Goal: Task Accomplishment & Management: Manage account settings

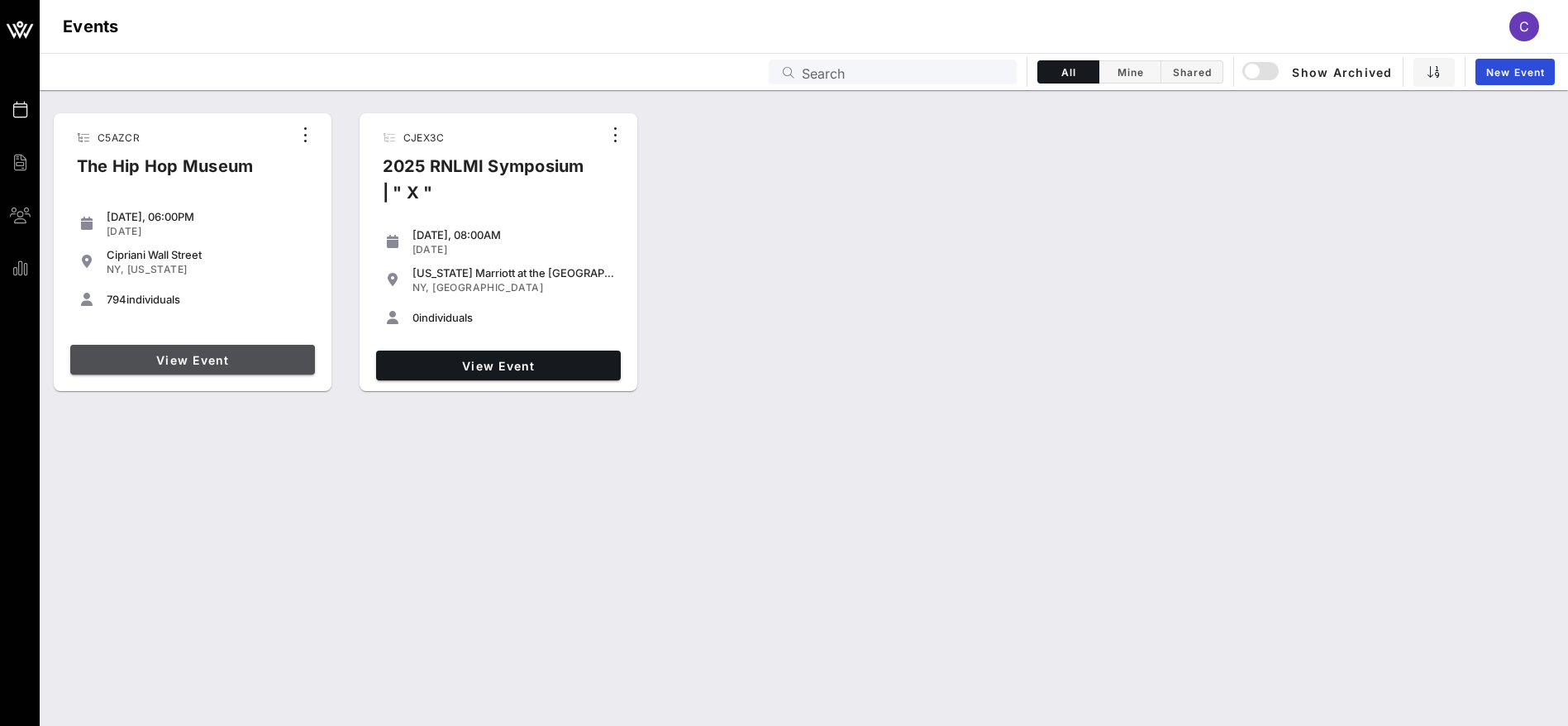
click at [198, 358] on span "View Event" at bounding box center [192, 360] width 231 height 14
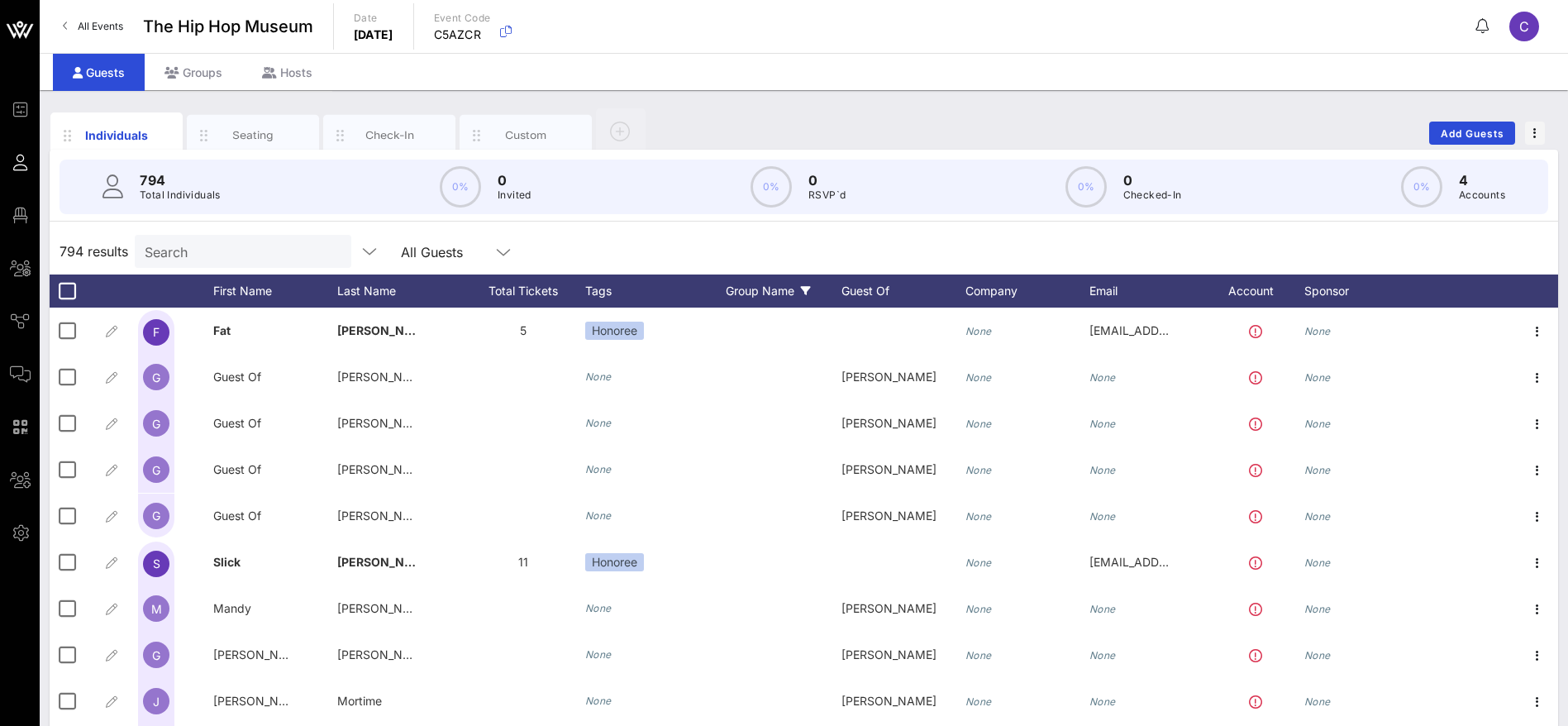
click at [775, 286] on div "Group Name" at bounding box center [784, 290] width 116 height 33
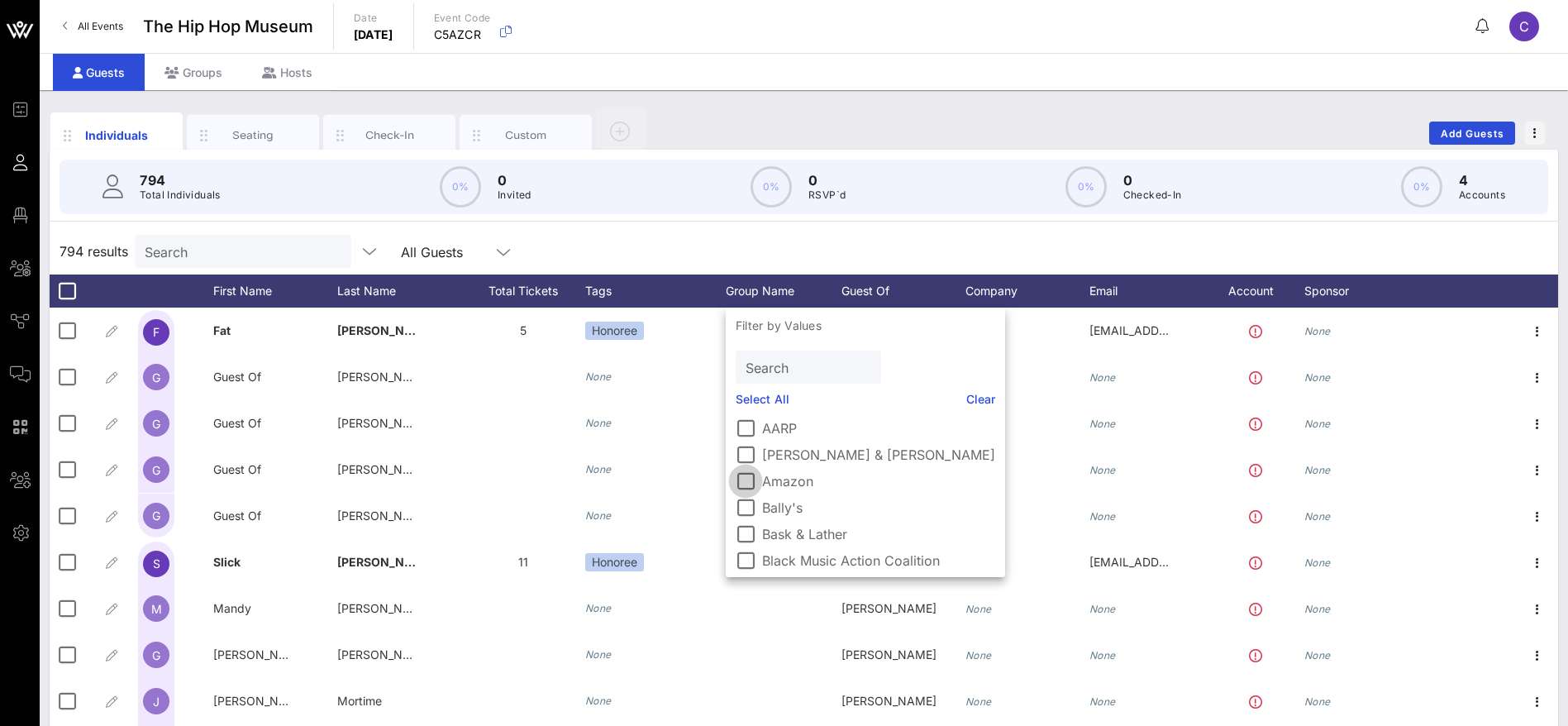
click at [751, 481] on div at bounding box center [745, 480] width 28 height 28
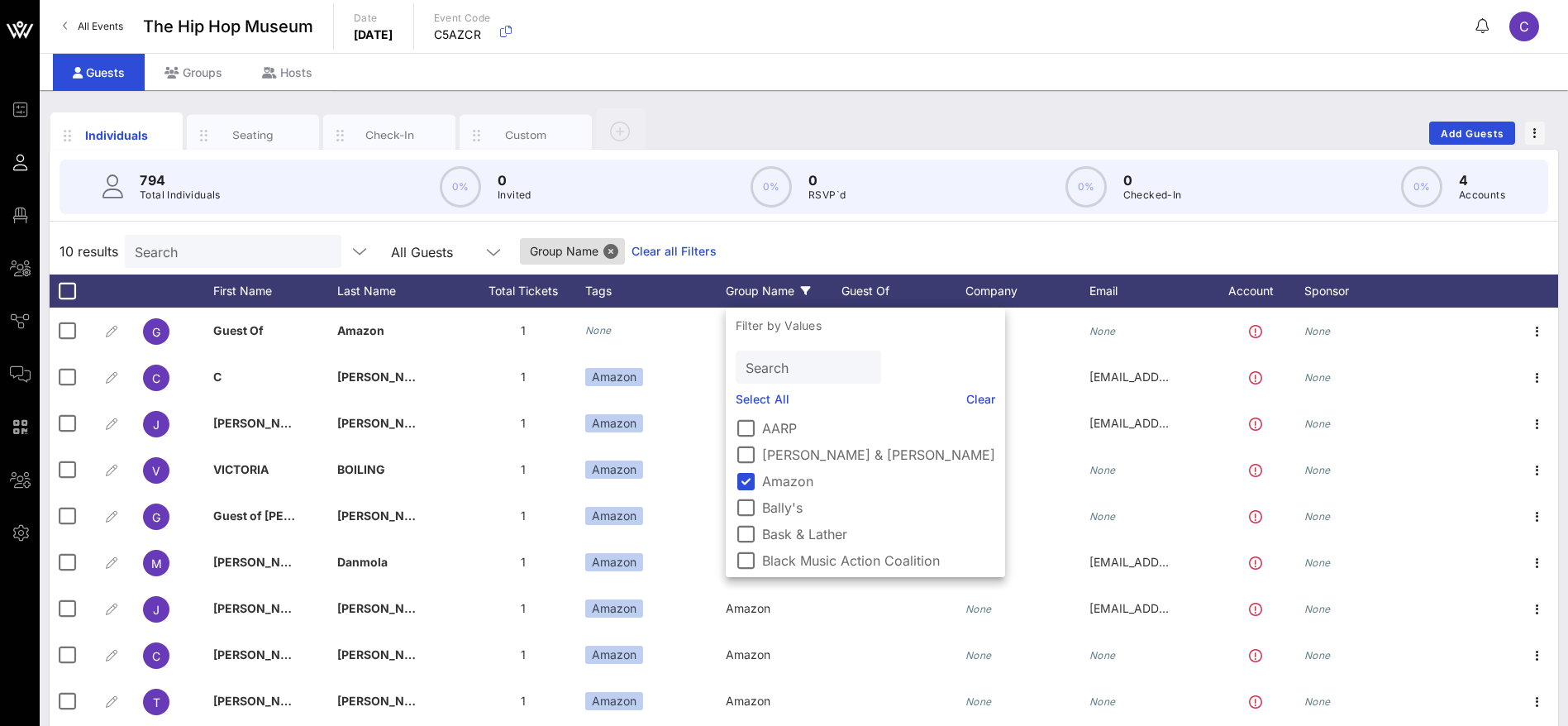
click at [739, 237] on div "10 results Search All Guests Group Name Clear all Filters" at bounding box center [804, 251] width 1508 height 46
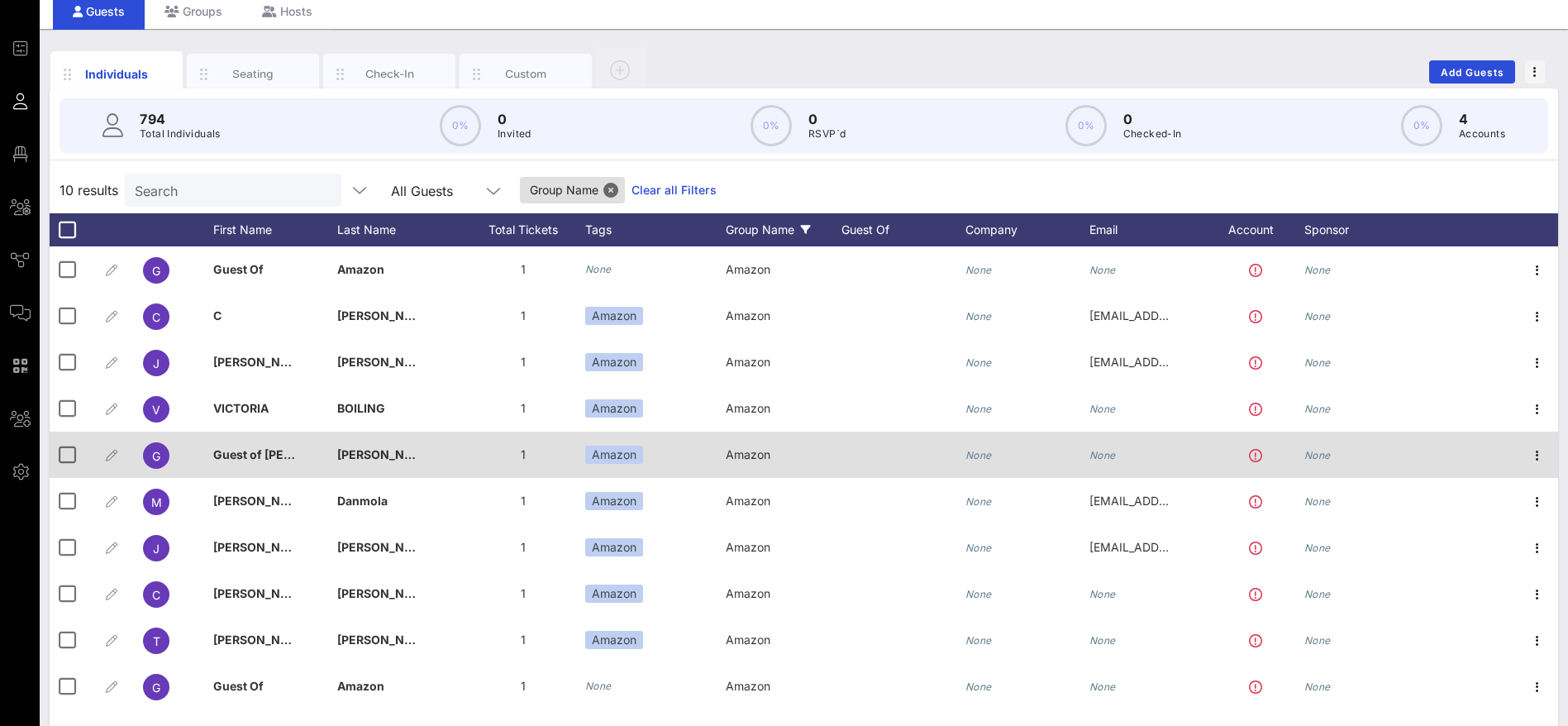
scroll to position [94, 0]
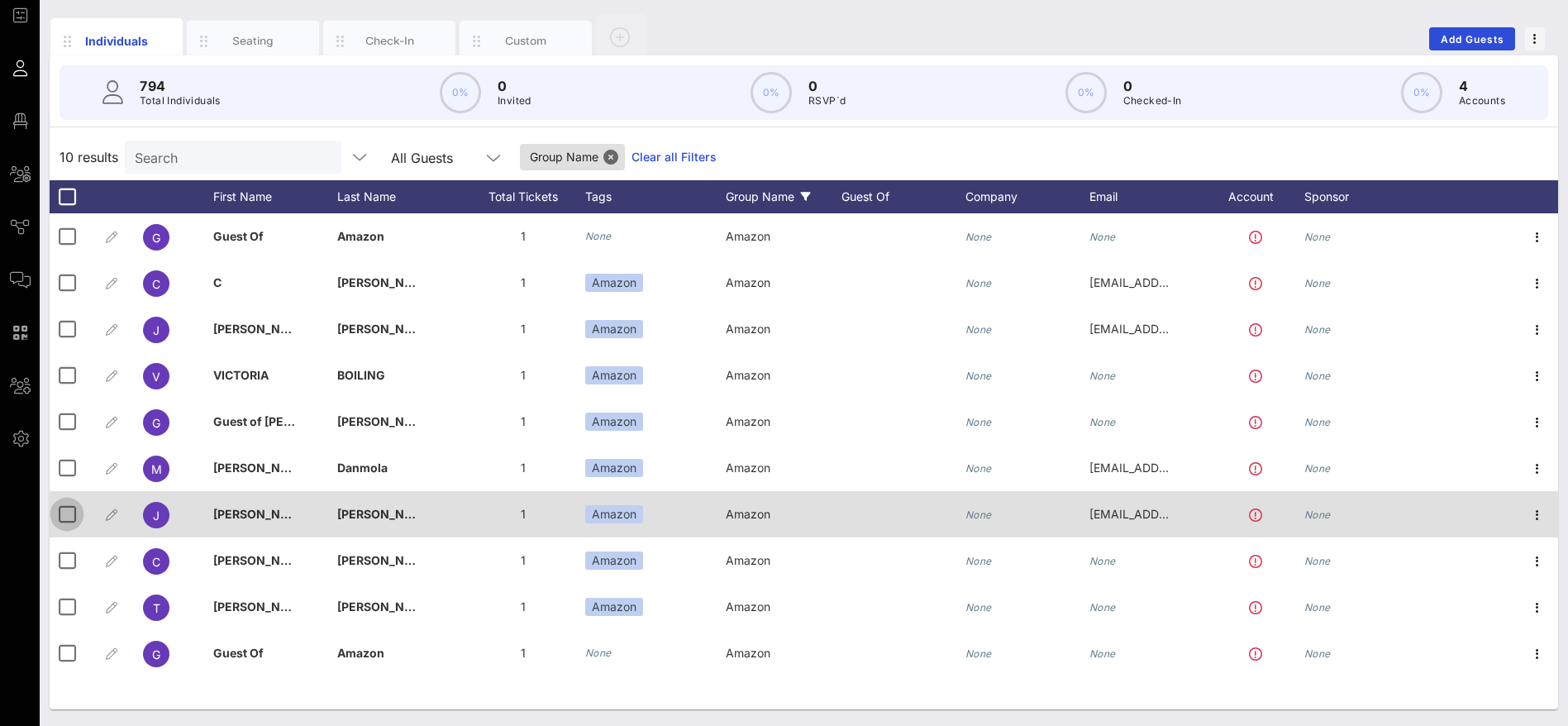
click at [67, 508] on div at bounding box center [66, 514] width 28 height 28
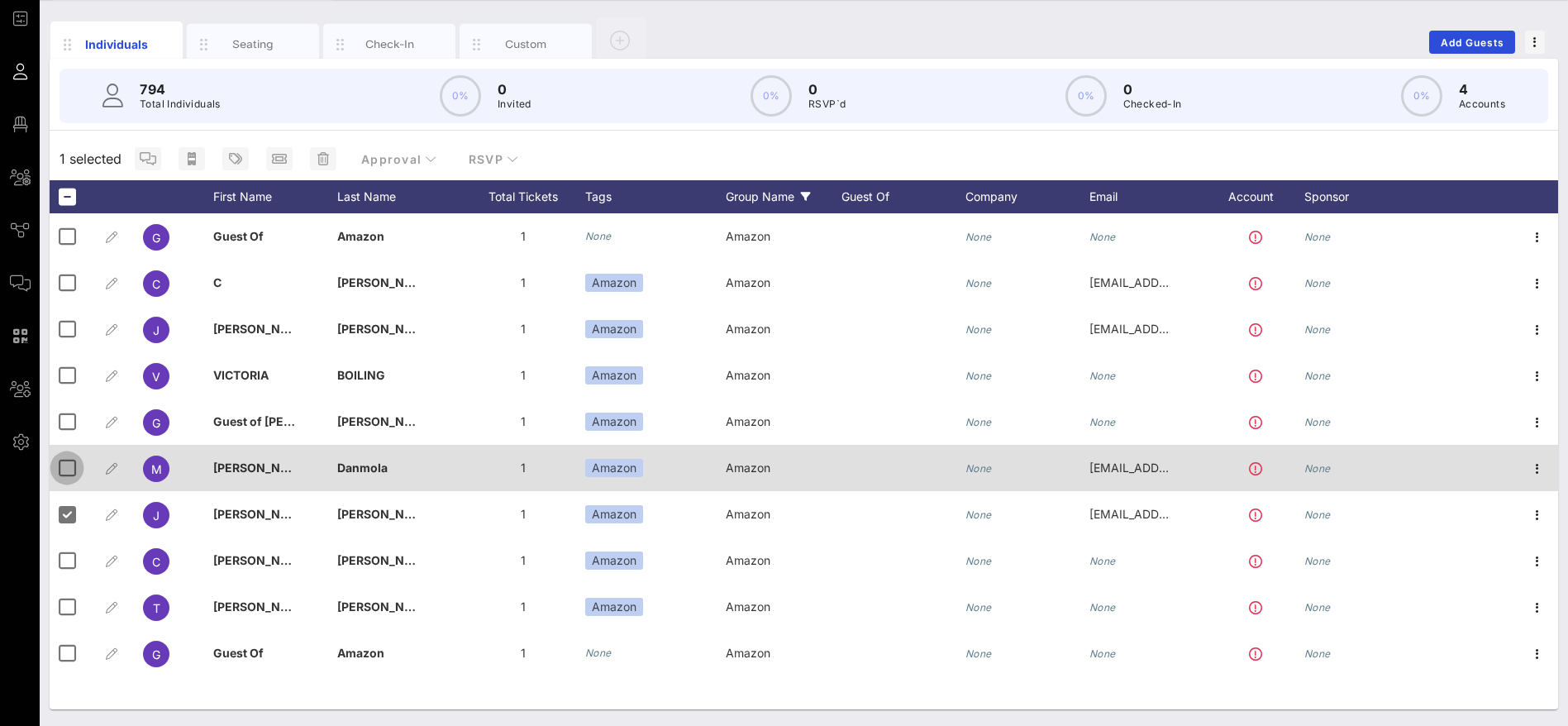
drag, startPoint x: 64, startPoint y: 463, endPoint x: 503, endPoint y: 467, distance: 439.0
click at [66, 463] on div at bounding box center [66, 468] width 28 height 28
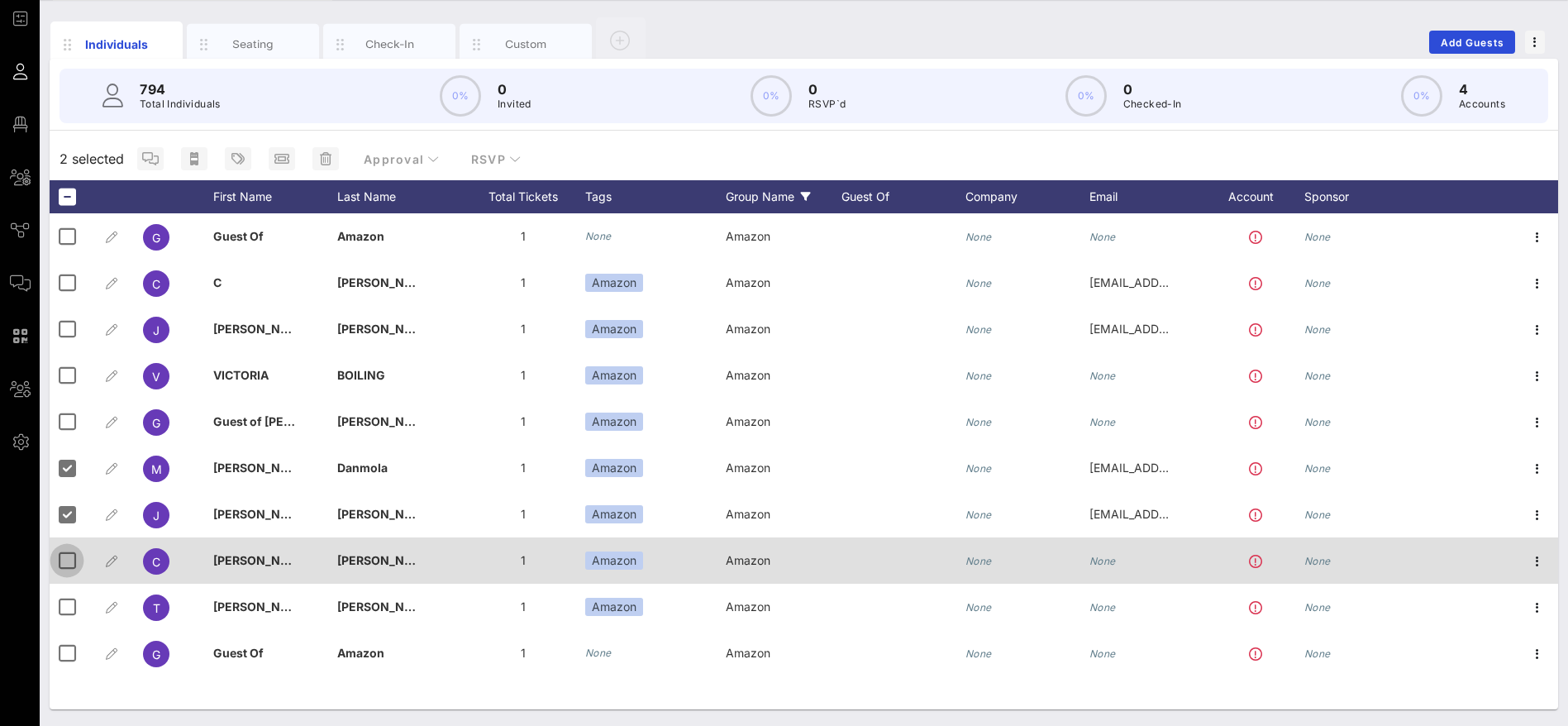
click at [66, 564] on div at bounding box center [66, 560] width 28 height 28
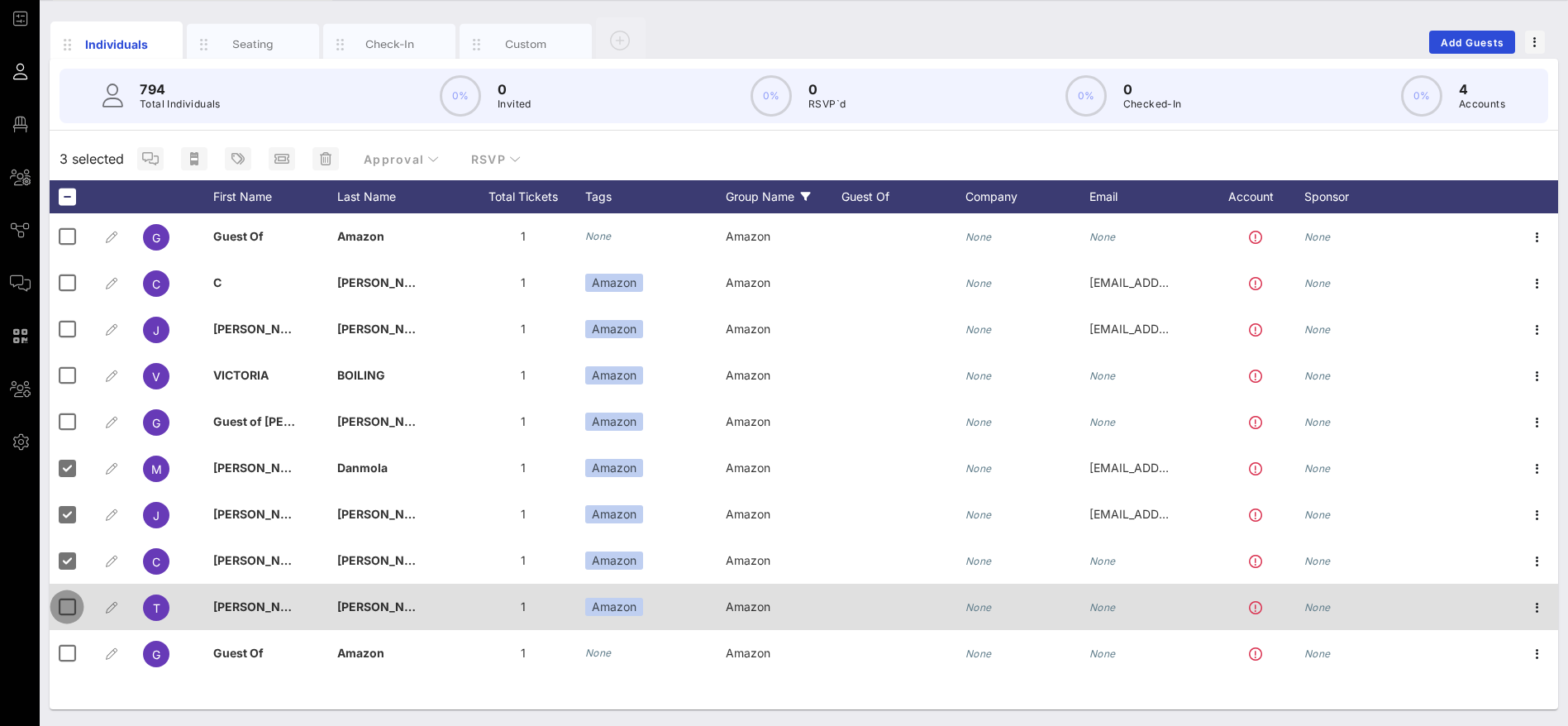
click at [73, 606] on div at bounding box center [66, 607] width 28 height 28
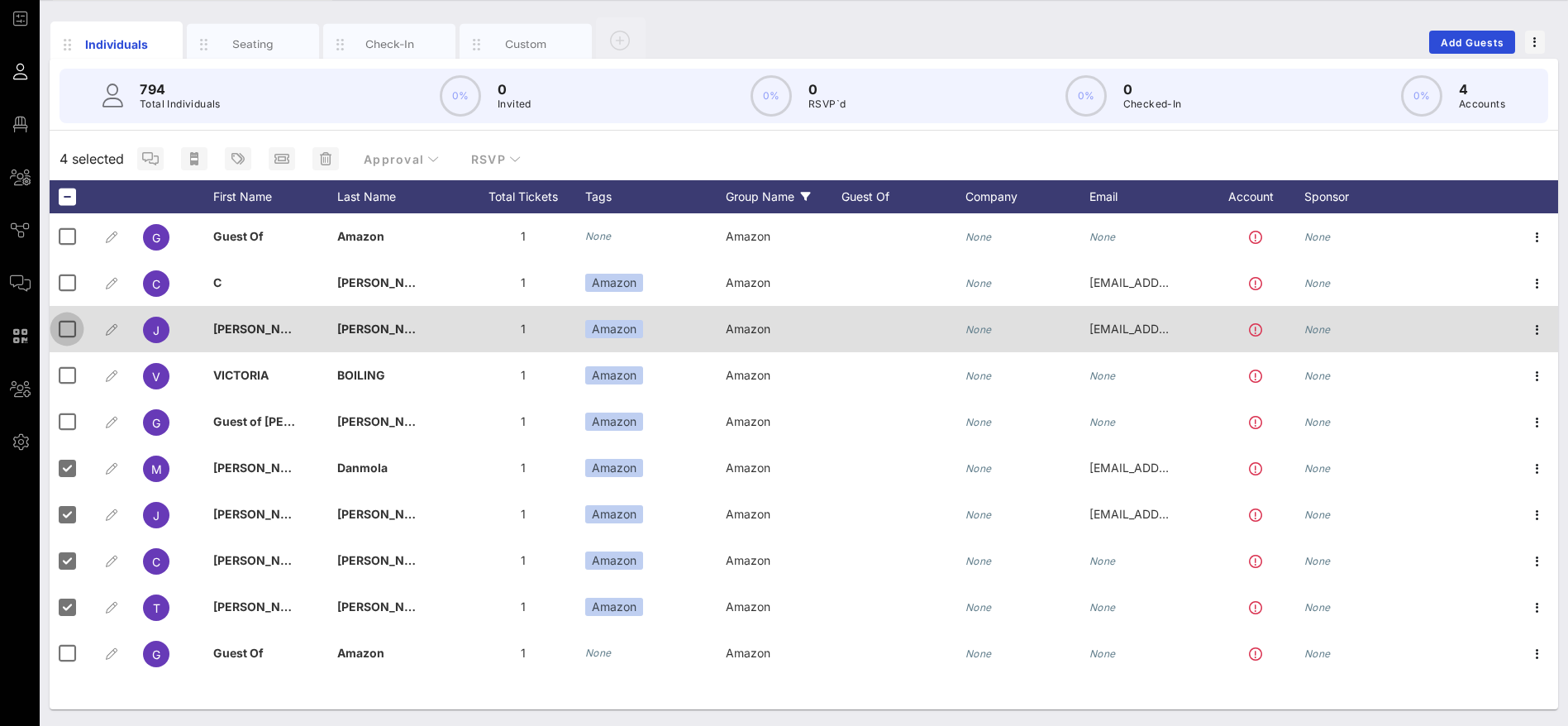
click at [70, 326] on div at bounding box center [66, 329] width 28 height 28
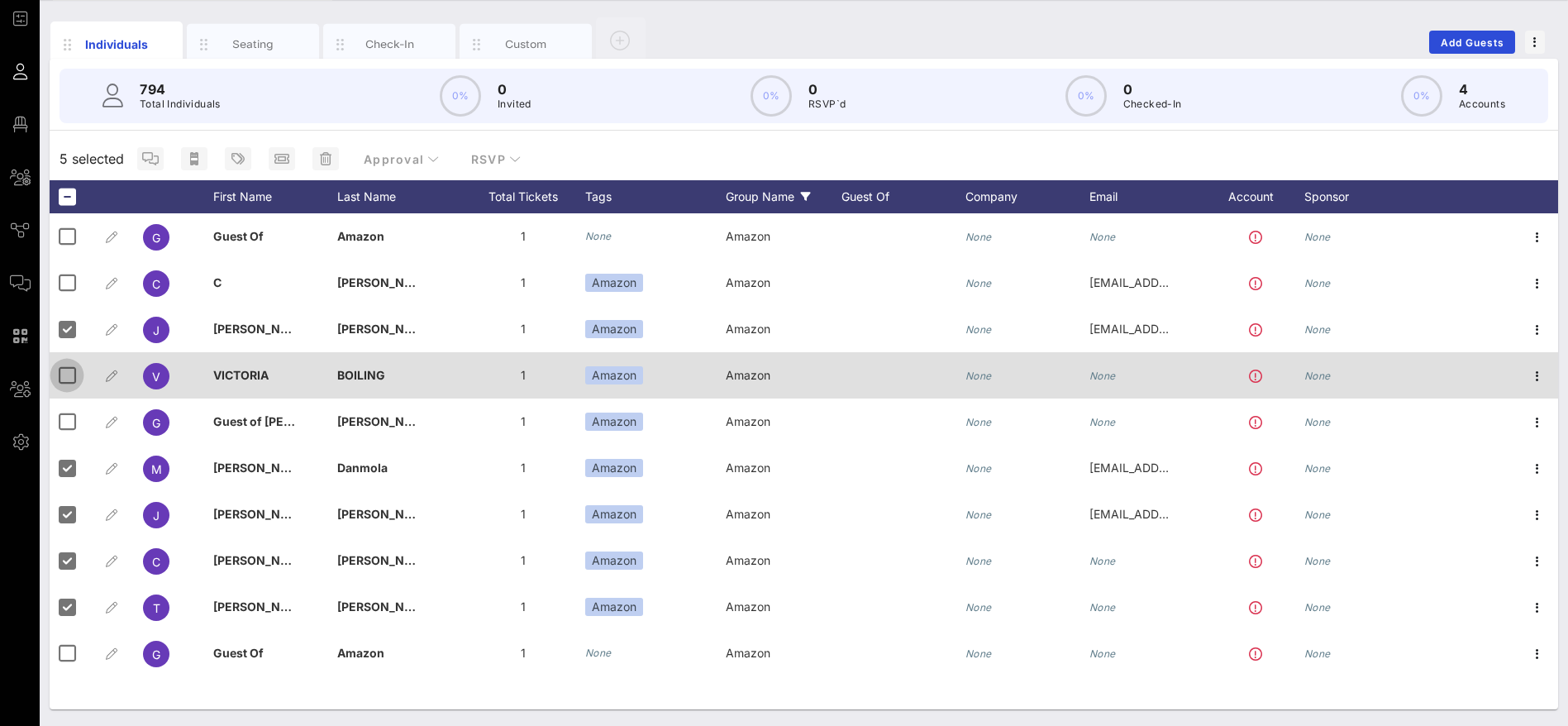
click at [71, 371] on div at bounding box center [66, 375] width 28 height 28
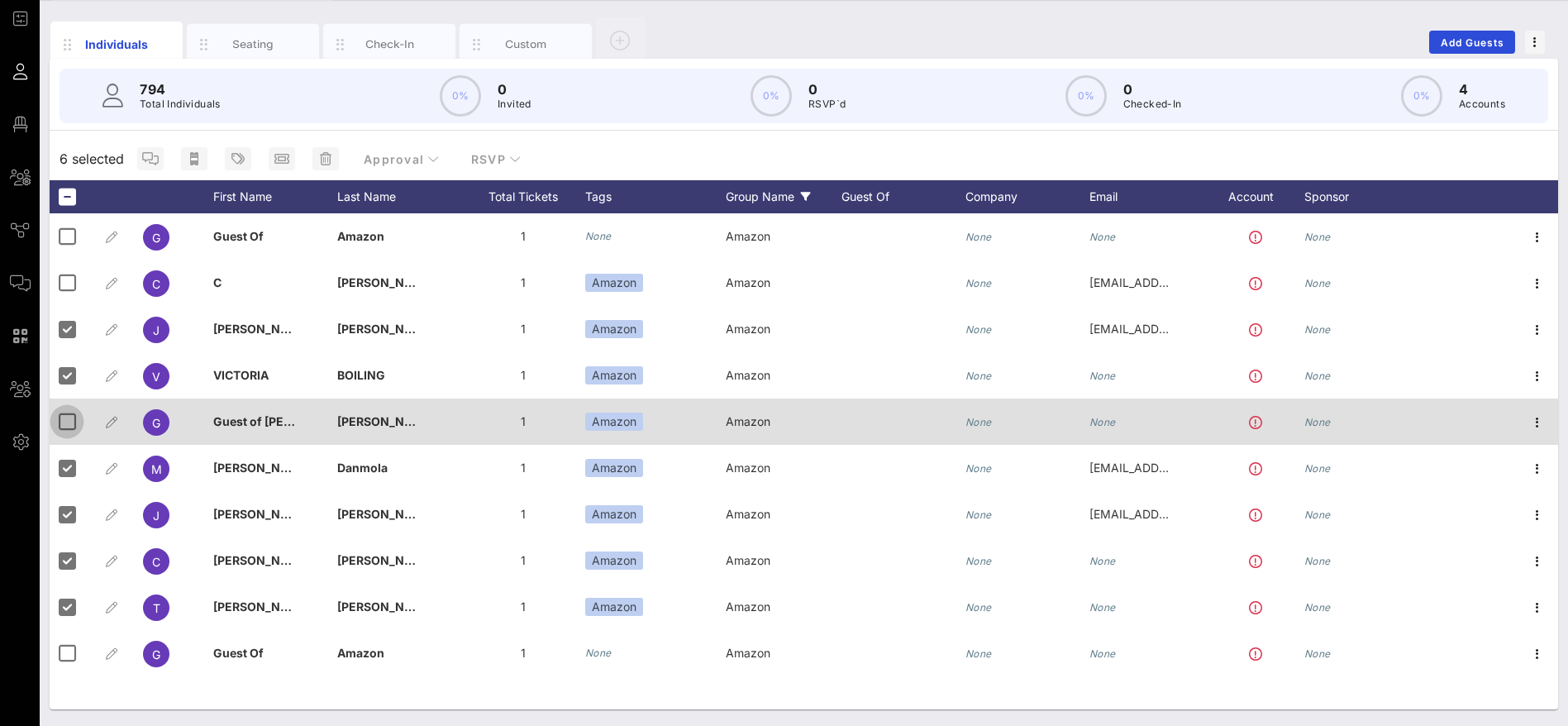
click at [66, 422] on div at bounding box center [66, 421] width 28 height 28
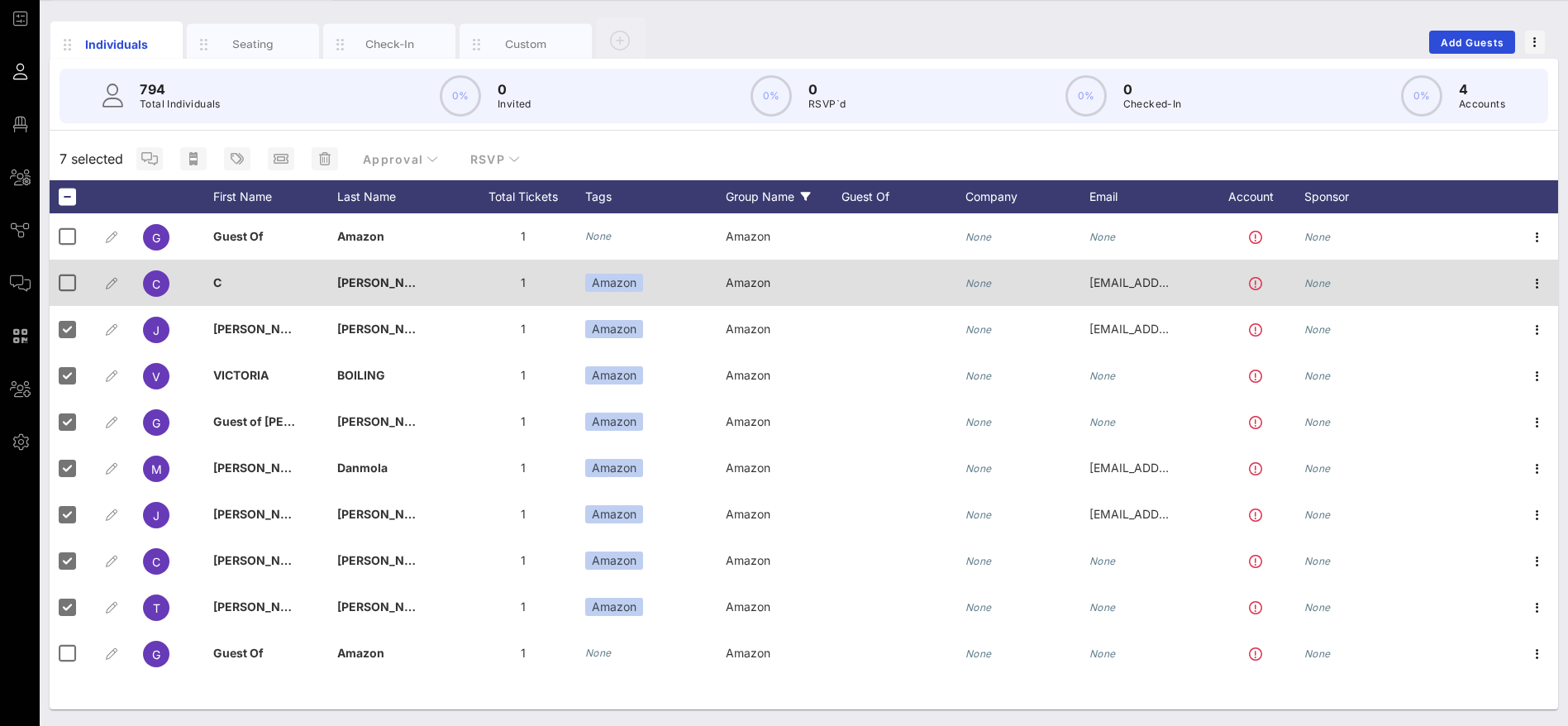
click at [220, 279] on span "C" at bounding box center [218, 282] width 8 height 14
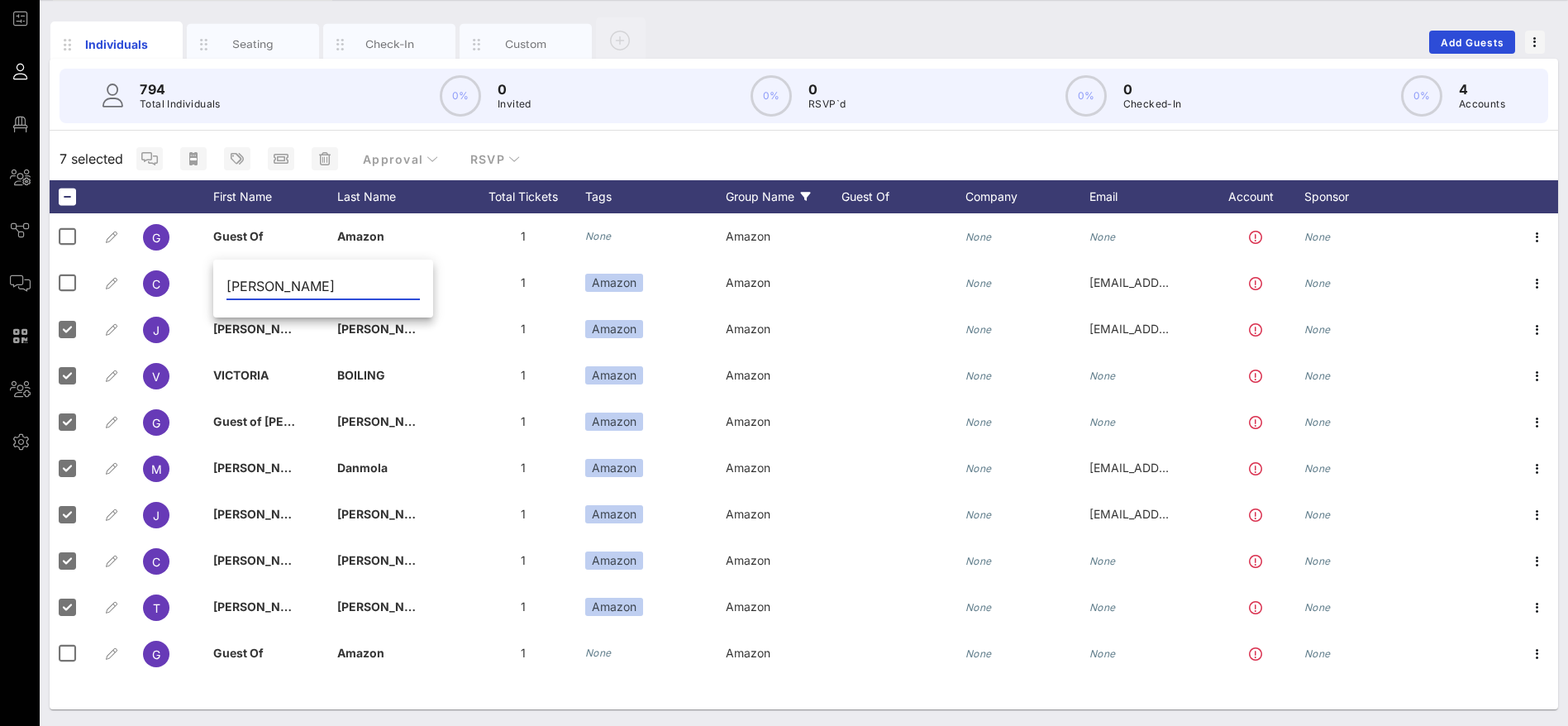
type input "[PERSON_NAME]"
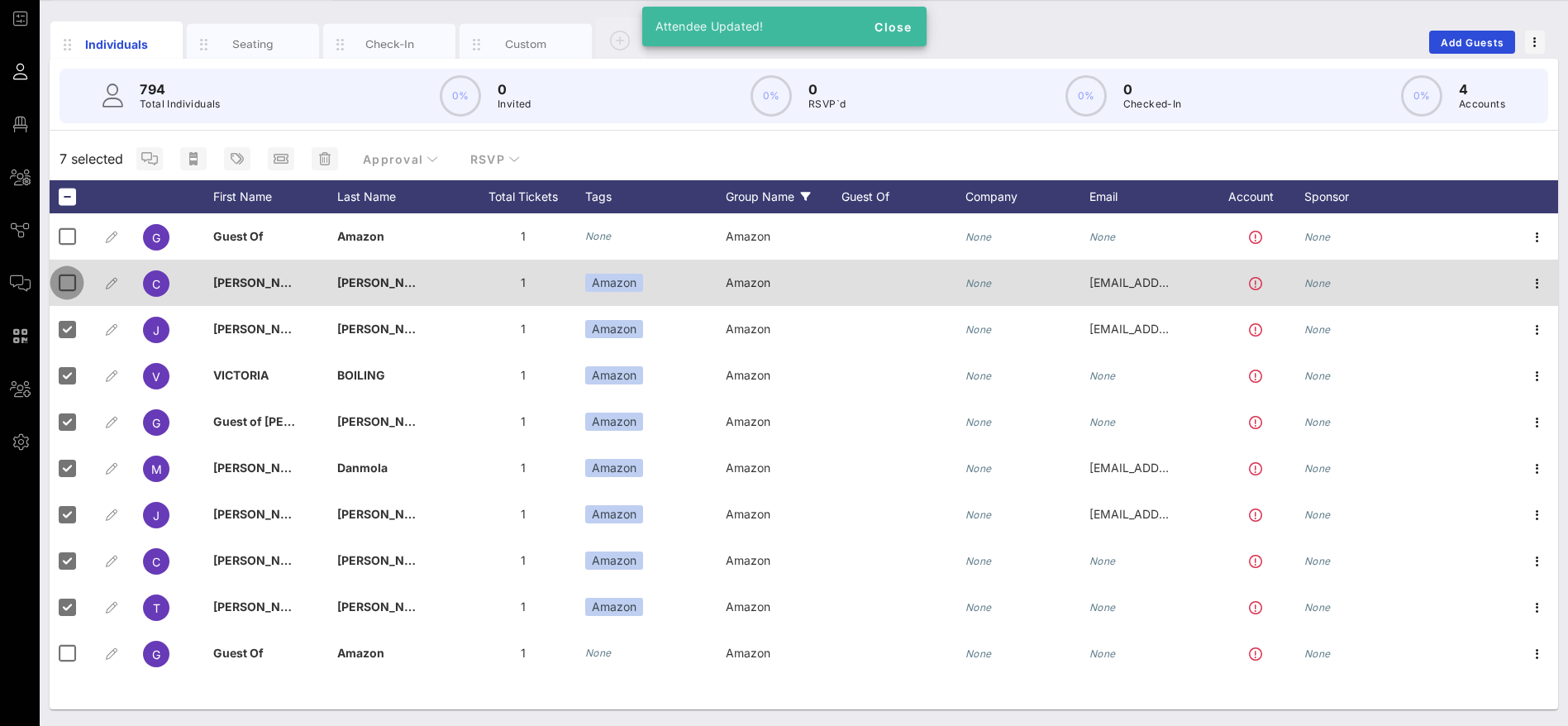
click at [73, 281] on div at bounding box center [66, 283] width 28 height 28
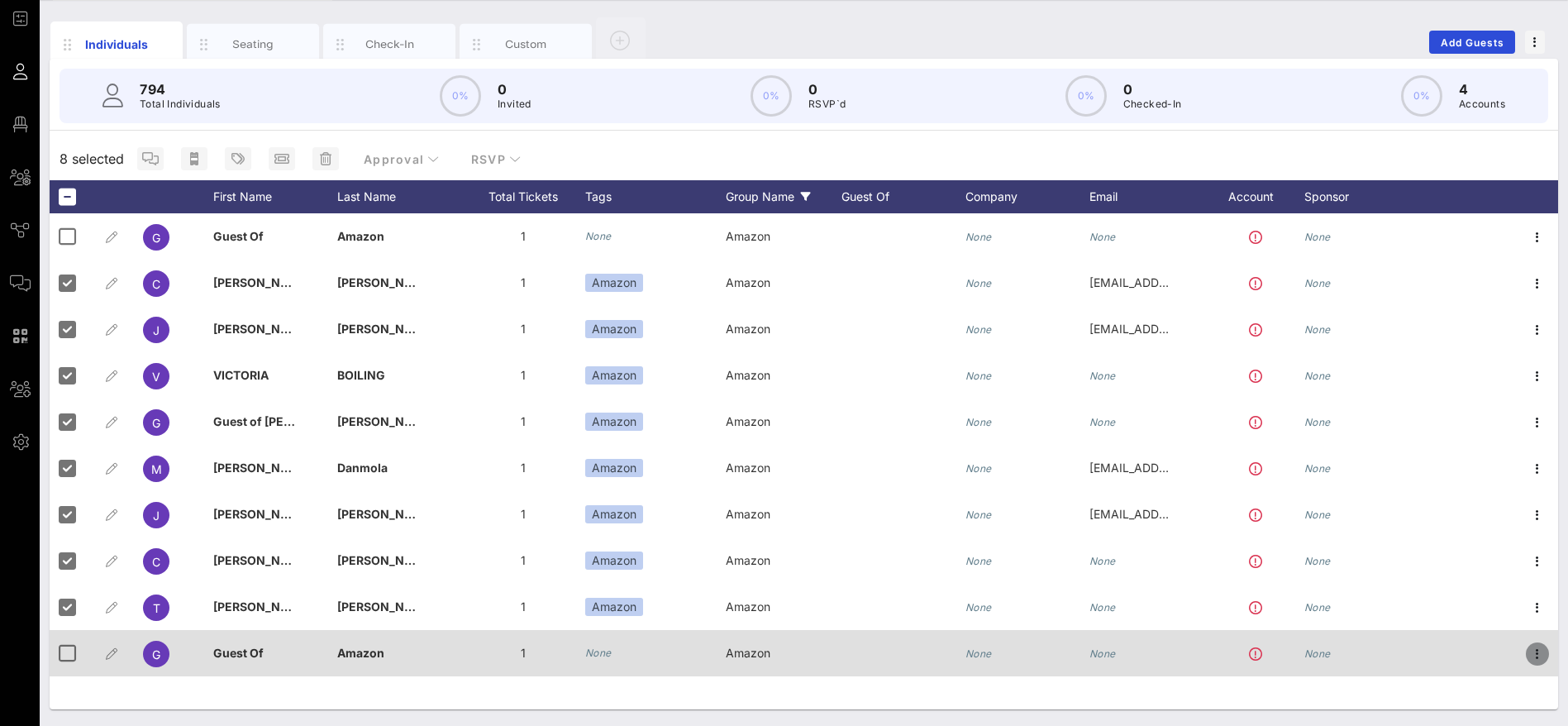
click at [1539, 654] on icon "button" at bounding box center [1538, 654] width 20 height 20
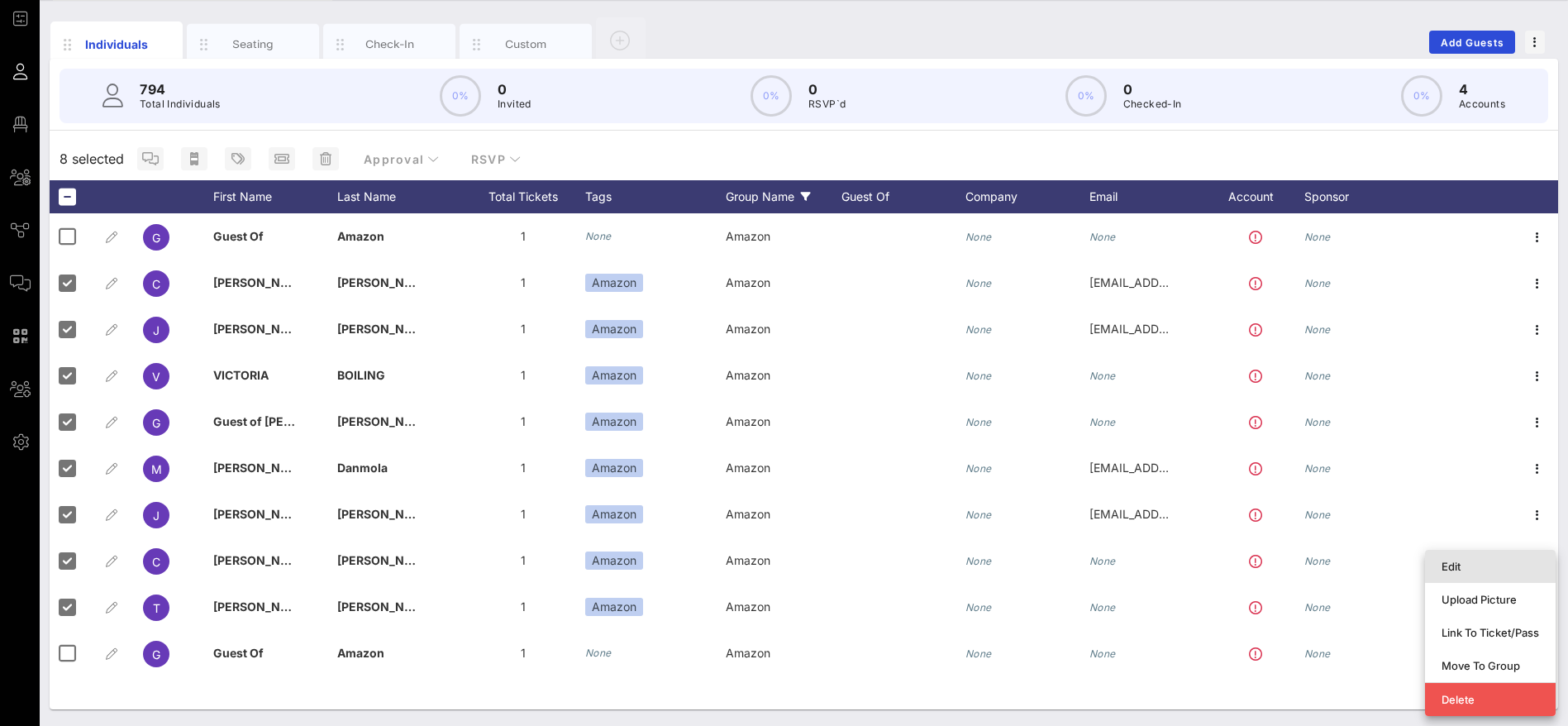
click at [1464, 570] on div "Edit" at bounding box center [1491, 567] width 98 height 13
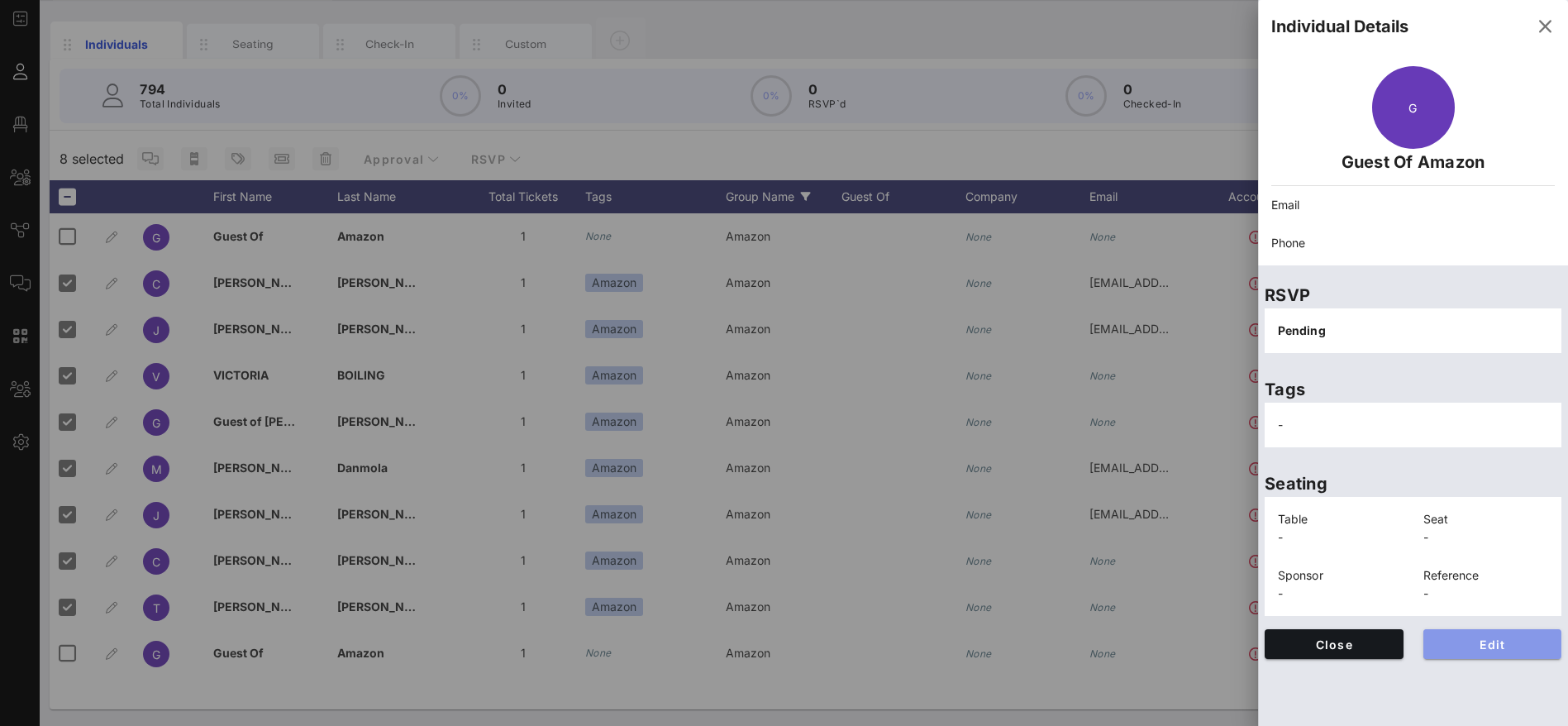
click at [1477, 643] on span "Edit" at bounding box center [1493, 644] width 113 height 14
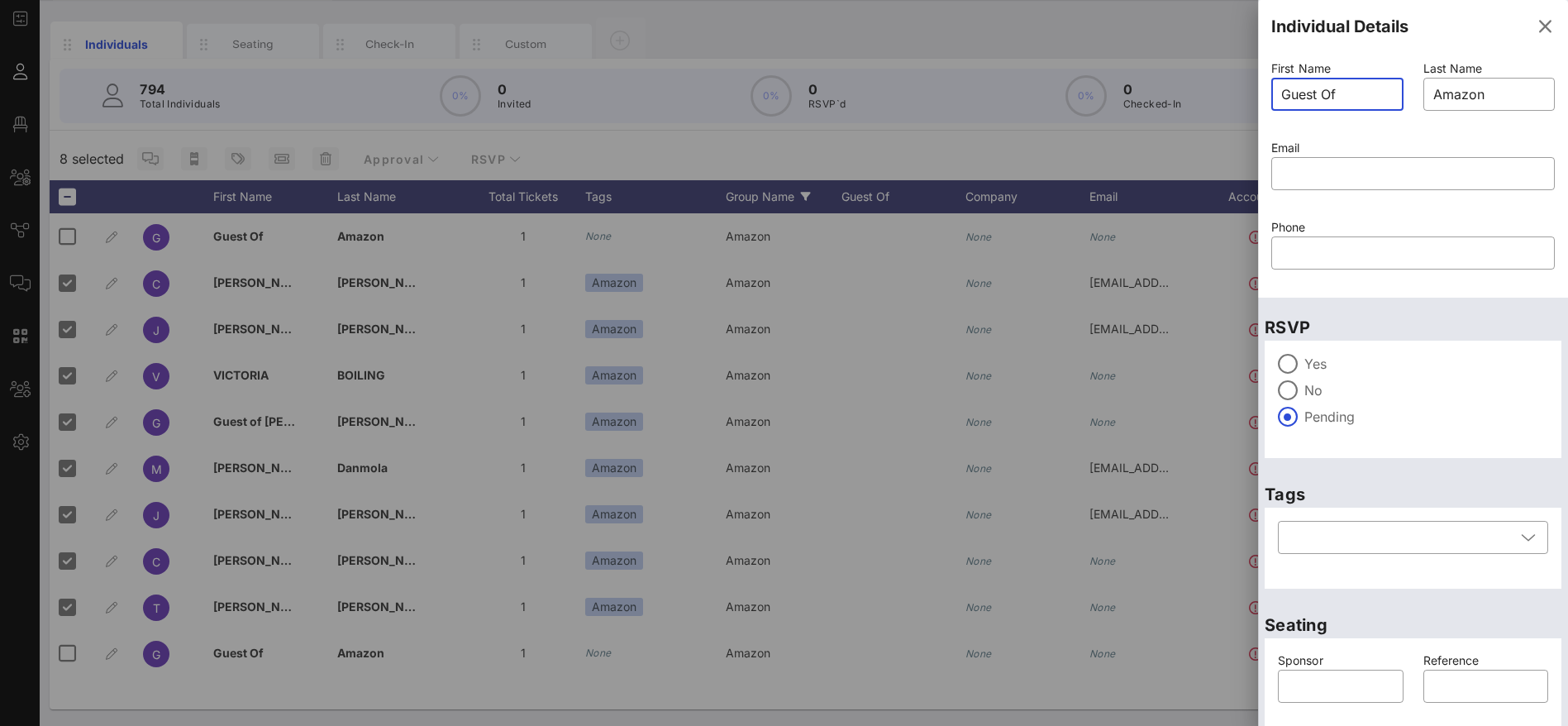
drag, startPoint x: 1361, startPoint y: 88, endPoint x: 1242, endPoint y: 93, distance: 119.1
click at [1242, 93] on div "Event Builder Guests Floor Plan All Groups Journeys Comms QR Scanner Team Setti…" at bounding box center [784, 317] width 1568 height 817
paste input "[PERSON_NAME] [PERSON_NAME][EMAIL_ADDRESS][PERSON_NAME][DOMAIN_NAME]"
drag, startPoint x: 1380, startPoint y: 96, endPoint x: 1291, endPoint y: 103, distance: 89.3
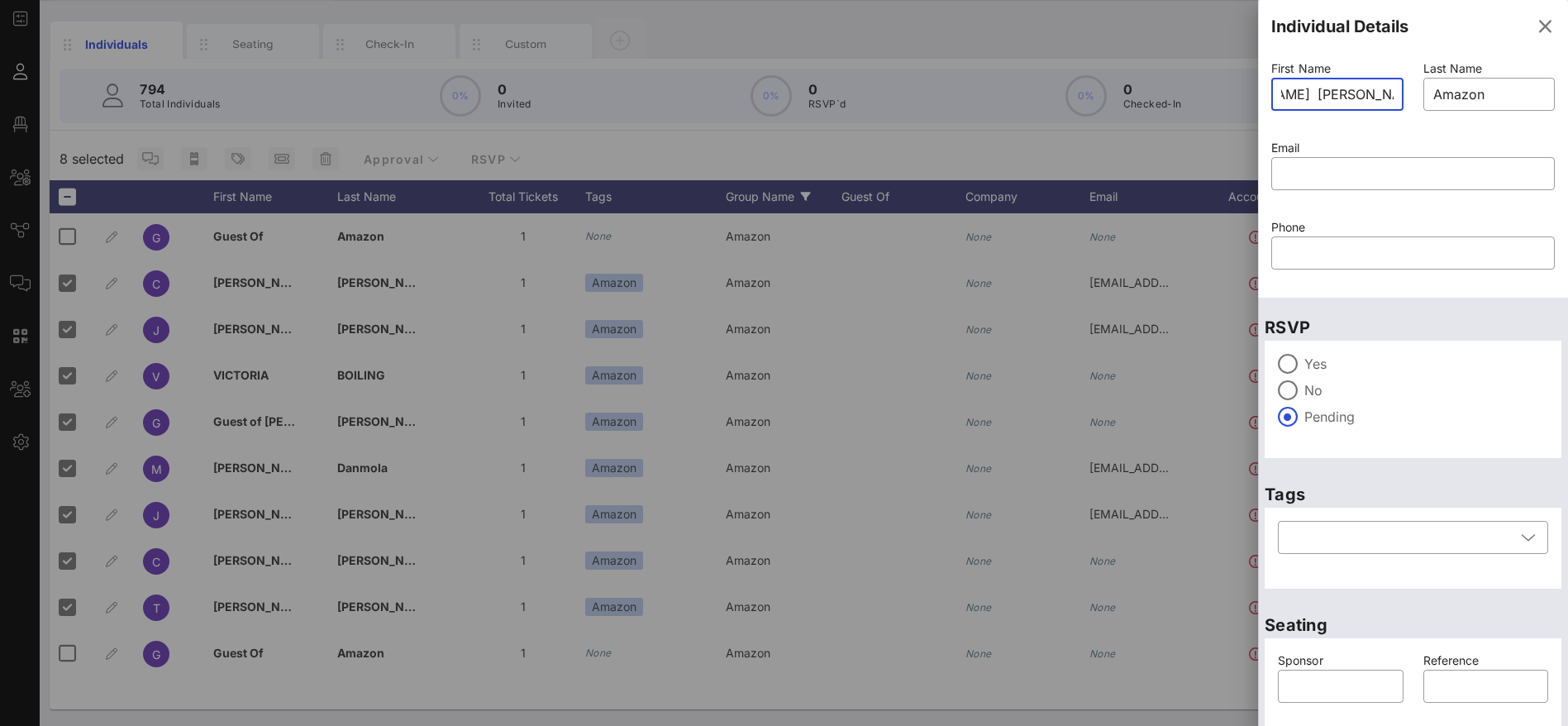
click at [1301, 103] on input "[PERSON_NAME] [PERSON_NAME][EMAIL_ADDRESS][PERSON_NAME][DOMAIN_NAME]" at bounding box center [1338, 93] width 113 height 26
type input "[PERSON_NAME]"
drag, startPoint x: 1307, startPoint y: 165, endPoint x: 1344, endPoint y: 183, distance: 41.1
click at [1320, 179] on input "text" at bounding box center [1413, 173] width 264 height 26
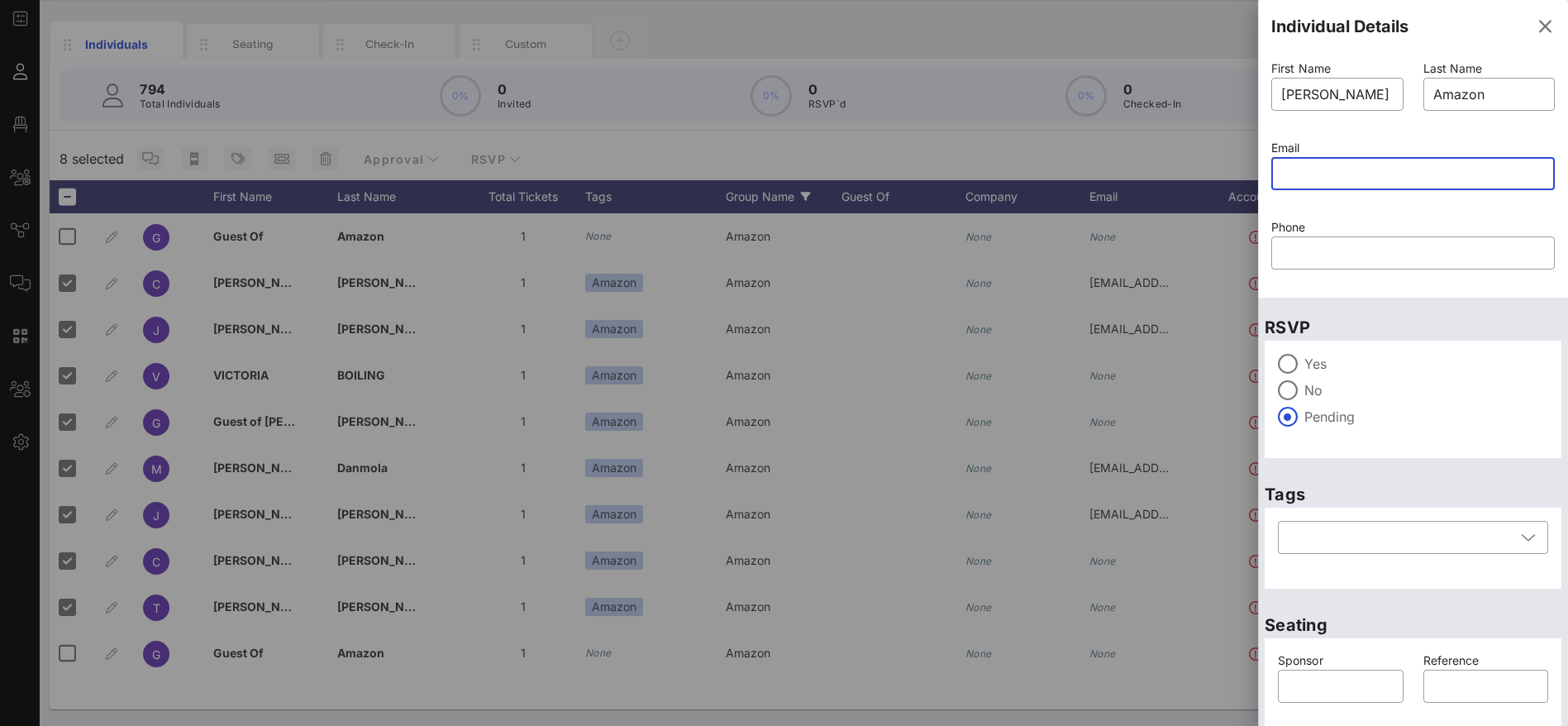
paste input "on [PERSON_NAME][EMAIL_ADDRESS][PERSON_NAME][DOMAIN_NAME]"
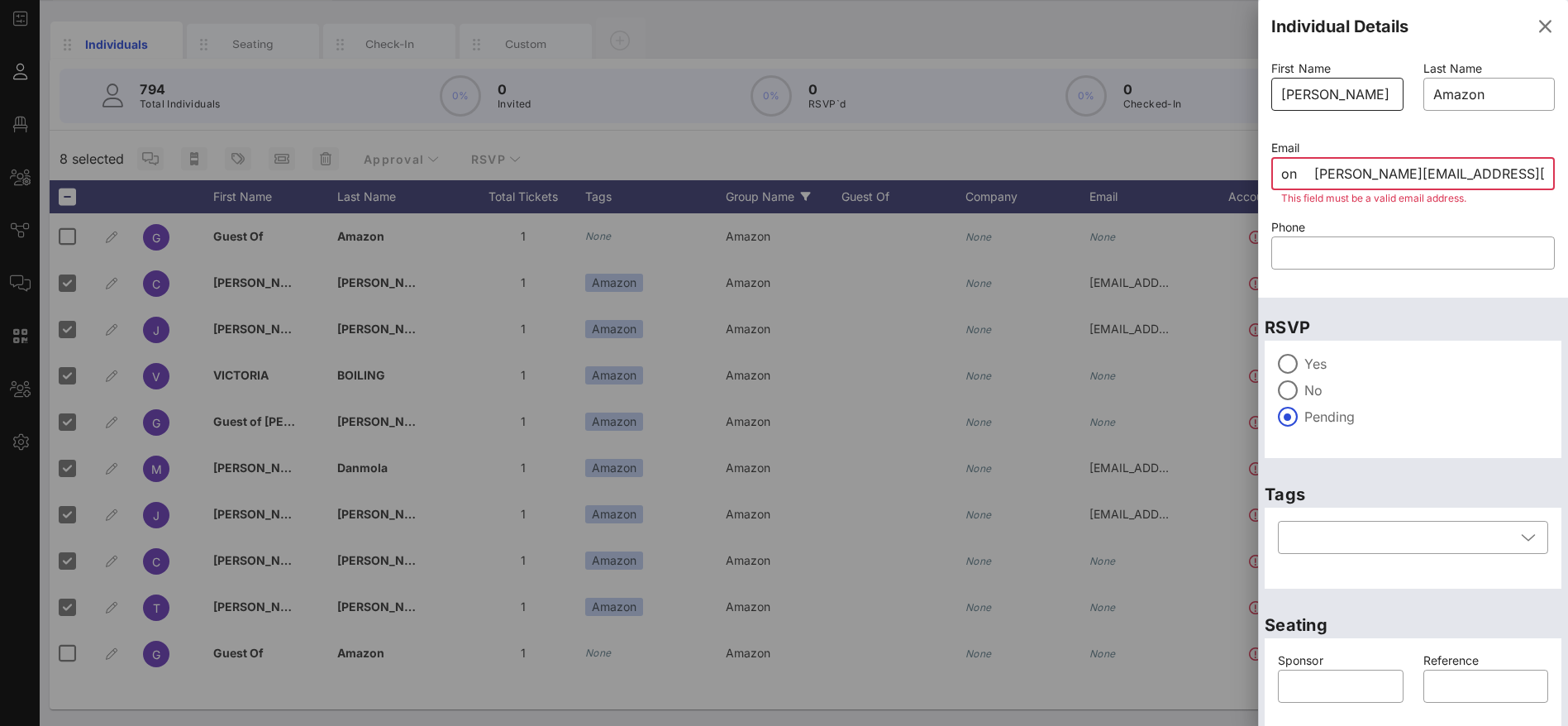
type input "on [PERSON_NAME][EMAIL_ADDRESS][PERSON_NAME][DOMAIN_NAME]"
drag, startPoint x: 1341, startPoint y: 92, endPoint x: 1327, endPoint y: 92, distance: 14.0
click at [1330, 92] on input "[PERSON_NAME]" at bounding box center [1338, 93] width 113 height 26
type input "BrandyJacks"
drag, startPoint x: 1492, startPoint y: 93, endPoint x: 1419, endPoint y: 88, distance: 73.2
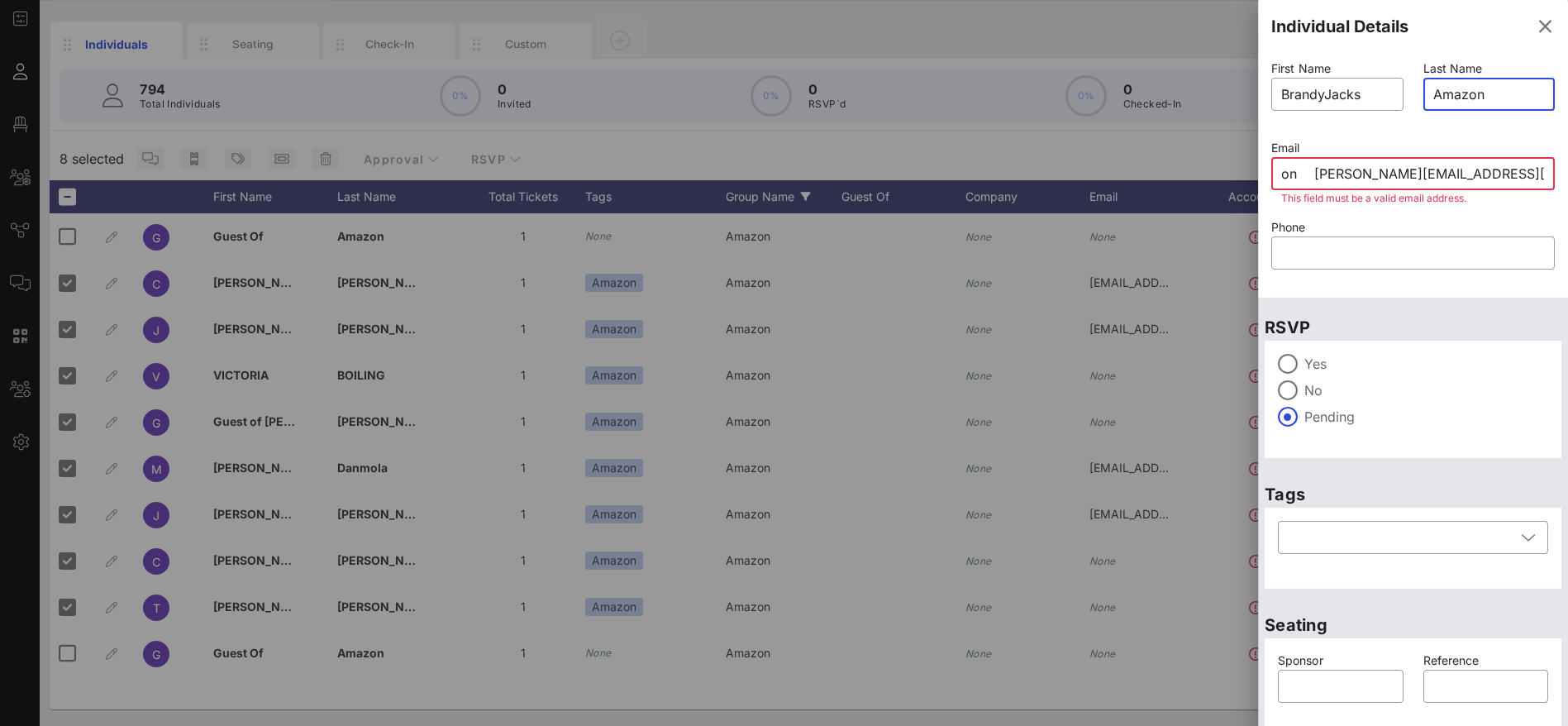
click at [1423, 88] on div "​ Amazon" at bounding box center [1489, 93] width 132 height 33
paste input "text"
drag, startPoint x: 1364, startPoint y: 90, endPoint x: 1331, endPoint y: 90, distance: 33.0
click at [1331, 90] on input "BrandyJacks" at bounding box center [1338, 93] width 113 height 26
type input "[PERSON_NAME]"
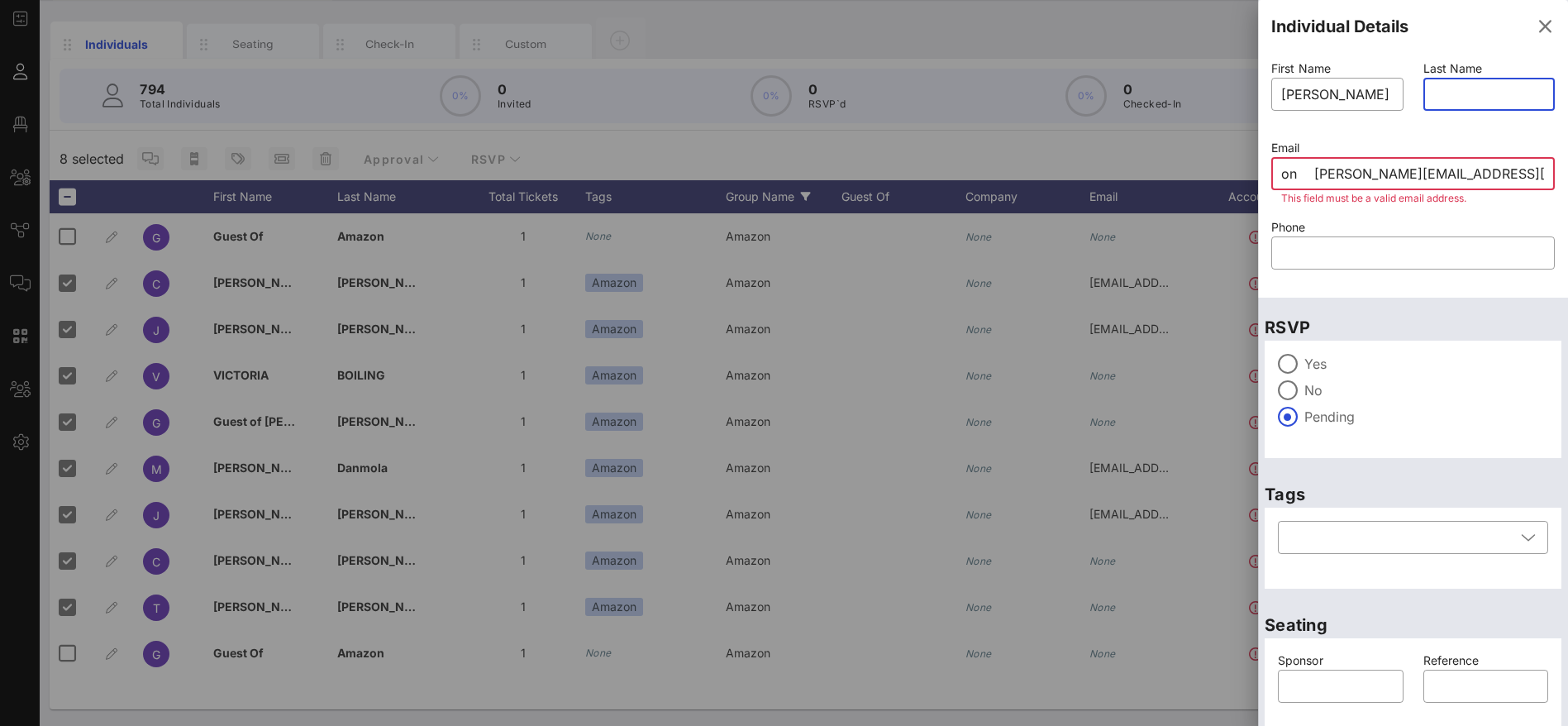
click at [1466, 88] on input "text" at bounding box center [1490, 93] width 113 height 26
paste input "Jacks"
click at [1377, 92] on input "[PERSON_NAME]" at bounding box center [1338, 93] width 113 height 26
drag, startPoint x: 1440, startPoint y: 89, endPoint x: 1394, endPoint y: 94, distance: 46.3
click at [1394, 94] on div "First Name ​ [PERSON_NAME] Last Name ​ [PERSON_NAME] Email ​ on [PERSON_NAME][E…" at bounding box center [1412, 175] width 304 height 238
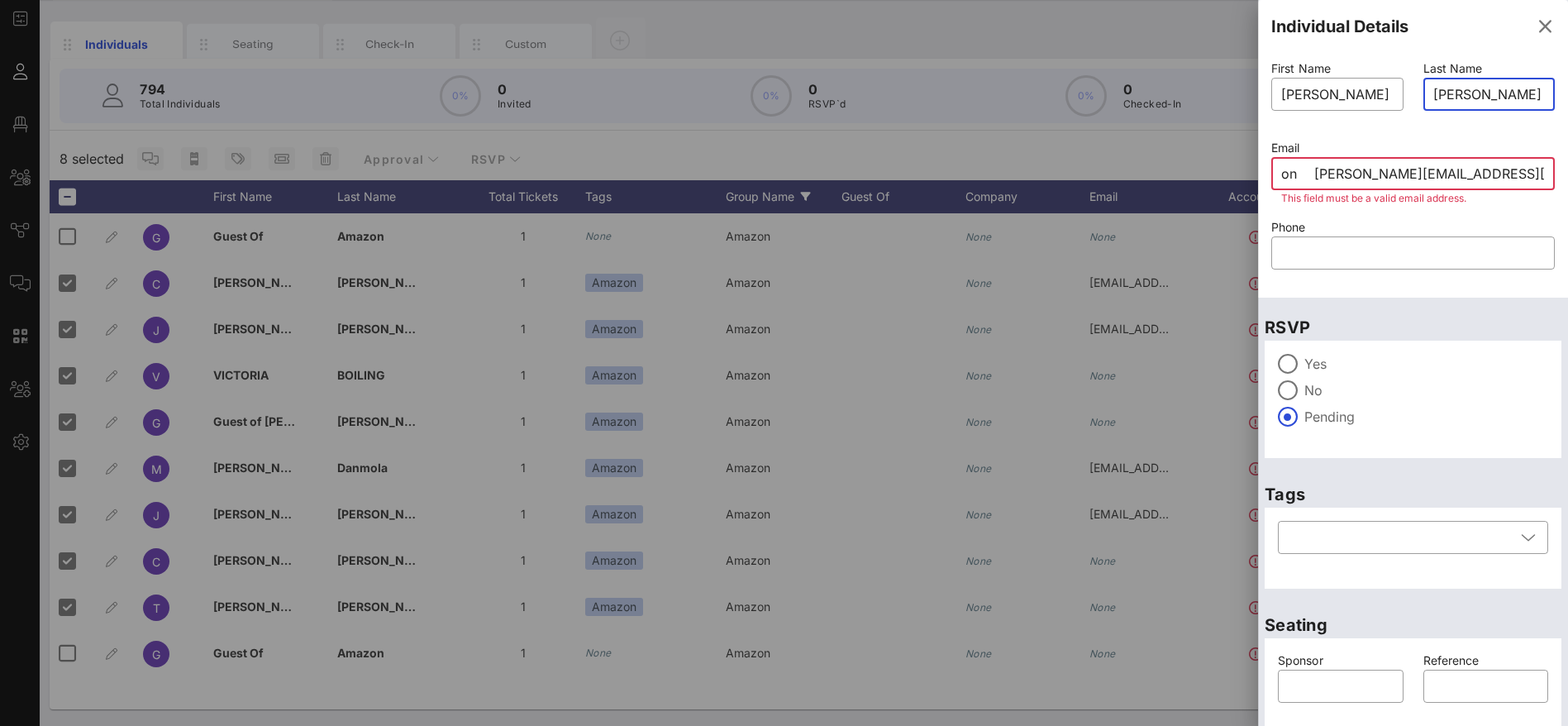
type input "[PERSON_NAME]"
drag, startPoint x: 1312, startPoint y: 174, endPoint x: 1256, endPoint y: 176, distance: 56.0
click at [1256, 176] on div "Event Builder Guests Floor Plan All Groups Journeys Comms QR Scanner Team Setti…" at bounding box center [784, 317] width 1568 height 817
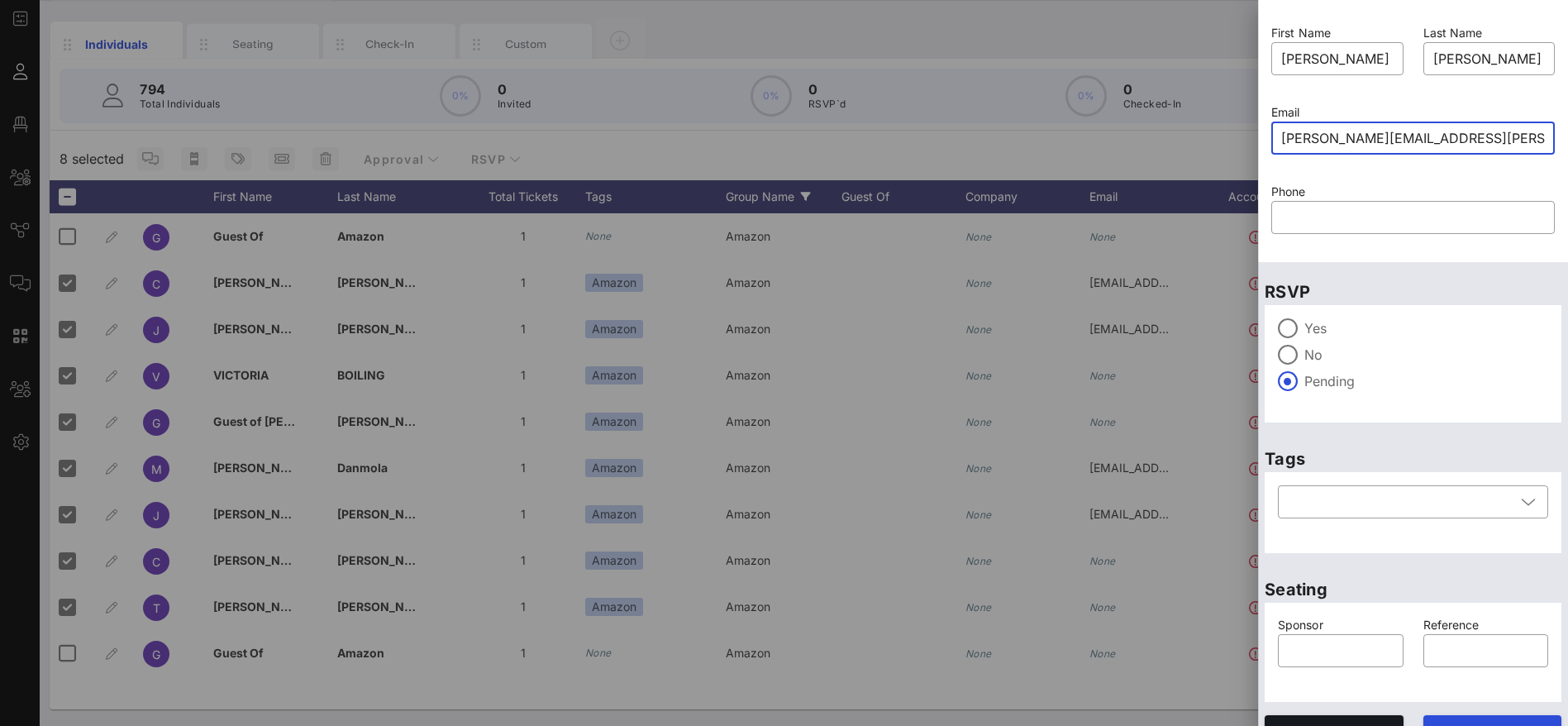
scroll to position [65, 0]
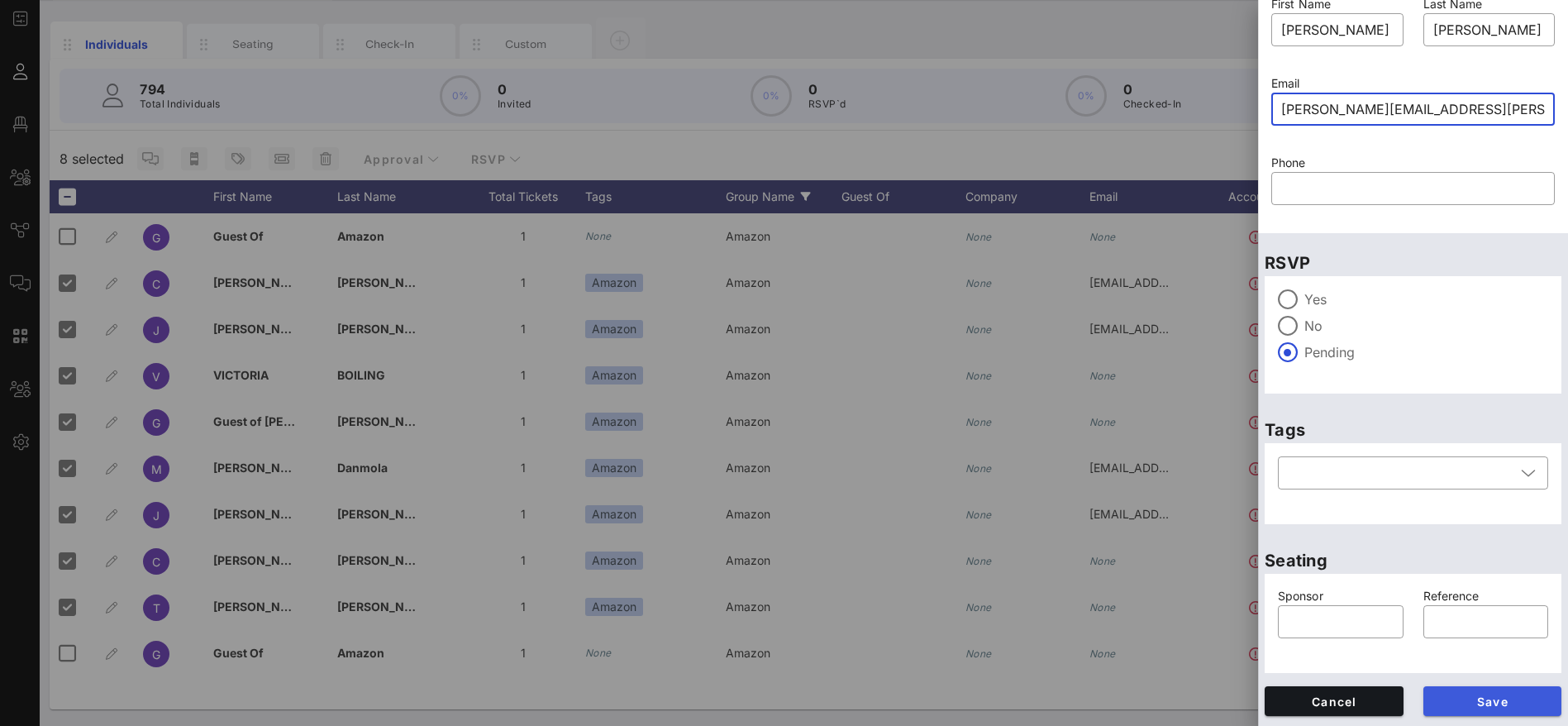
type input "[PERSON_NAME][EMAIL_ADDRESS][PERSON_NAME][DOMAIN_NAME]"
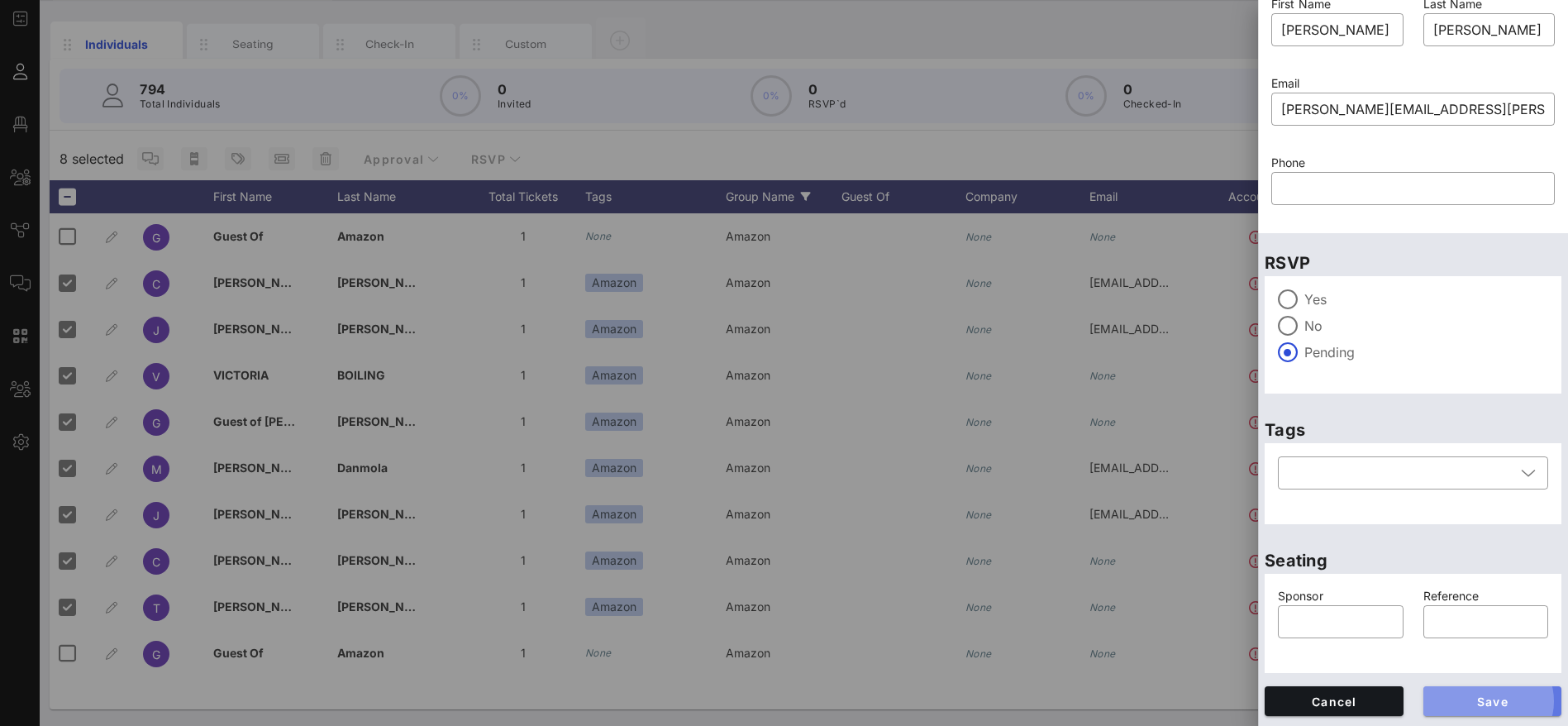
click at [1471, 696] on span "Save" at bounding box center [1493, 702] width 113 height 14
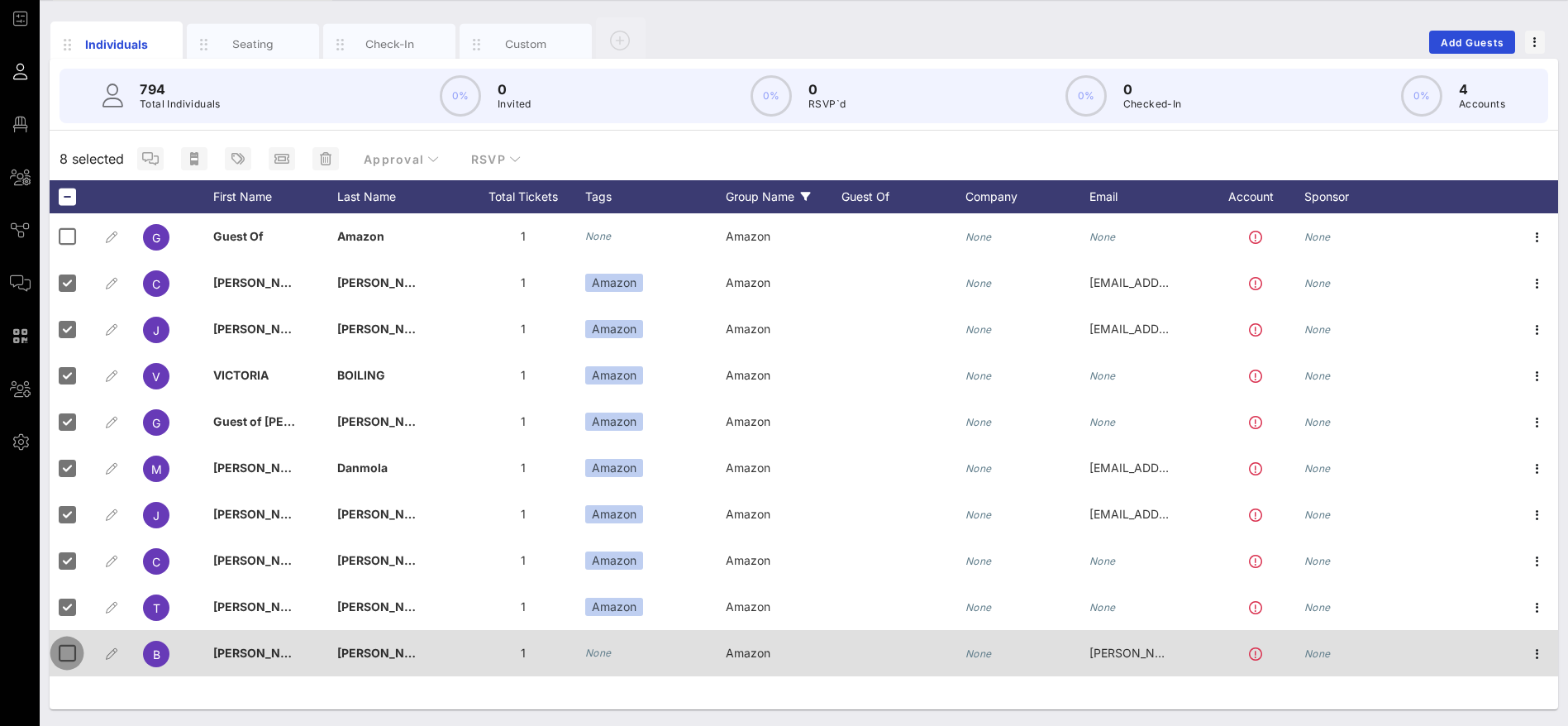
click at [67, 650] on div at bounding box center [66, 653] width 28 height 28
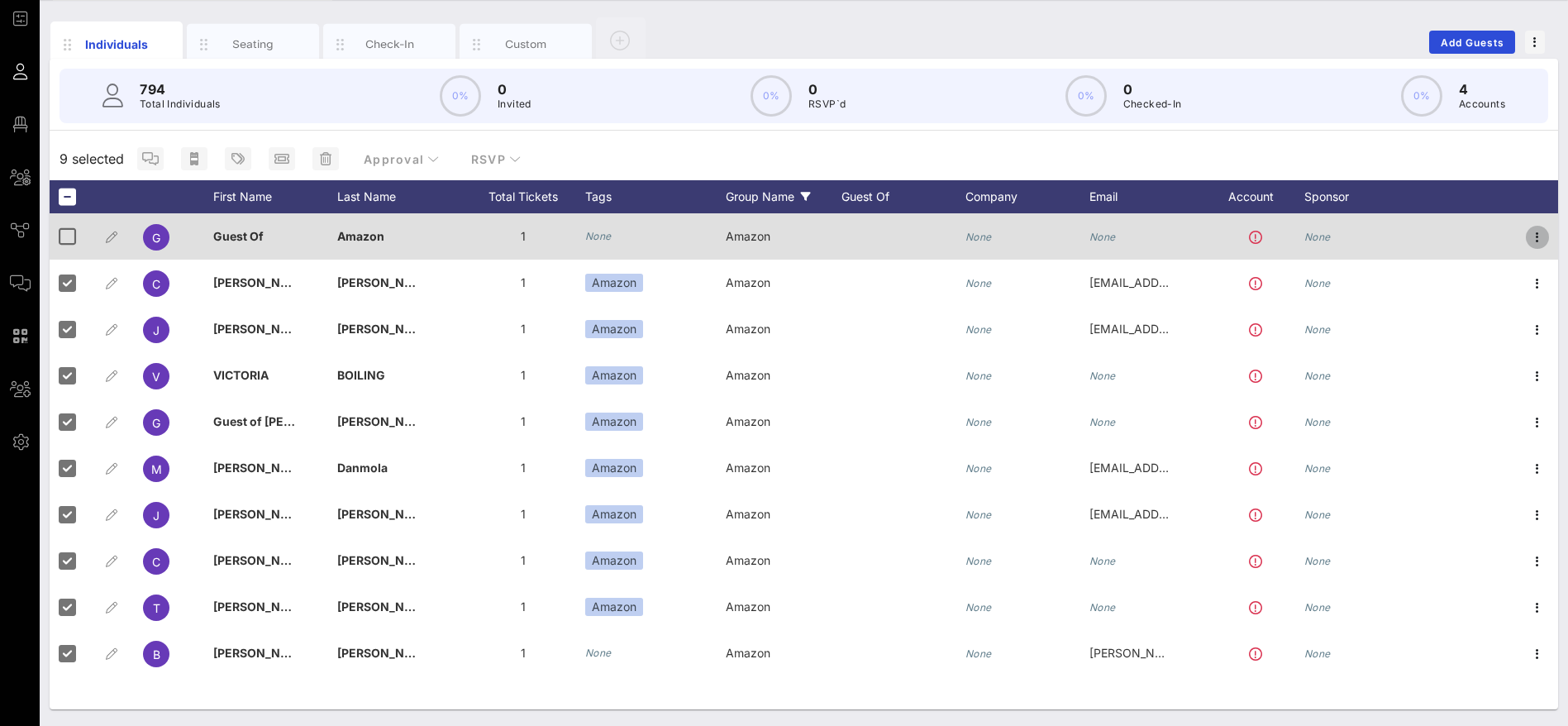
click at [1541, 231] on icon "button" at bounding box center [1538, 237] width 20 height 20
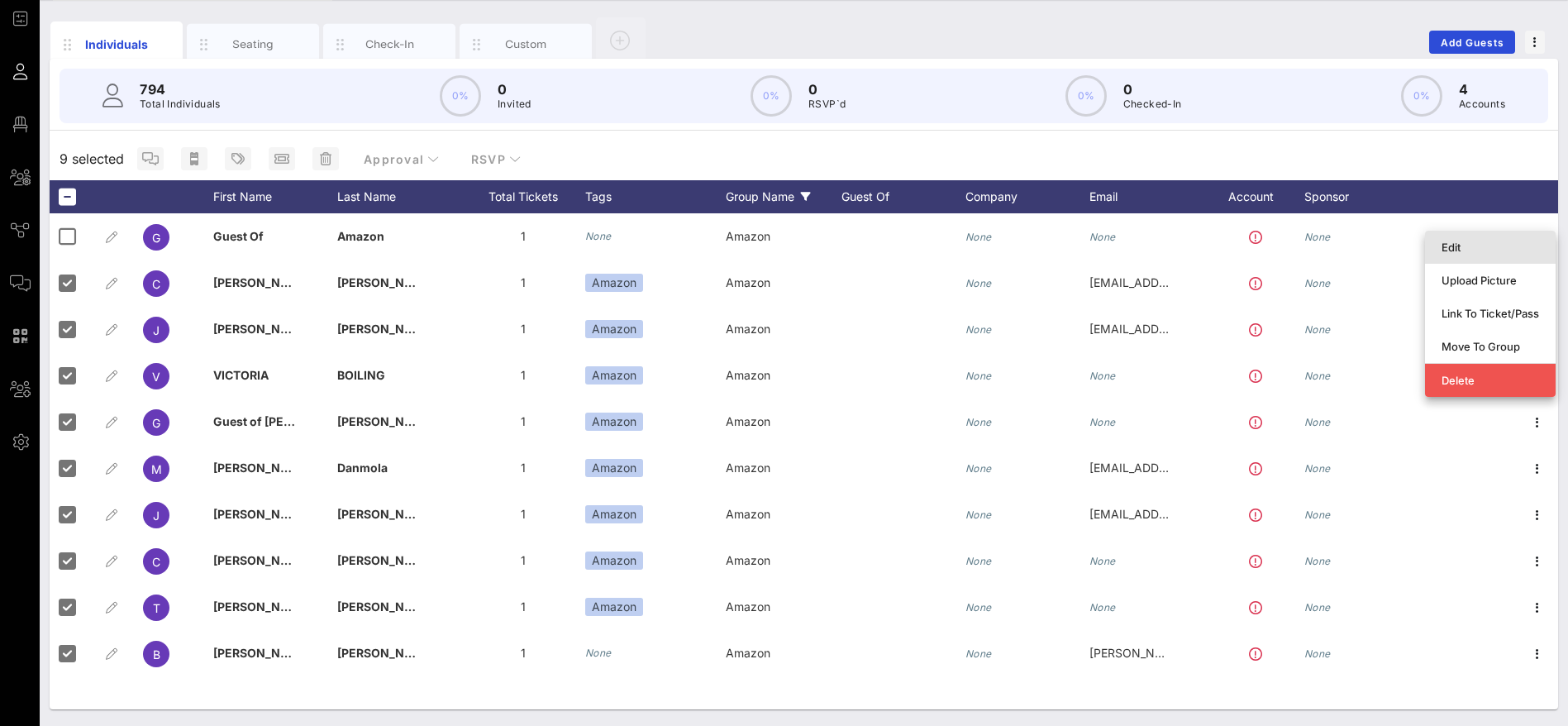
click at [1461, 248] on div "Edit" at bounding box center [1491, 247] width 98 height 13
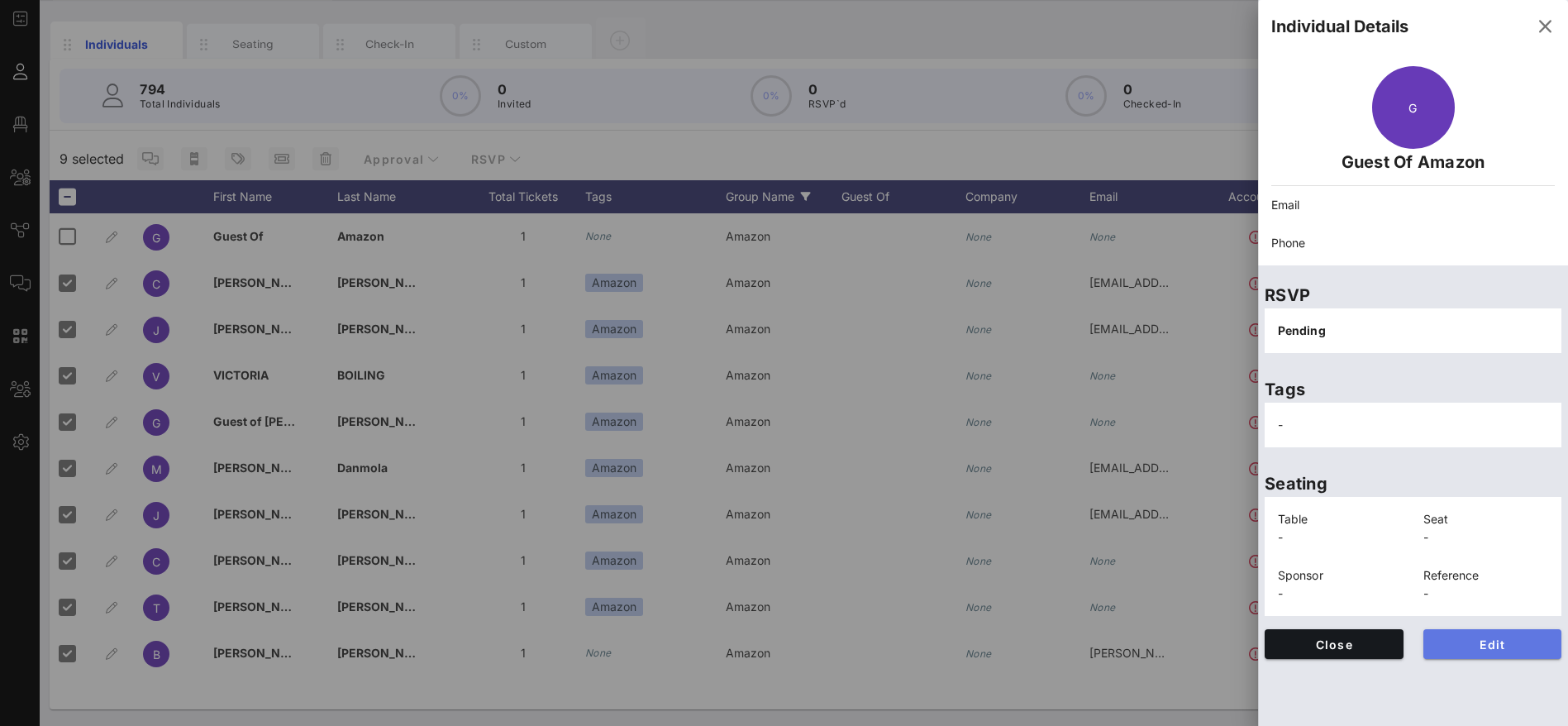
click at [1505, 636] on button "Edit" at bounding box center [1492, 644] width 139 height 29
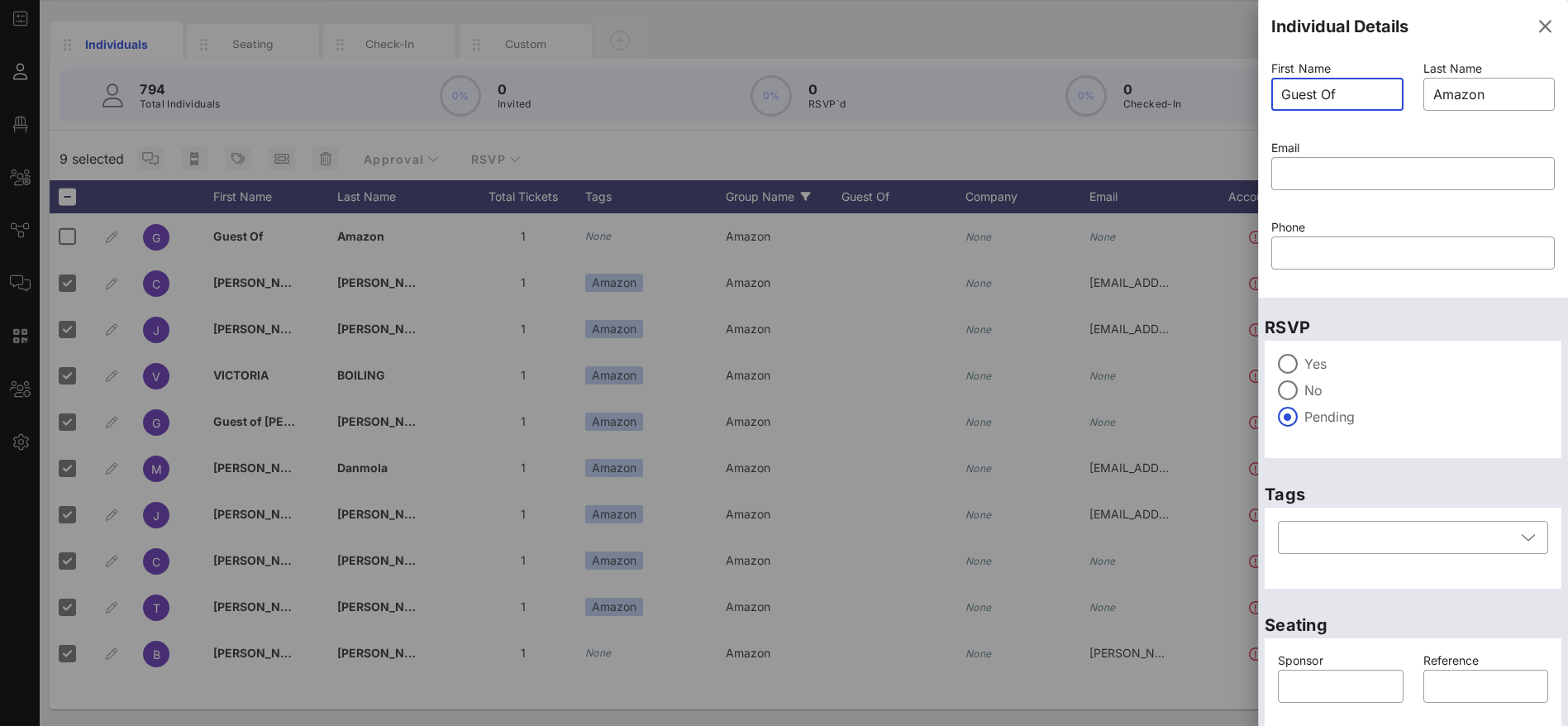
drag, startPoint x: 1346, startPoint y: 97, endPoint x: 1206, endPoint y: 98, distance: 140.0
click at [1206, 98] on div "Event Builder Guests Floor Plan All Groups Journeys Comms QR Scanner Team Setti…" at bounding box center [784, 317] width 1568 height 817
paste input "S Lever [EMAIL_ADDRESS][DOMAIN_NAME]"
drag, startPoint x: 1380, startPoint y: 98, endPoint x: 1345, endPoint y: 93, distance: 35.4
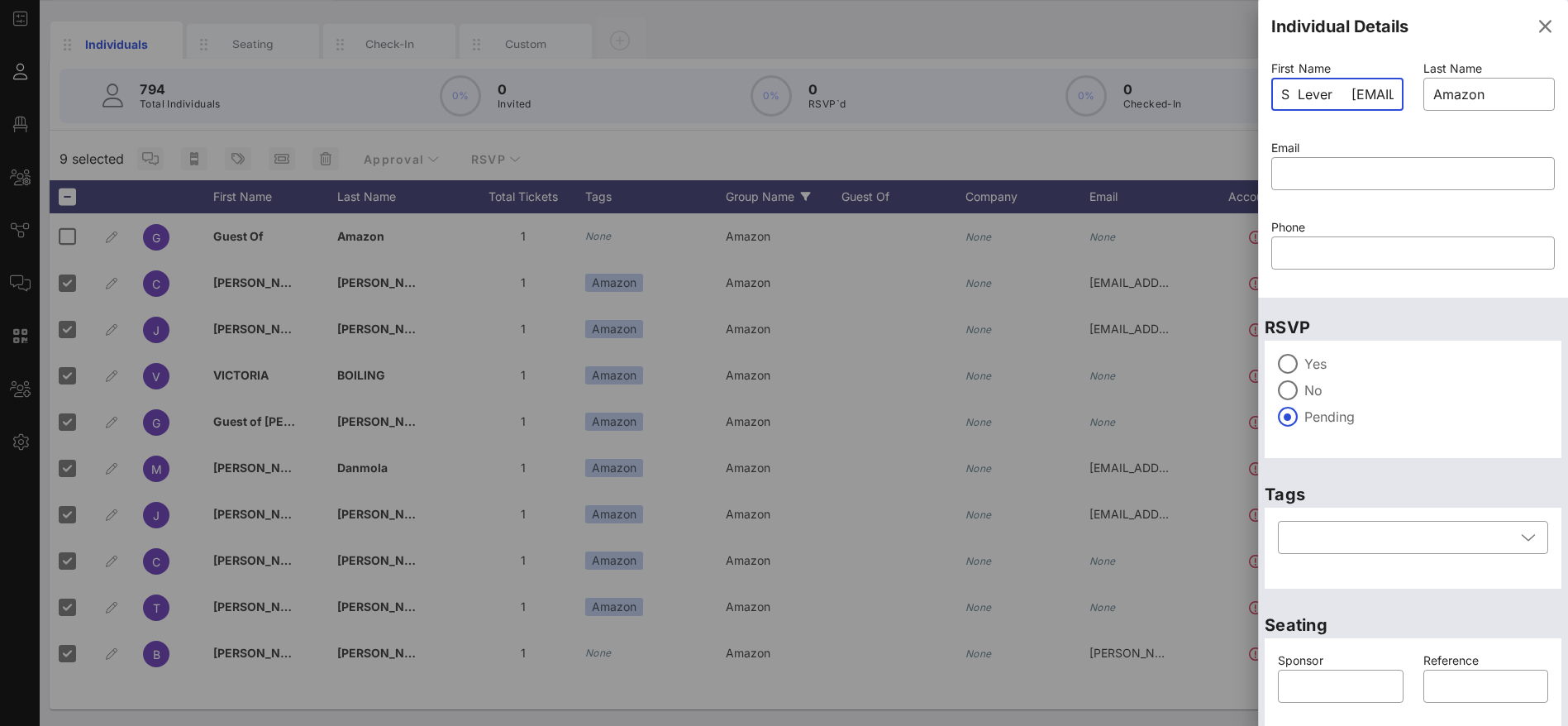
click at [1345, 93] on input "S Lever [EMAIL_ADDRESS][DOMAIN_NAME]" at bounding box center [1338, 93] width 113 height 26
type input "S Lever"
click at [1361, 178] on input "text" at bounding box center [1413, 173] width 264 height 26
paste input "[EMAIL_ADDRESS][DOMAIN_NAME]"
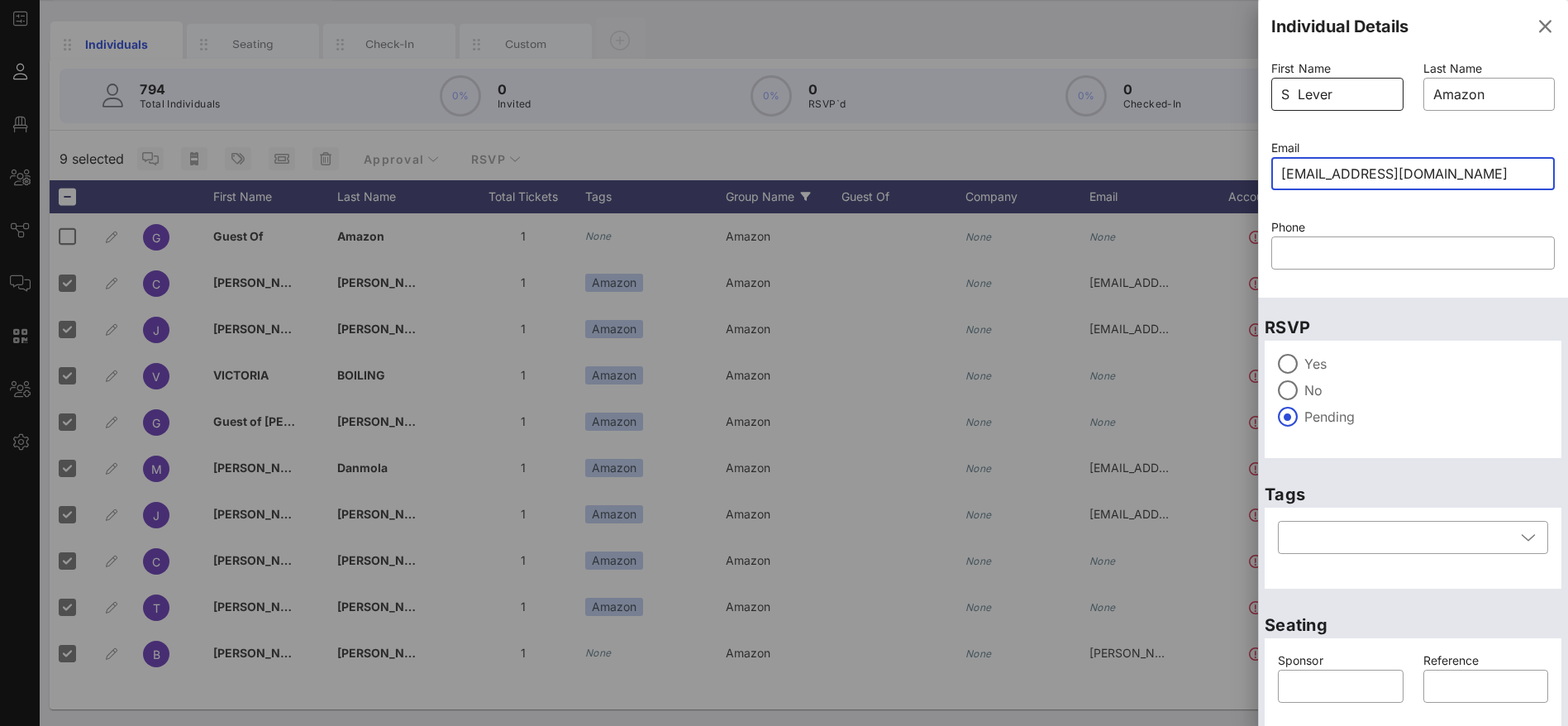
type input "[EMAIL_ADDRESS][DOMAIN_NAME]"
drag, startPoint x: 1352, startPoint y: 85, endPoint x: 1296, endPoint y: 87, distance: 56.0
click at [1296, 87] on input "S Lever" at bounding box center [1338, 93] width 113 height 26
type input "S"
drag, startPoint x: 1475, startPoint y: 98, endPoint x: 1418, endPoint y: 98, distance: 57.0
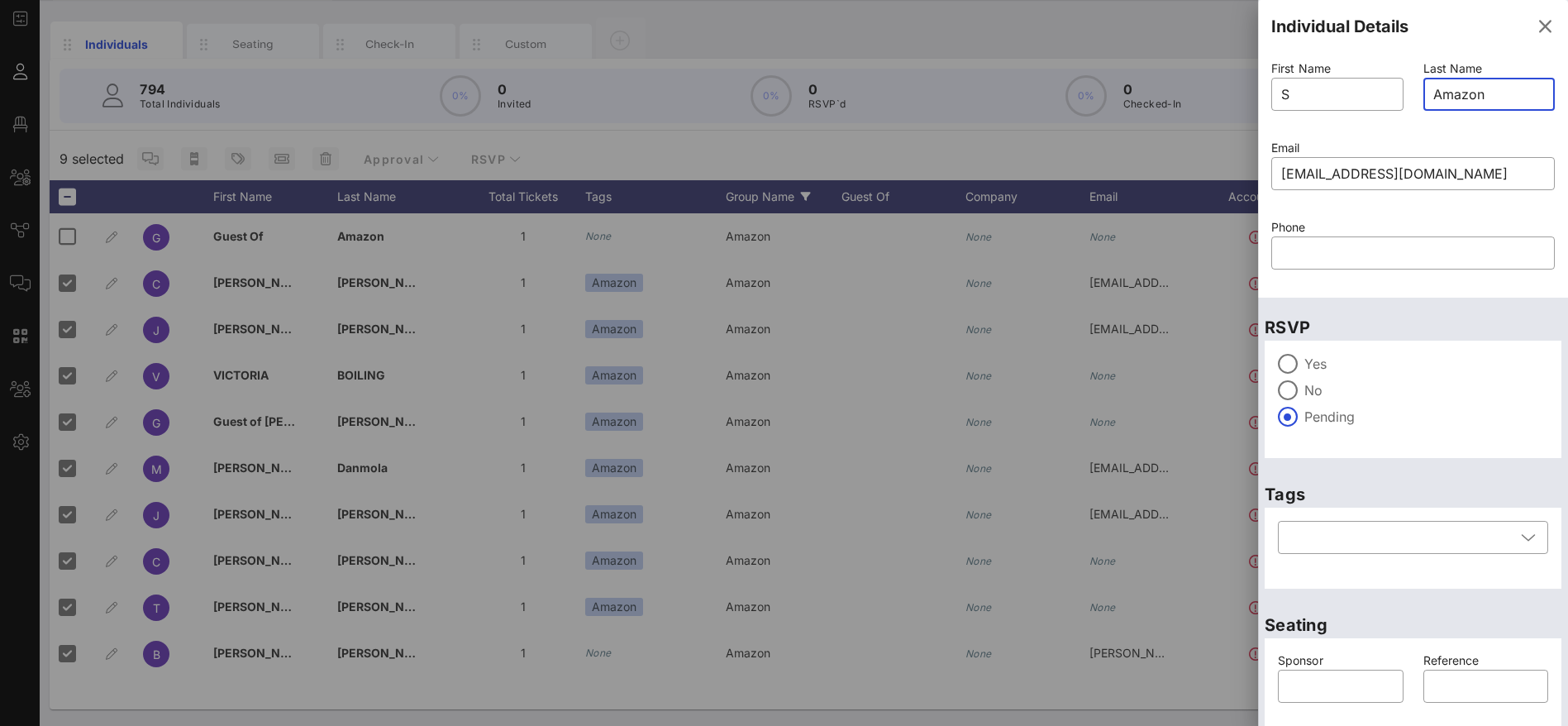
click at [1423, 98] on div "​ Amazon" at bounding box center [1489, 93] width 132 height 33
paste input "Lever"
type input "Lever"
drag, startPoint x: 1354, startPoint y: 90, endPoint x: 1267, endPoint y: 98, distance: 87.4
click at [1267, 98] on div "First Name ​ S" at bounding box center [1337, 96] width 152 height 79
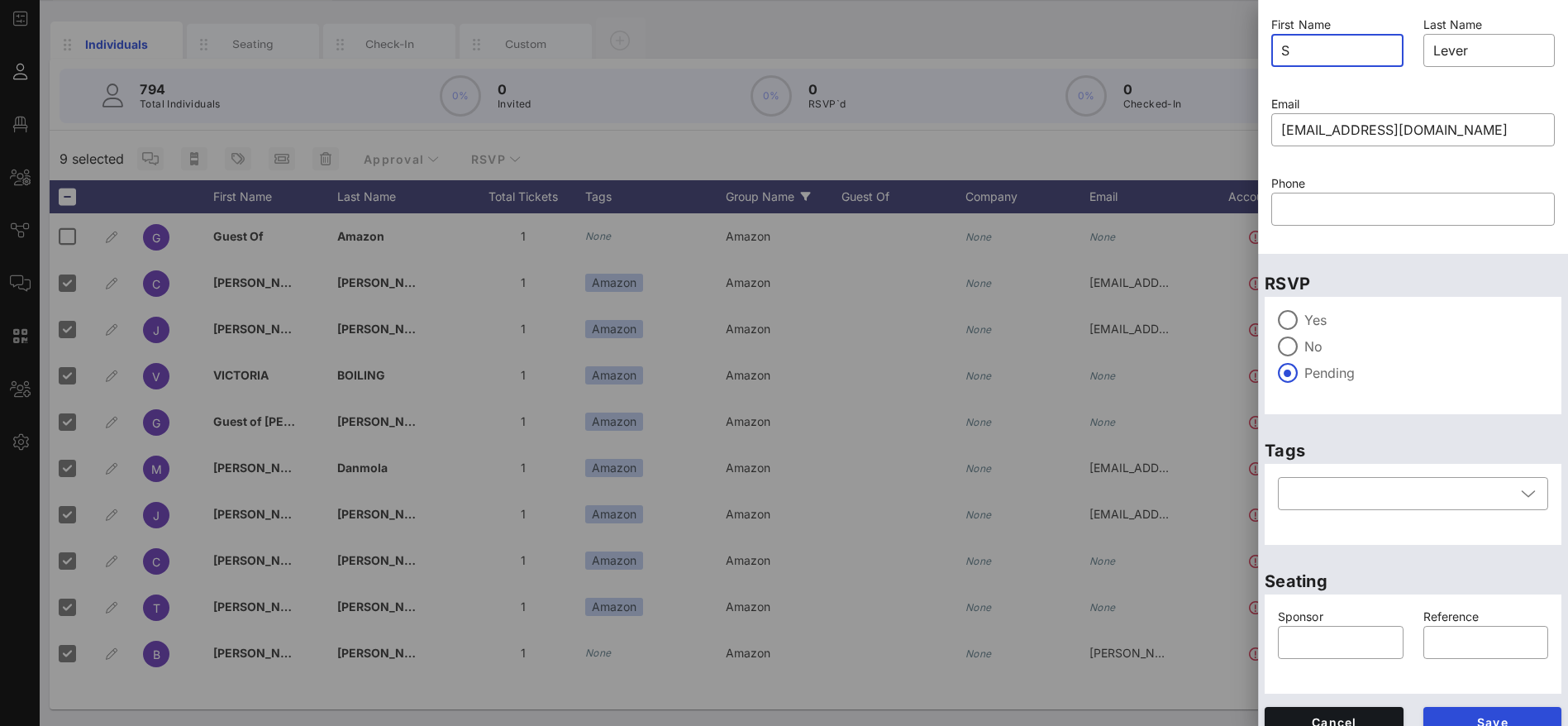
scroll to position [65, 0]
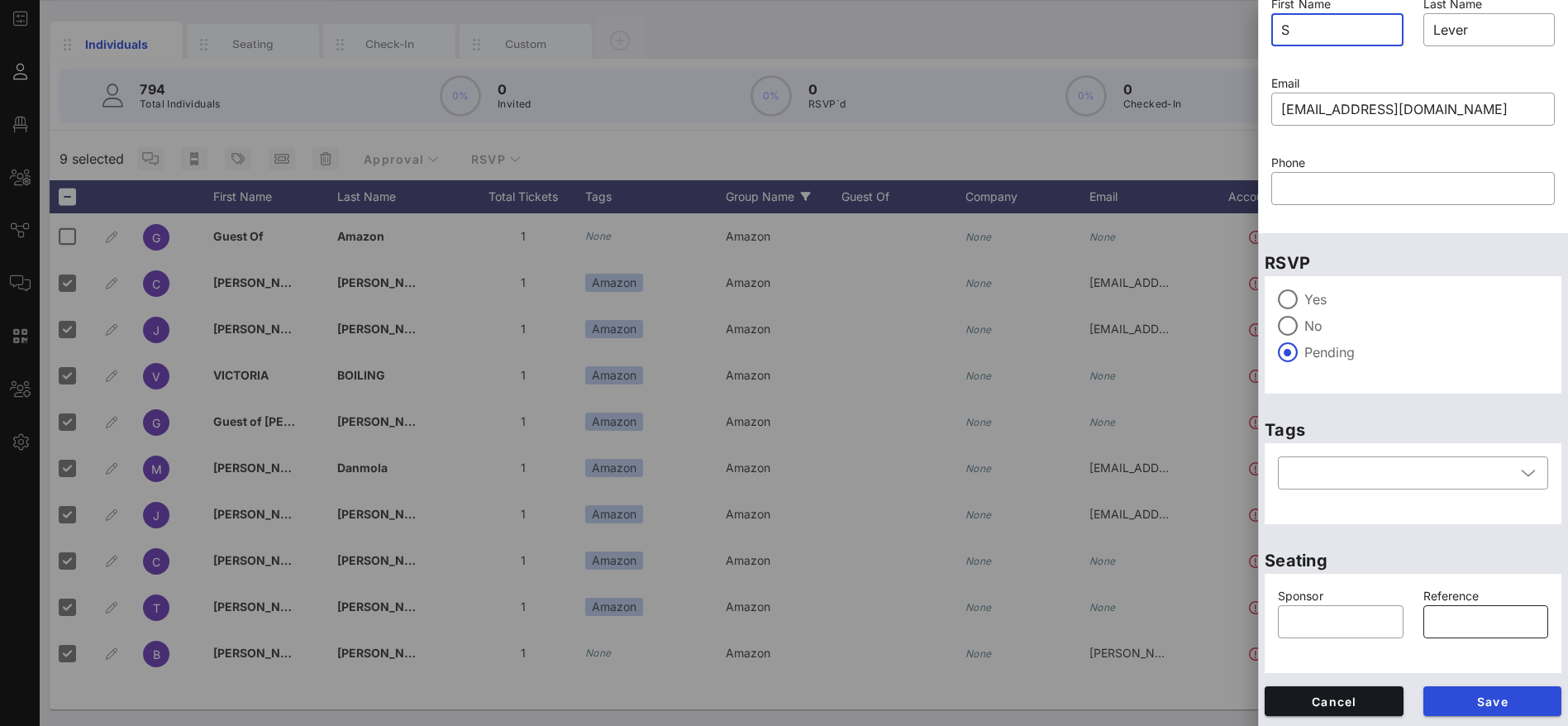
type input "S"
click at [1465, 702] on span "Save" at bounding box center [1493, 702] width 113 height 14
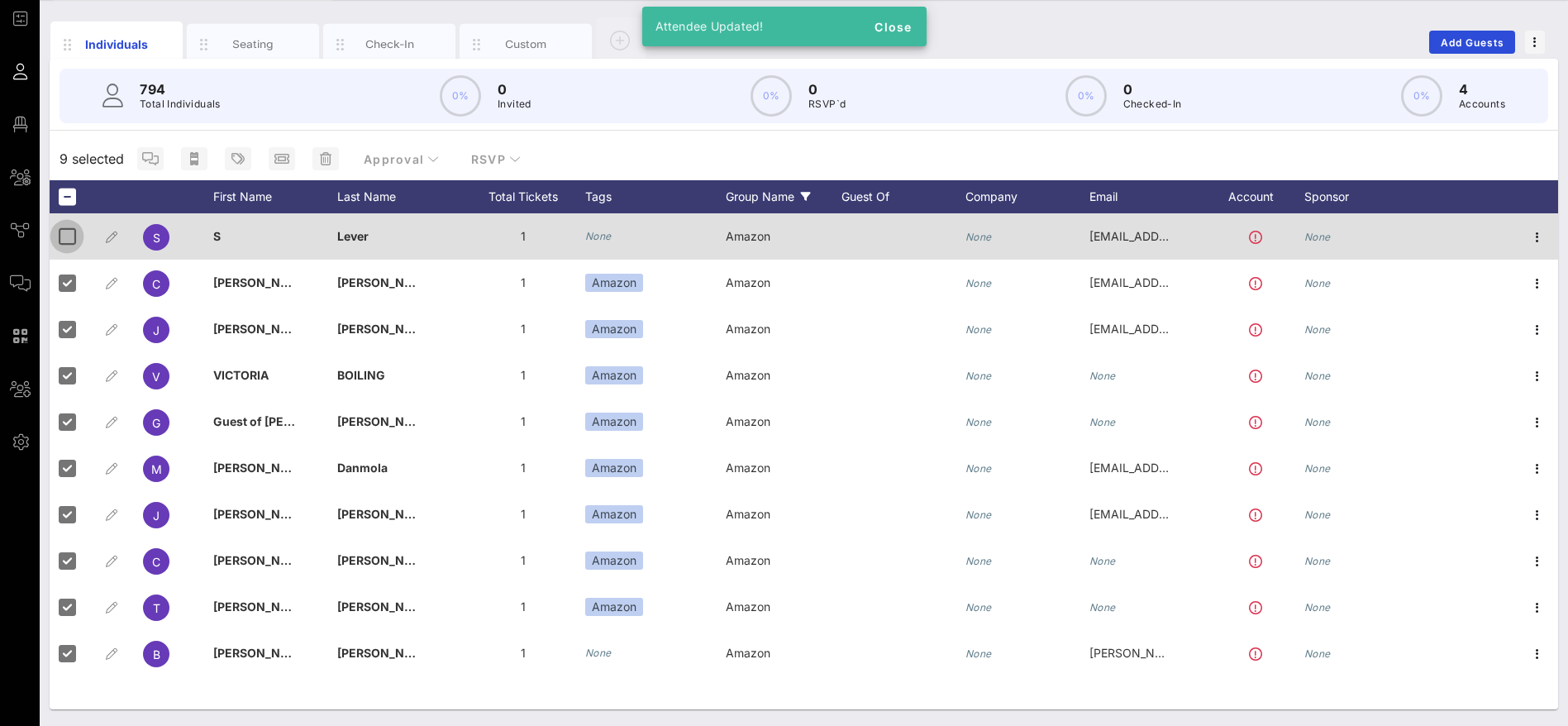
click at [61, 236] on div at bounding box center [66, 236] width 28 height 28
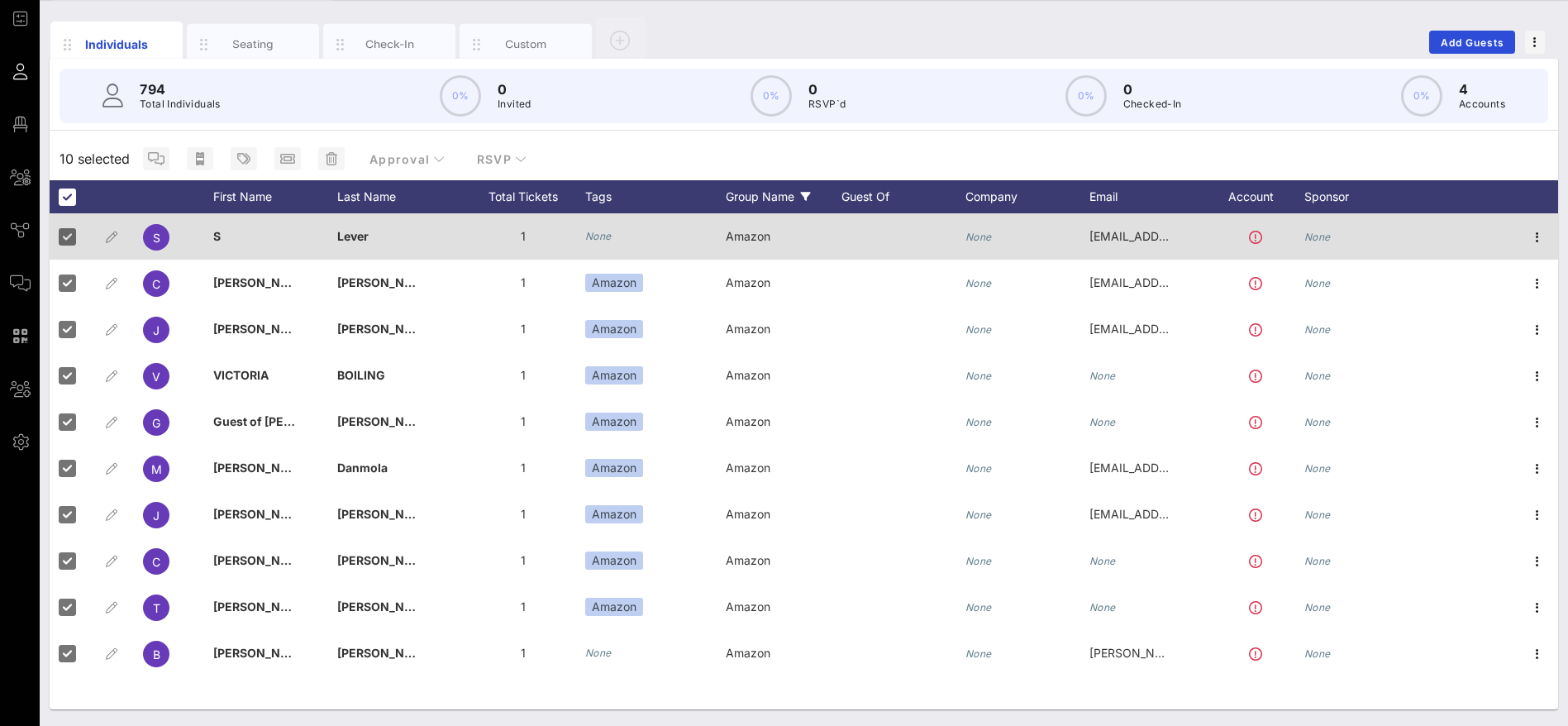
click at [602, 225] on div "None" at bounding box center [655, 236] width 140 height 46
click at [603, 228] on div "None" at bounding box center [598, 236] width 26 height 17
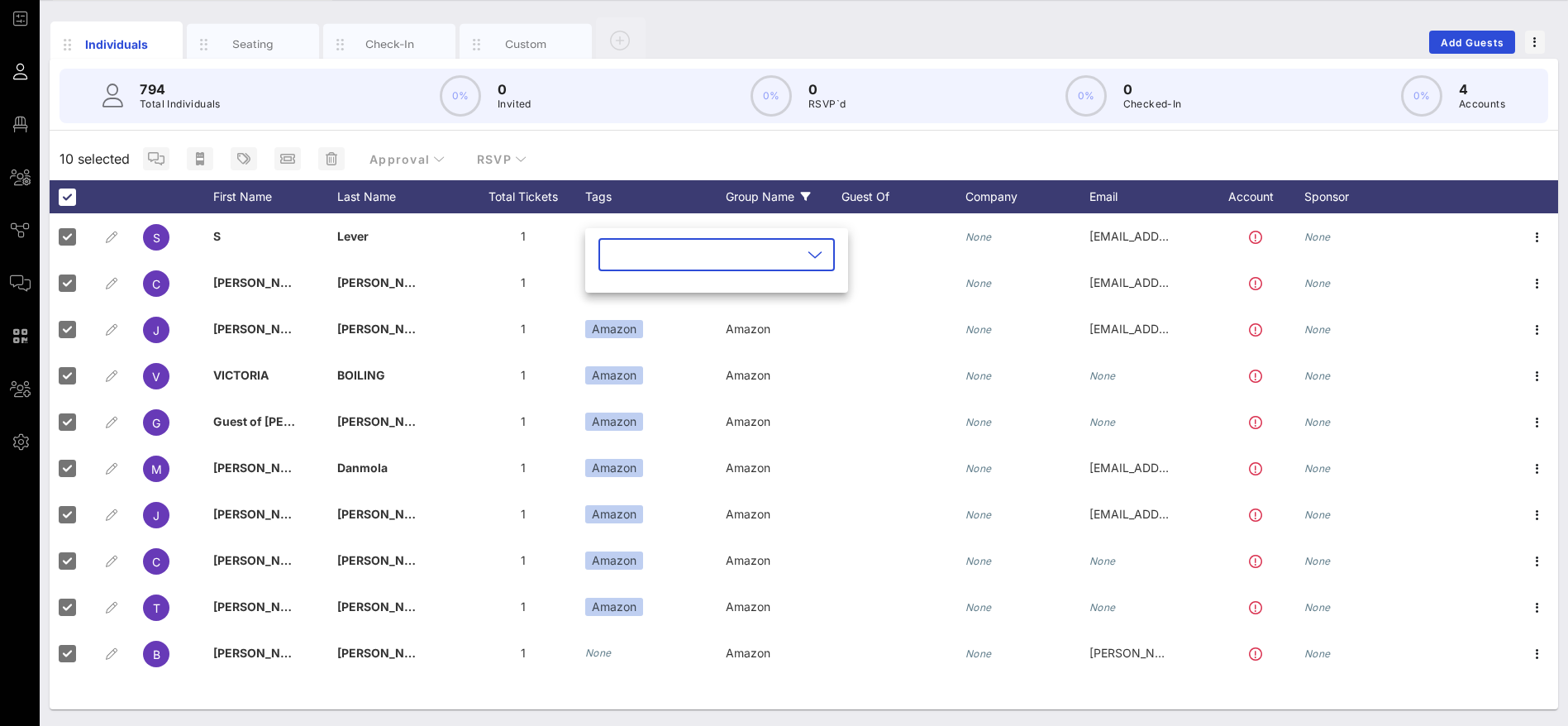
click at [680, 251] on input "text" at bounding box center [705, 254] width 193 height 26
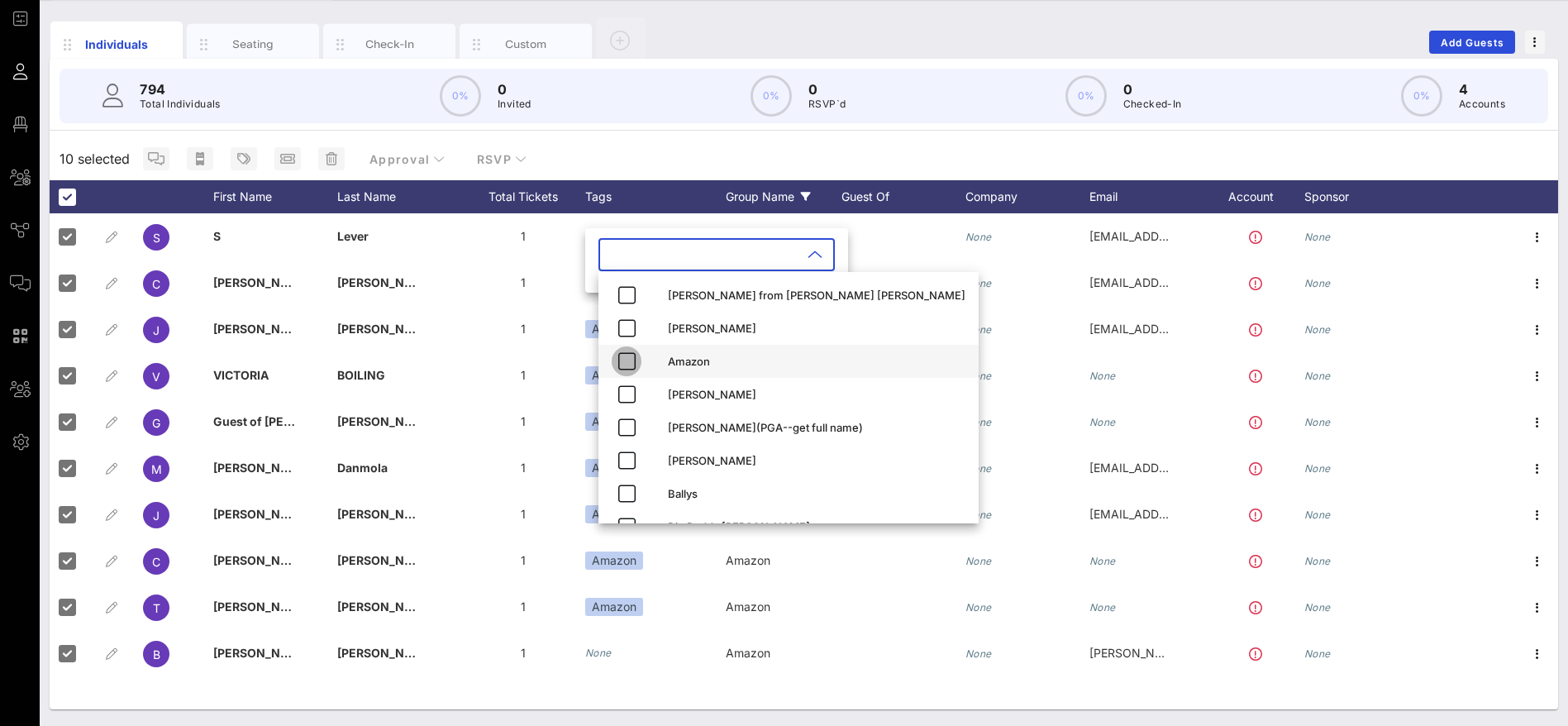
click at [628, 357] on icon "button" at bounding box center [626, 362] width 20 height 20
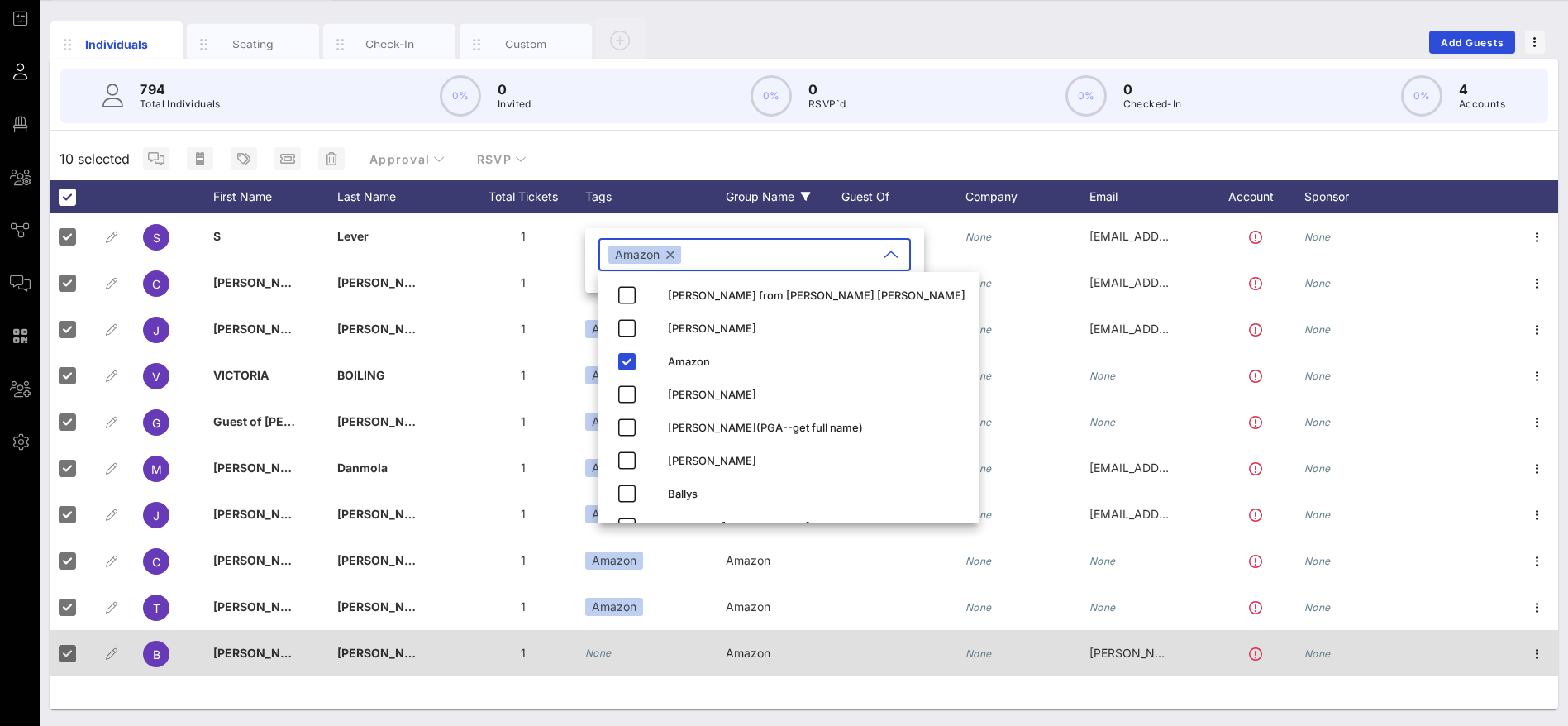
click at [602, 651] on icon "None" at bounding box center [598, 653] width 26 height 13
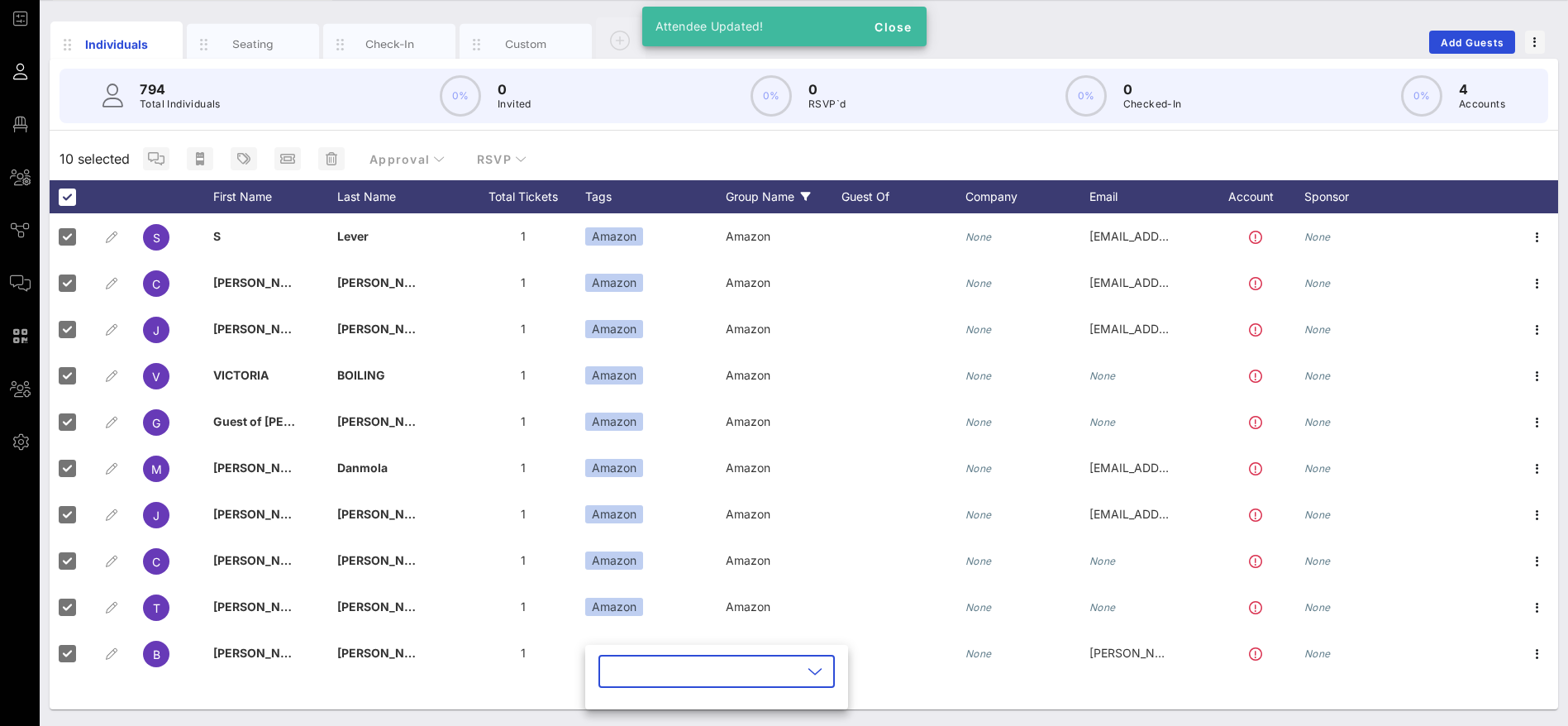
click at [616, 670] on input "text" at bounding box center [705, 671] width 193 height 26
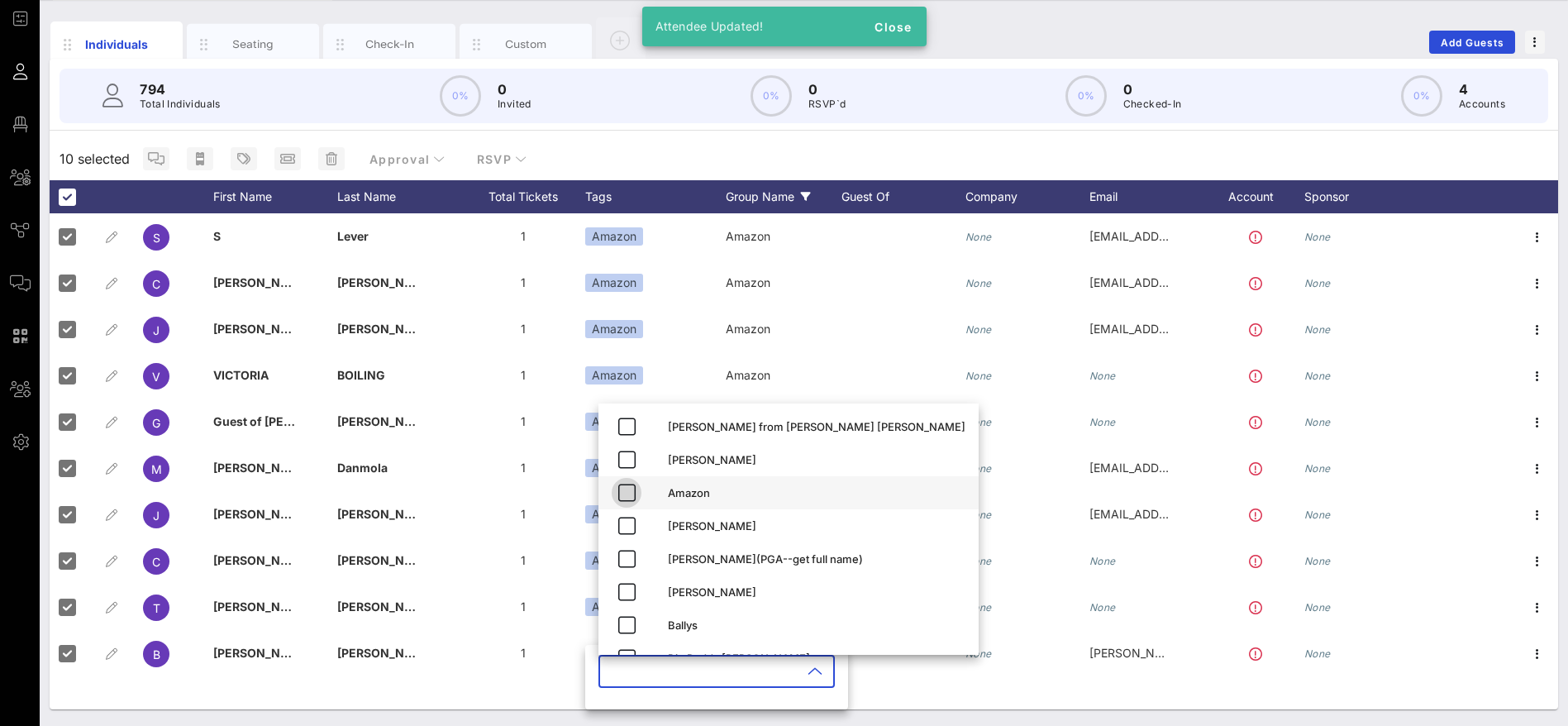
click at [626, 496] on icon "button" at bounding box center [626, 493] width 20 height 20
click at [683, 156] on div "10 selected Approval RSVP" at bounding box center [804, 158] width 1508 height 43
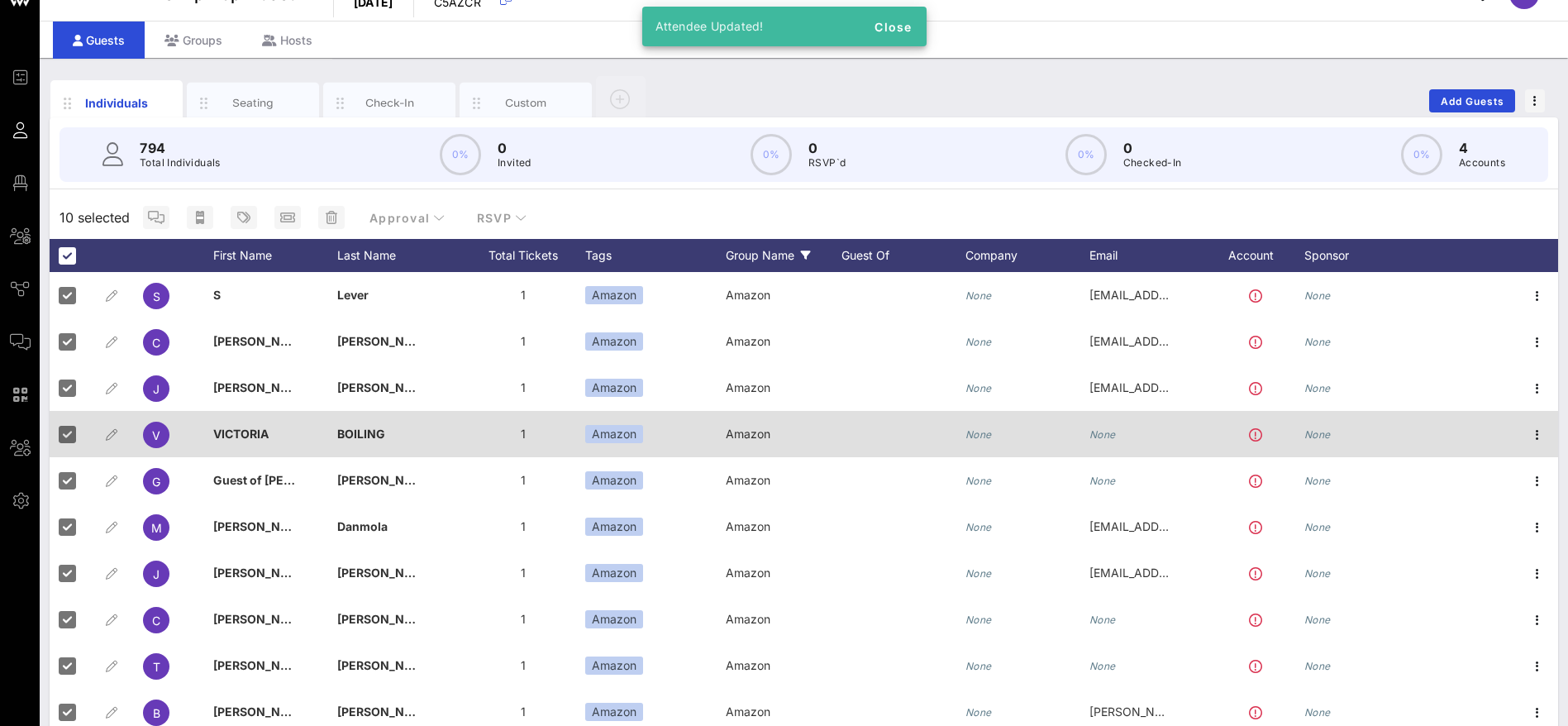
scroll to position [0, 0]
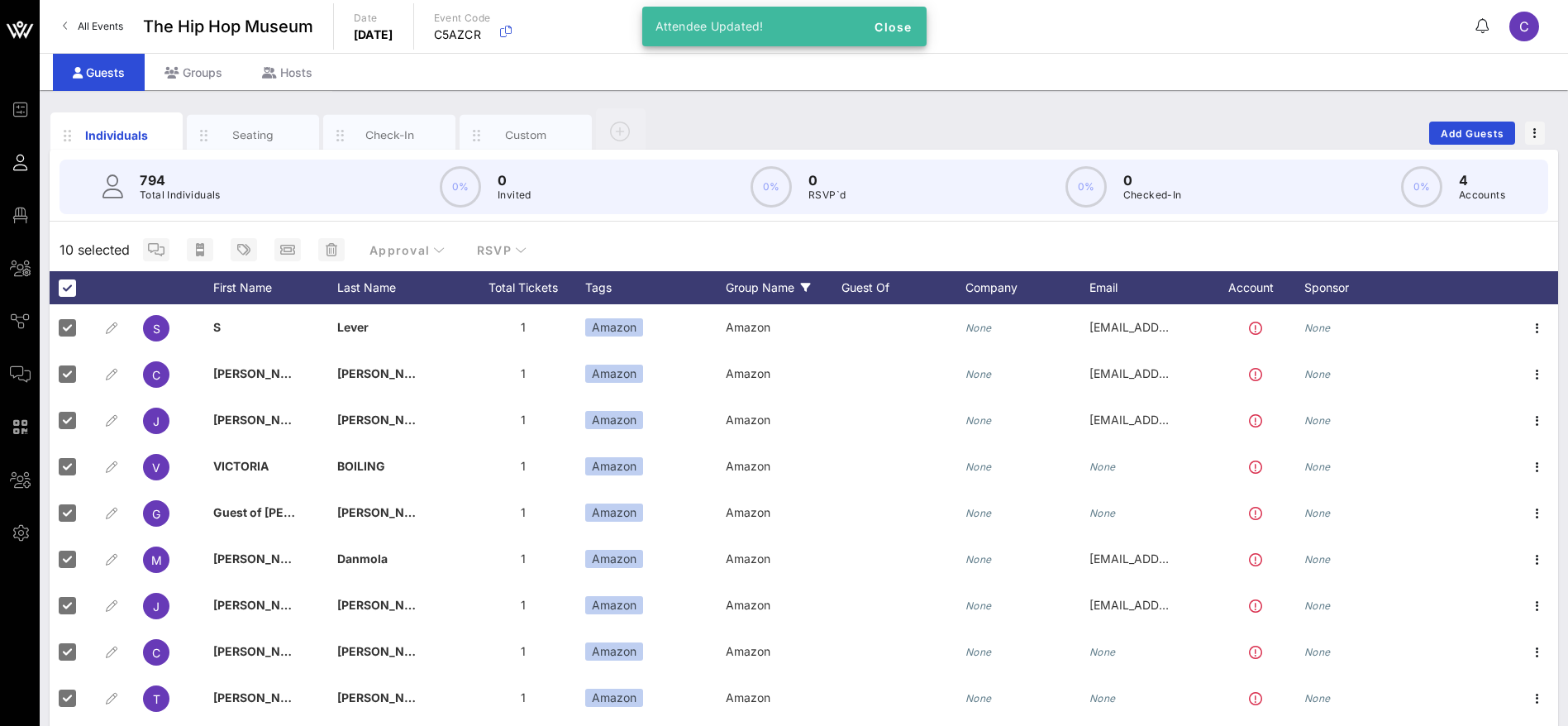
click at [631, 230] on div "10 selected Approval RSVP" at bounding box center [804, 249] width 1508 height 43
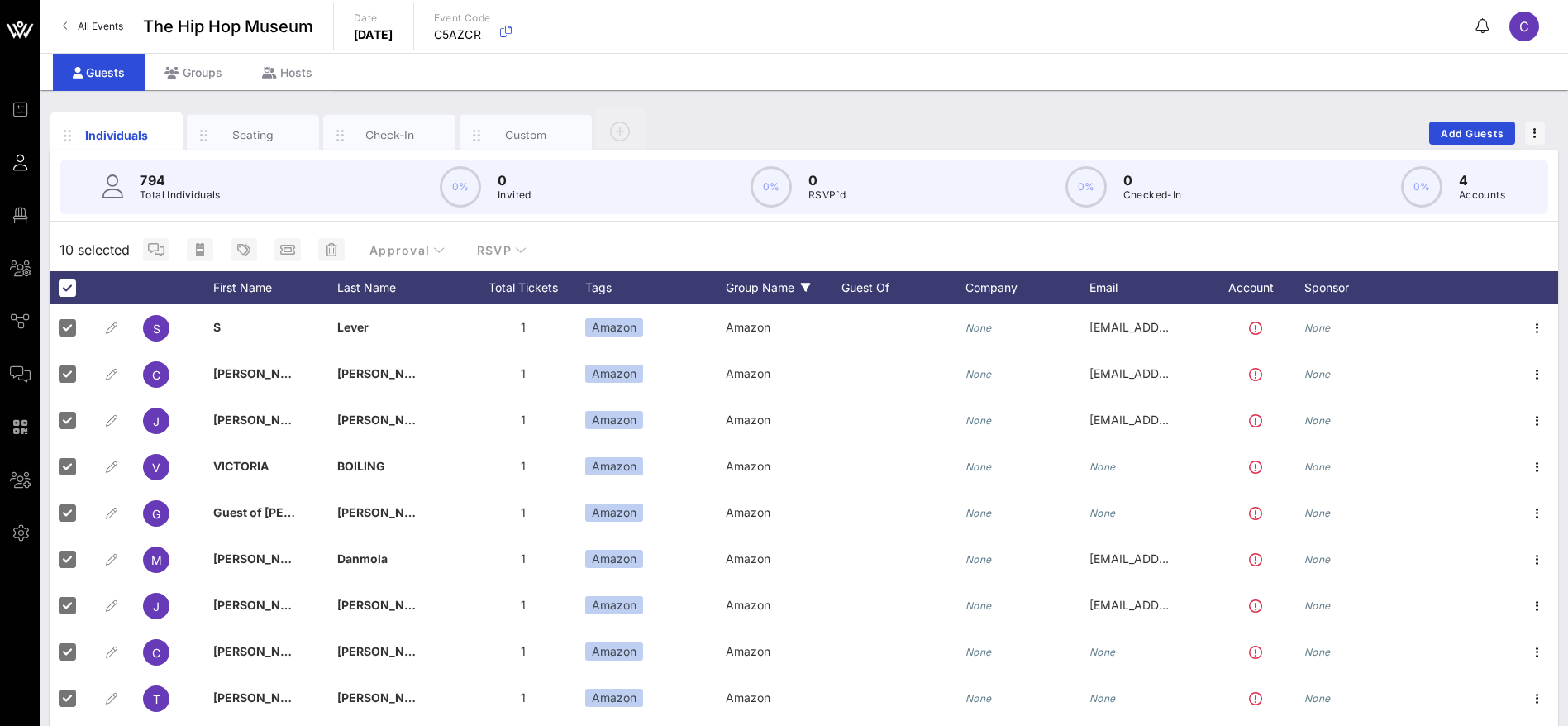
click at [614, 243] on div "10 selected Approval RSVP" at bounding box center [804, 249] width 1508 height 43
click at [71, 291] on div at bounding box center [66, 287] width 28 height 28
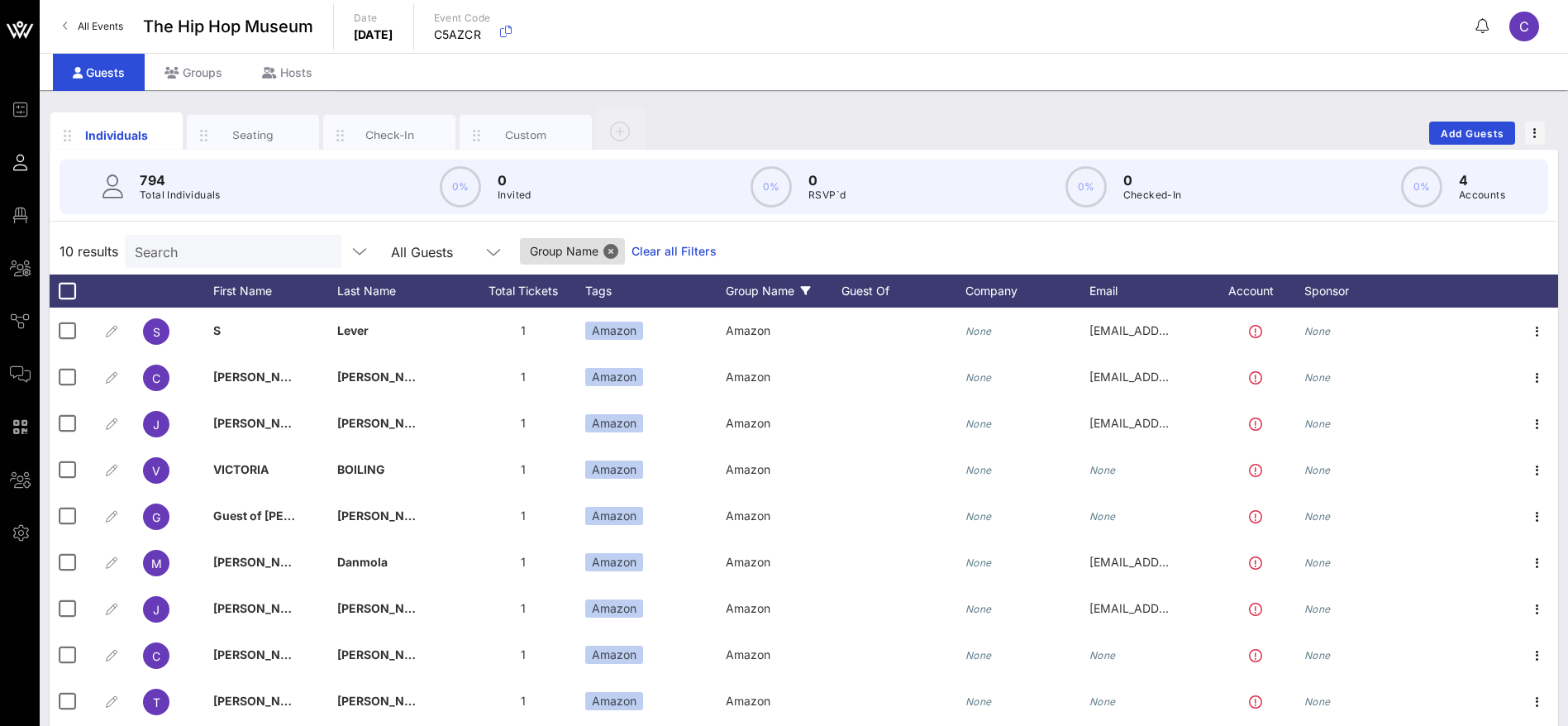
click at [671, 253] on link "Clear all Filters" at bounding box center [673, 252] width 85 height 19
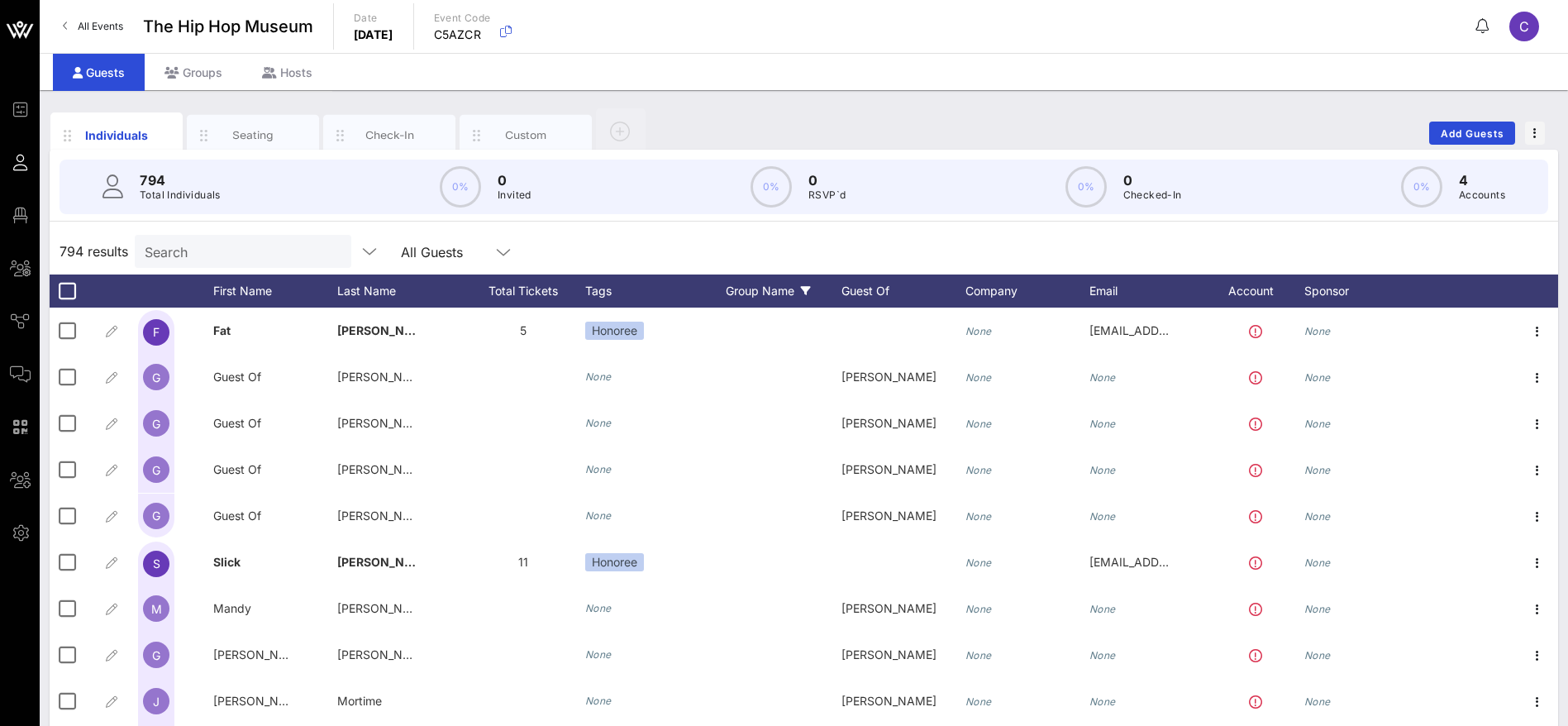
click at [794, 294] on div "Group Name" at bounding box center [784, 290] width 116 height 33
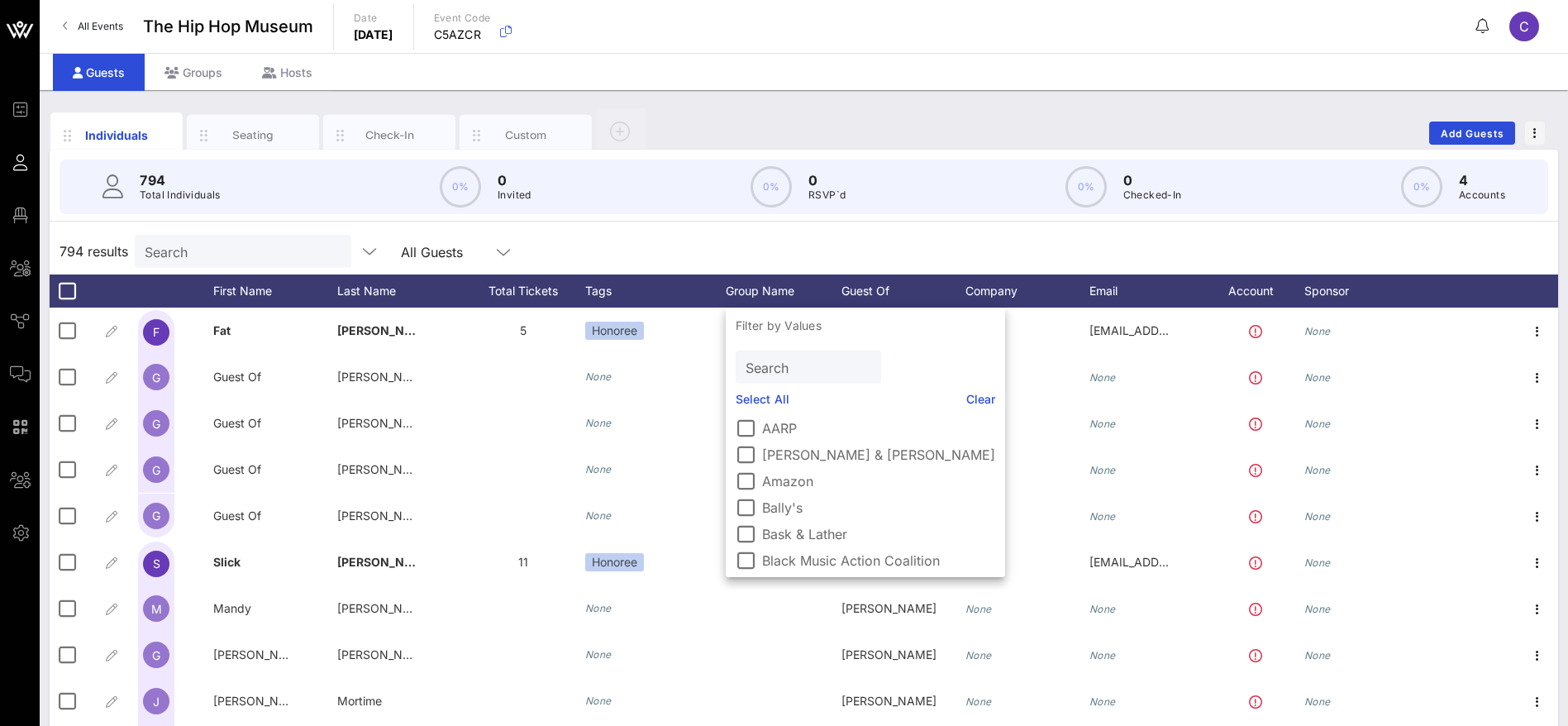
click at [940, 245] on div "794 results Search All Guests" at bounding box center [804, 251] width 1508 height 46
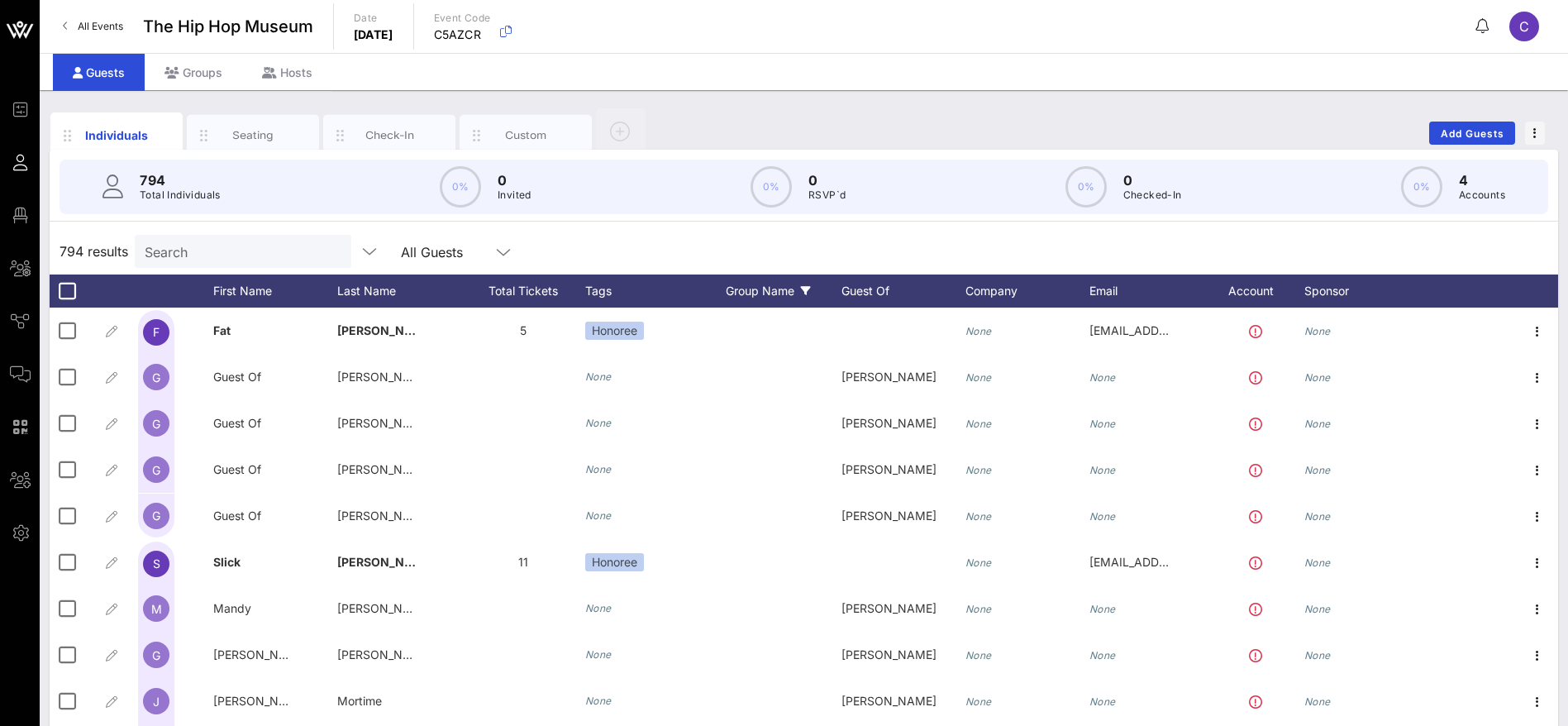
click at [788, 294] on div "Group Name" at bounding box center [784, 290] width 116 height 33
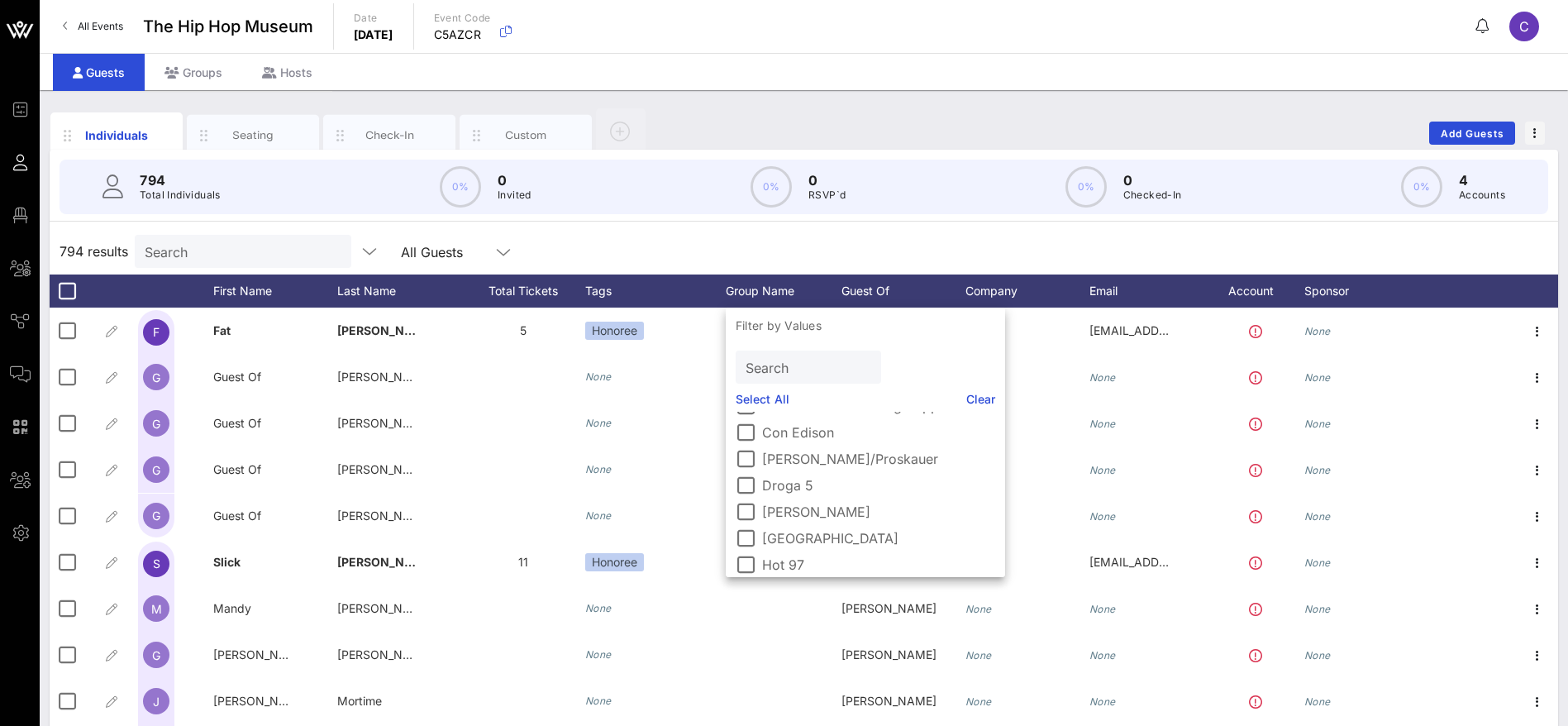
scroll to position [372, 0]
click at [742, 473] on div at bounding box center [745, 479] width 28 height 28
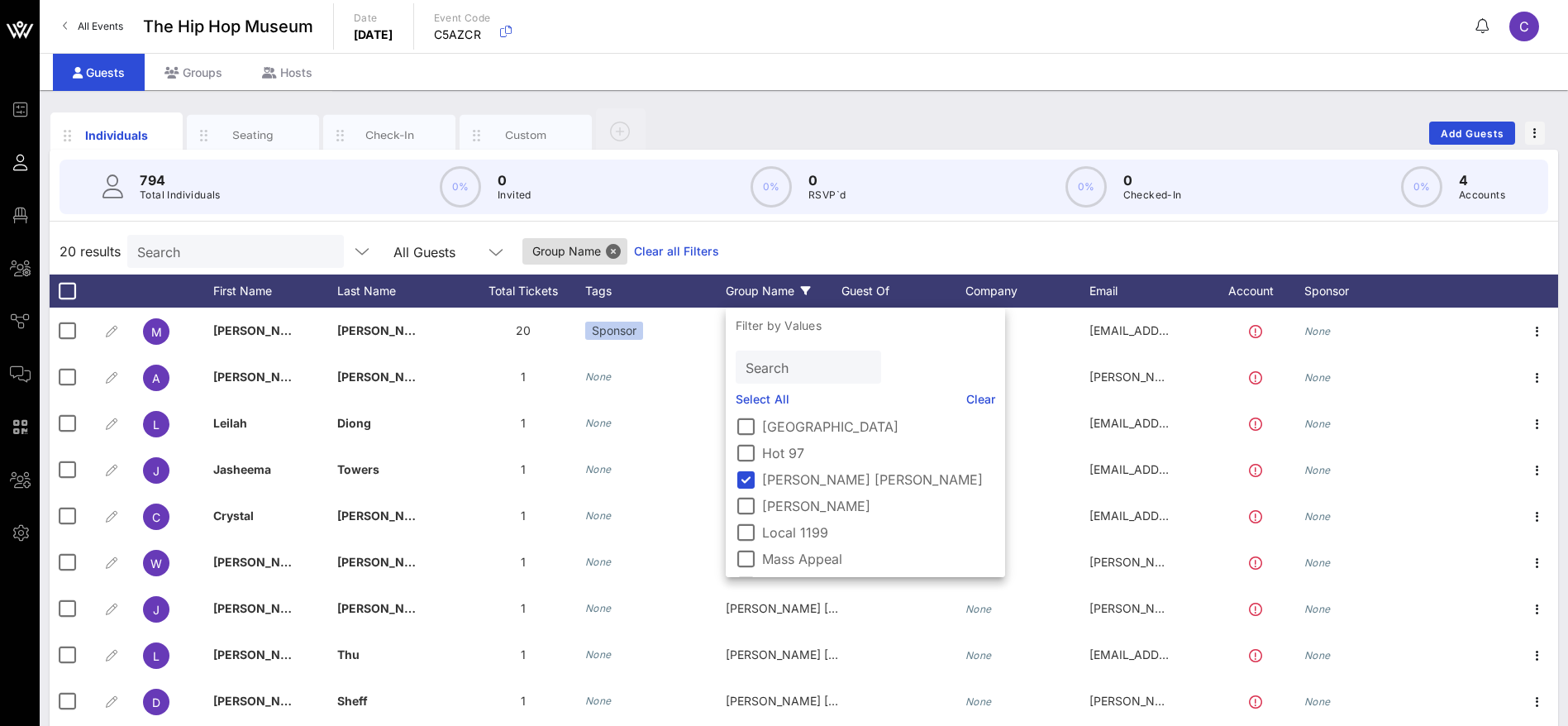
click at [819, 237] on div "20 results Search All Guests Group Name Clear all Filters" at bounding box center [804, 251] width 1508 height 46
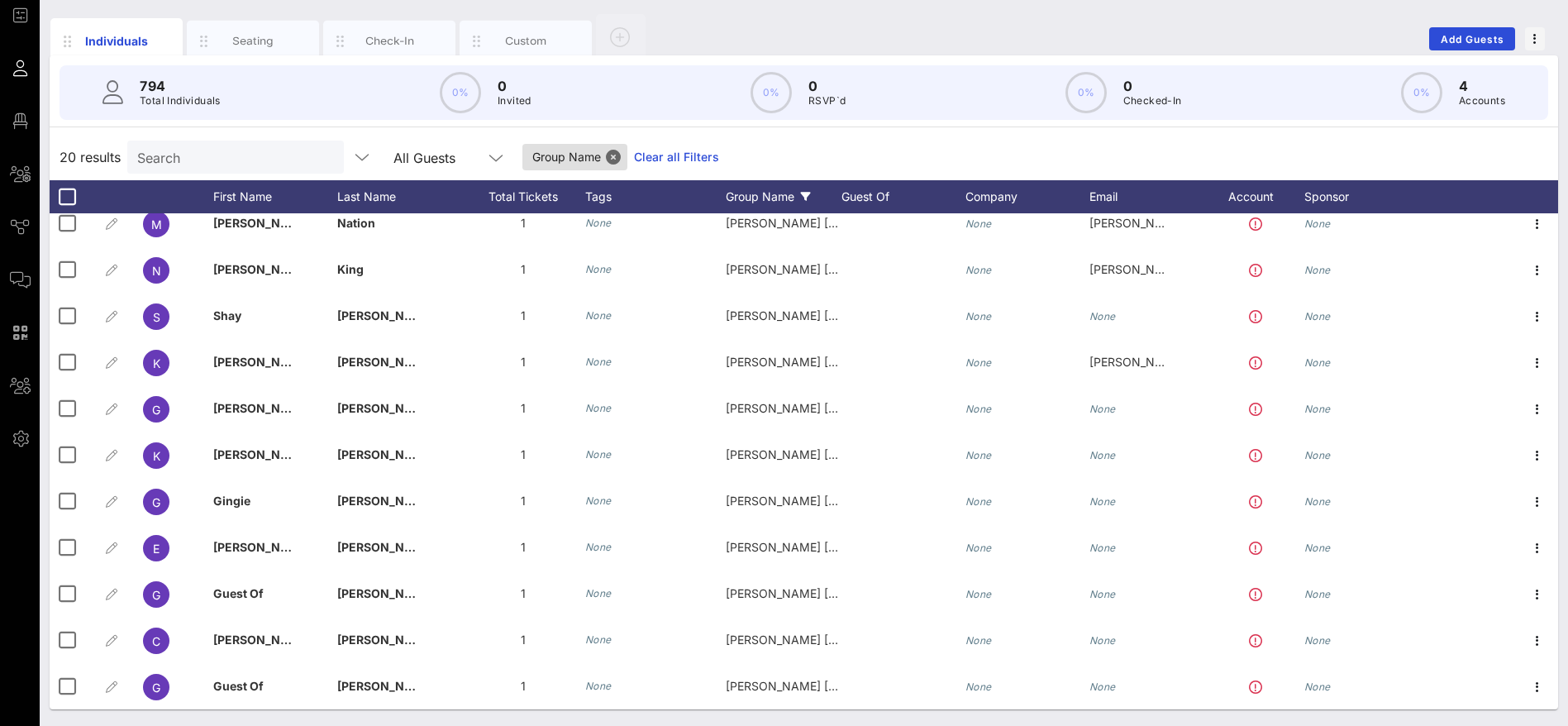
scroll to position [0, 0]
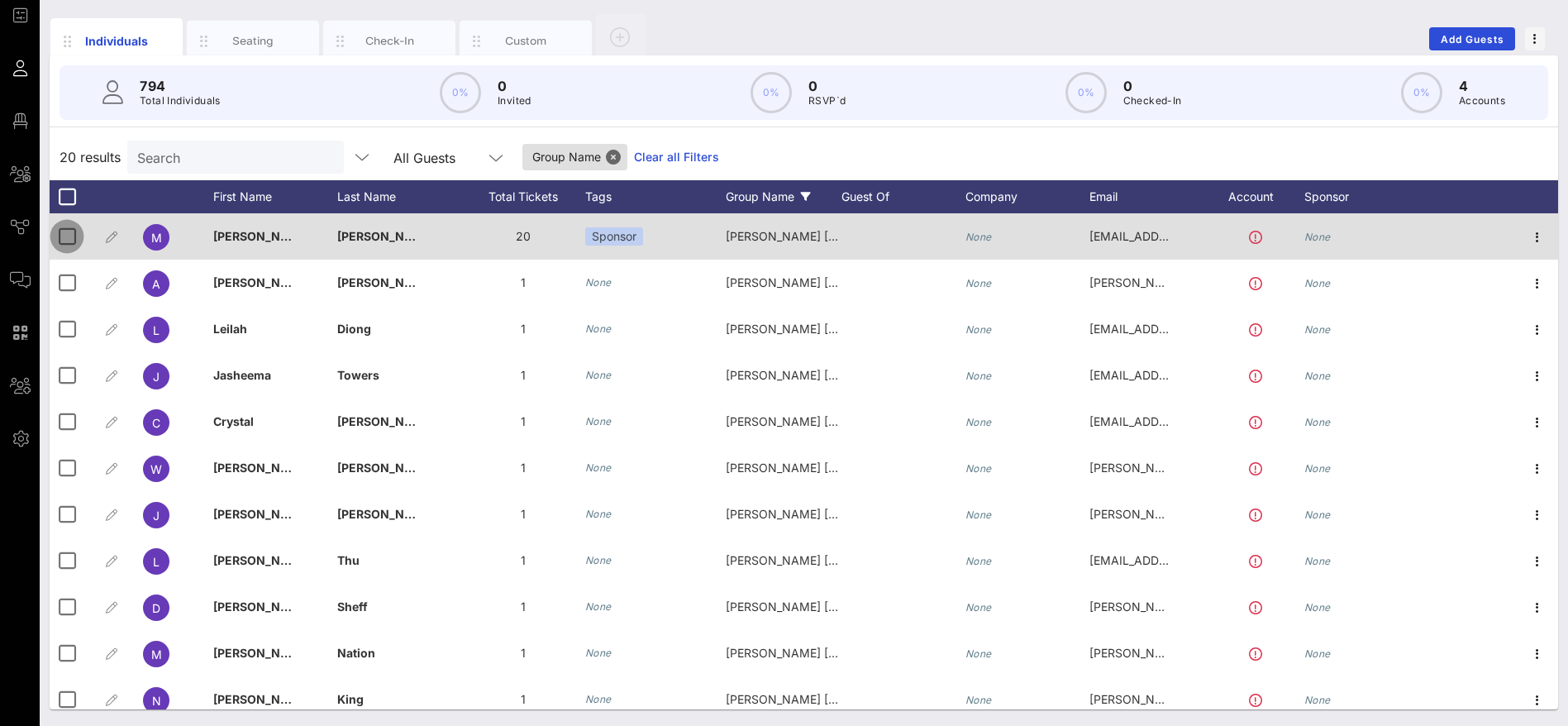
click at [75, 231] on div at bounding box center [66, 236] width 28 height 28
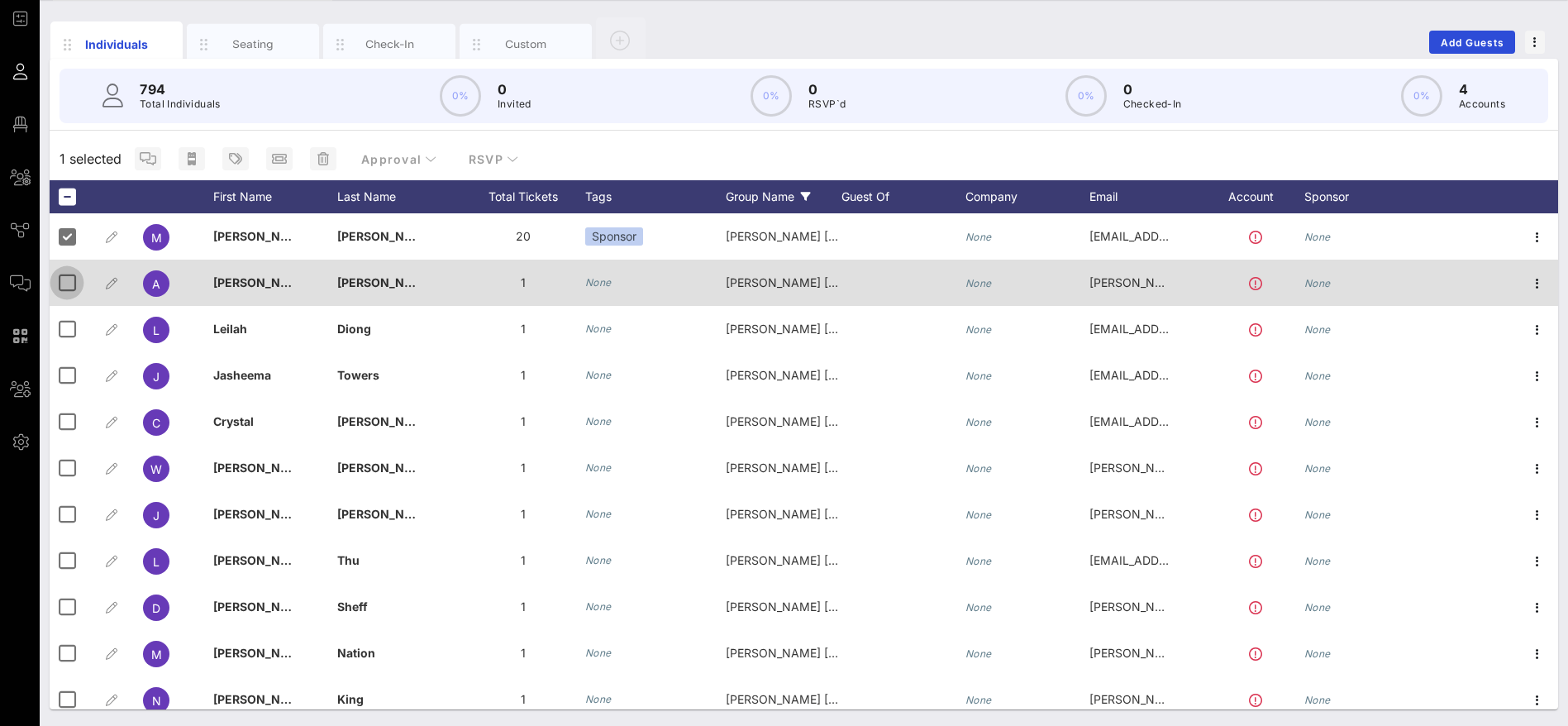
scroll to position [91, 0]
click at [71, 280] on div at bounding box center [66, 283] width 28 height 28
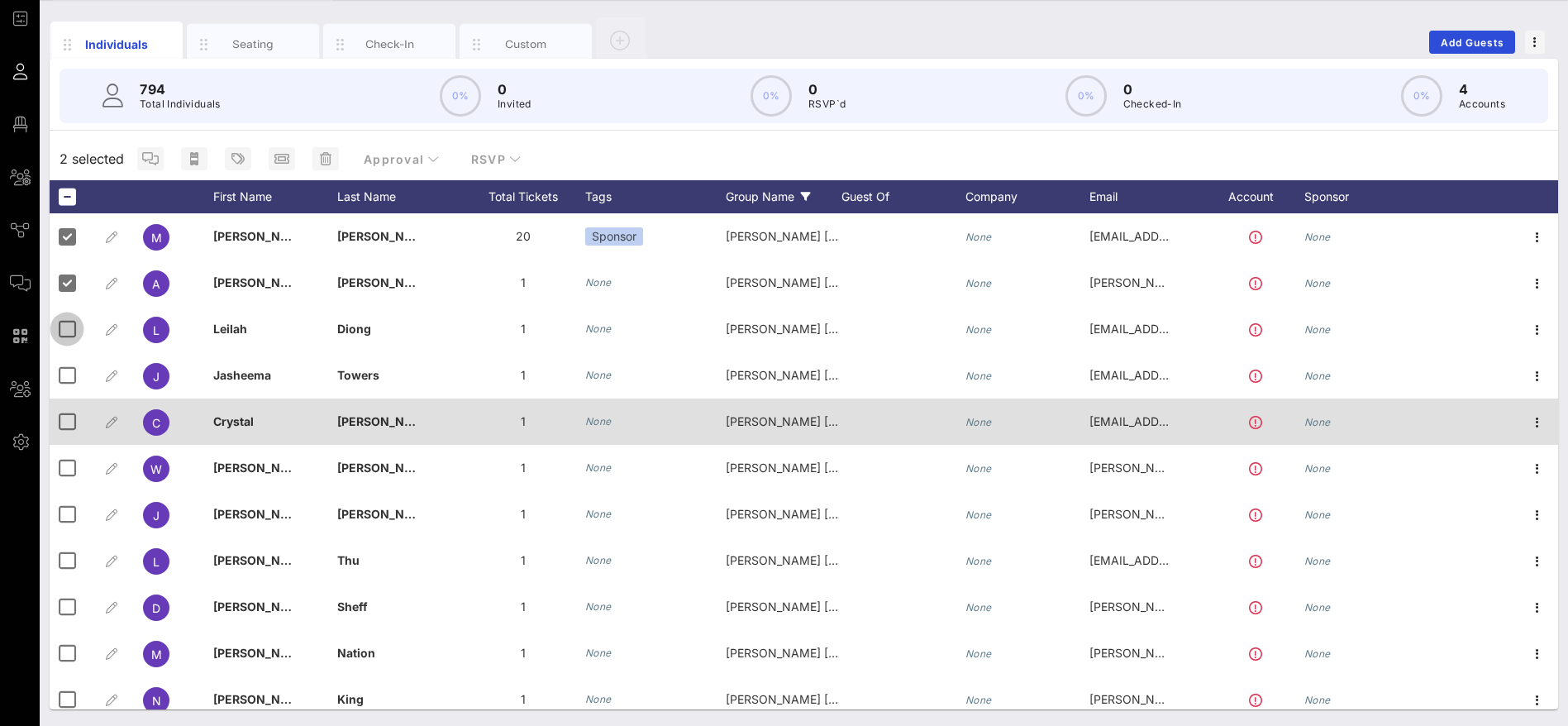
drag, startPoint x: 66, startPoint y: 331, endPoint x: 92, endPoint y: 398, distance: 71.9
click at [66, 333] on div at bounding box center [66, 329] width 28 height 28
drag, startPoint x: 63, startPoint y: 375, endPoint x: 67, endPoint y: 407, distance: 32.2
click at [63, 375] on div at bounding box center [66, 375] width 28 height 28
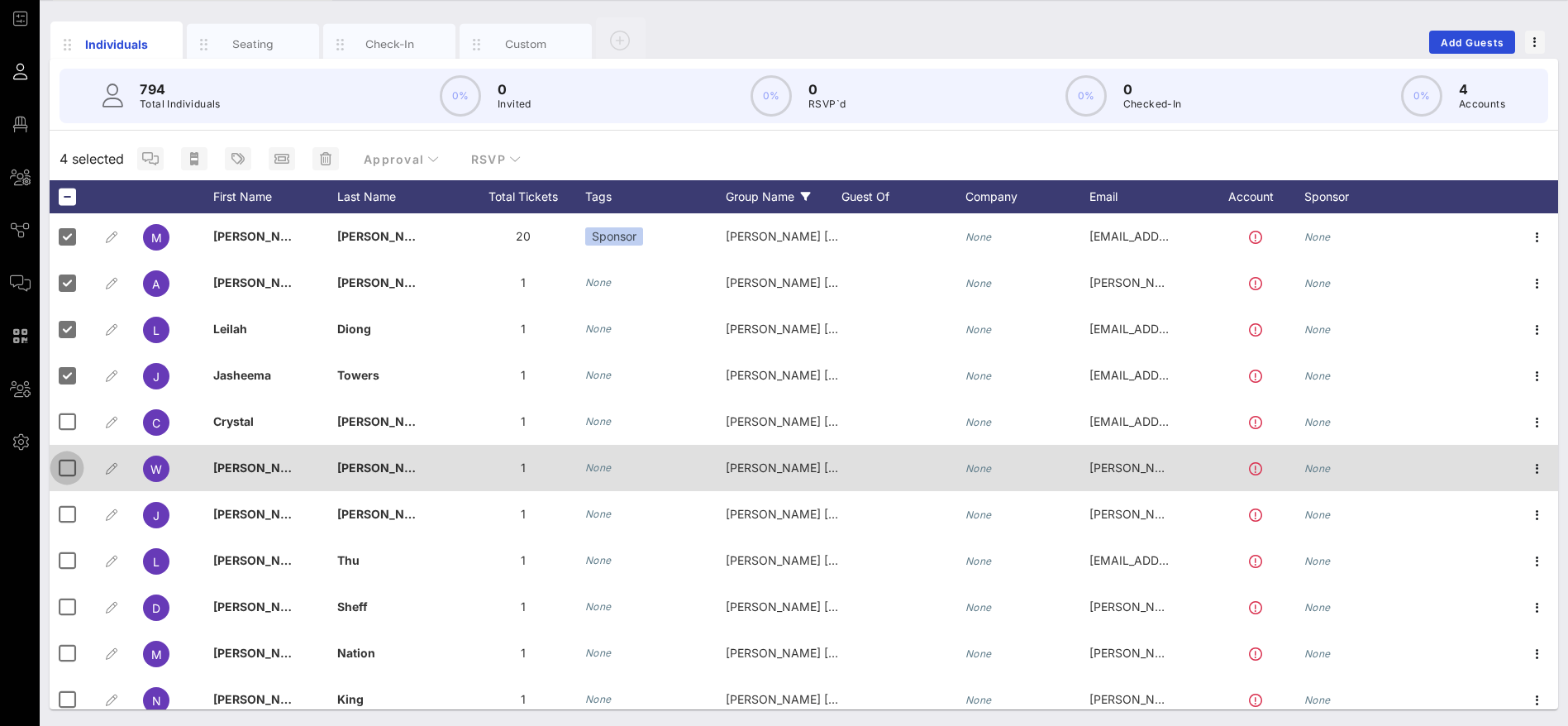
drag, startPoint x: 67, startPoint y: 416, endPoint x: 65, endPoint y: 467, distance: 51.0
click at [69, 421] on div at bounding box center [66, 421] width 28 height 28
click at [65, 468] on div at bounding box center [66, 468] width 28 height 28
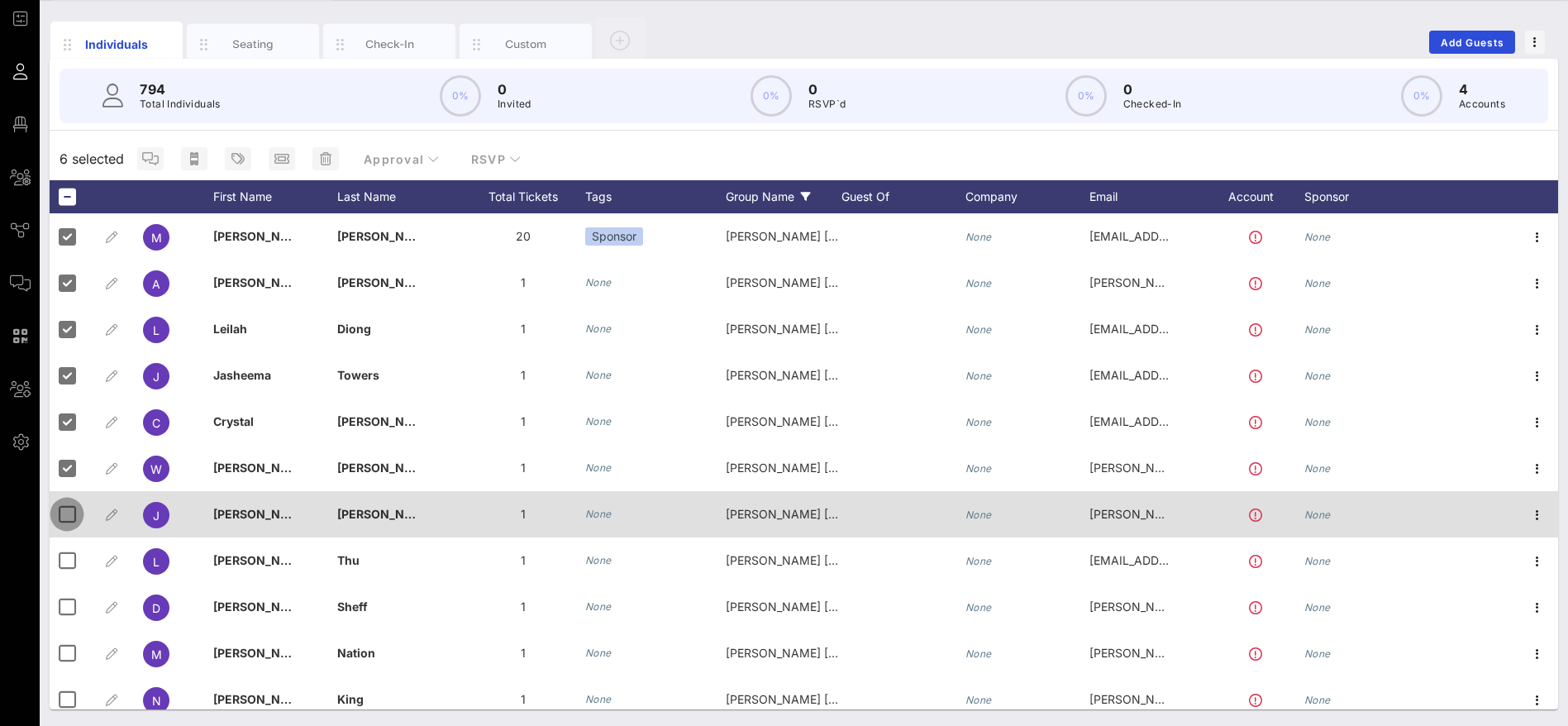
click at [68, 514] on div at bounding box center [66, 514] width 28 height 28
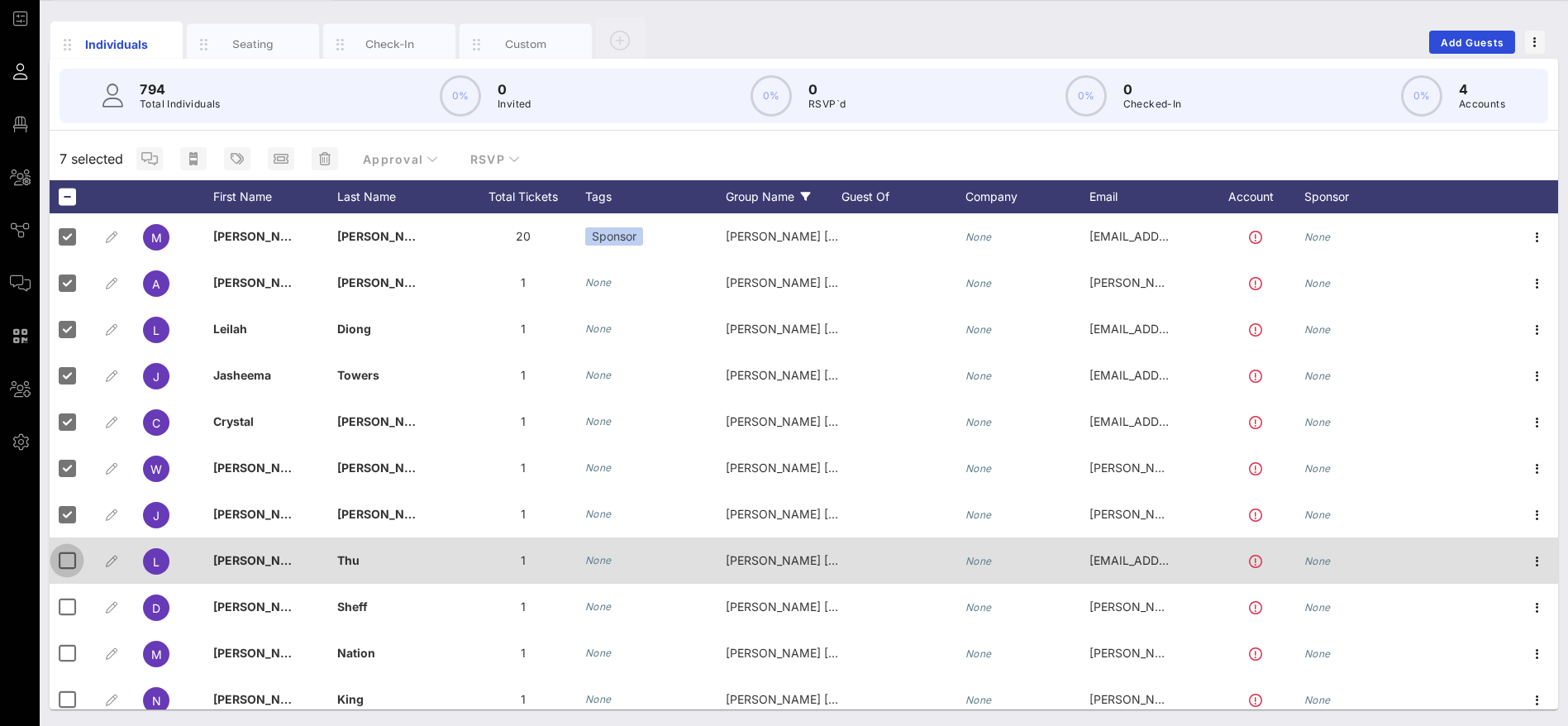
click at [66, 550] on div at bounding box center [66, 560] width 28 height 28
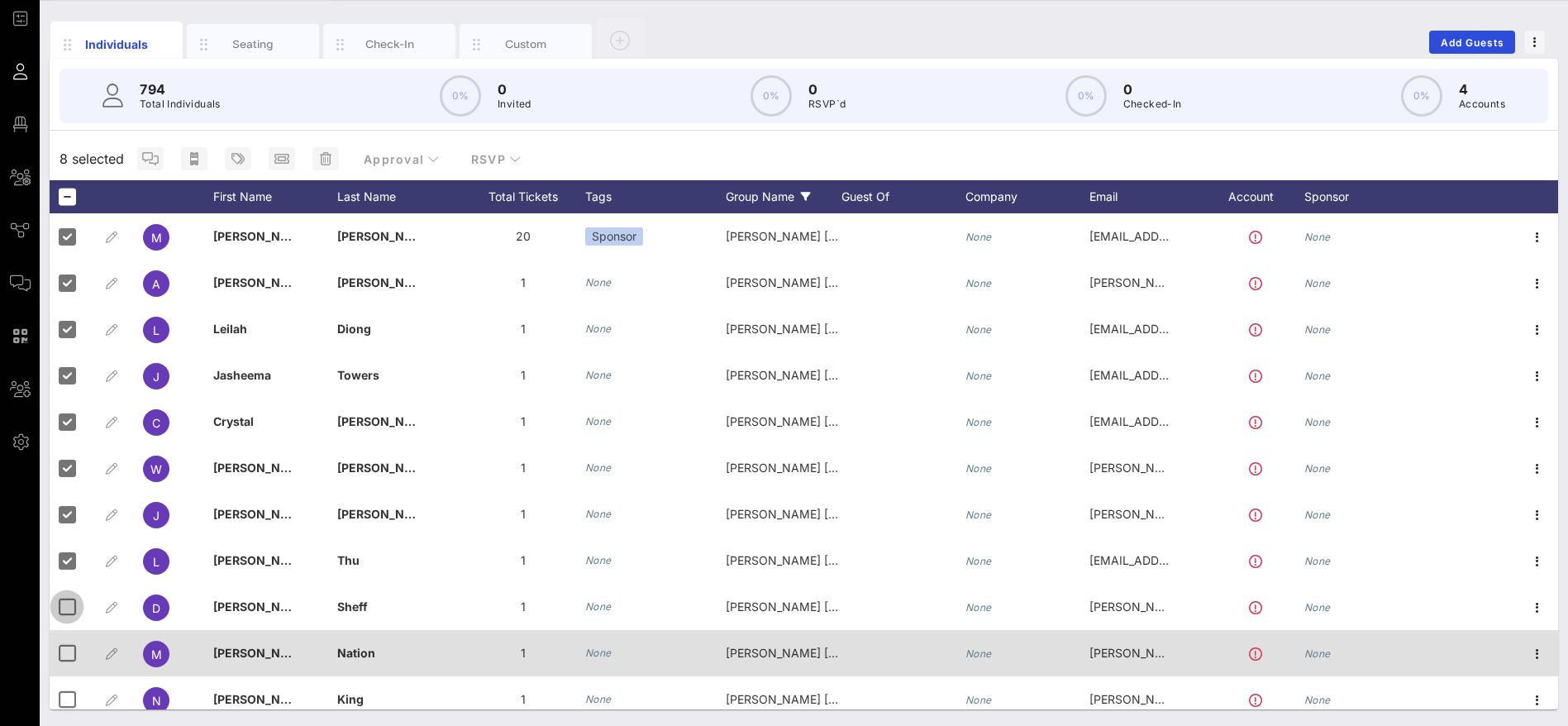
drag, startPoint x: 68, startPoint y: 599, endPoint x: 77, endPoint y: 633, distance: 35.2
click at [69, 601] on div at bounding box center [66, 607] width 28 height 28
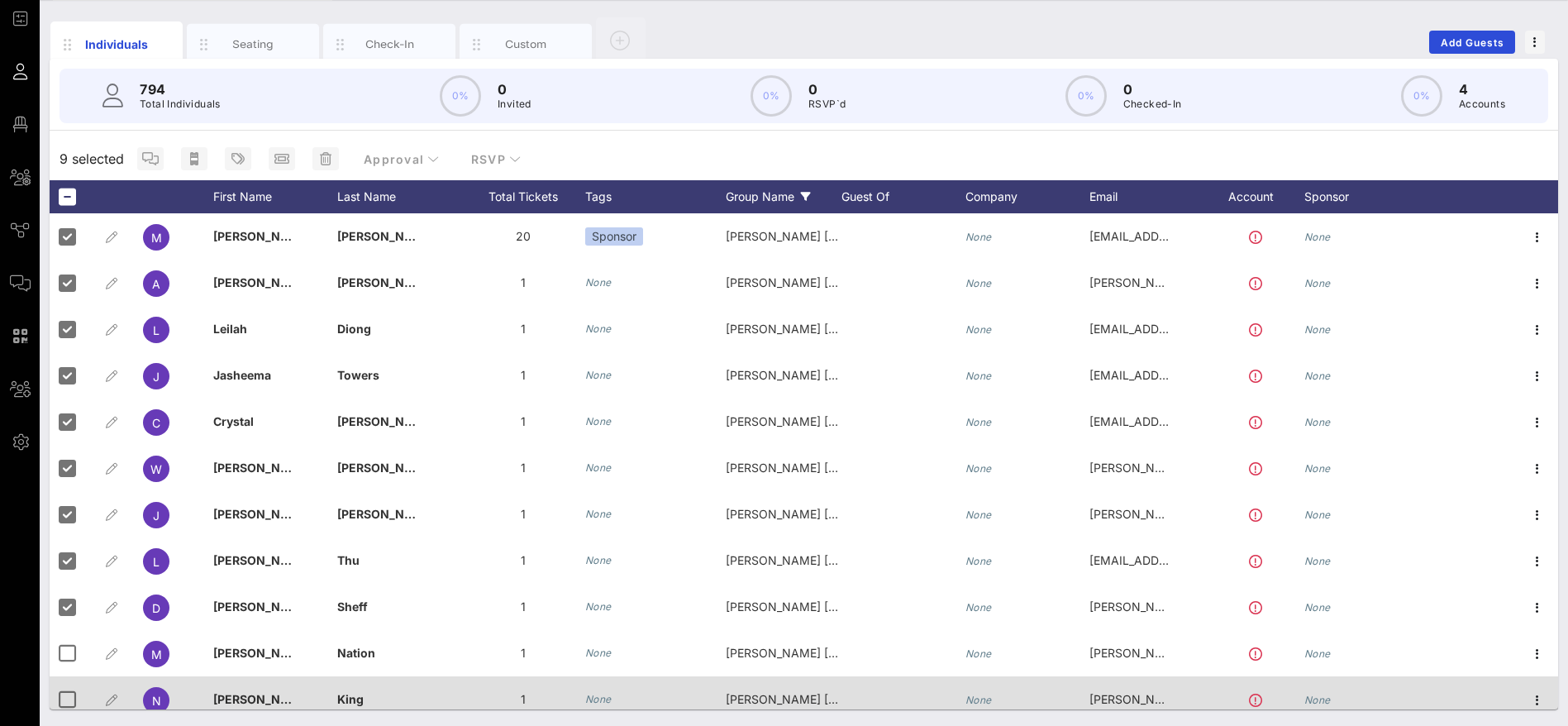
drag, startPoint x: 78, startPoint y: 646, endPoint x: 59, endPoint y: 677, distance: 36.4
click at [71, 660] on div at bounding box center [66, 653] width 28 height 28
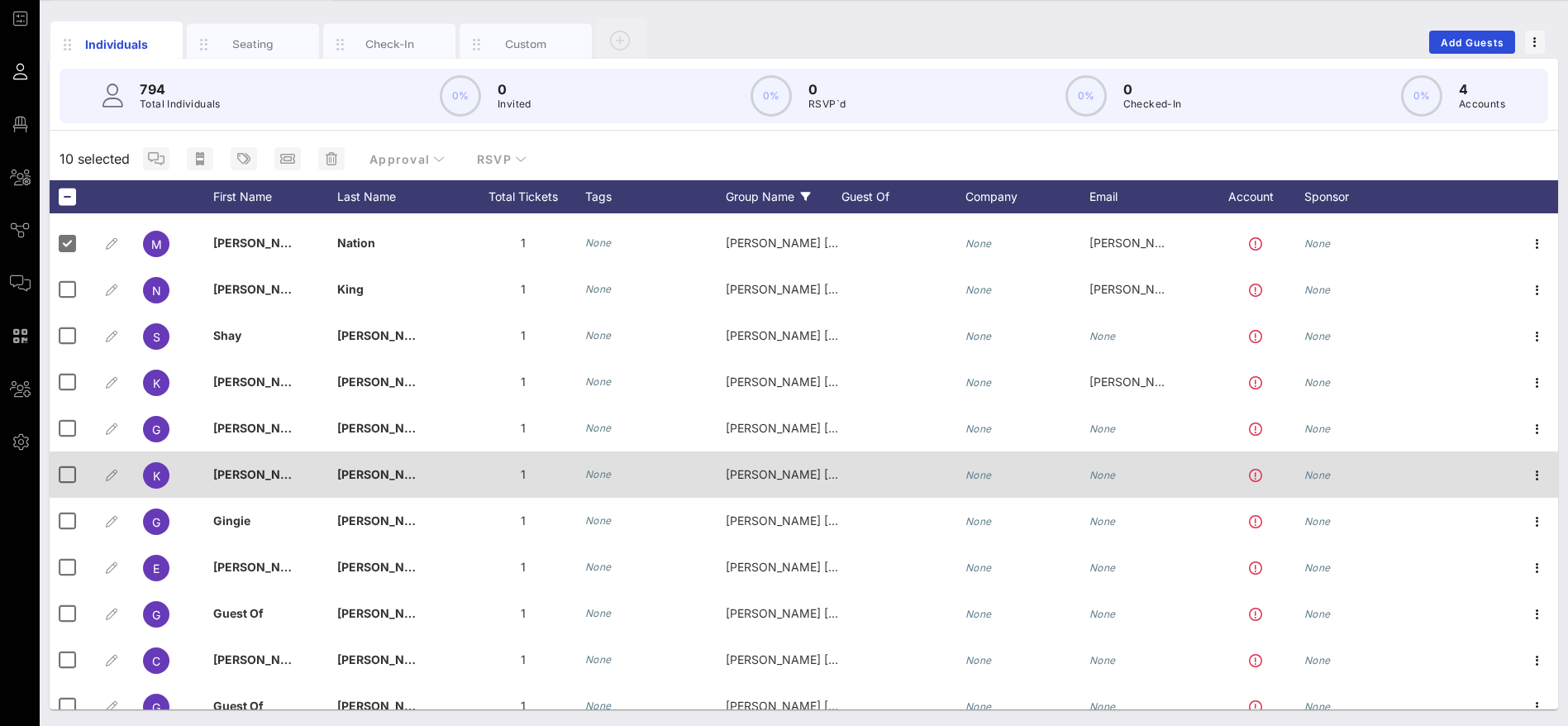
scroll to position [430, 0]
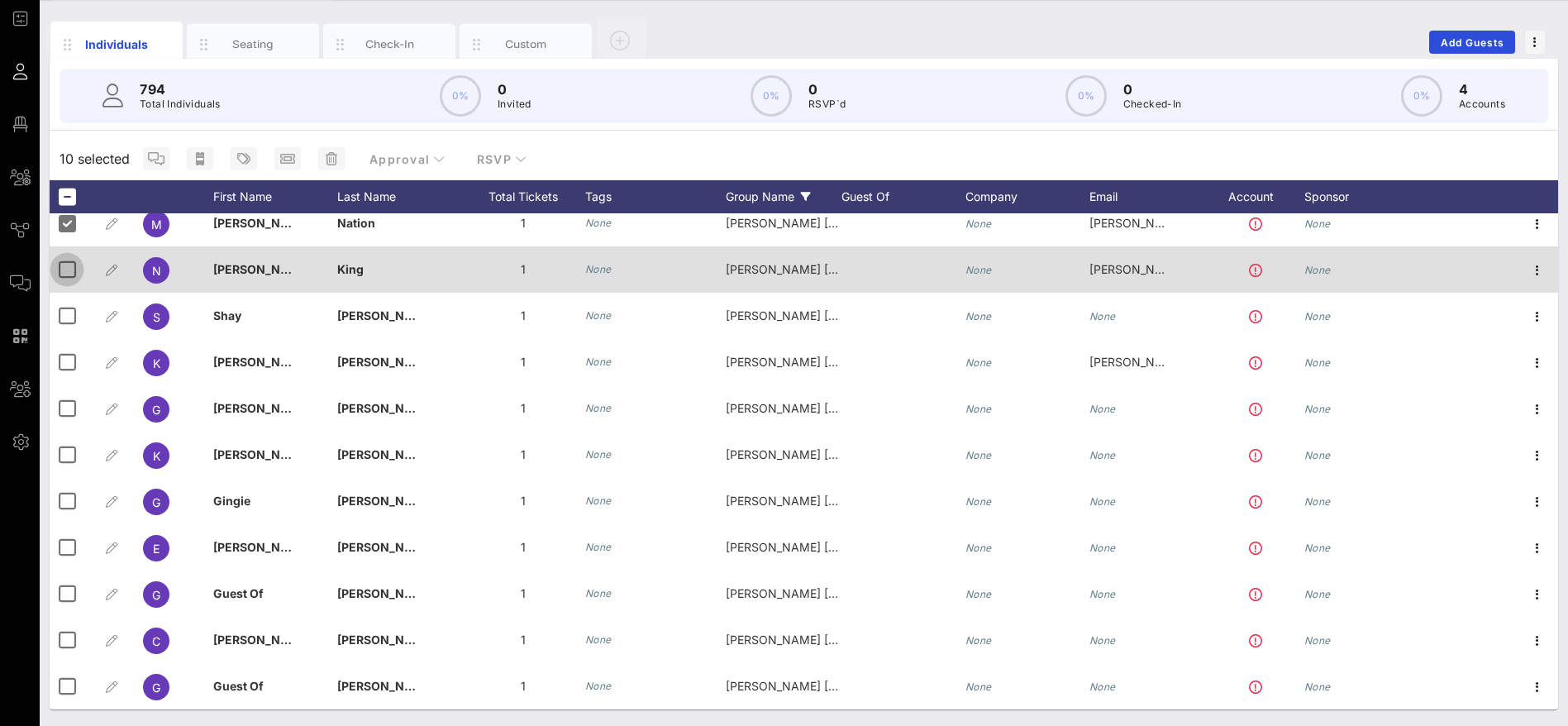
click at [69, 271] on div at bounding box center [66, 269] width 28 height 28
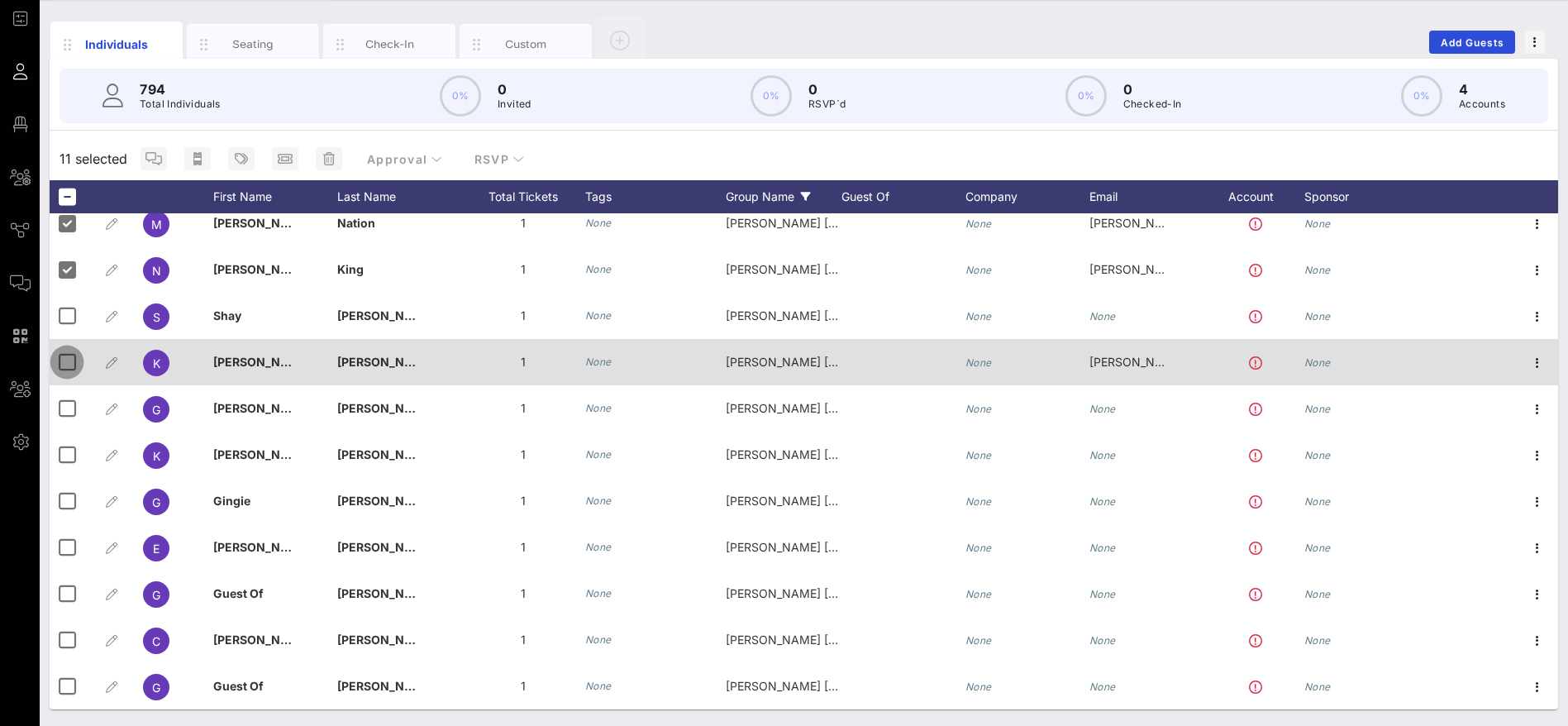
click at [70, 356] on div at bounding box center [66, 362] width 28 height 28
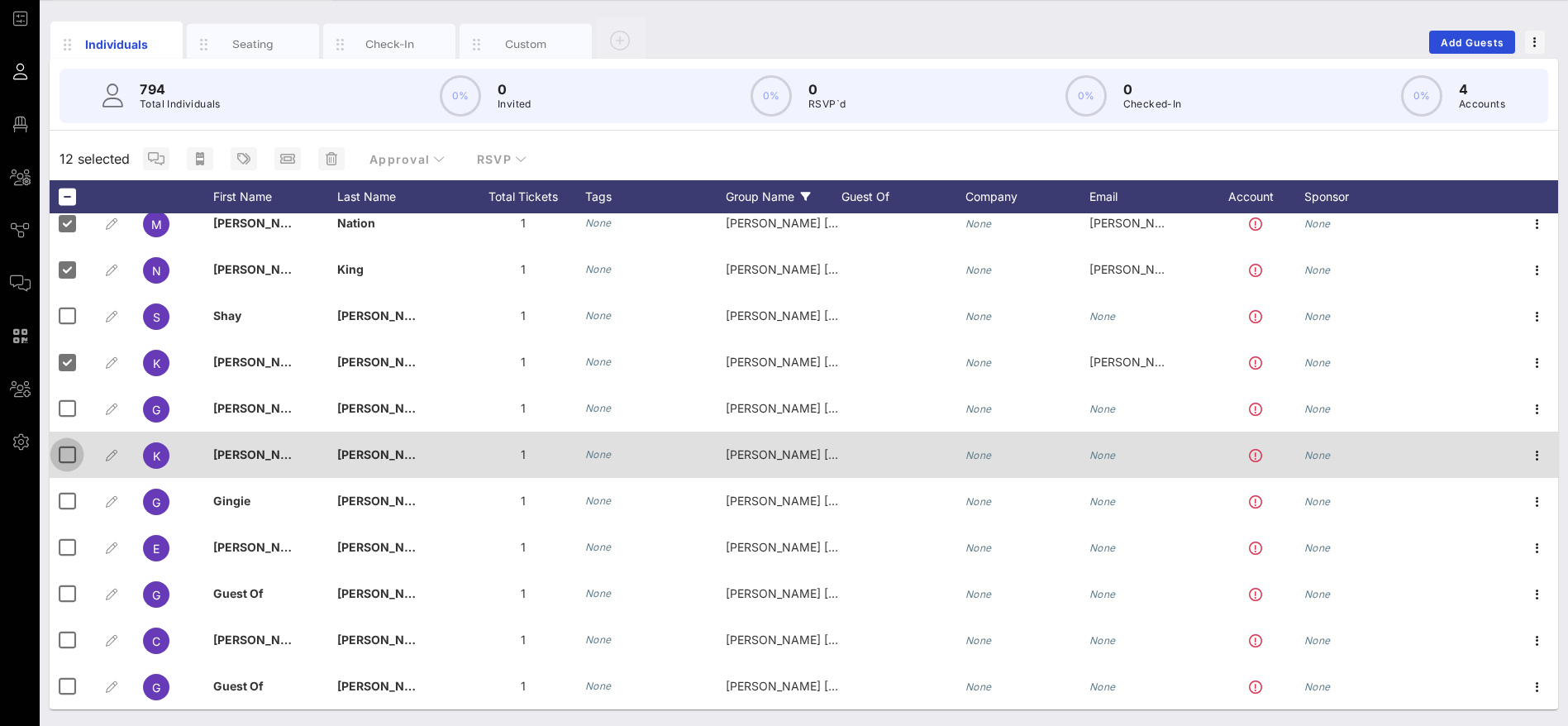
click at [66, 454] on div at bounding box center [66, 454] width 28 height 28
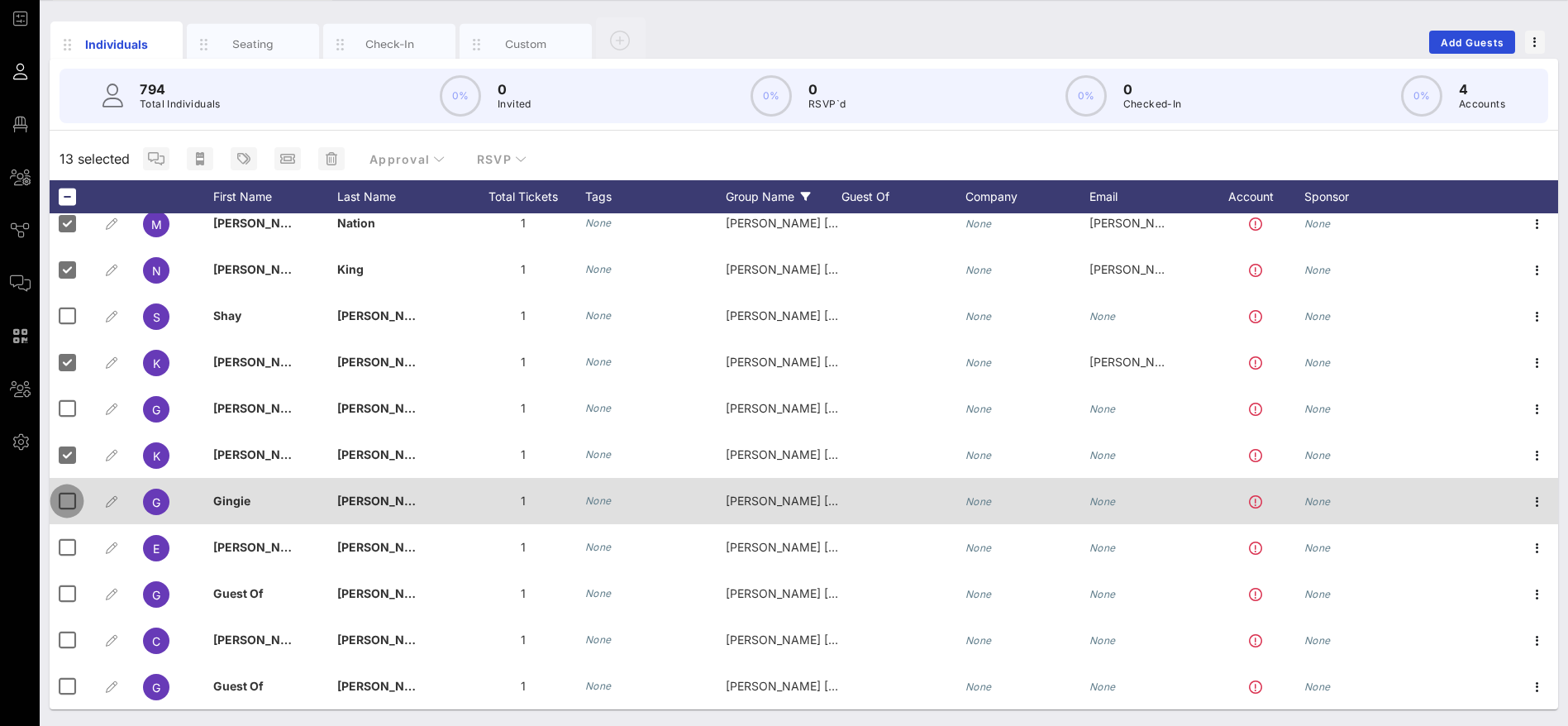
click at [71, 496] on div at bounding box center [66, 501] width 28 height 28
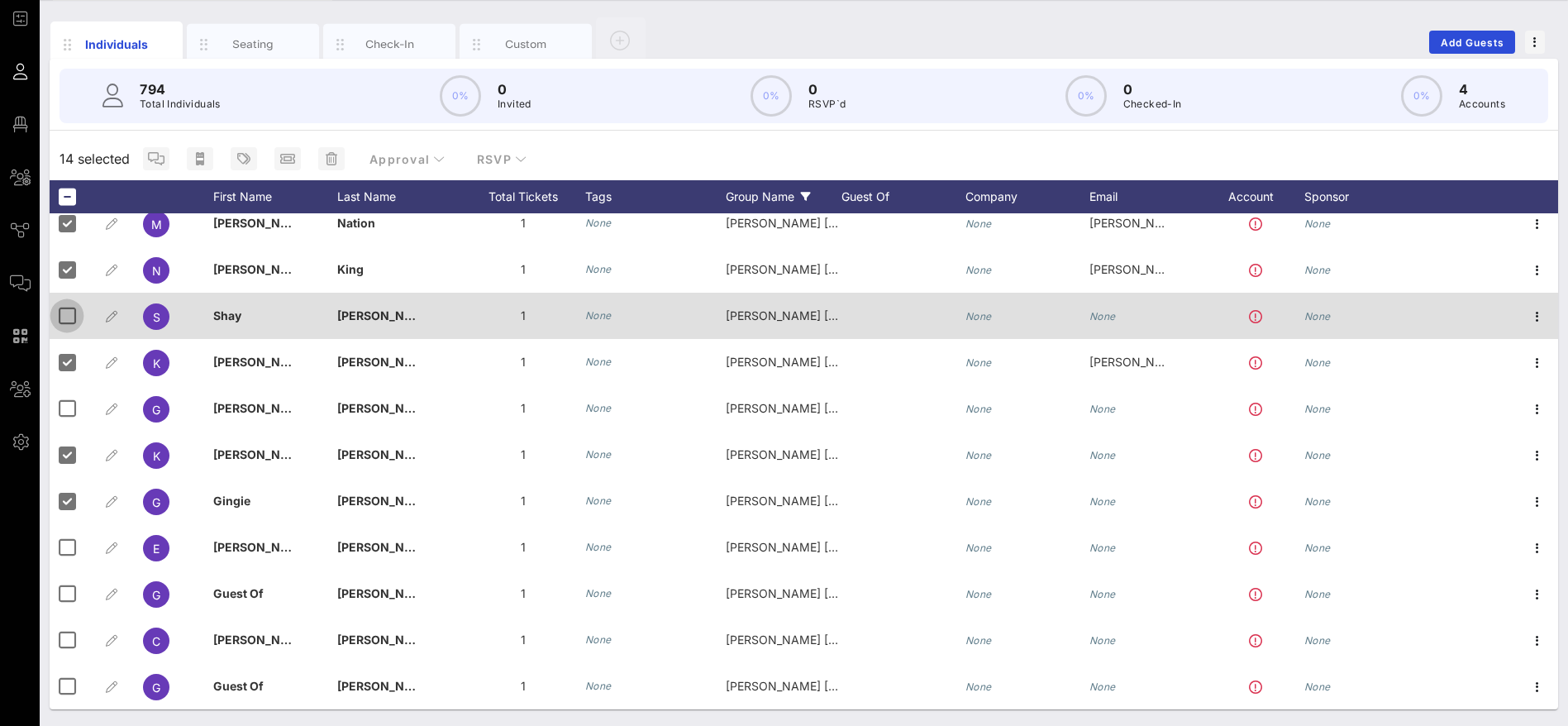
click at [67, 314] on div at bounding box center [66, 315] width 28 height 28
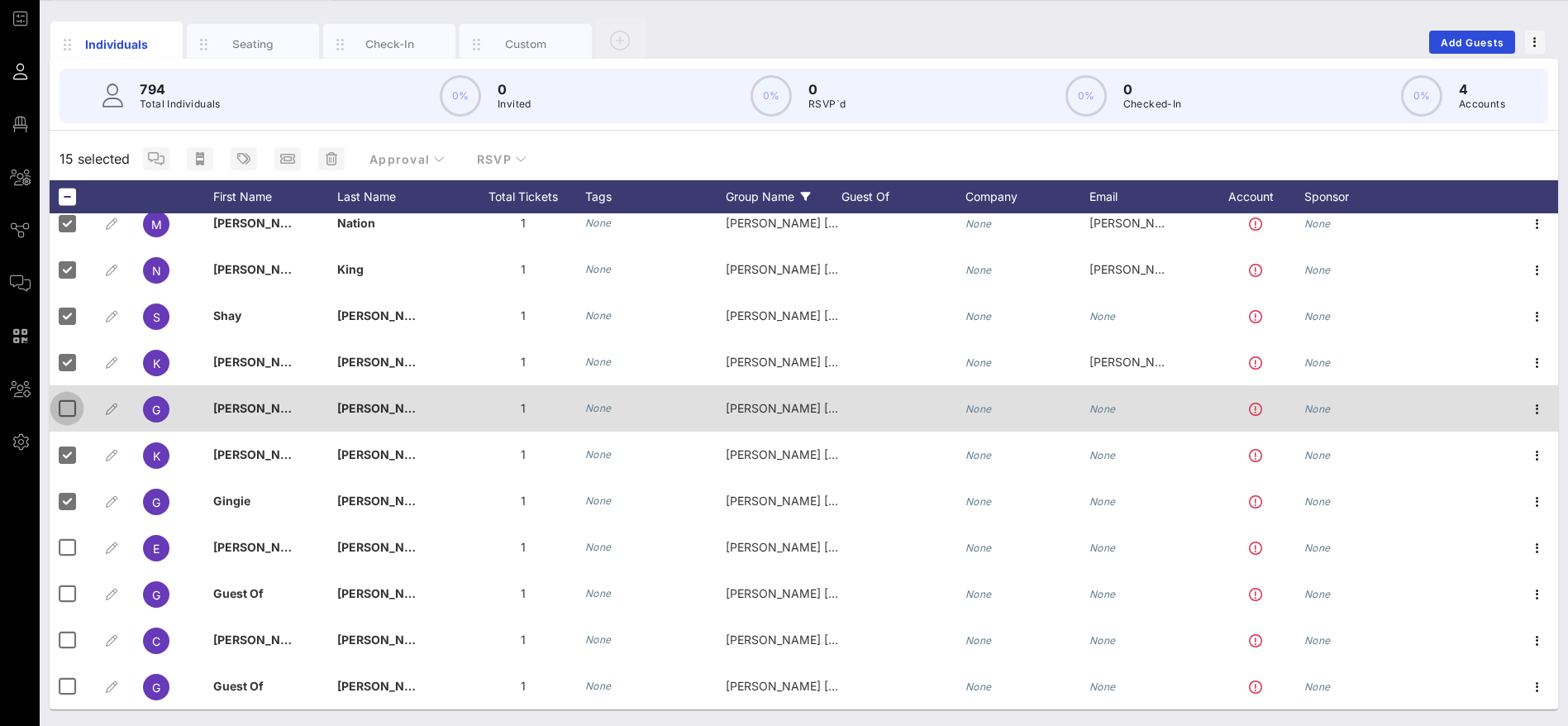
click at [68, 409] on div at bounding box center [66, 408] width 28 height 28
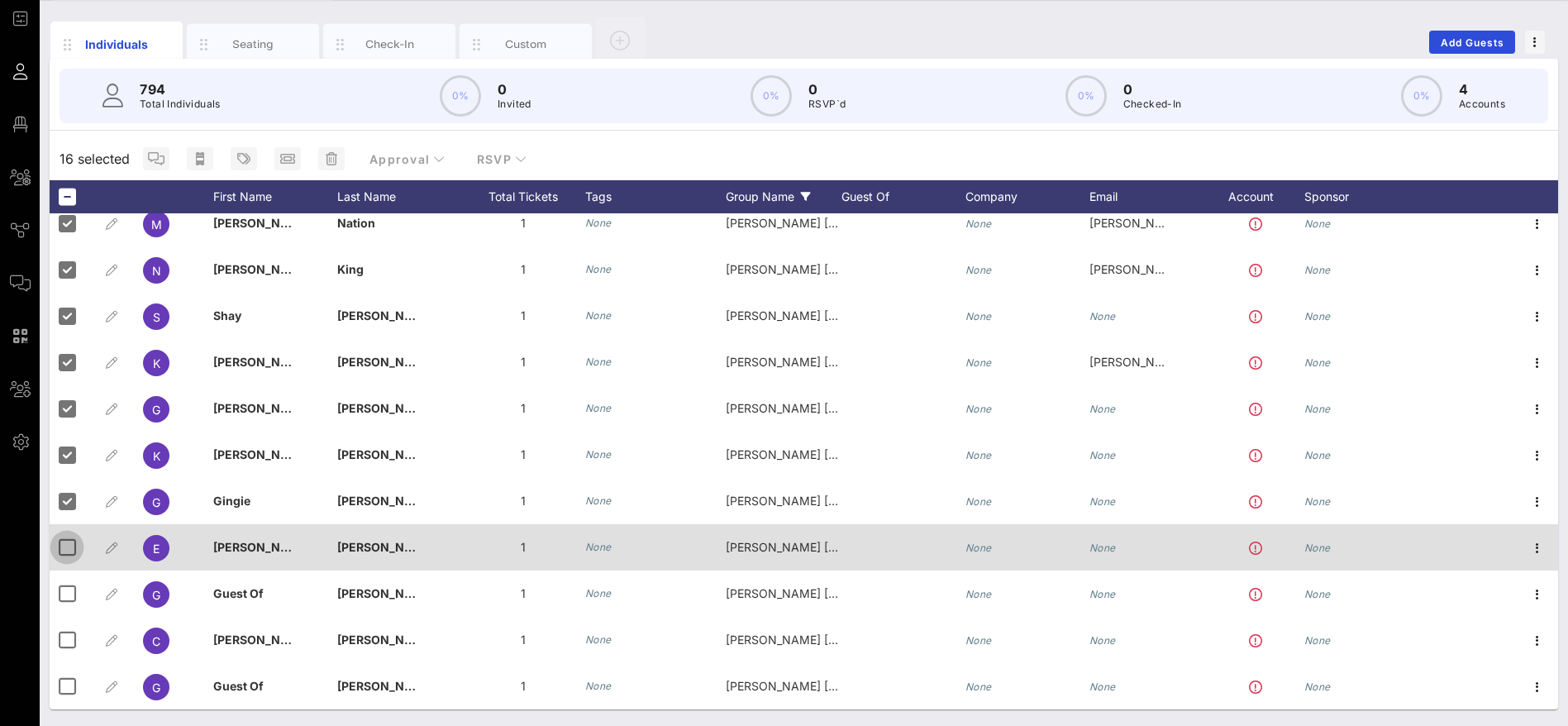
click at [75, 541] on div at bounding box center [66, 547] width 28 height 28
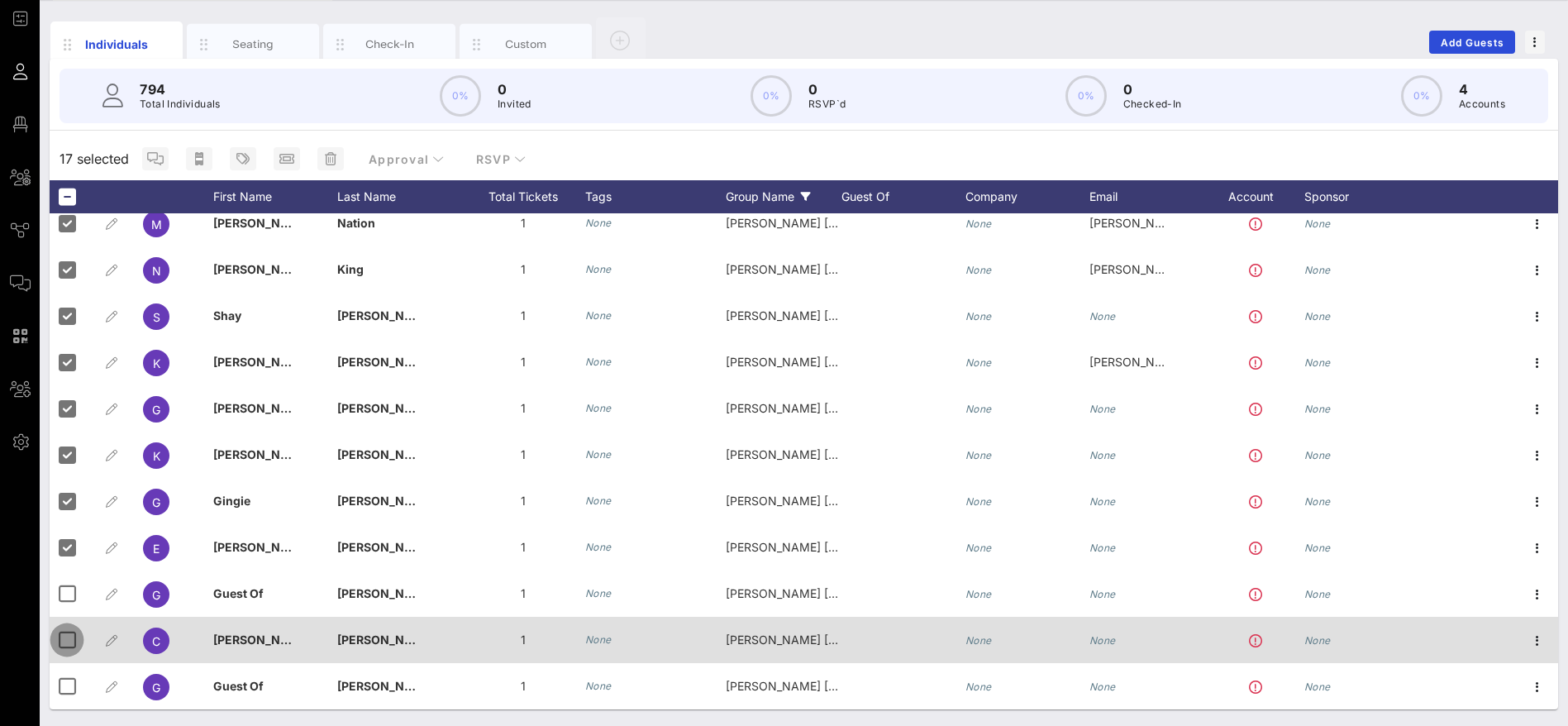
click at [72, 639] on div at bounding box center [66, 639] width 28 height 28
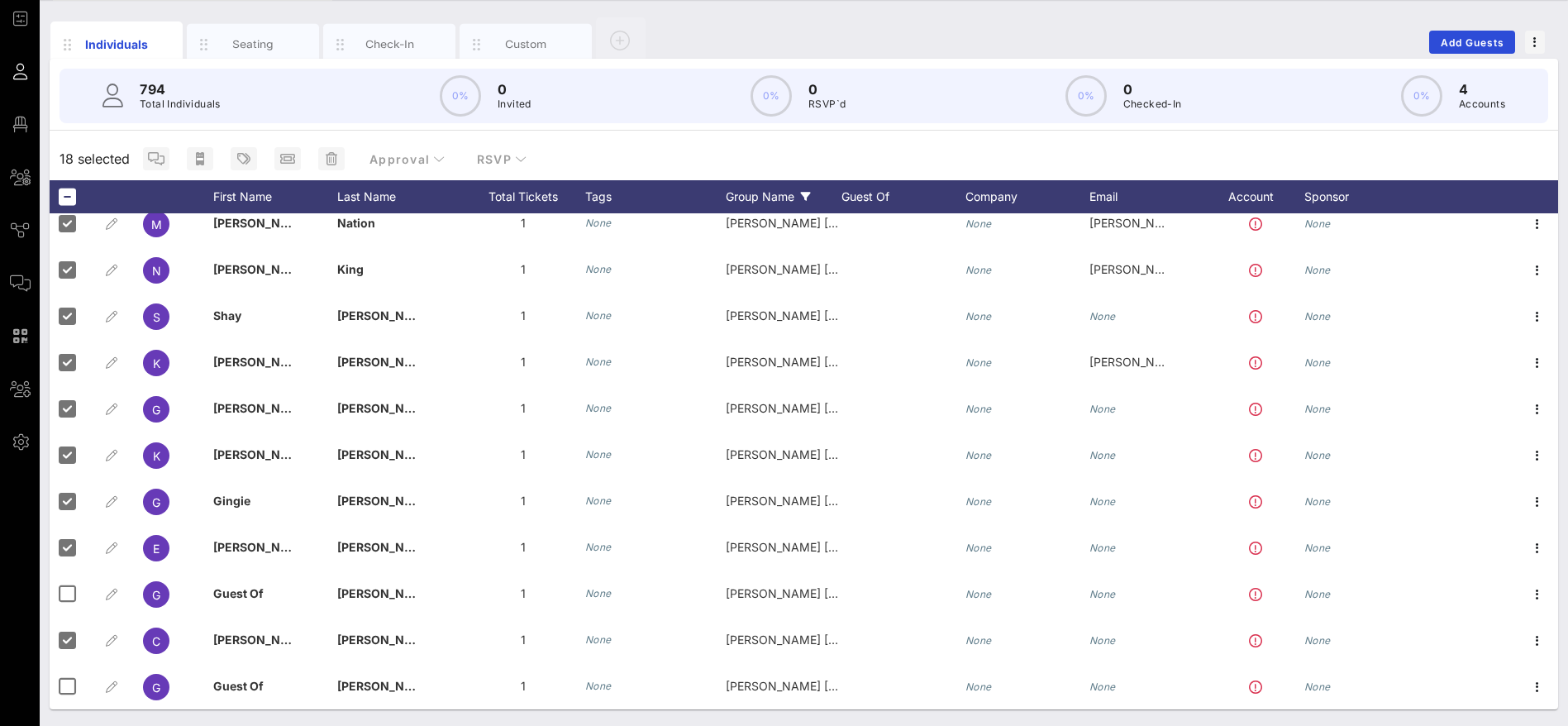
click at [786, 191] on div "Group Name" at bounding box center [784, 196] width 116 height 33
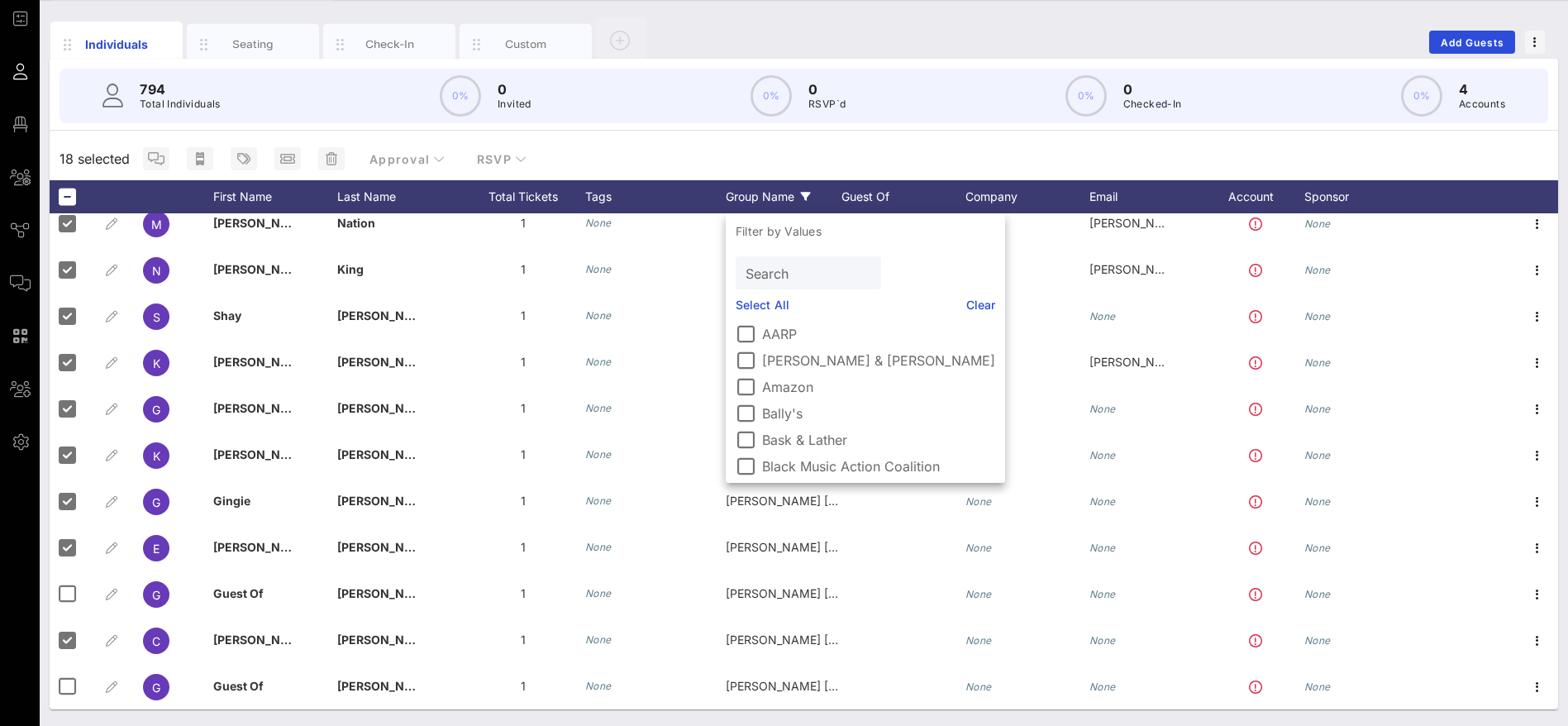
click at [622, 149] on div "18 selected Approval RSVP" at bounding box center [804, 158] width 1508 height 43
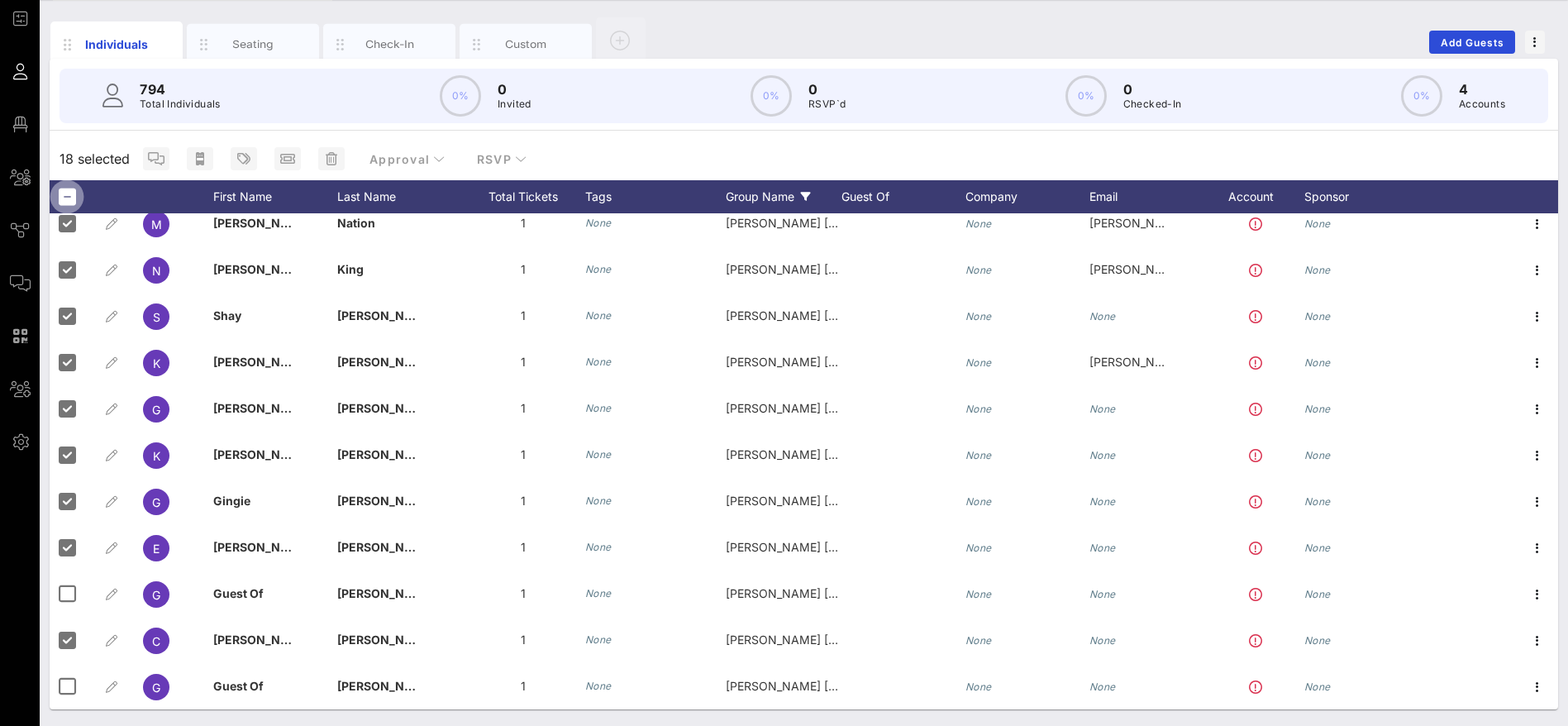
click at [68, 196] on div at bounding box center [66, 196] width 28 height 28
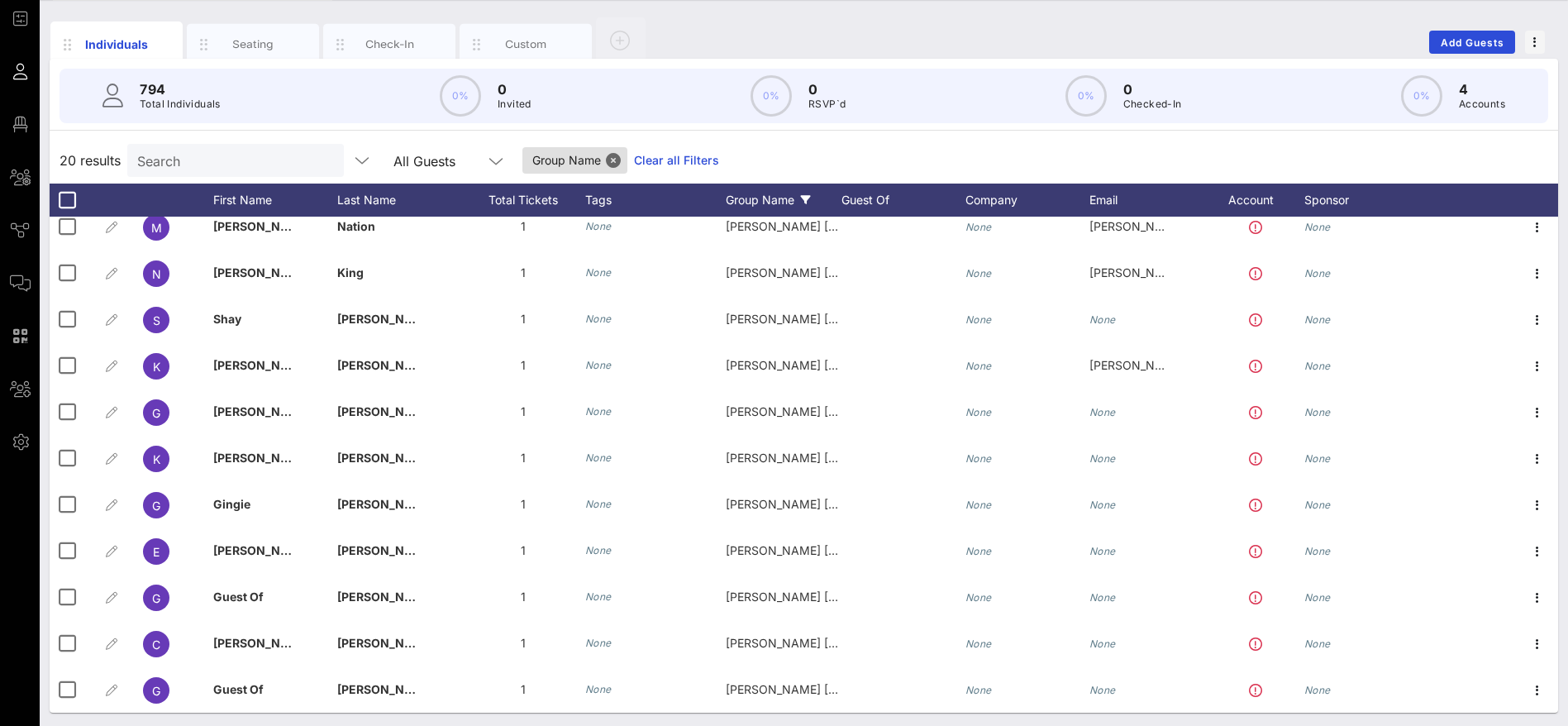
click at [788, 199] on div "Group Name" at bounding box center [784, 199] width 116 height 33
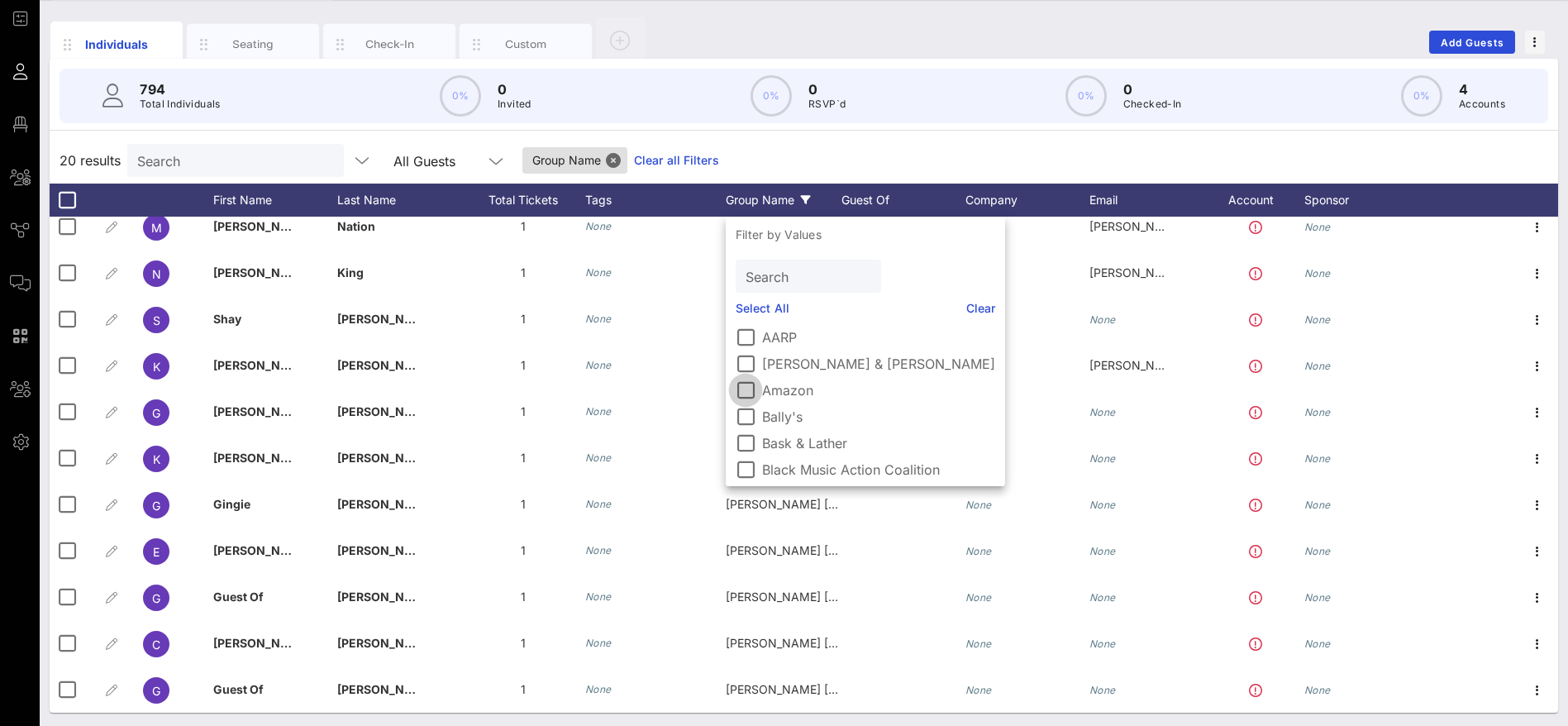
click at [746, 385] on div at bounding box center [745, 389] width 28 height 28
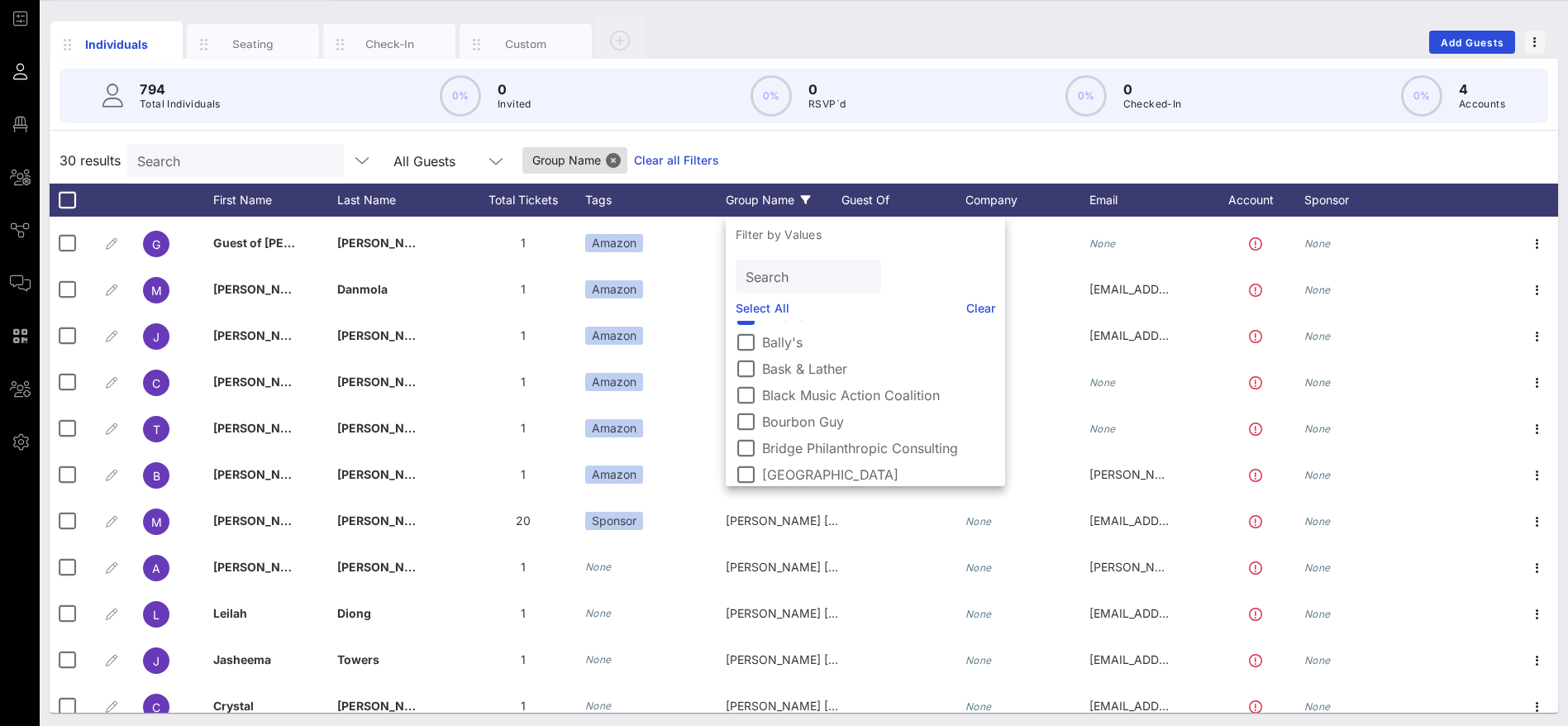
scroll to position [124, 0]
click at [676, 166] on link "Clear all Filters" at bounding box center [676, 161] width 85 height 19
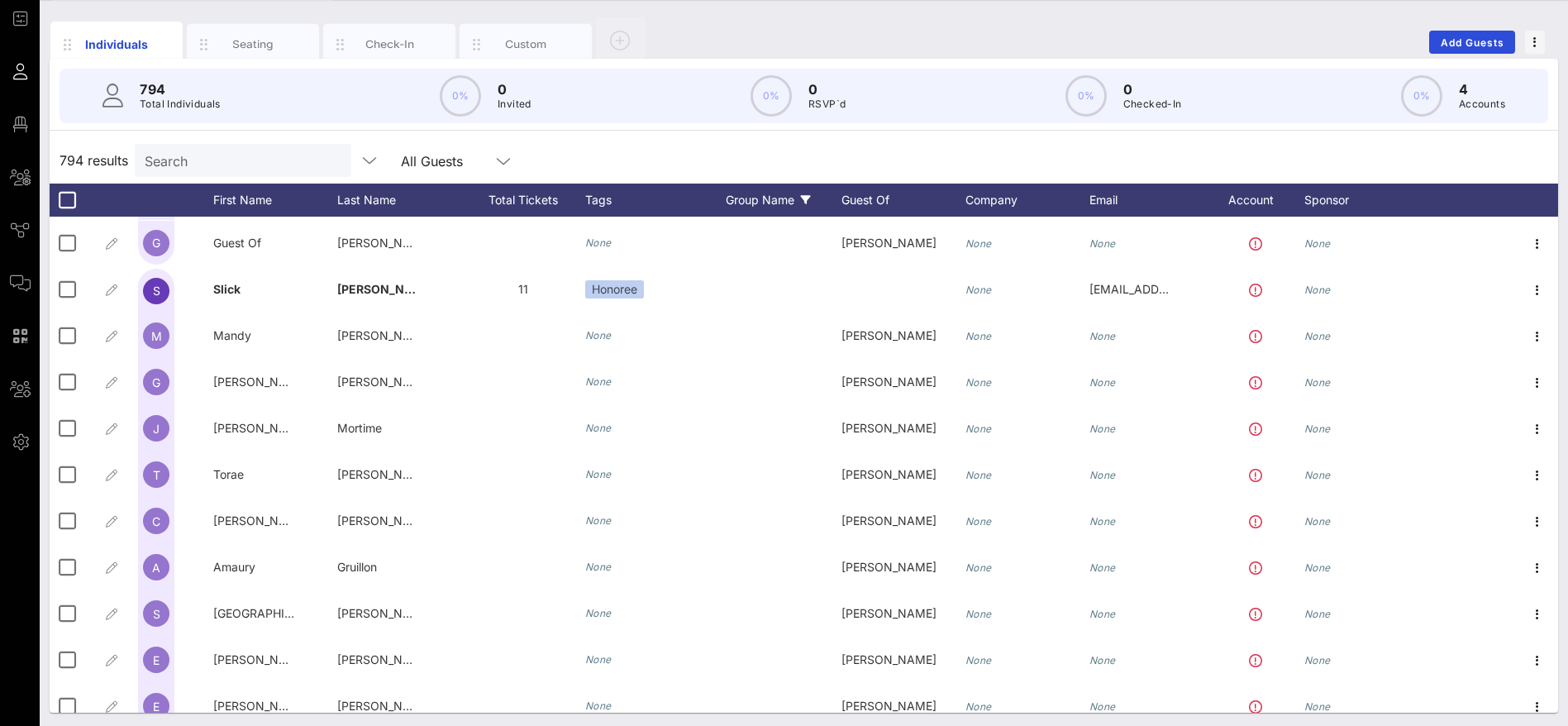
click at [765, 196] on div "Group Name" at bounding box center [784, 199] width 116 height 33
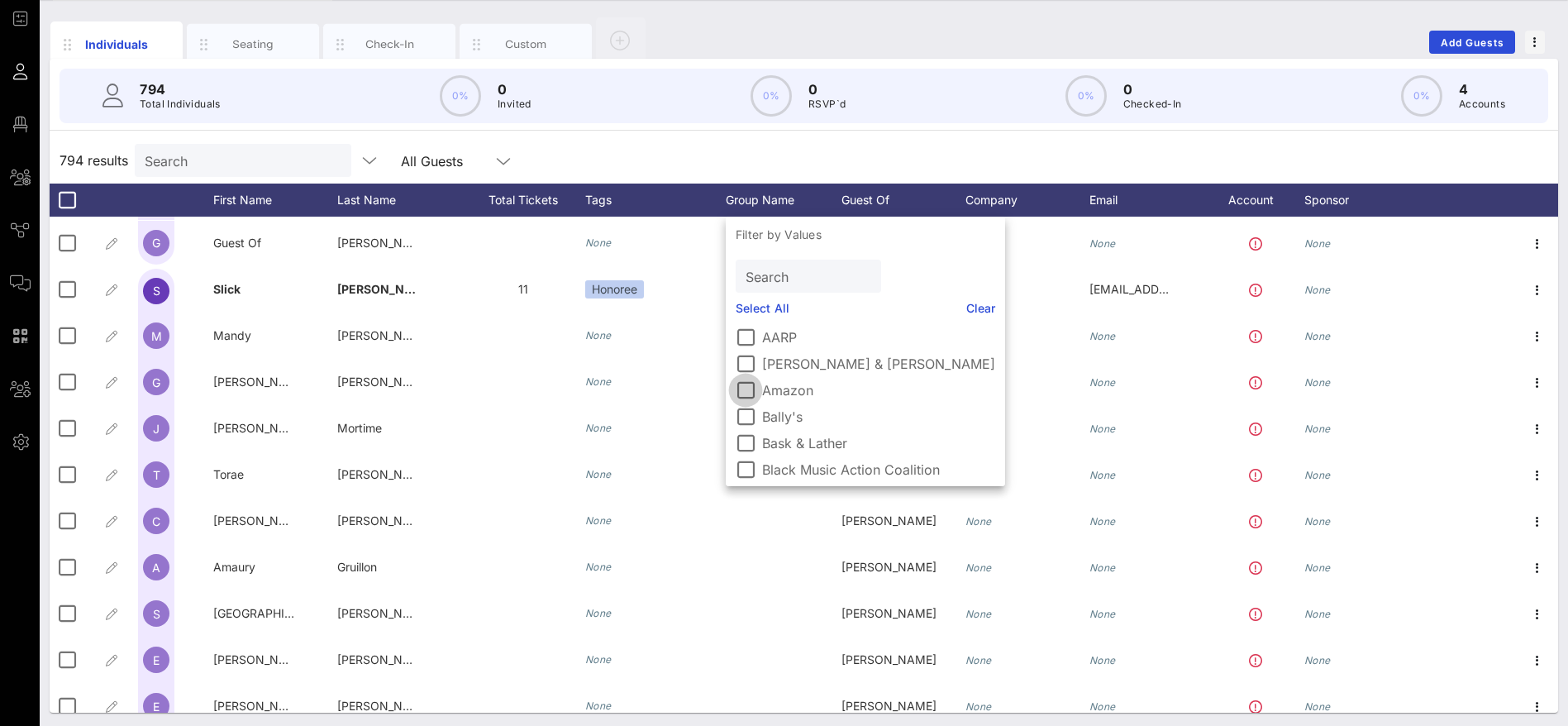
click at [742, 383] on div at bounding box center [745, 389] width 28 height 28
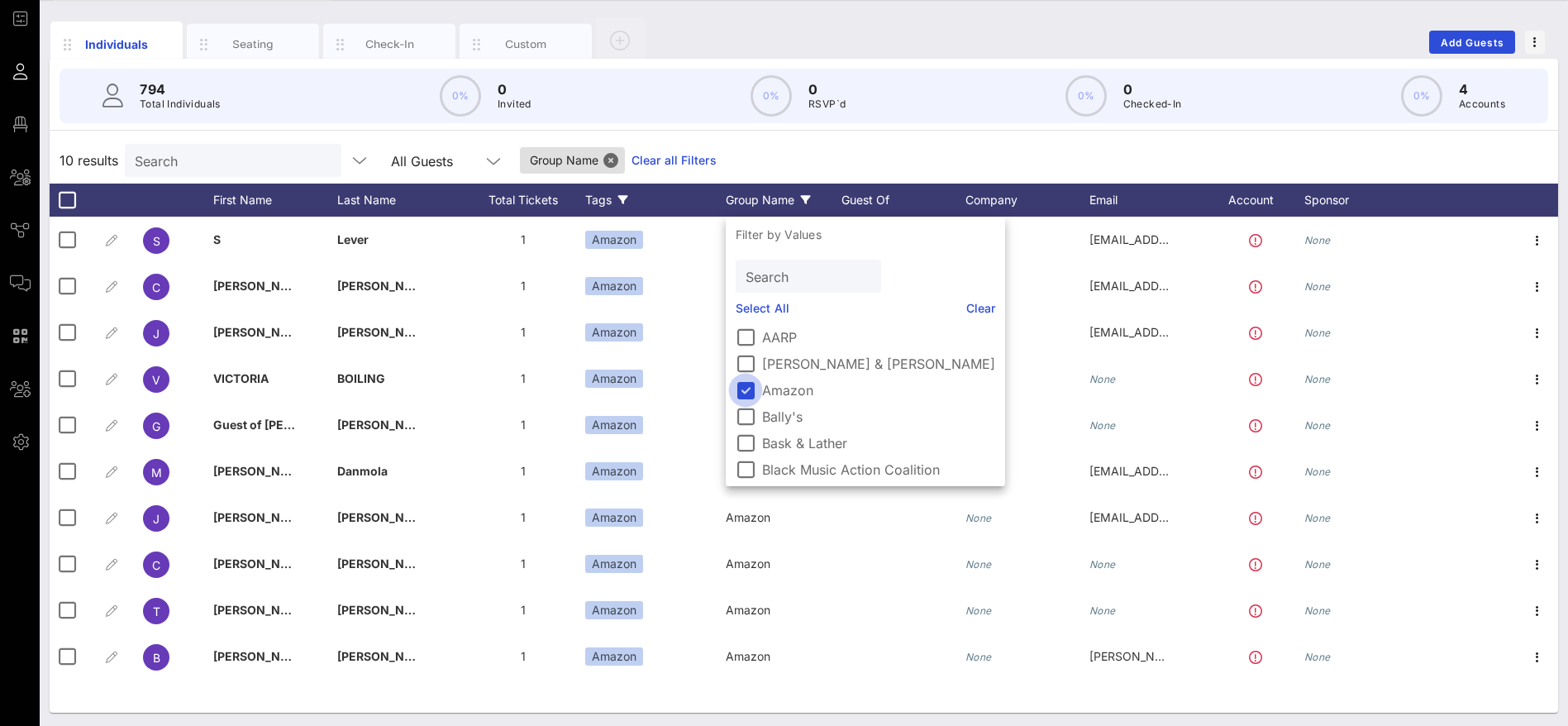
scroll to position [0, 0]
click at [763, 150] on div "10 results Search All Guests Group Name Clear all Filters" at bounding box center [804, 160] width 1508 height 46
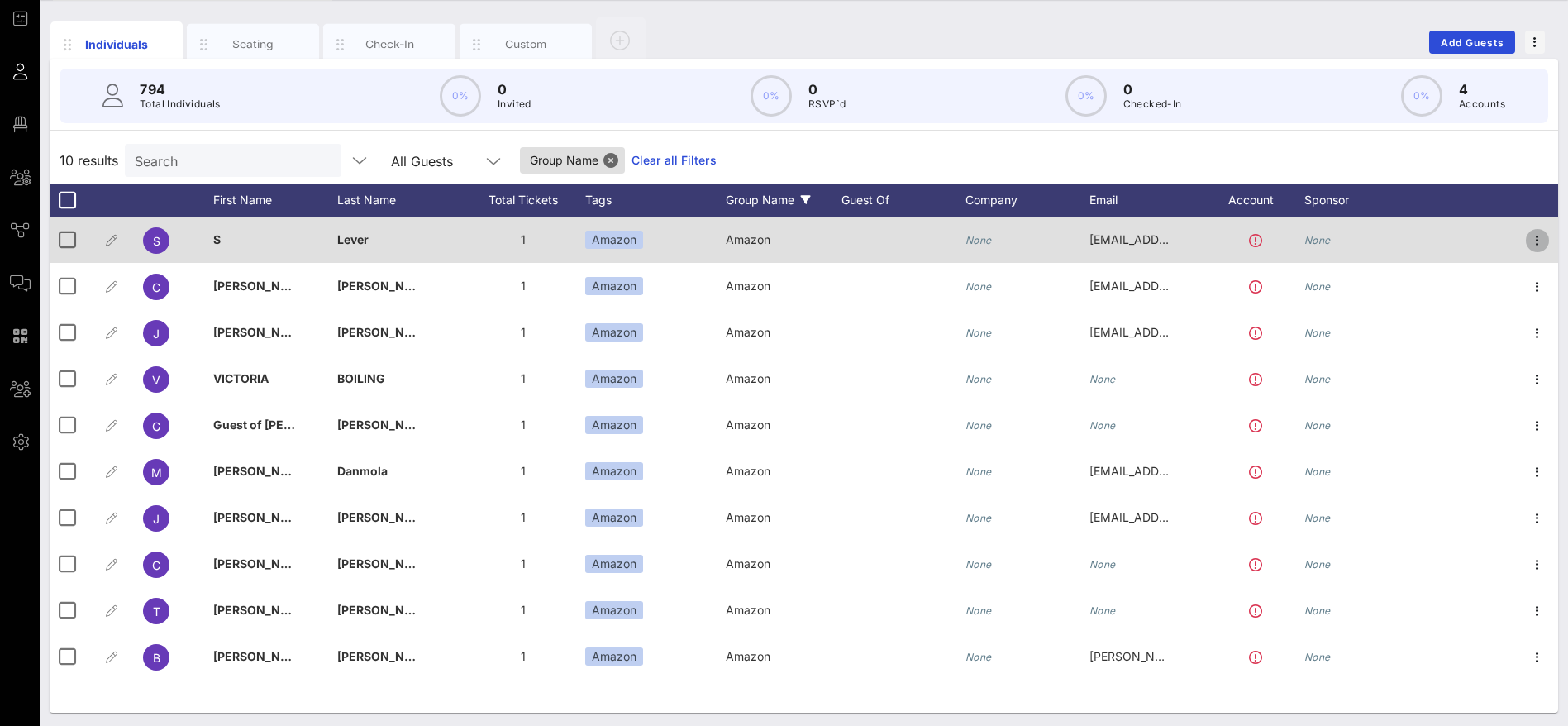
click at [1537, 236] on icon "button" at bounding box center [1538, 241] width 20 height 20
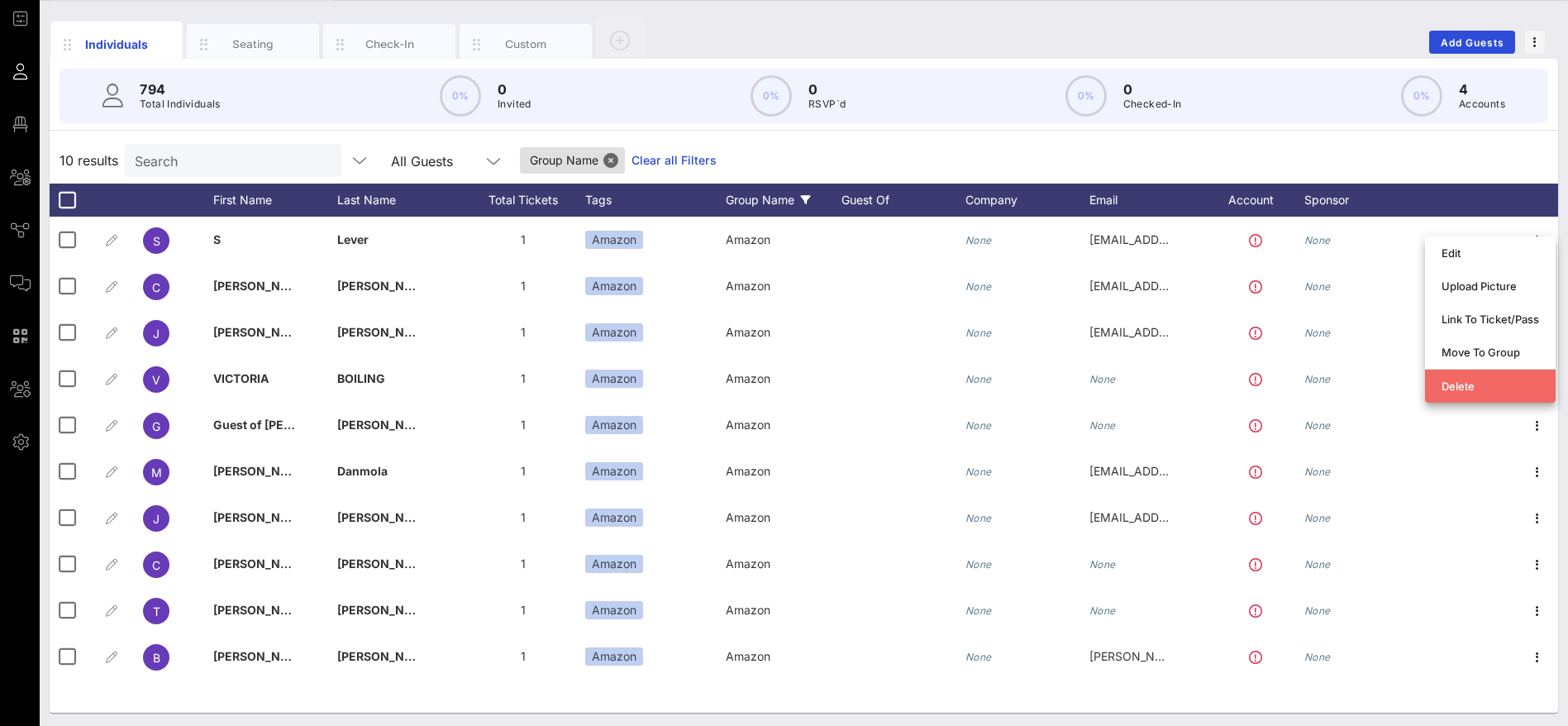
click at [1473, 380] on div "Delete" at bounding box center [1491, 386] width 98 height 13
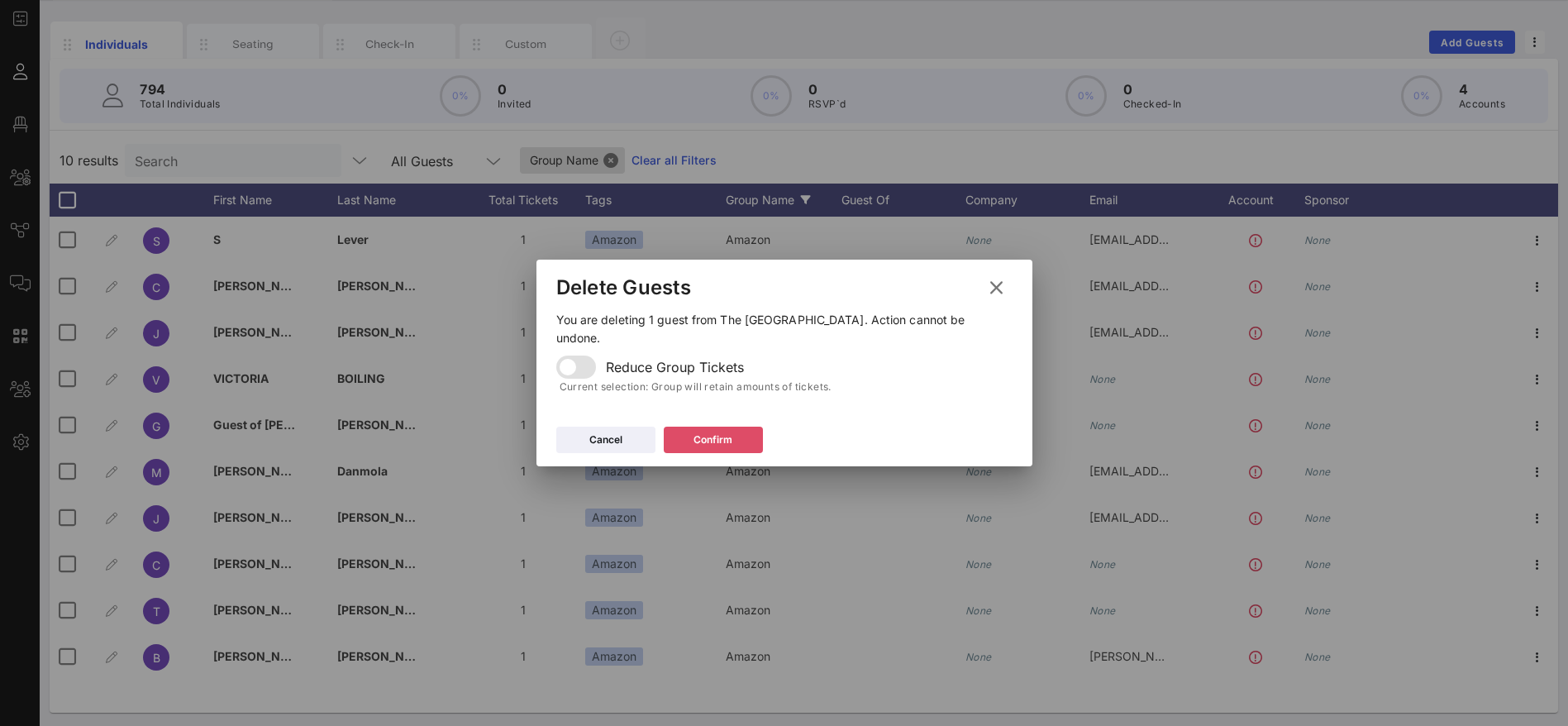
click at [708, 435] on icon at bounding box center [713, 440] width 13 height 11
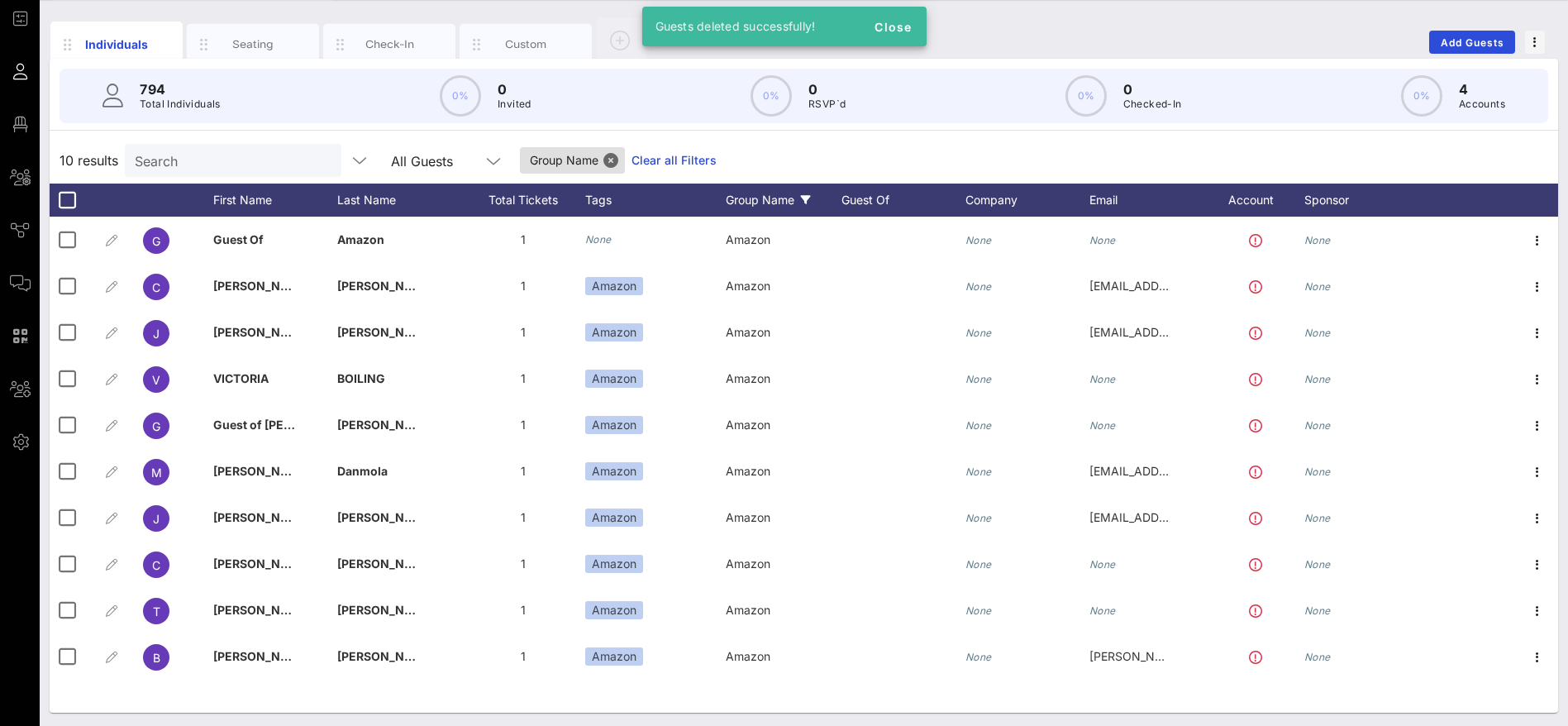
click at [805, 148] on div "10 results Search All Guests Group Name Clear all Filters" at bounding box center [804, 160] width 1508 height 46
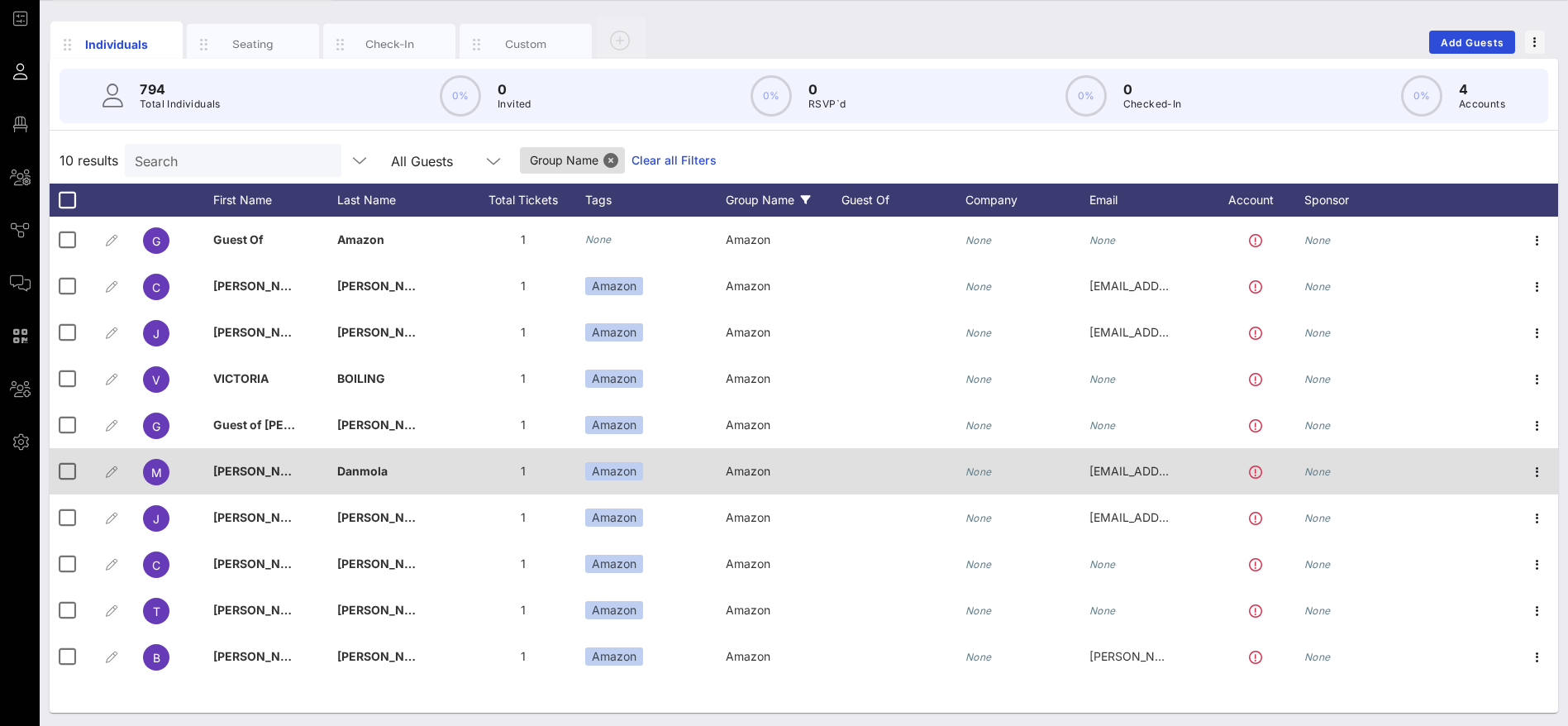
scroll to position [94, 0]
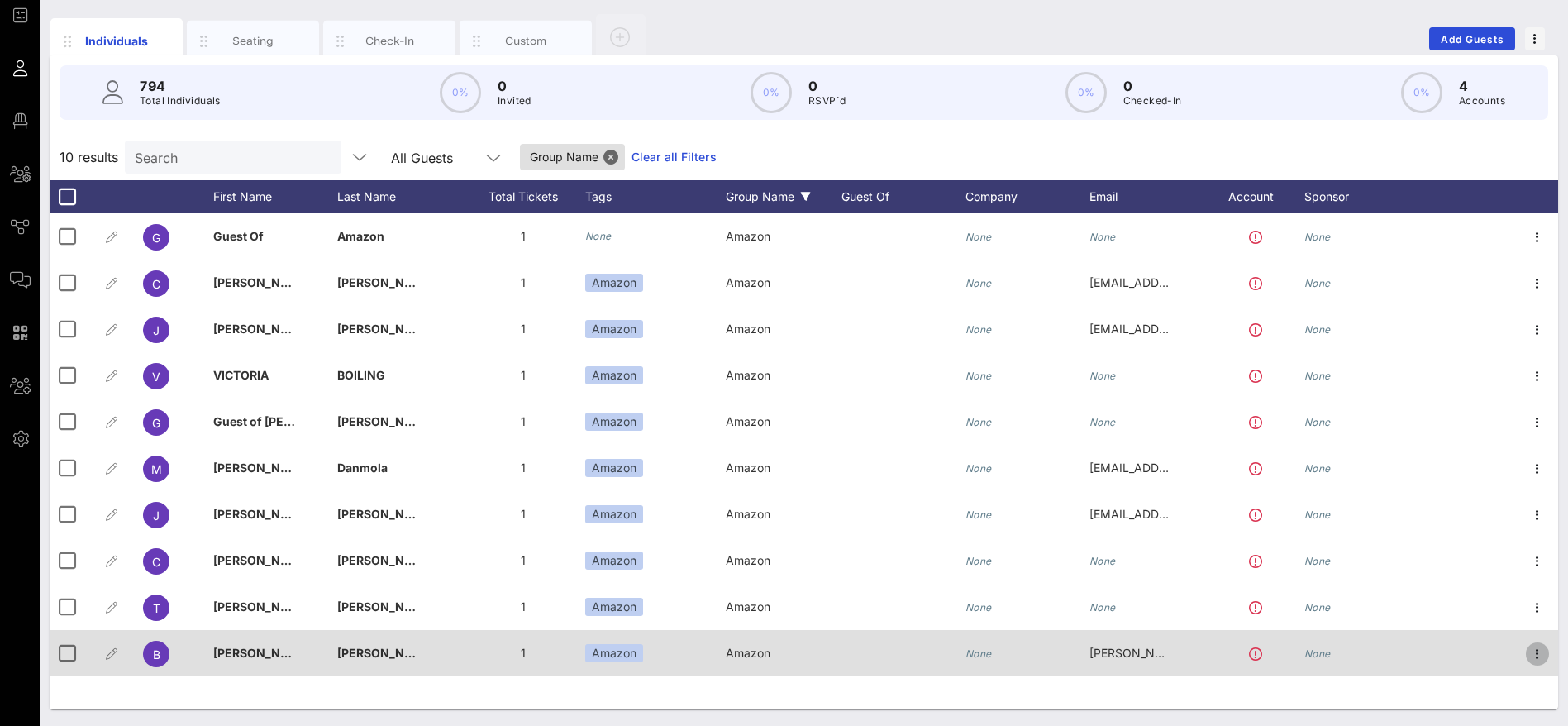
click at [1541, 649] on icon "button" at bounding box center [1538, 654] width 20 height 20
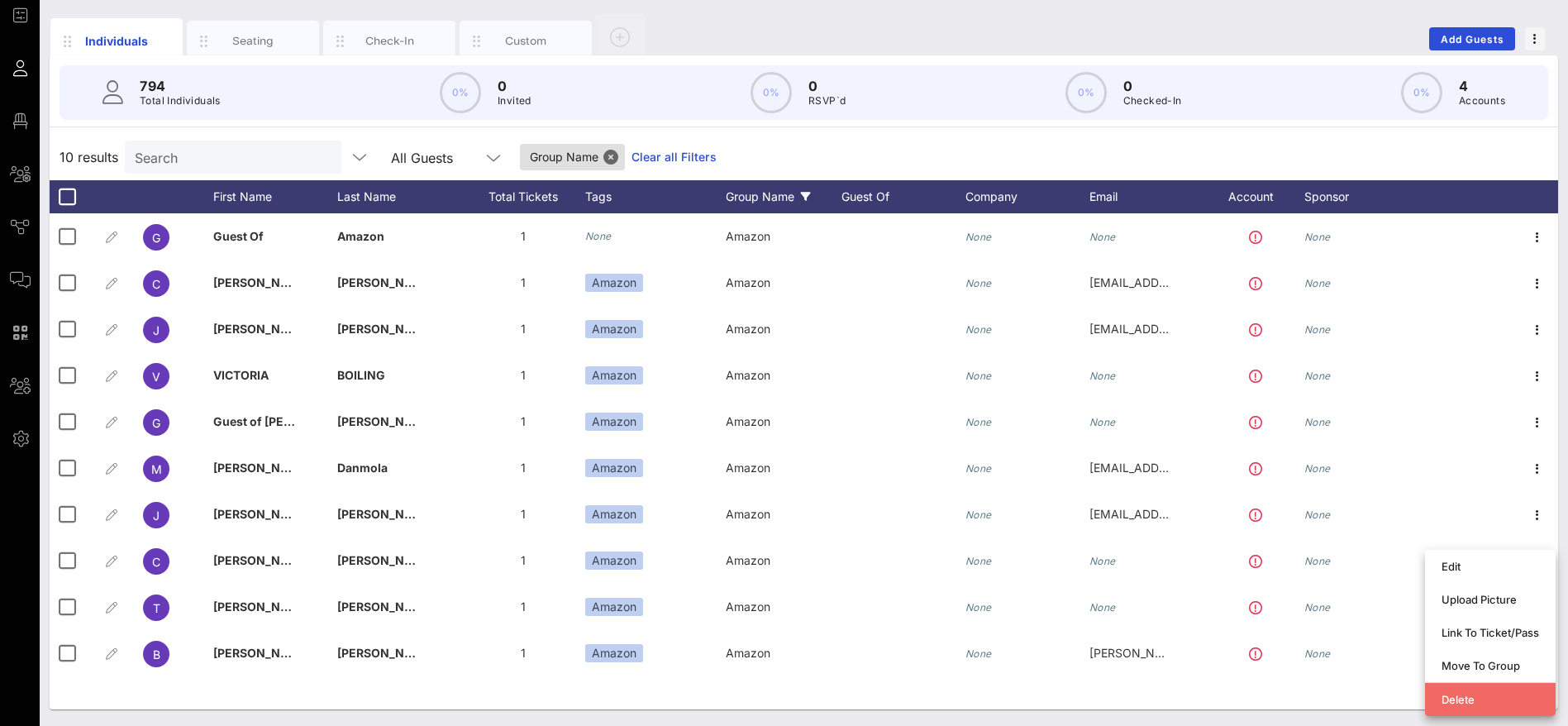
click at [1454, 698] on div "Delete" at bounding box center [1491, 700] width 98 height 13
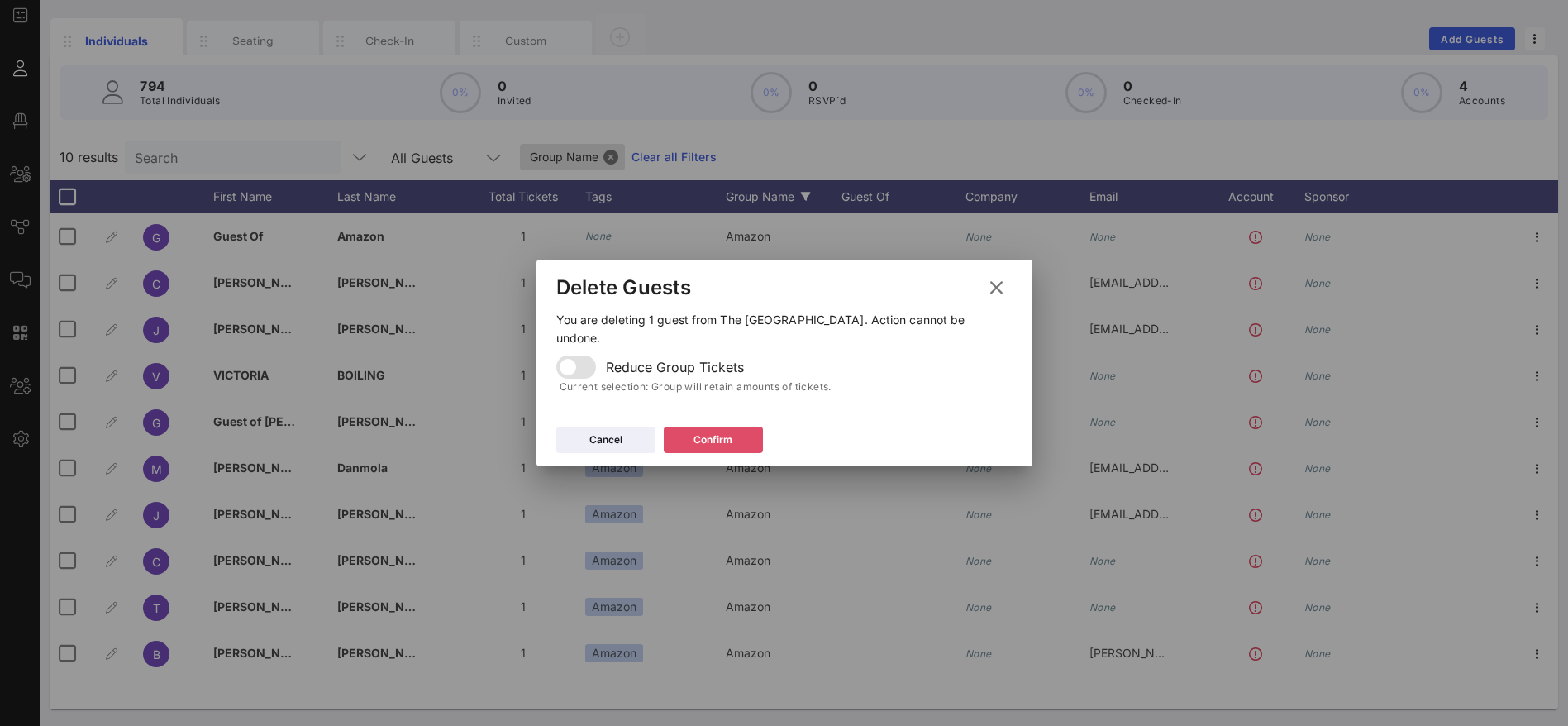
click at [733, 427] on button "Confirm" at bounding box center [713, 439] width 99 height 26
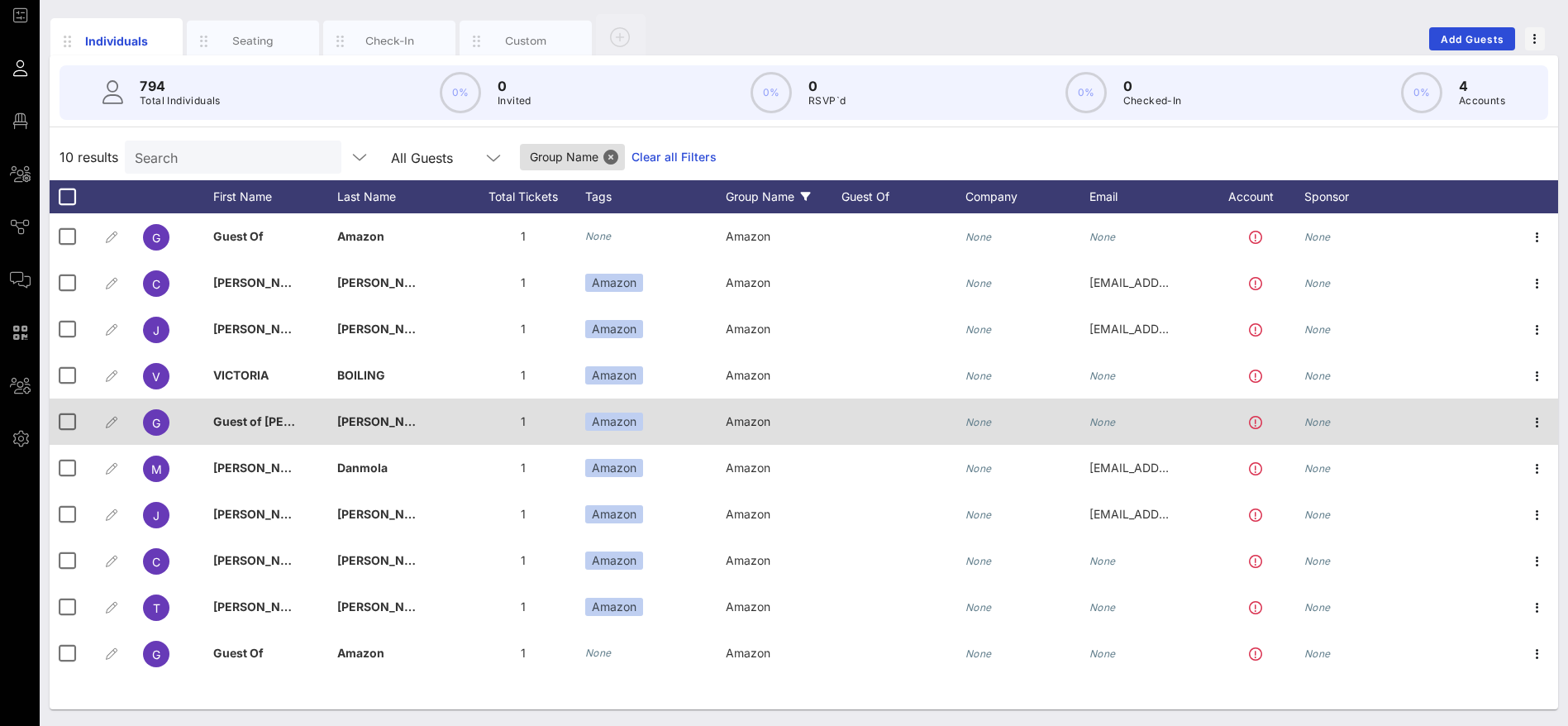
click at [273, 415] on span "Guest of [PERSON_NAME]" at bounding box center [288, 421] width 149 height 14
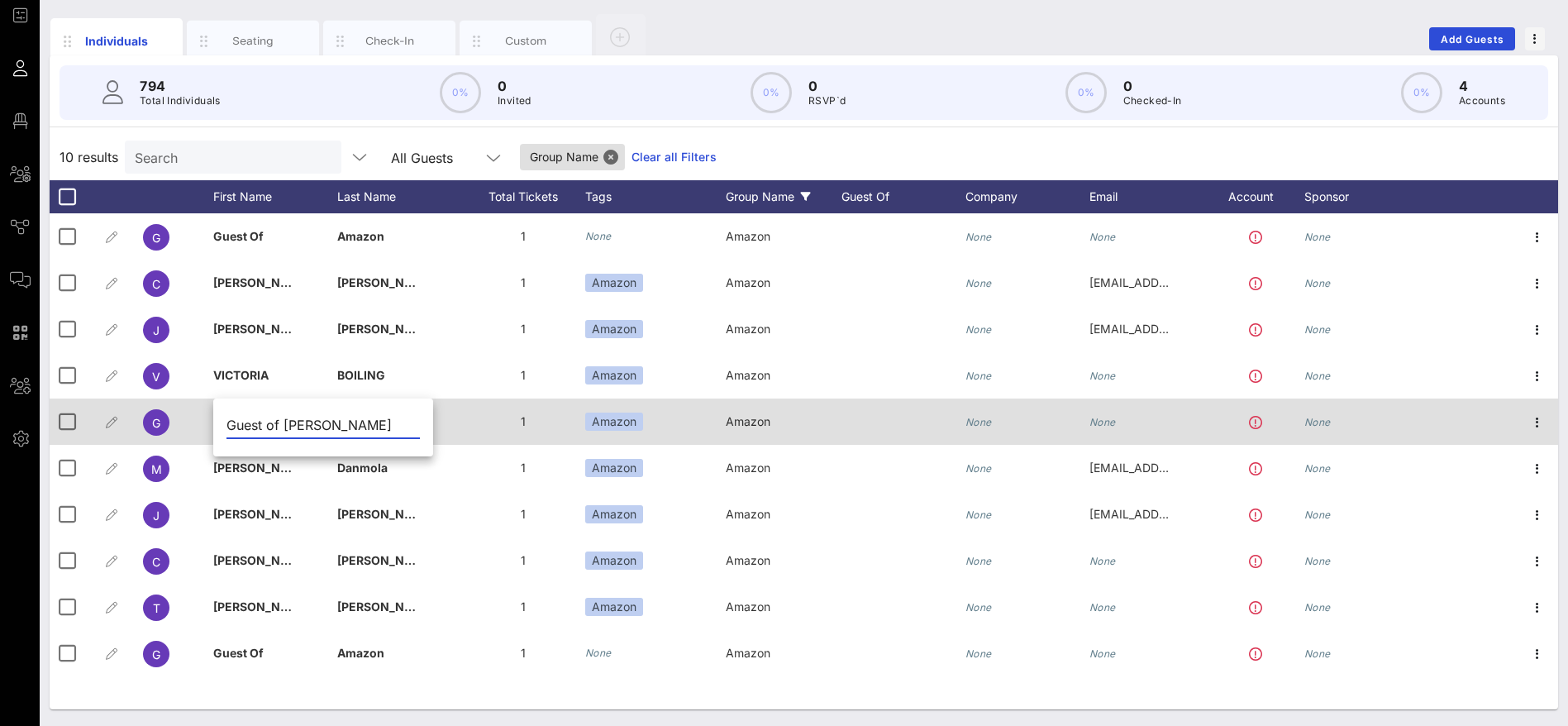
drag, startPoint x: 364, startPoint y: 419, endPoint x: 208, endPoint y: 427, distance: 156.2
click at [208, 427] on div "Event Builder Guests Floor Plan All Groups Journeys Comms QR Scanner Team Setti…" at bounding box center [784, 315] width 1568 height 820
type input "Victoria"
click at [248, 419] on span "Victoria" at bounding box center [235, 421] width 45 height 14
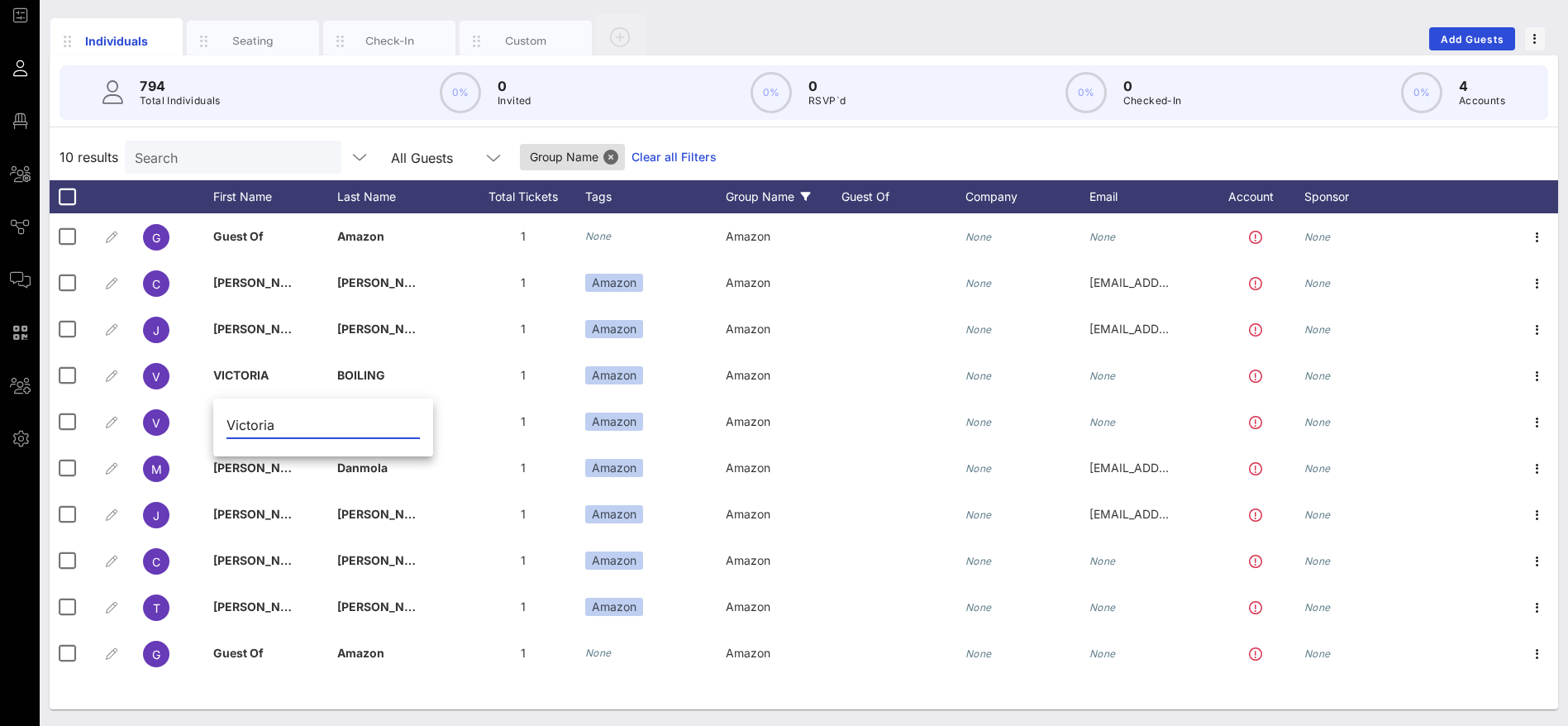
drag, startPoint x: 280, startPoint y: 420, endPoint x: 230, endPoint y: 421, distance: 50.0
click at [230, 421] on input "Victoria" at bounding box center [323, 425] width 193 height 26
click at [823, 156] on div "10 results Search All Guests Group Name Clear all Filters" at bounding box center [804, 156] width 1508 height 46
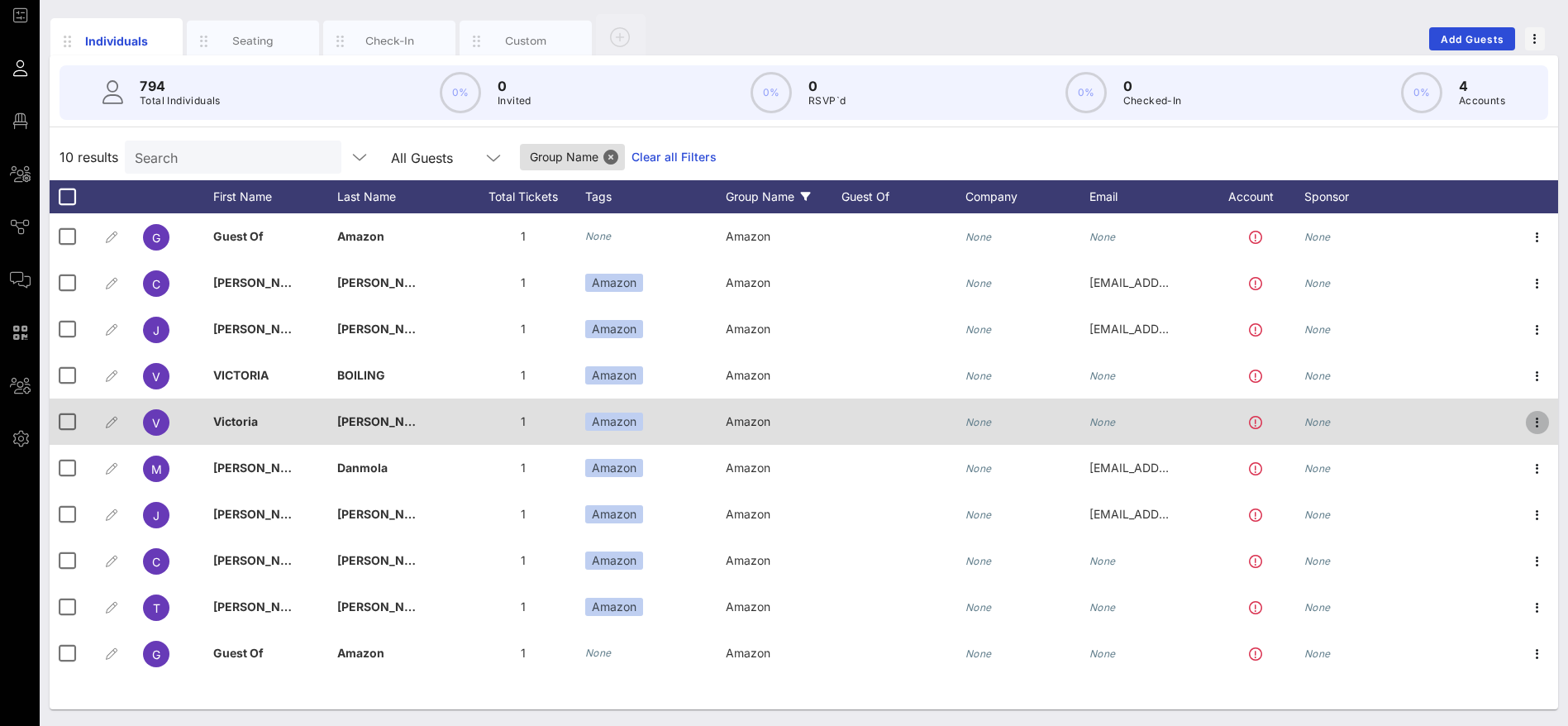
click at [1539, 419] on icon "button" at bounding box center [1538, 423] width 20 height 20
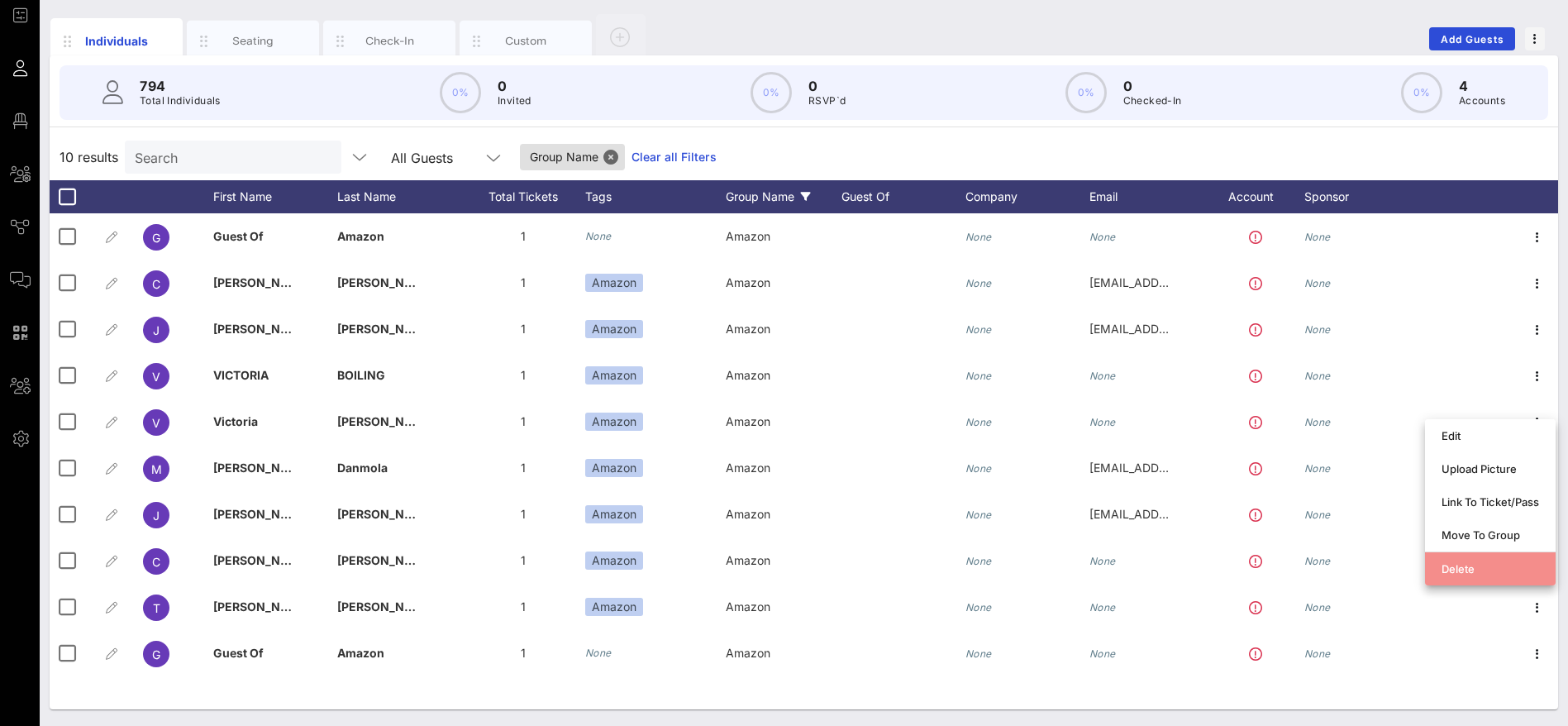
click at [1449, 571] on div "Delete" at bounding box center [1491, 570] width 98 height 13
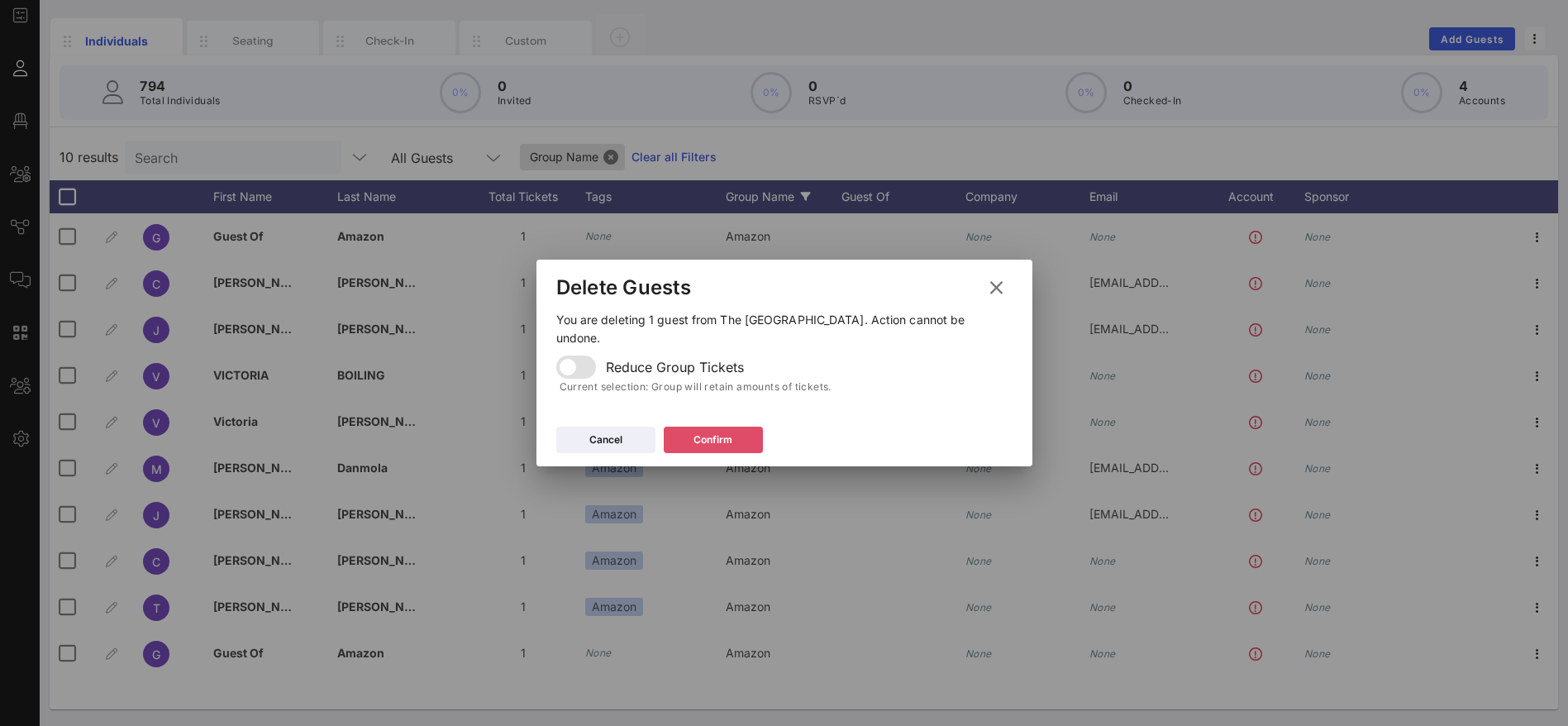
click at [714, 437] on button "Confirm" at bounding box center [713, 439] width 99 height 26
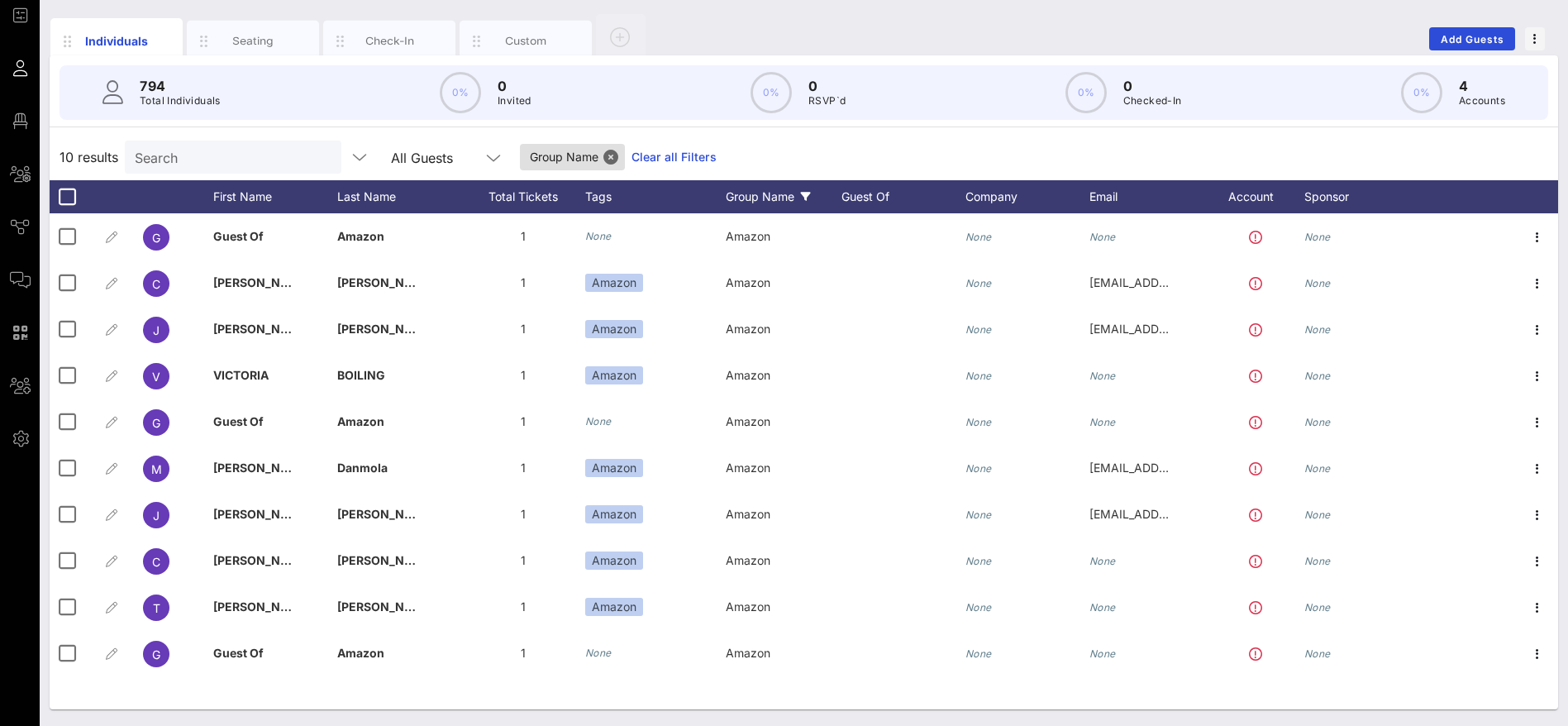
click at [853, 140] on div "10 results Search All Guests Group Name Clear all Filters" at bounding box center [804, 156] width 1508 height 46
click at [639, 159] on link "Clear all Filters" at bounding box center [673, 157] width 85 height 19
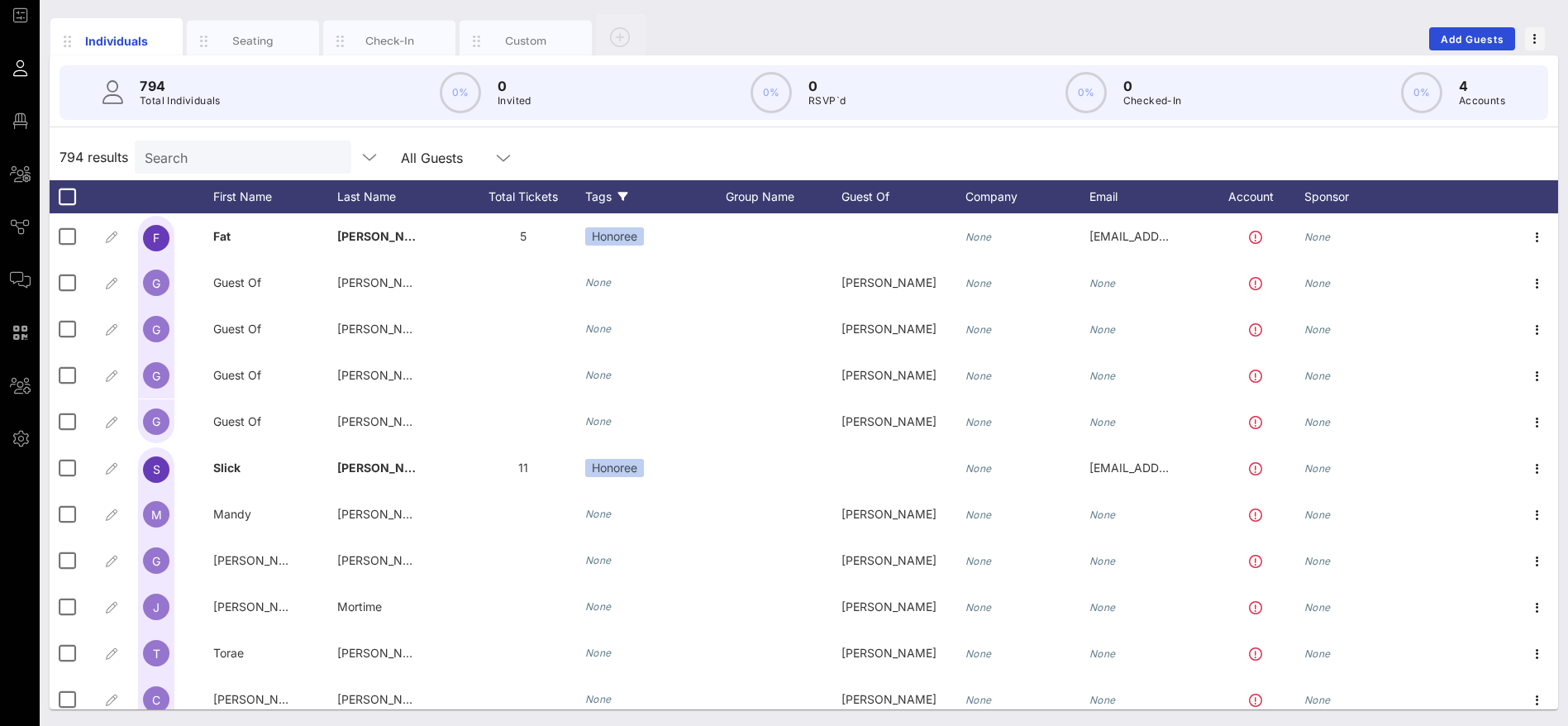
click at [597, 188] on div "Tags" at bounding box center [655, 196] width 140 height 33
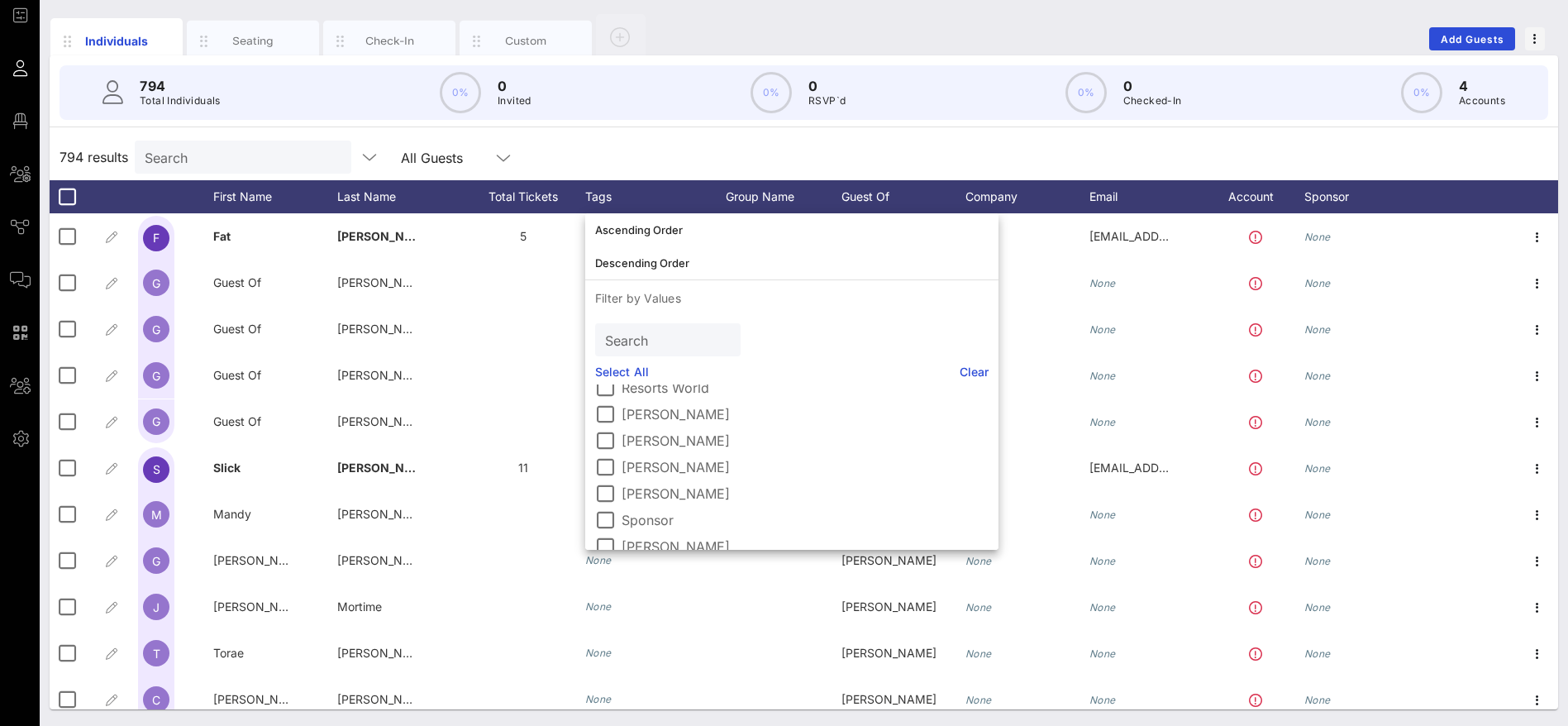
scroll to position [1590, 0]
click at [645, 330] on input "text" at bounding box center [666, 340] width 122 height 22
type input "mu"
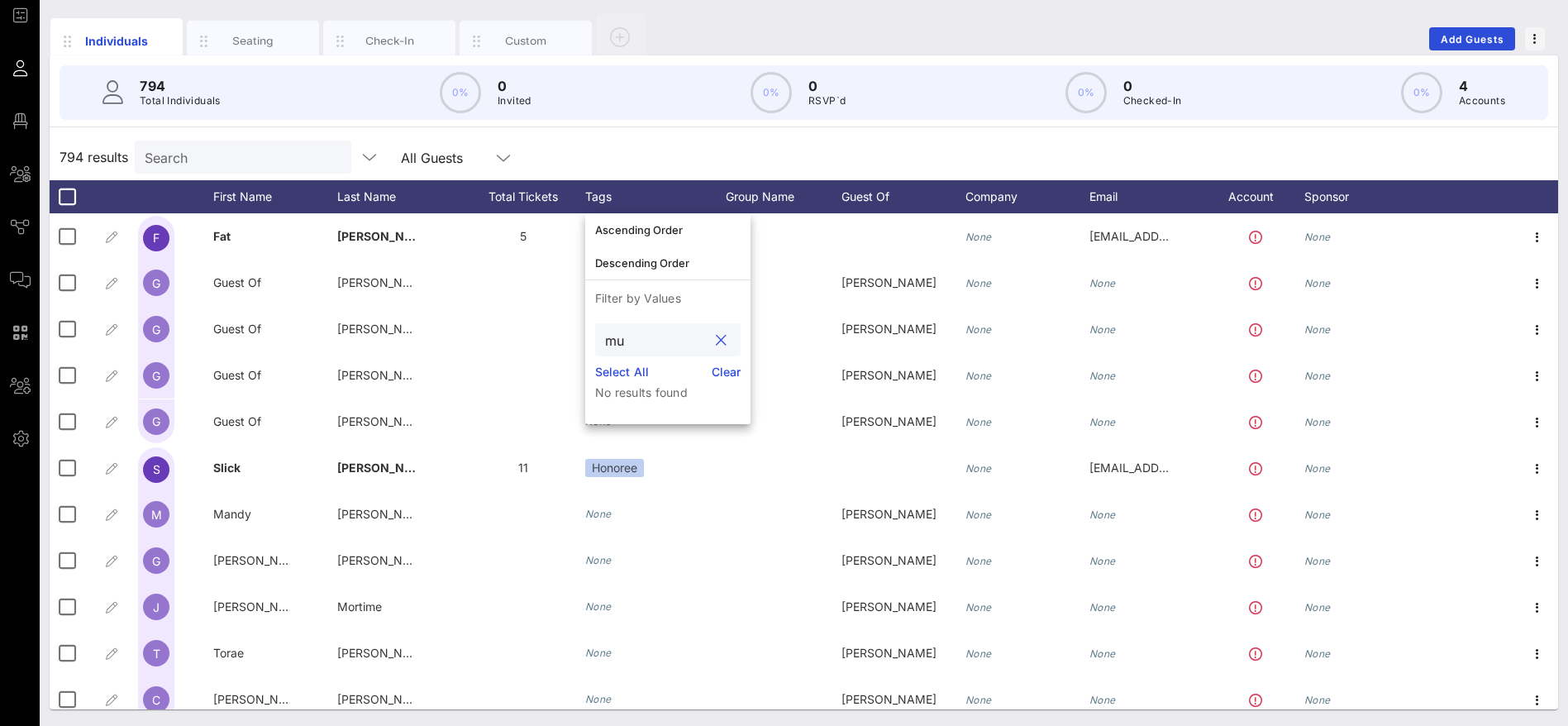
drag, startPoint x: 720, startPoint y: 341, endPoint x: 756, endPoint y: 206, distance: 139.7
click at [720, 339] on button "clear icon" at bounding box center [721, 341] width 11 height 17
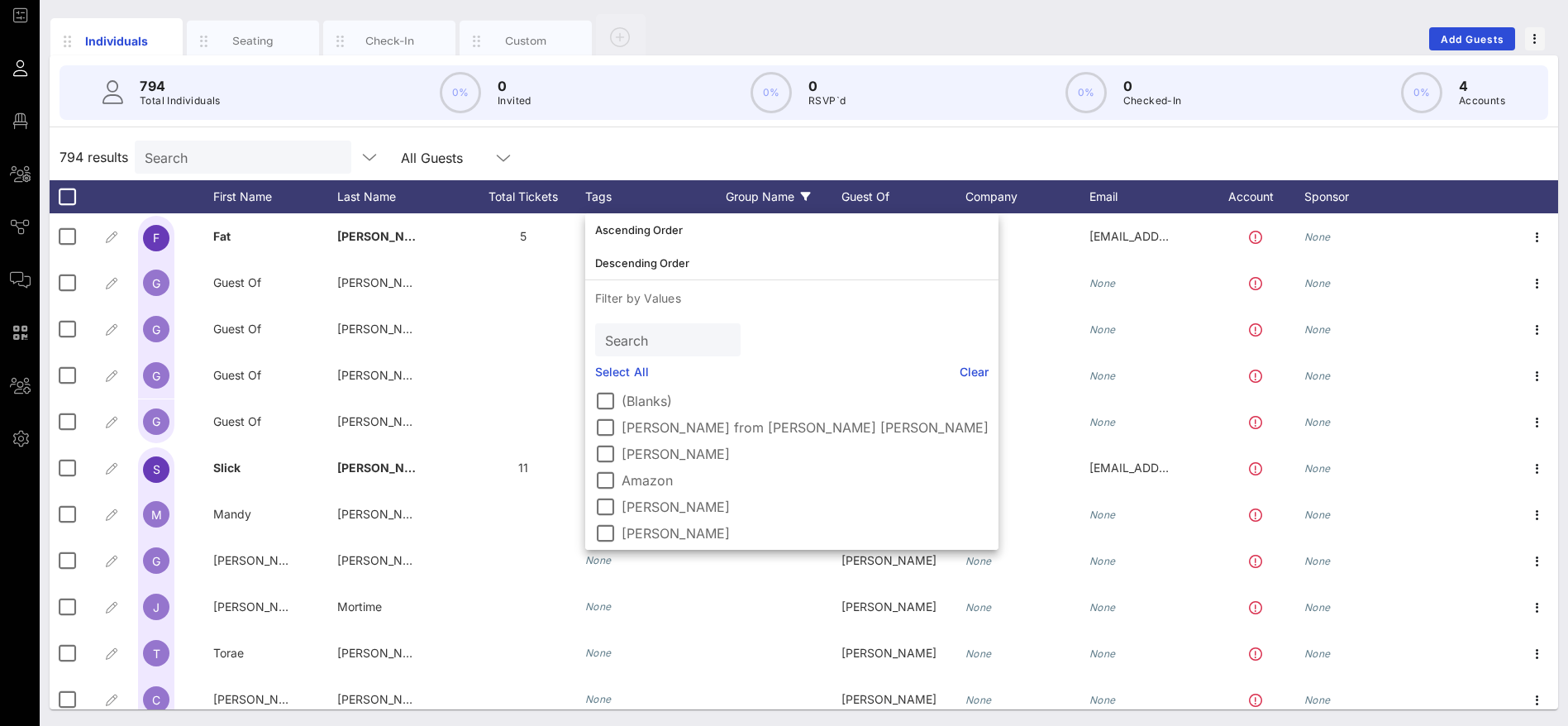
click at [765, 180] on div "Group Name" at bounding box center [784, 196] width 116 height 33
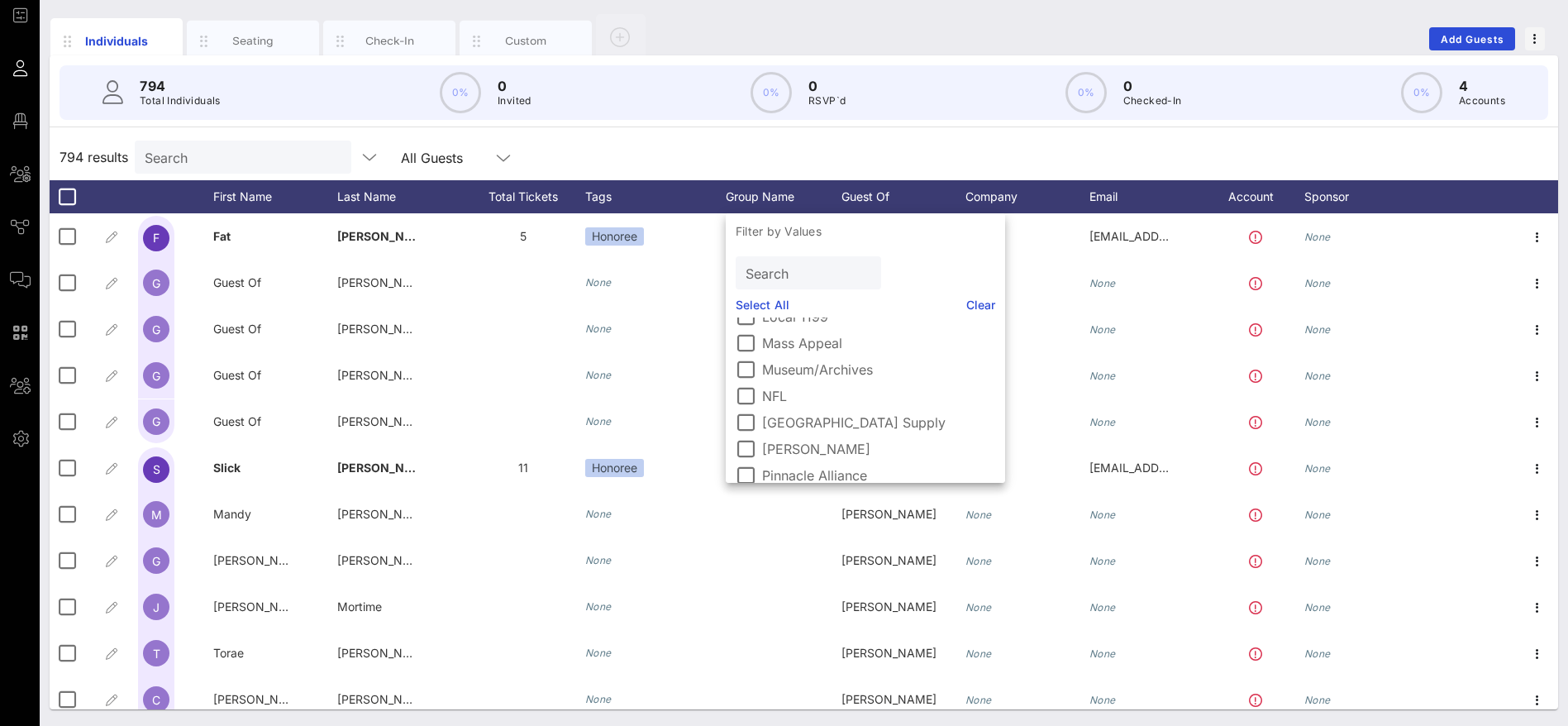
scroll to position [496, 0]
click at [747, 369] on div at bounding box center [745, 367] width 28 height 28
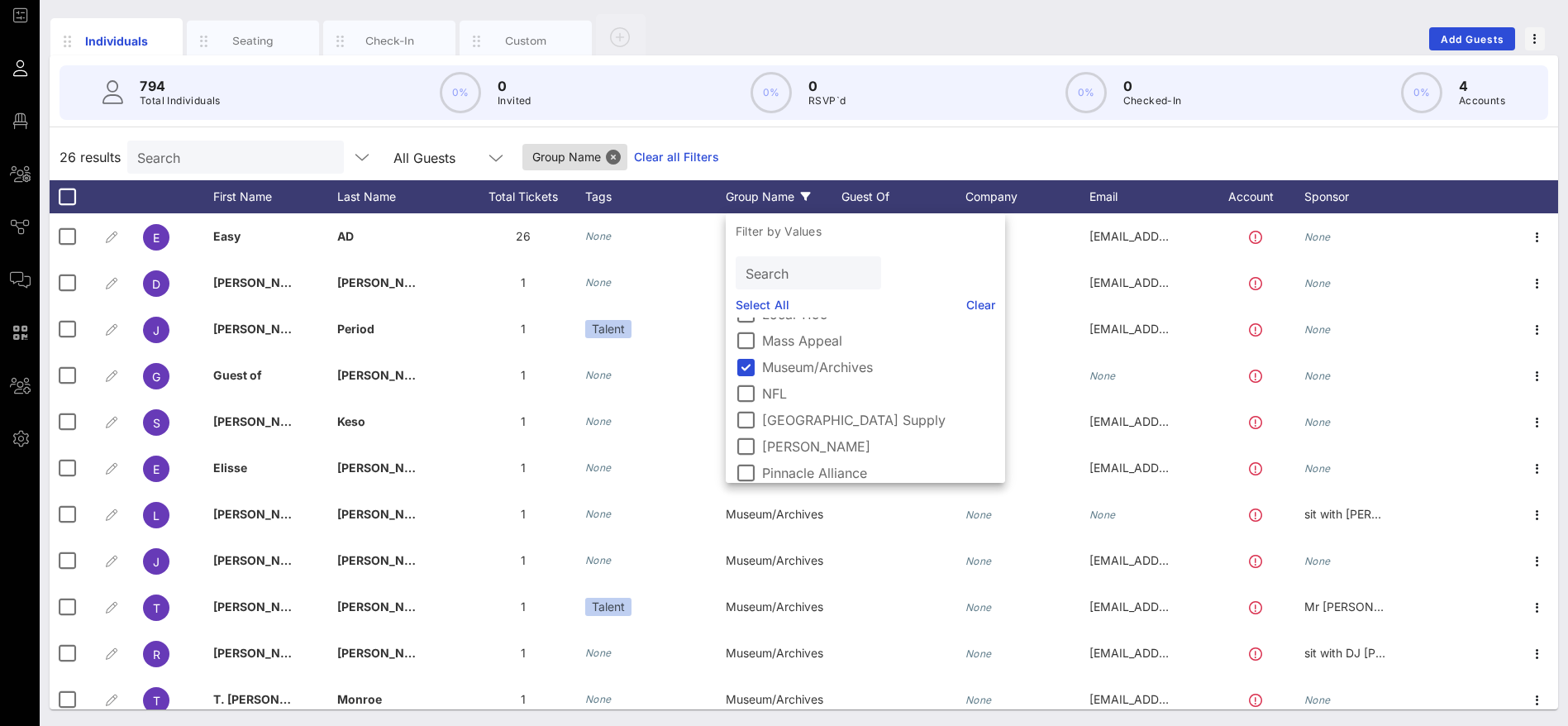
click at [807, 163] on div "26 results Search All Guests Group Name Clear all Filters" at bounding box center [804, 156] width 1508 height 46
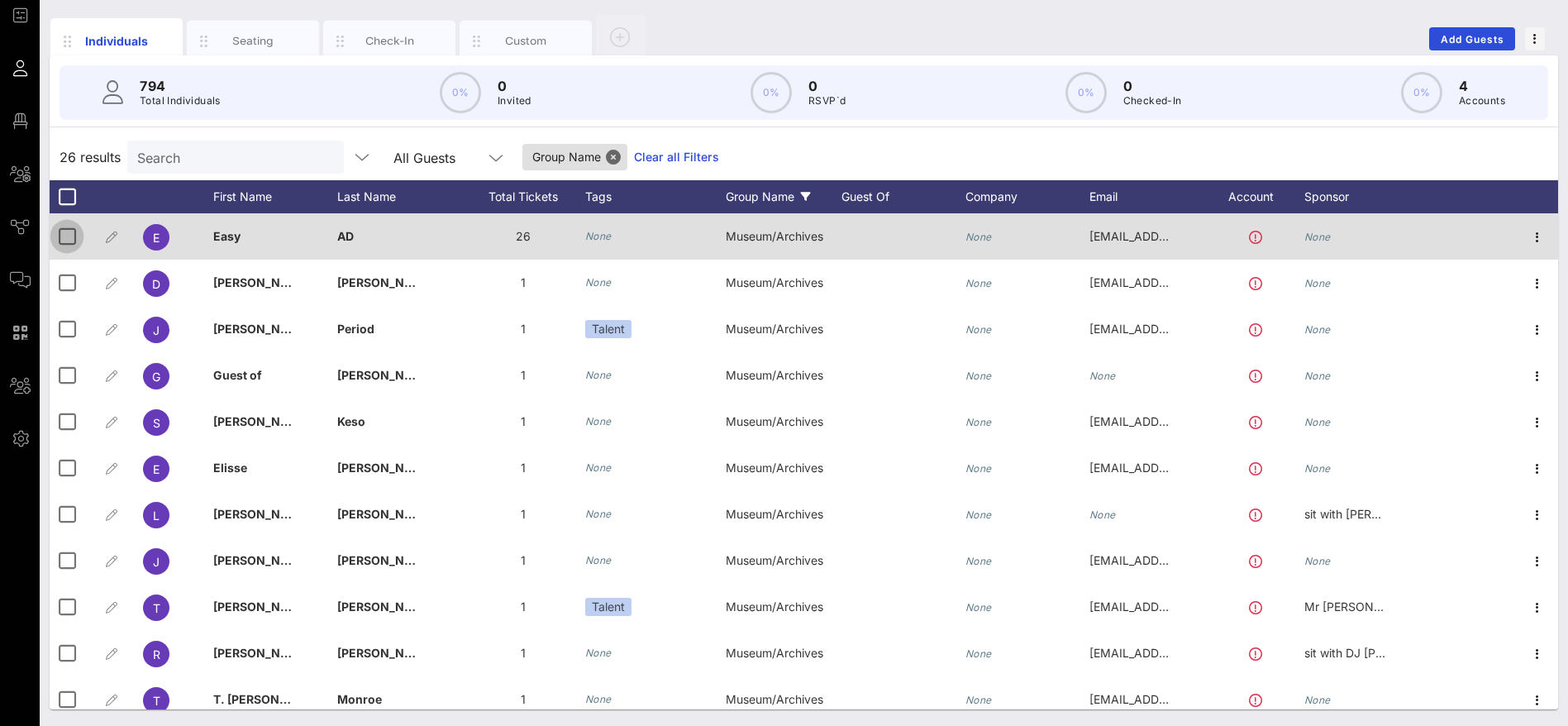
click at [71, 234] on div at bounding box center [66, 236] width 28 height 28
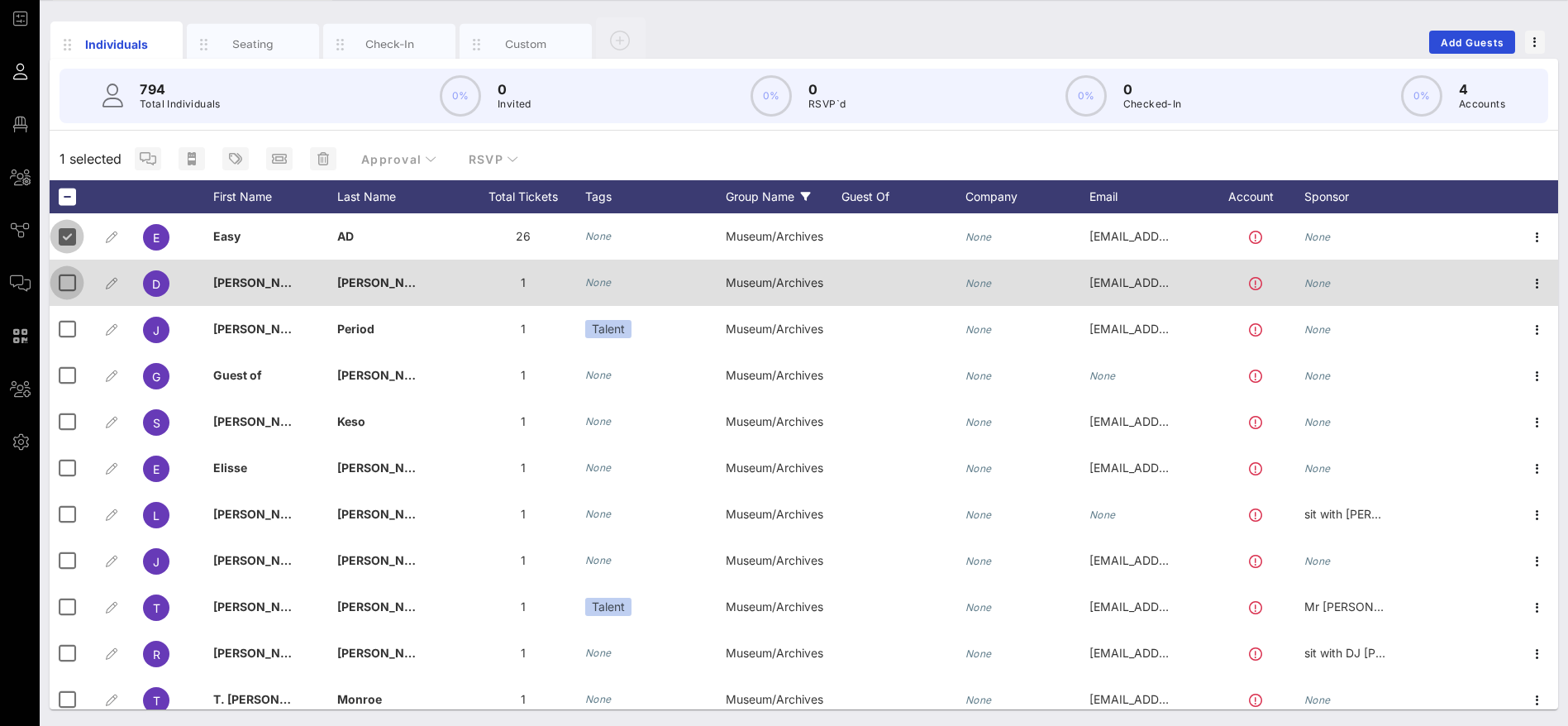
scroll to position [91, 0]
click at [69, 278] on div at bounding box center [66, 283] width 28 height 28
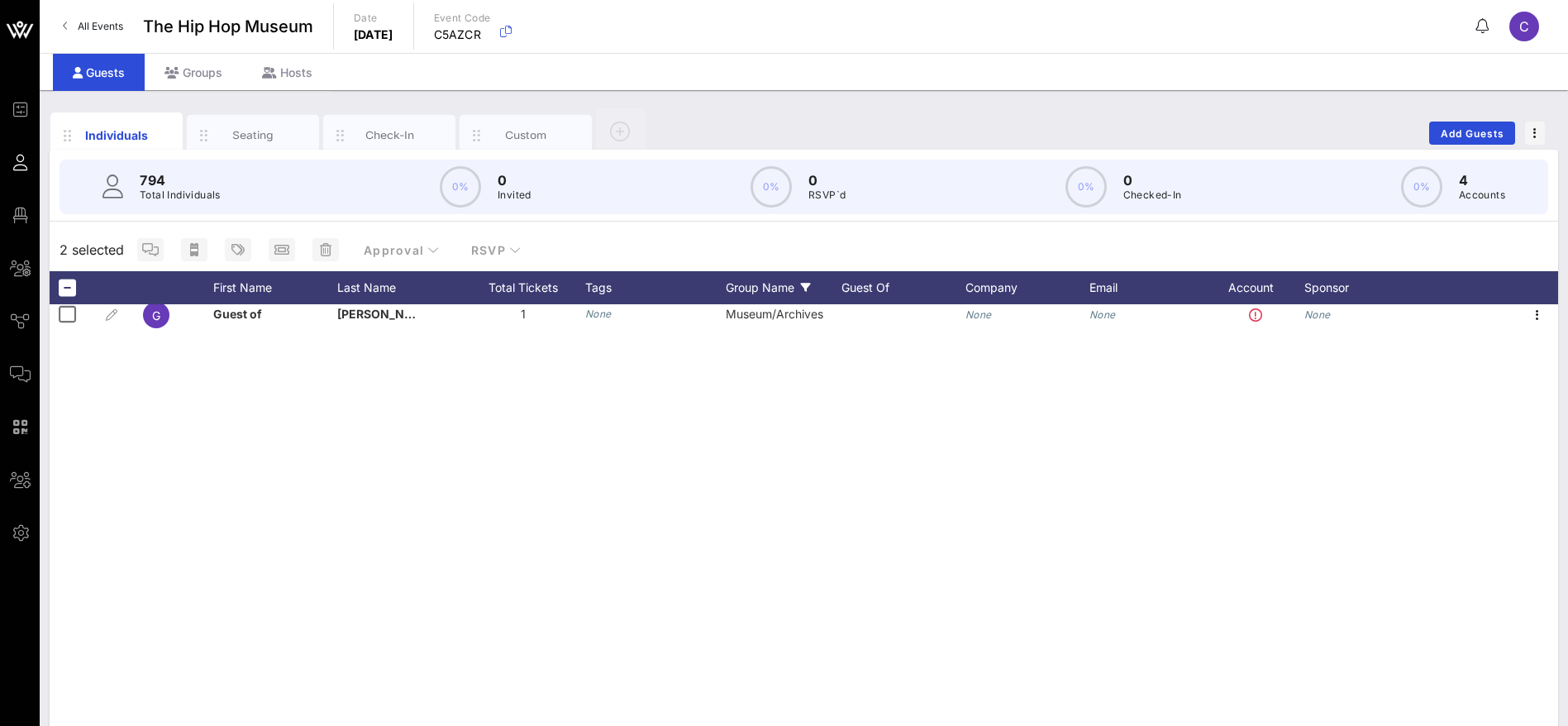
scroll to position [0, 0]
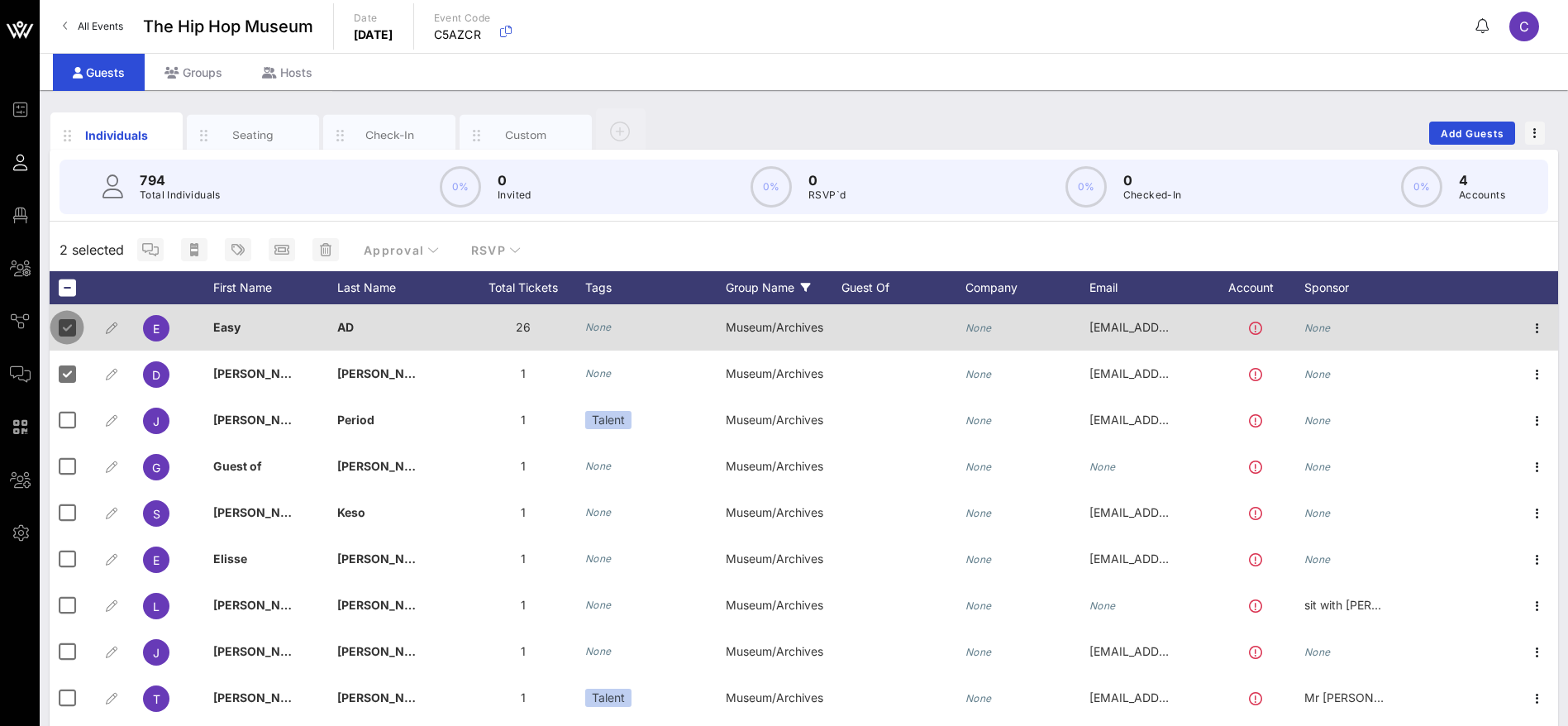
click at [71, 331] on div at bounding box center [66, 327] width 28 height 28
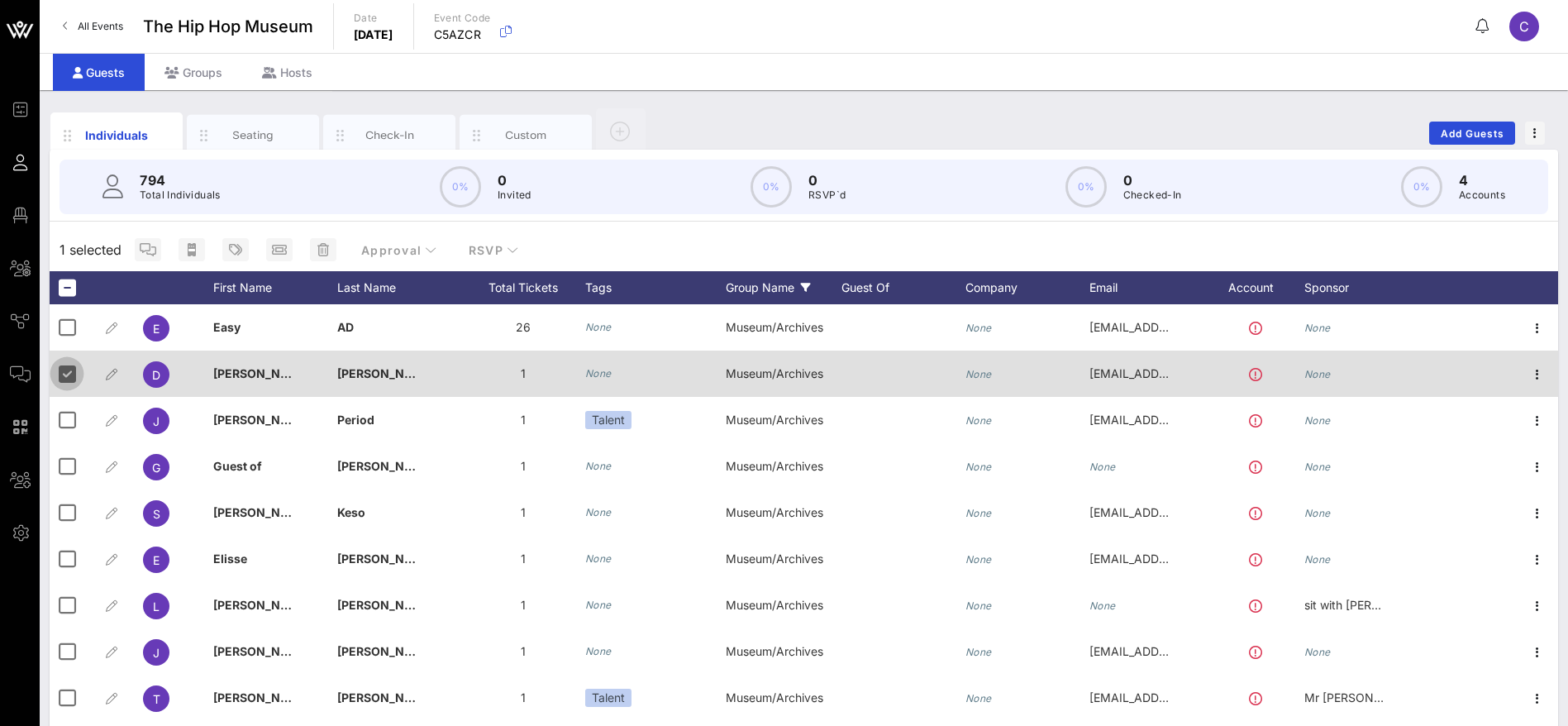
click at [71, 374] on div at bounding box center [66, 374] width 28 height 28
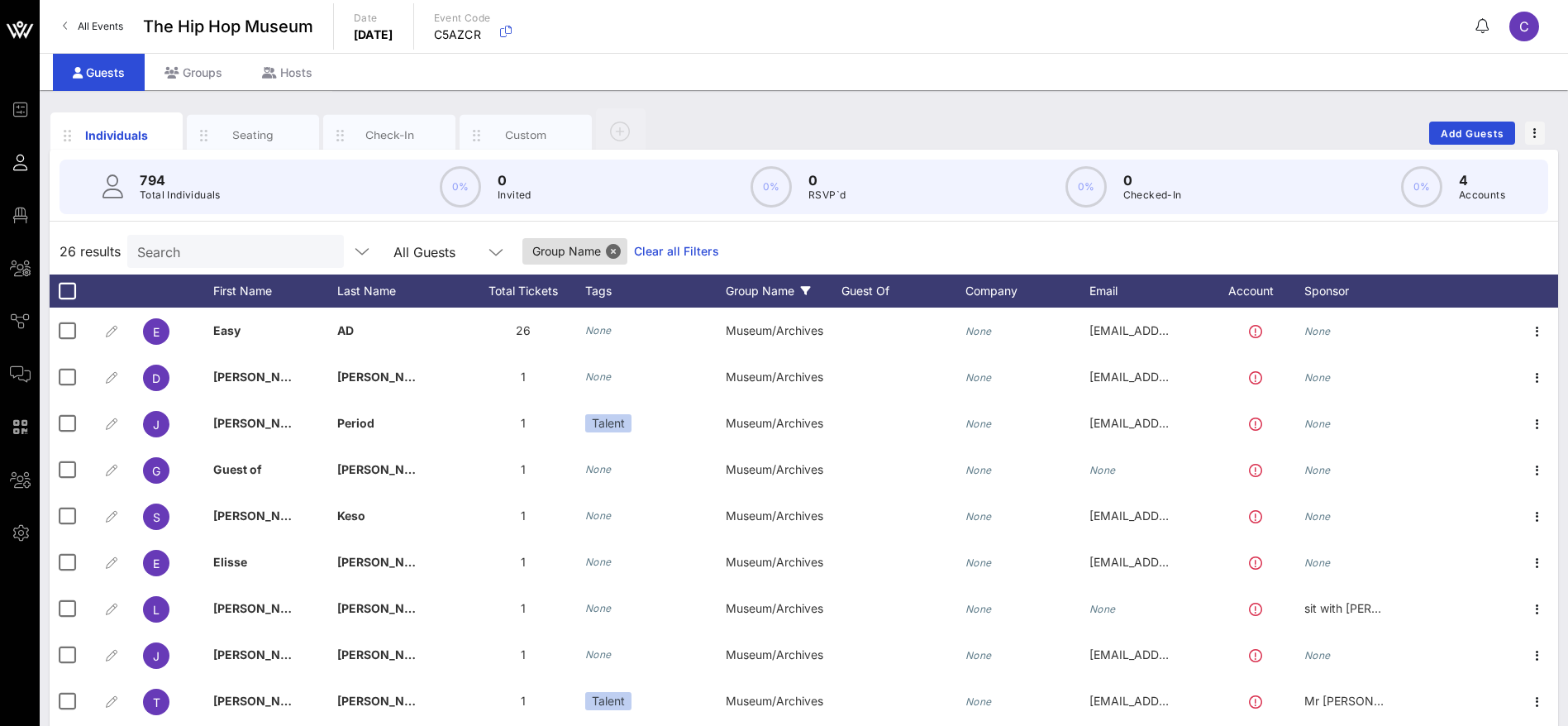
click at [266, 255] on input "Search" at bounding box center [234, 252] width 193 height 22
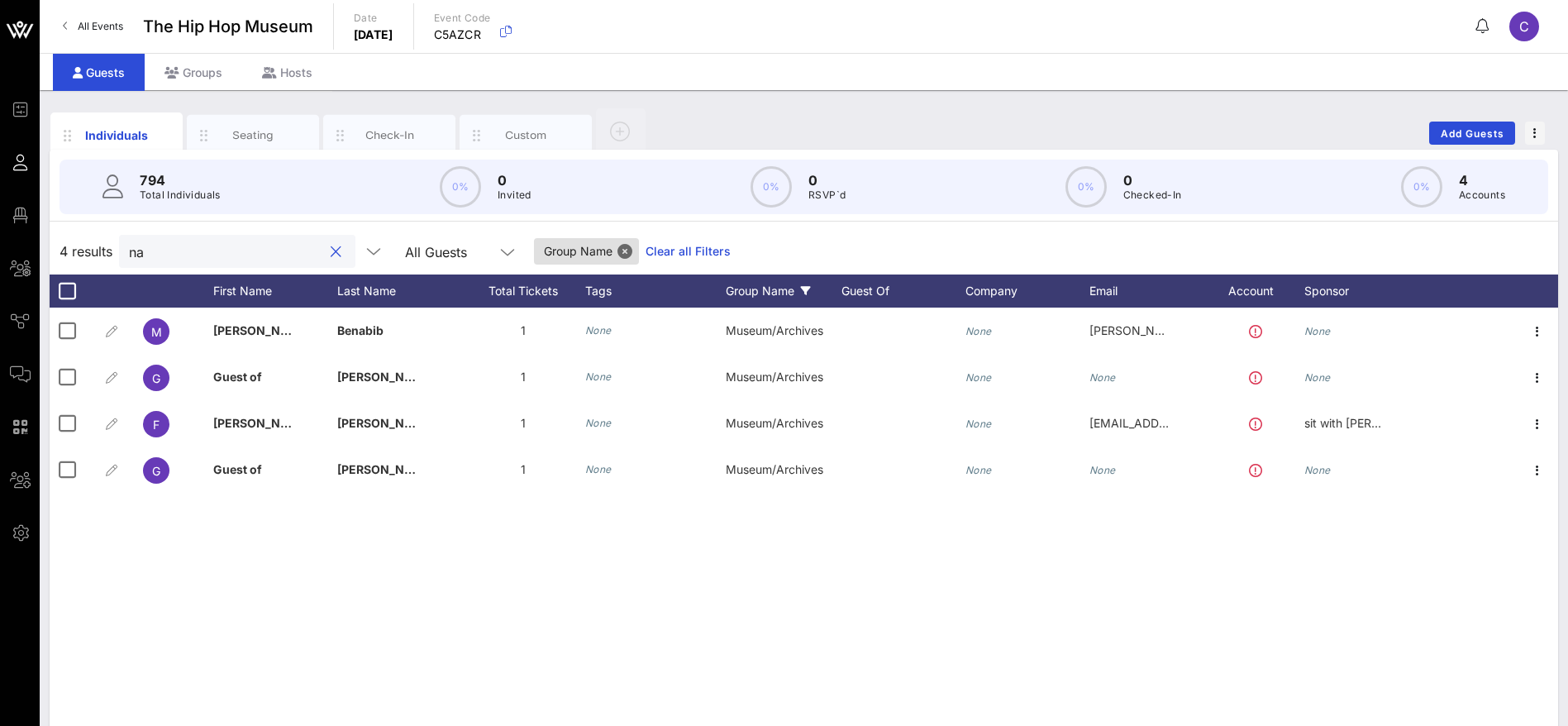
type input "n"
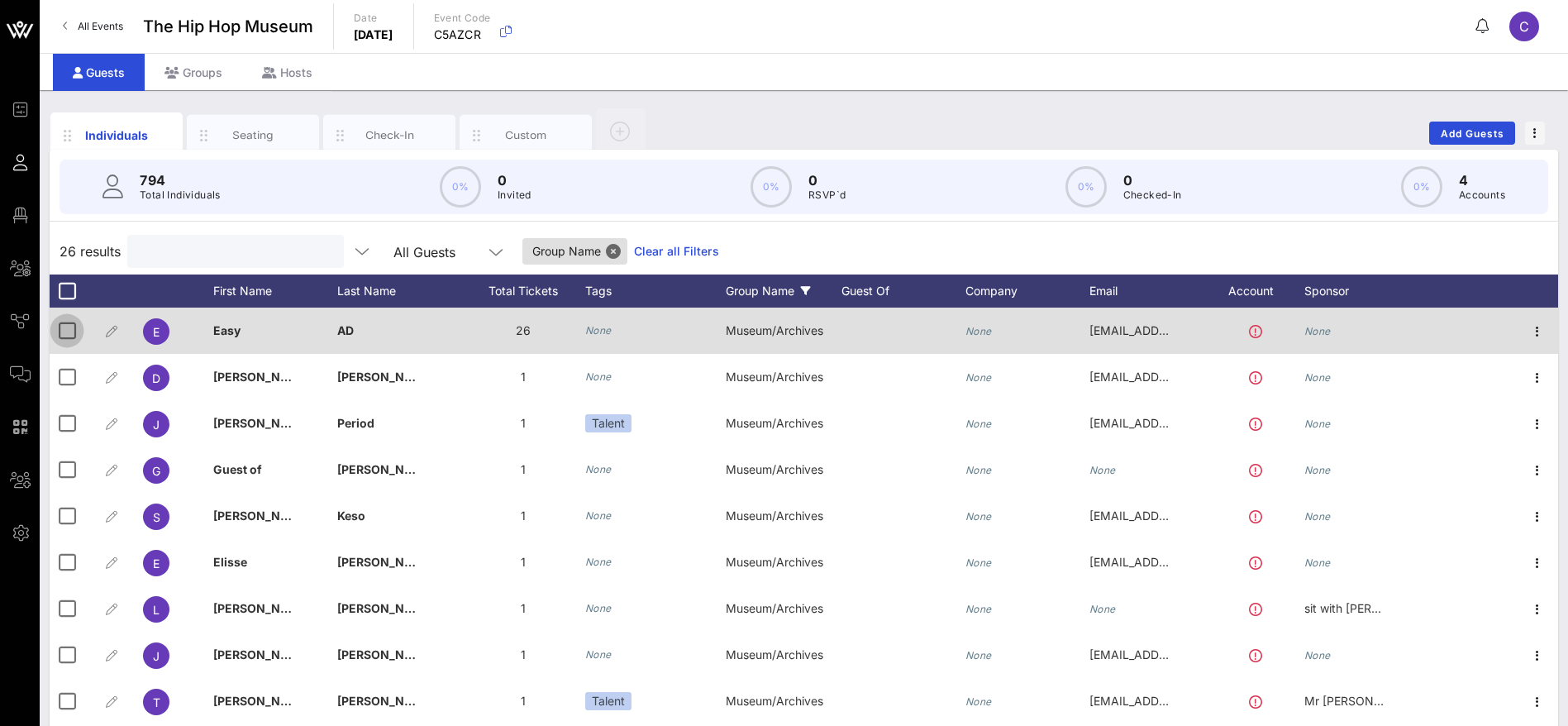
click at [65, 331] on div at bounding box center [66, 331] width 28 height 28
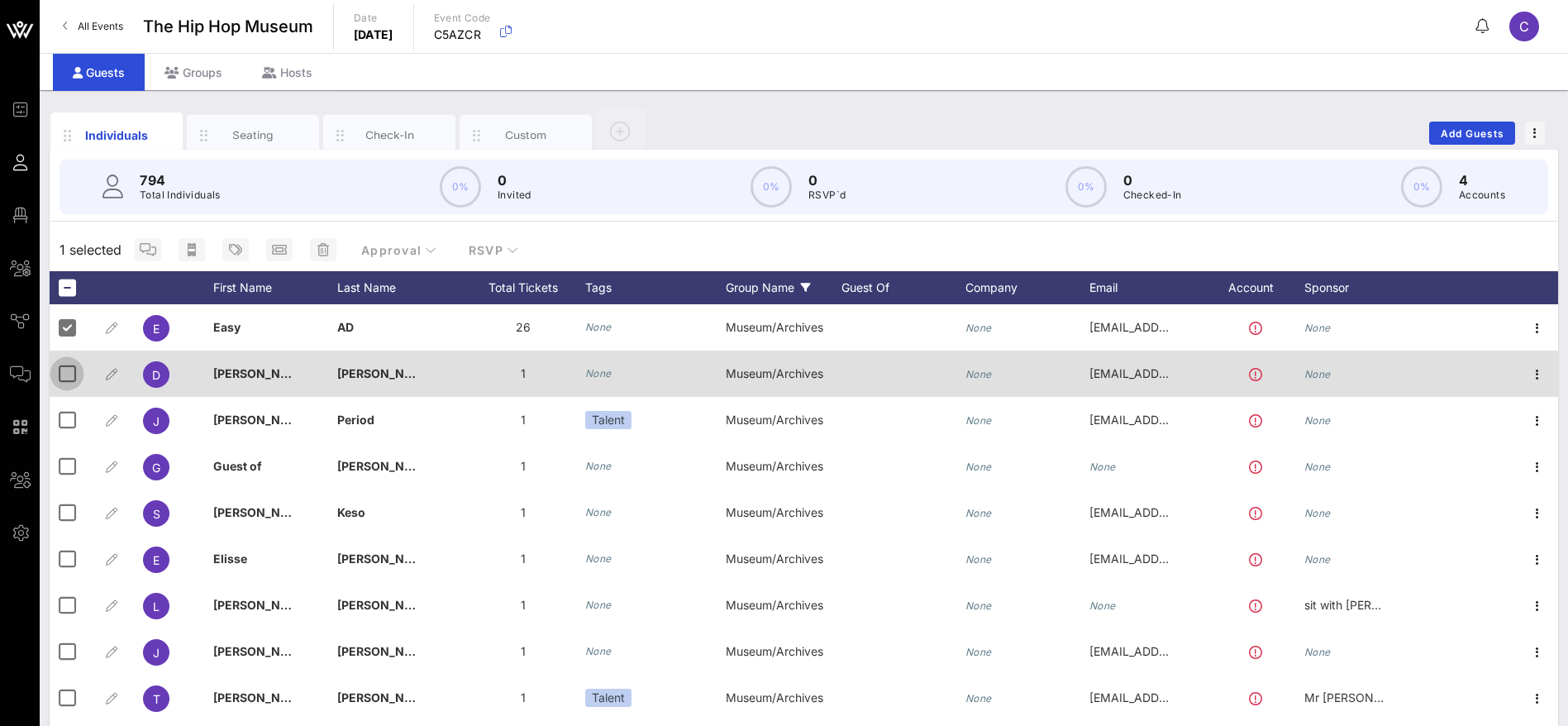
click at [68, 372] on div at bounding box center [66, 374] width 28 height 28
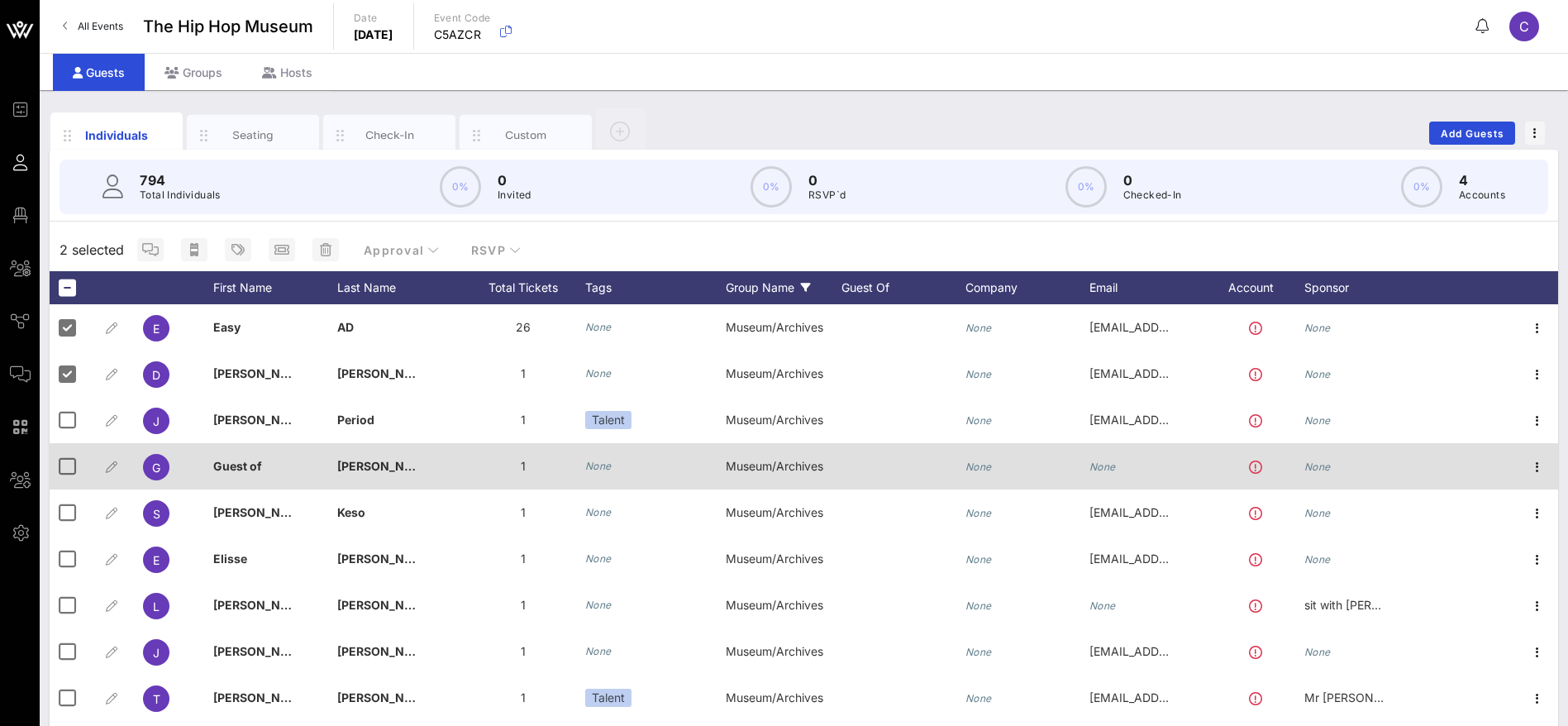
drag, startPoint x: 71, startPoint y: 416, endPoint x: 62, endPoint y: 442, distance: 27.5
click at [71, 416] on div at bounding box center [66, 420] width 28 height 28
click at [62, 460] on div at bounding box center [66, 466] width 28 height 28
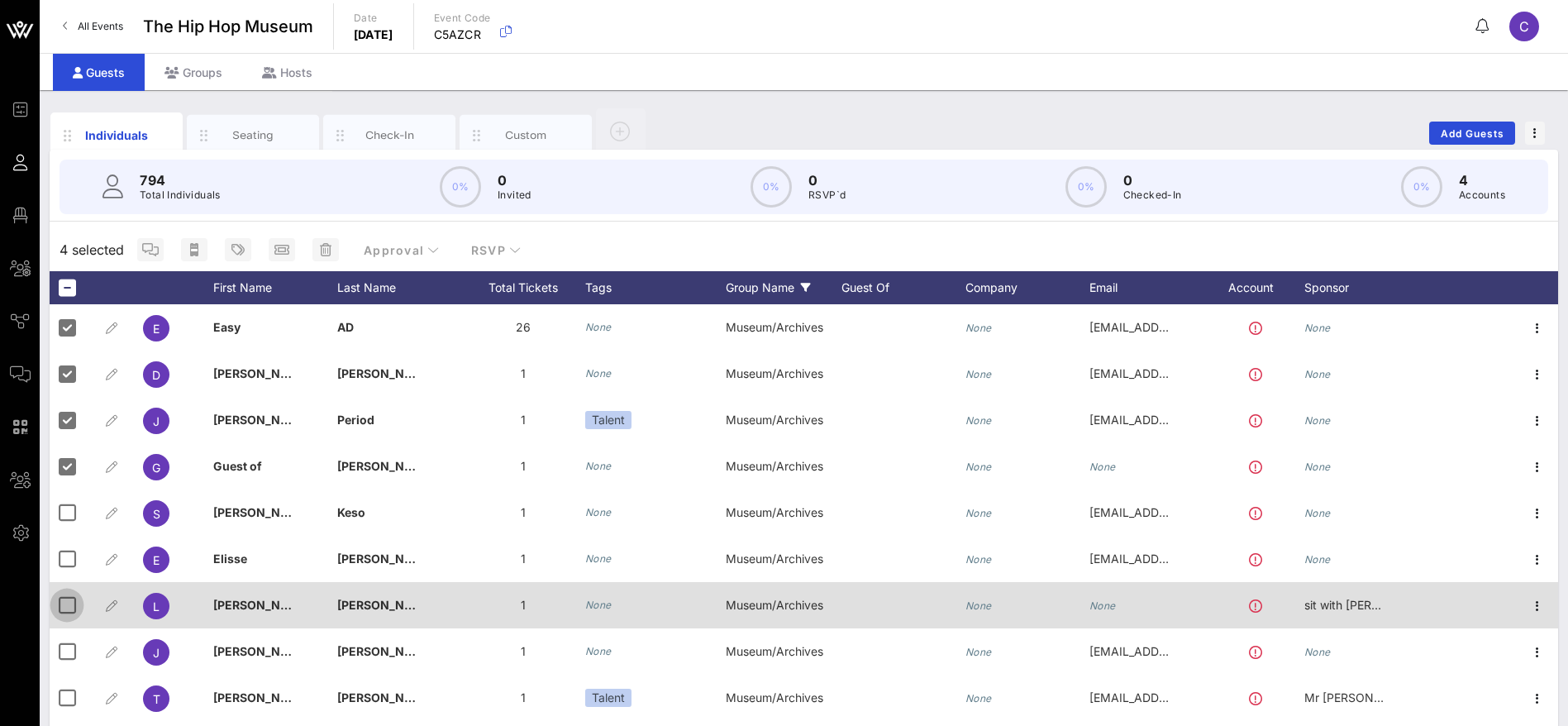
click at [64, 601] on div at bounding box center [66, 605] width 28 height 28
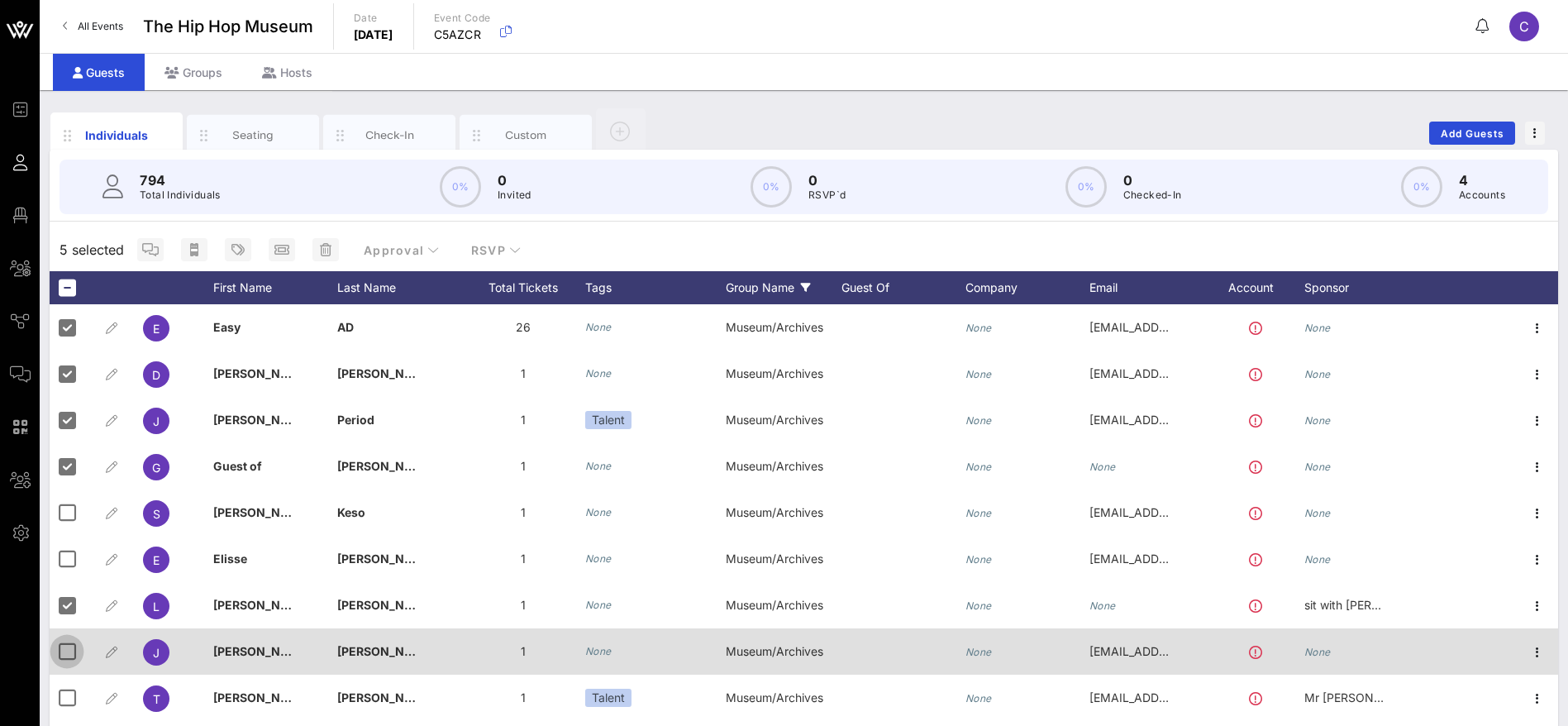
click at [73, 649] on div at bounding box center [66, 651] width 28 height 28
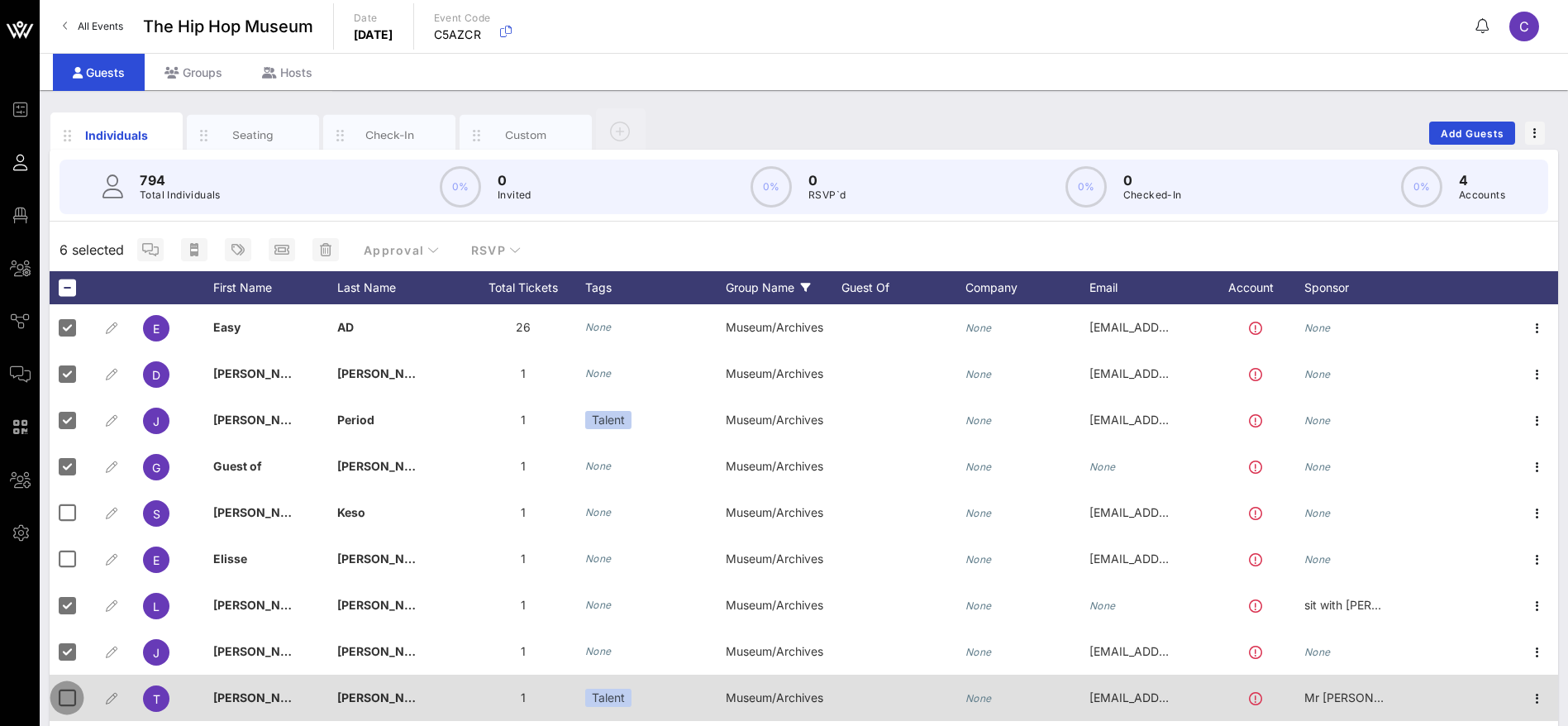
click at [73, 698] on div at bounding box center [66, 697] width 28 height 28
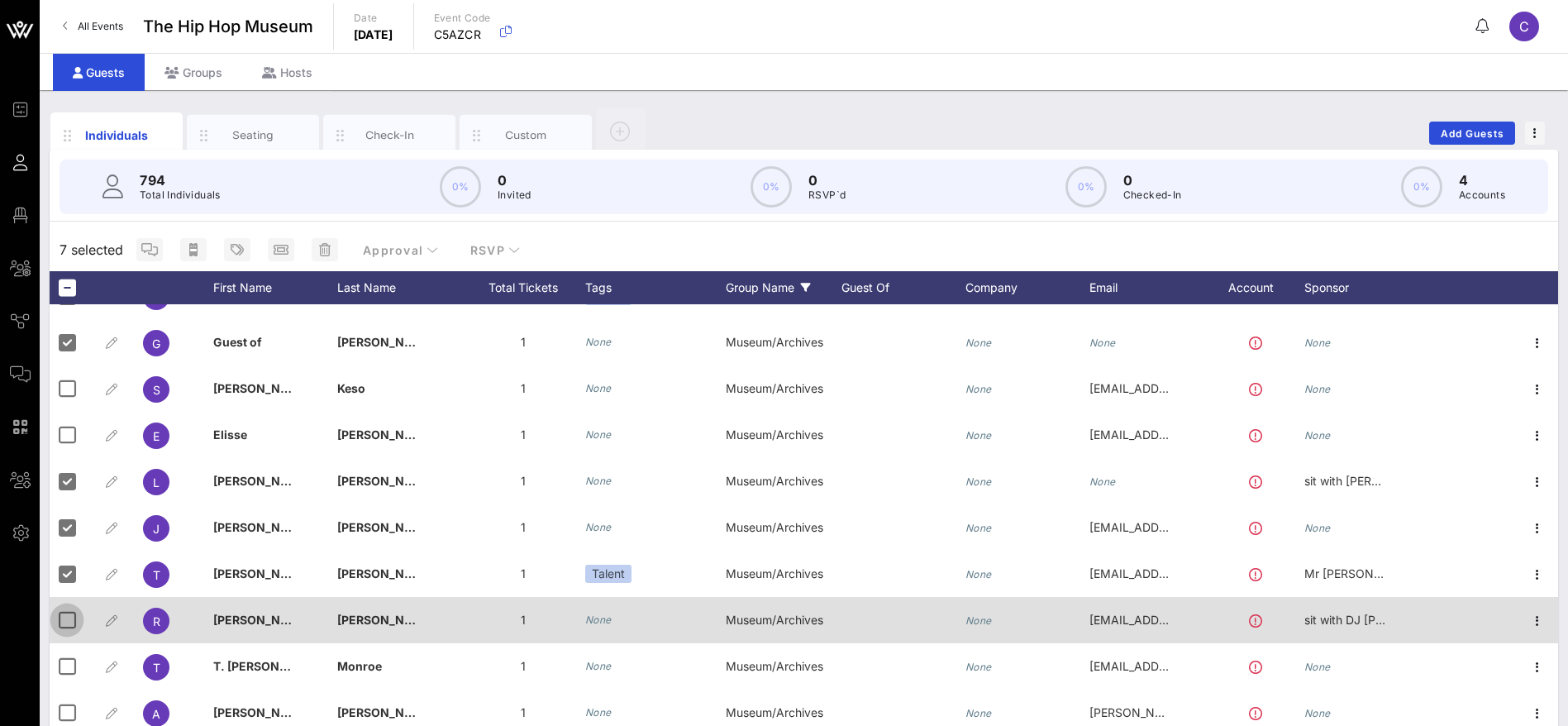
click at [67, 621] on div at bounding box center [66, 620] width 28 height 28
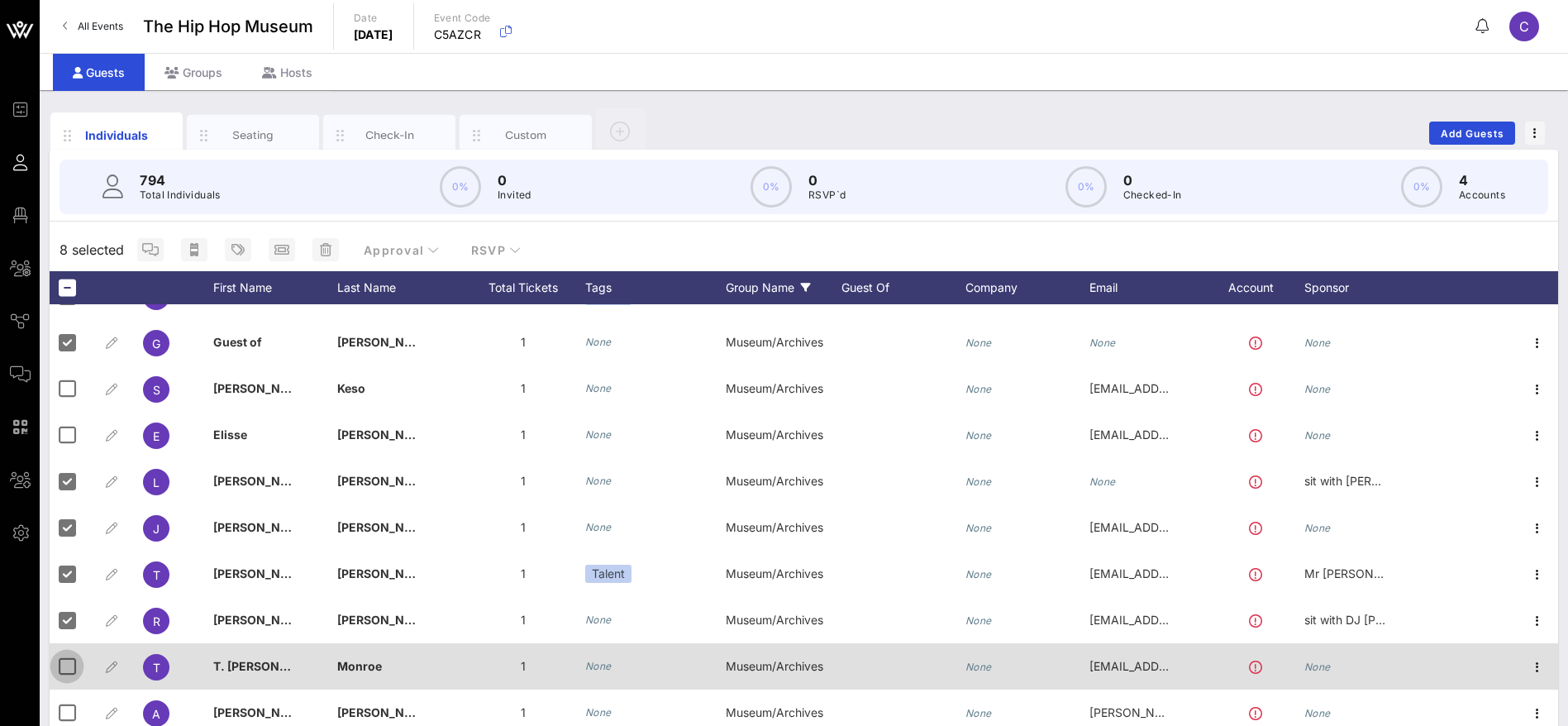
click at [68, 670] on div at bounding box center [66, 666] width 28 height 28
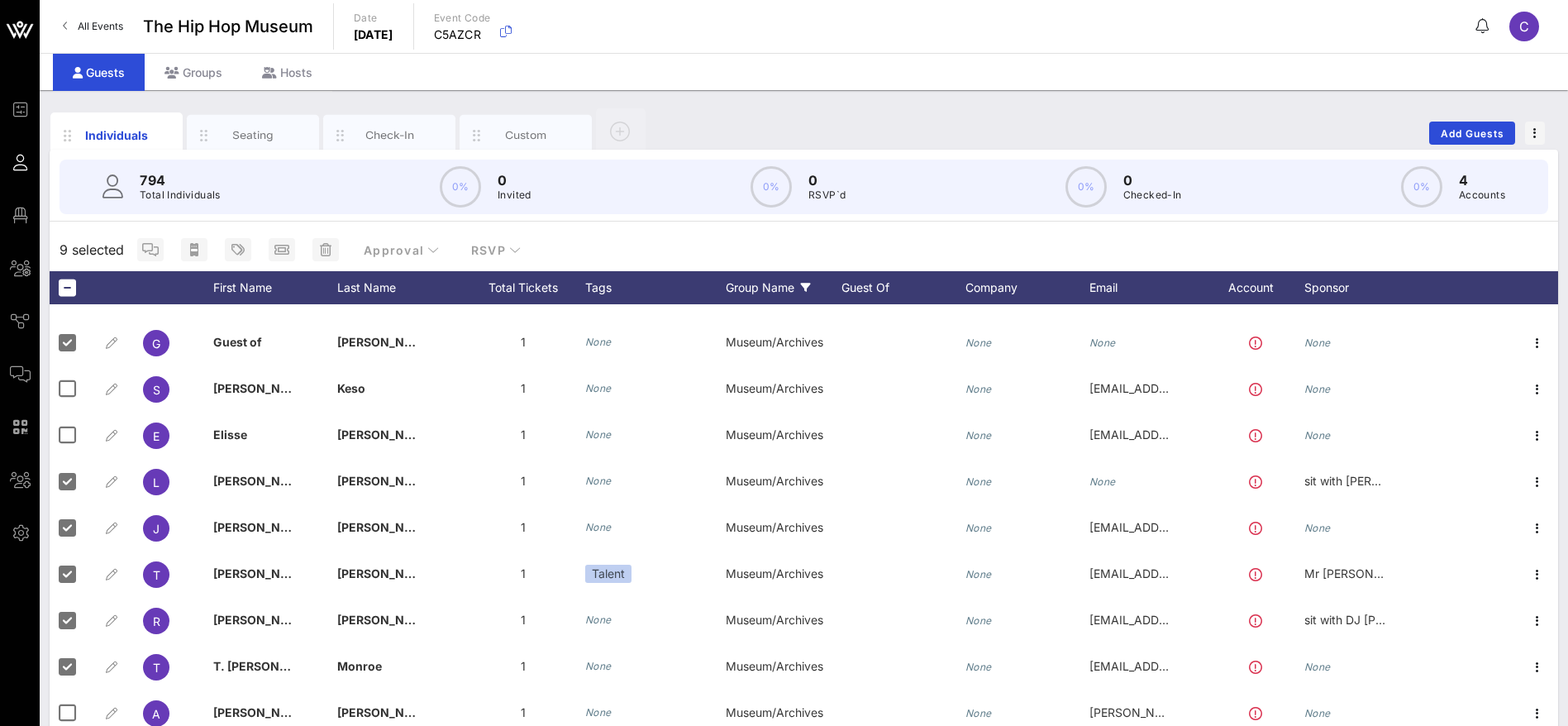
scroll to position [372, 0]
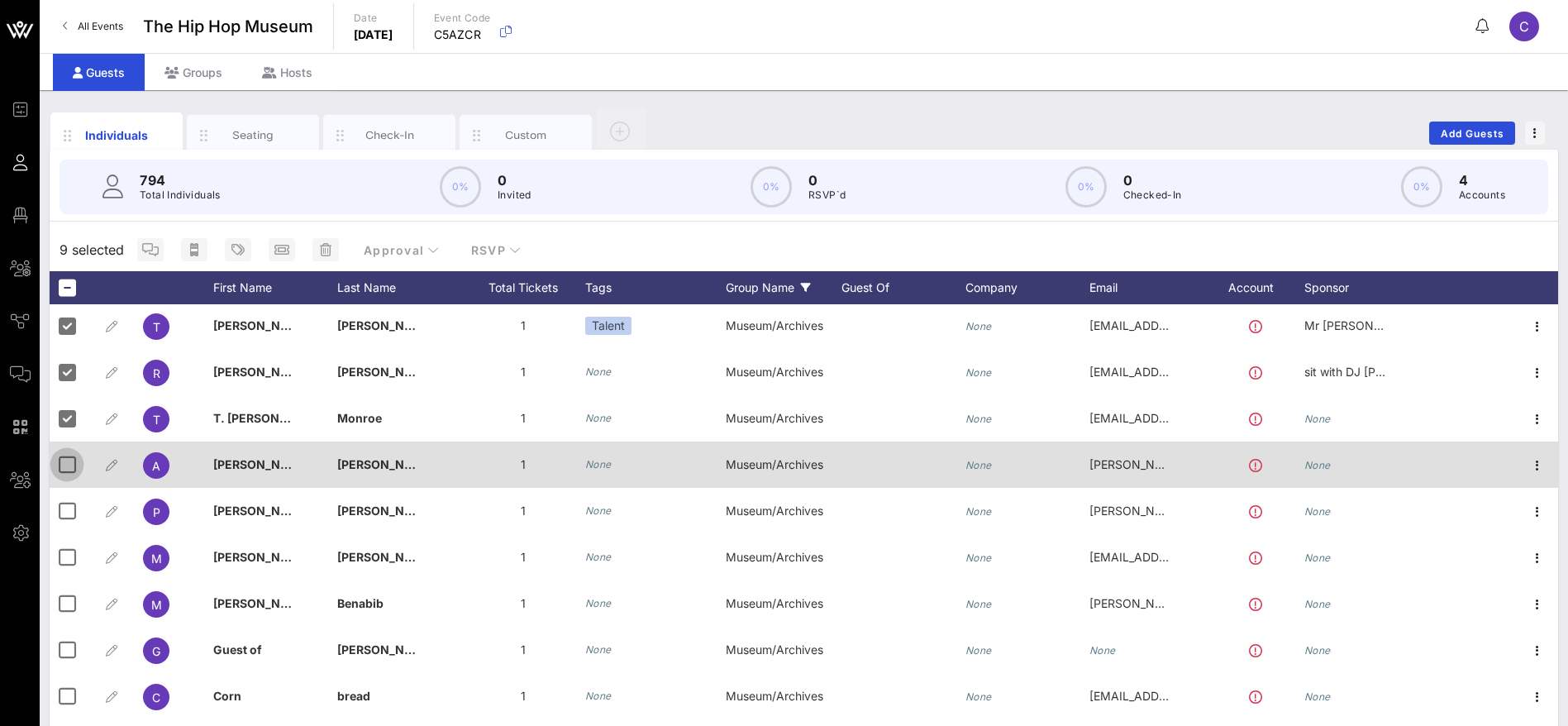
click at [73, 464] on div at bounding box center [66, 464] width 28 height 28
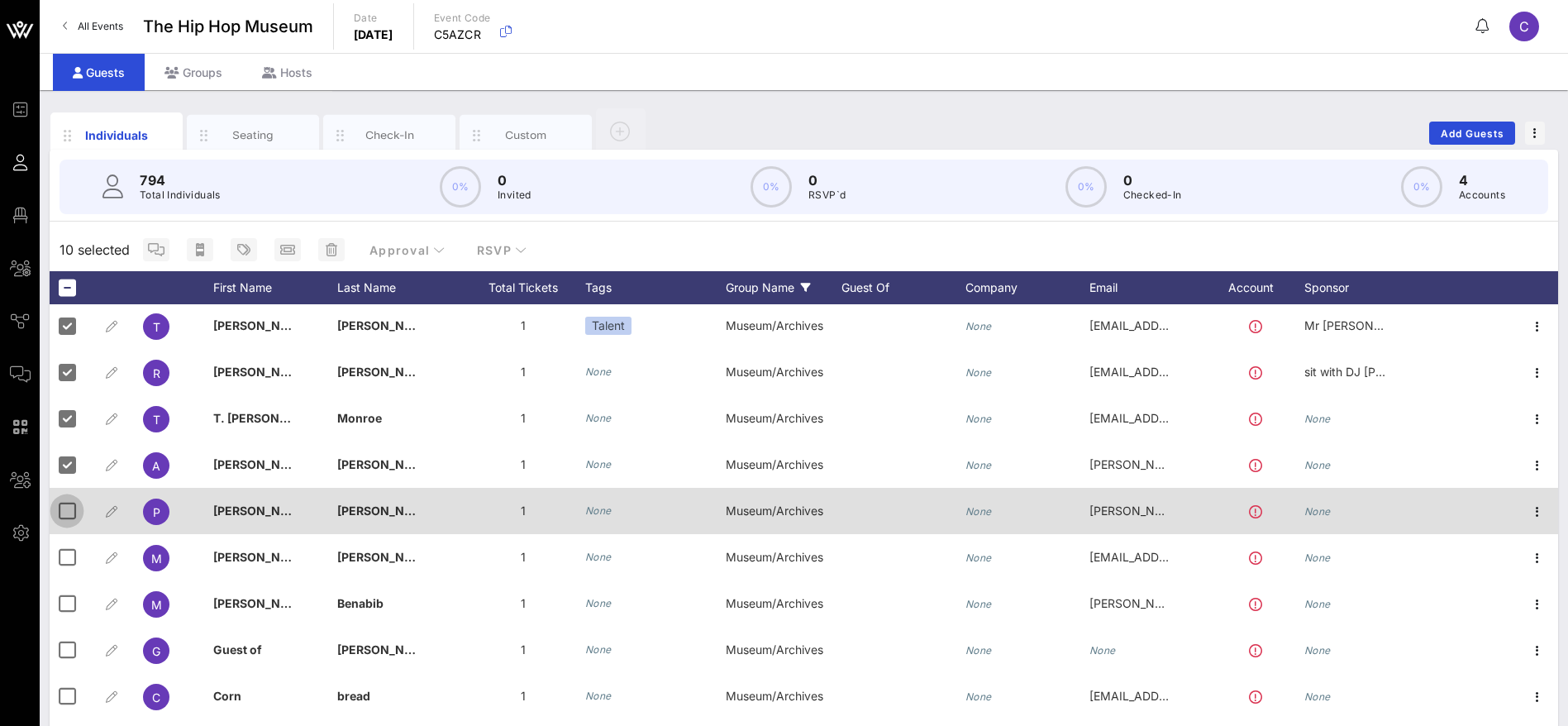
click at [69, 506] on div at bounding box center [66, 511] width 28 height 28
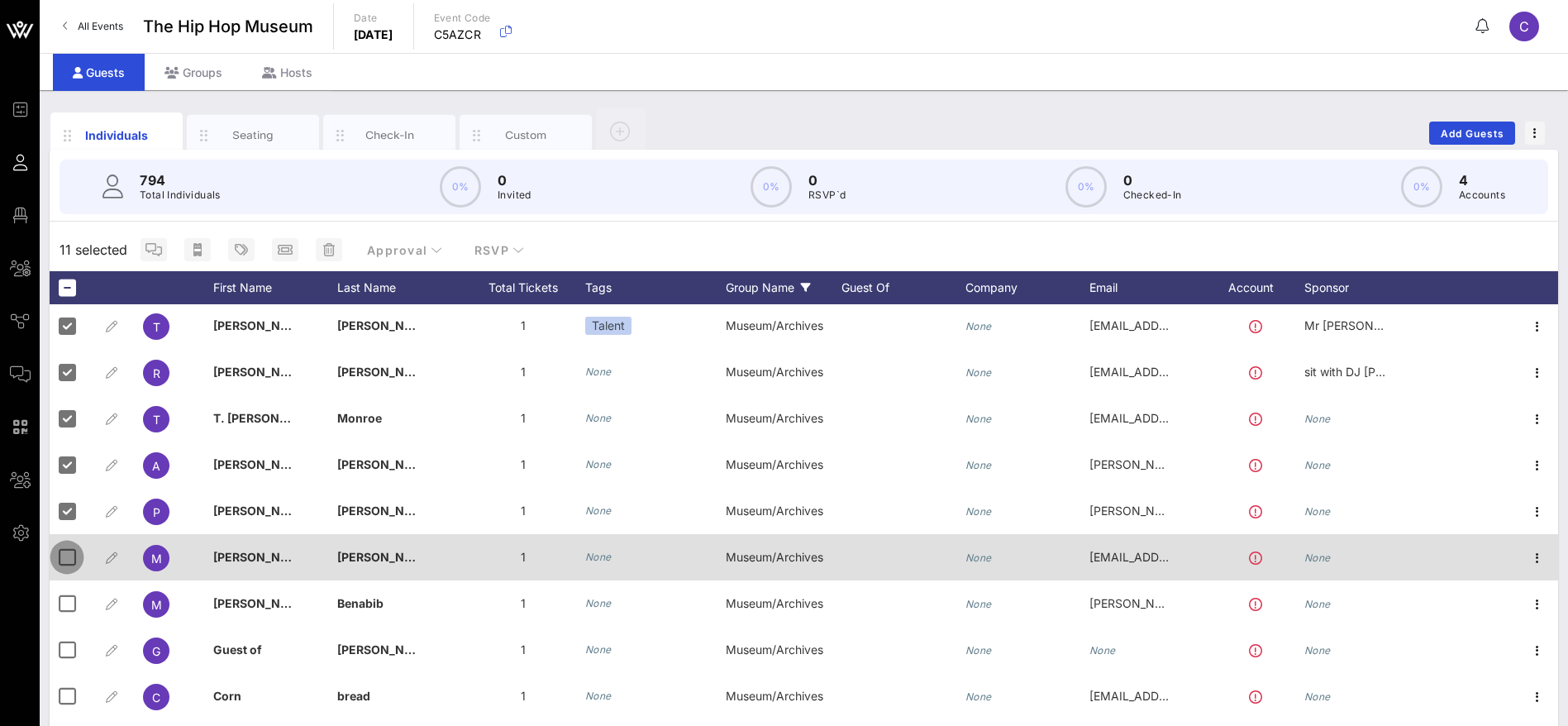
click at [62, 558] on div at bounding box center [66, 557] width 28 height 28
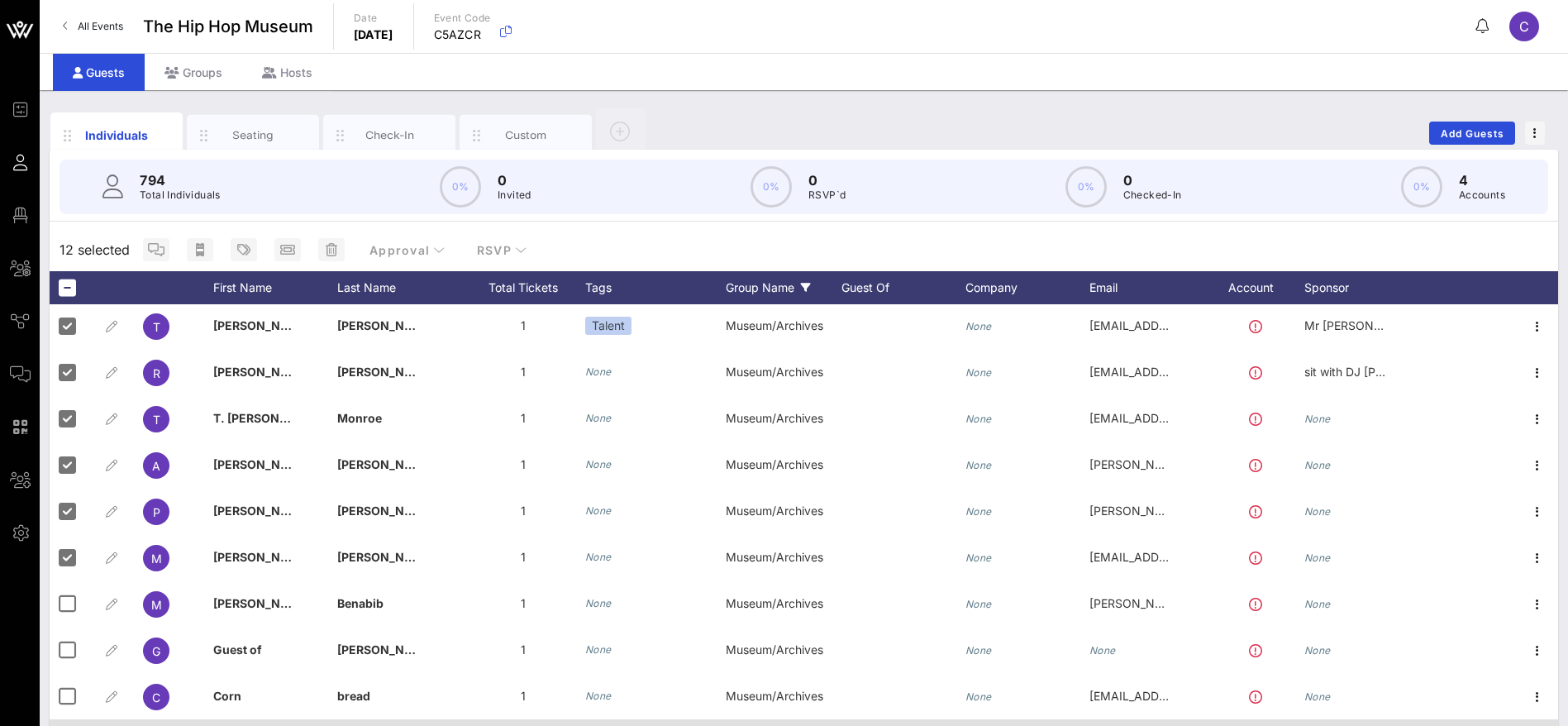
scroll to position [620, 0]
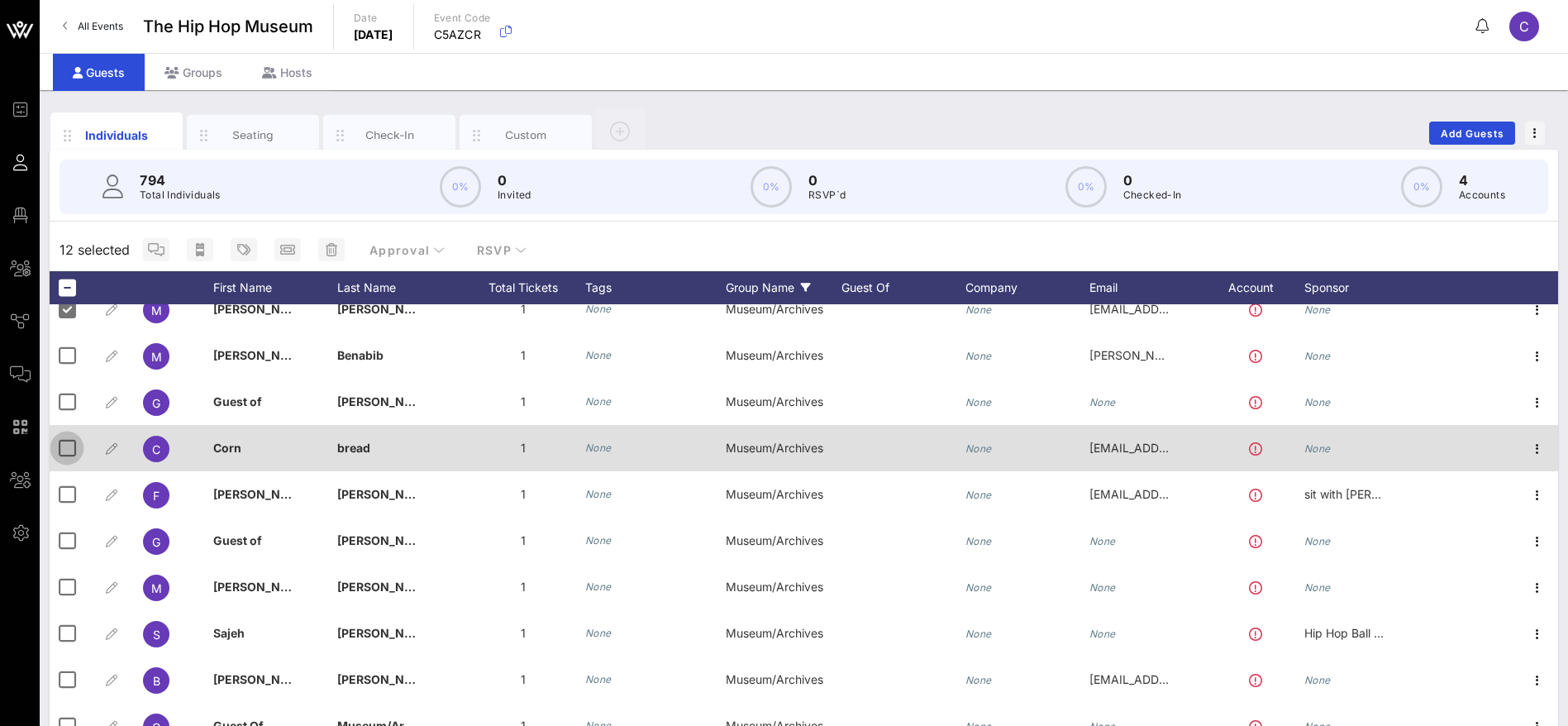
click at [64, 449] on div at bounding box center [66, 448] width 28 height 28
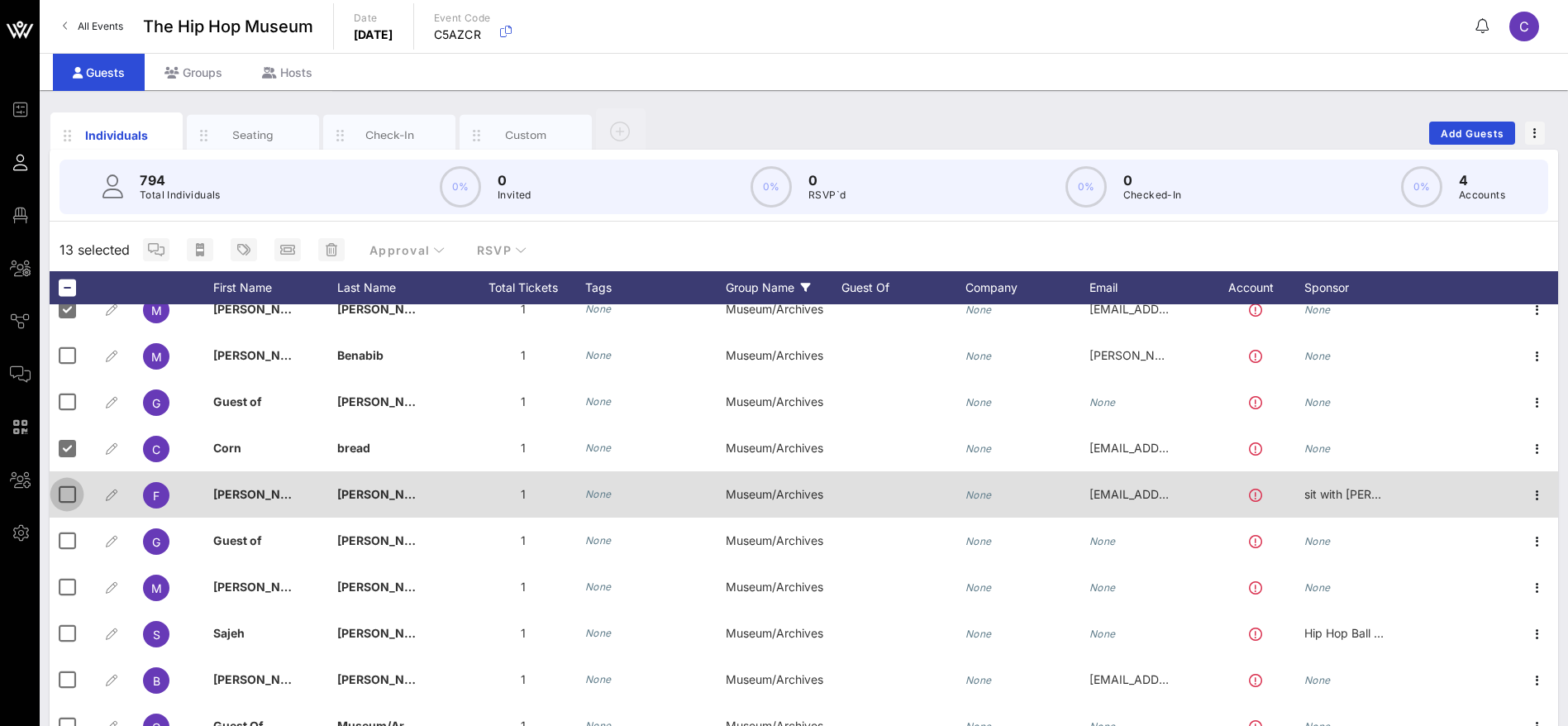
drag, startPoint x: 62, startPoint y: 482, endPoint x: 62, endPoint y: 529, distance: 47.0
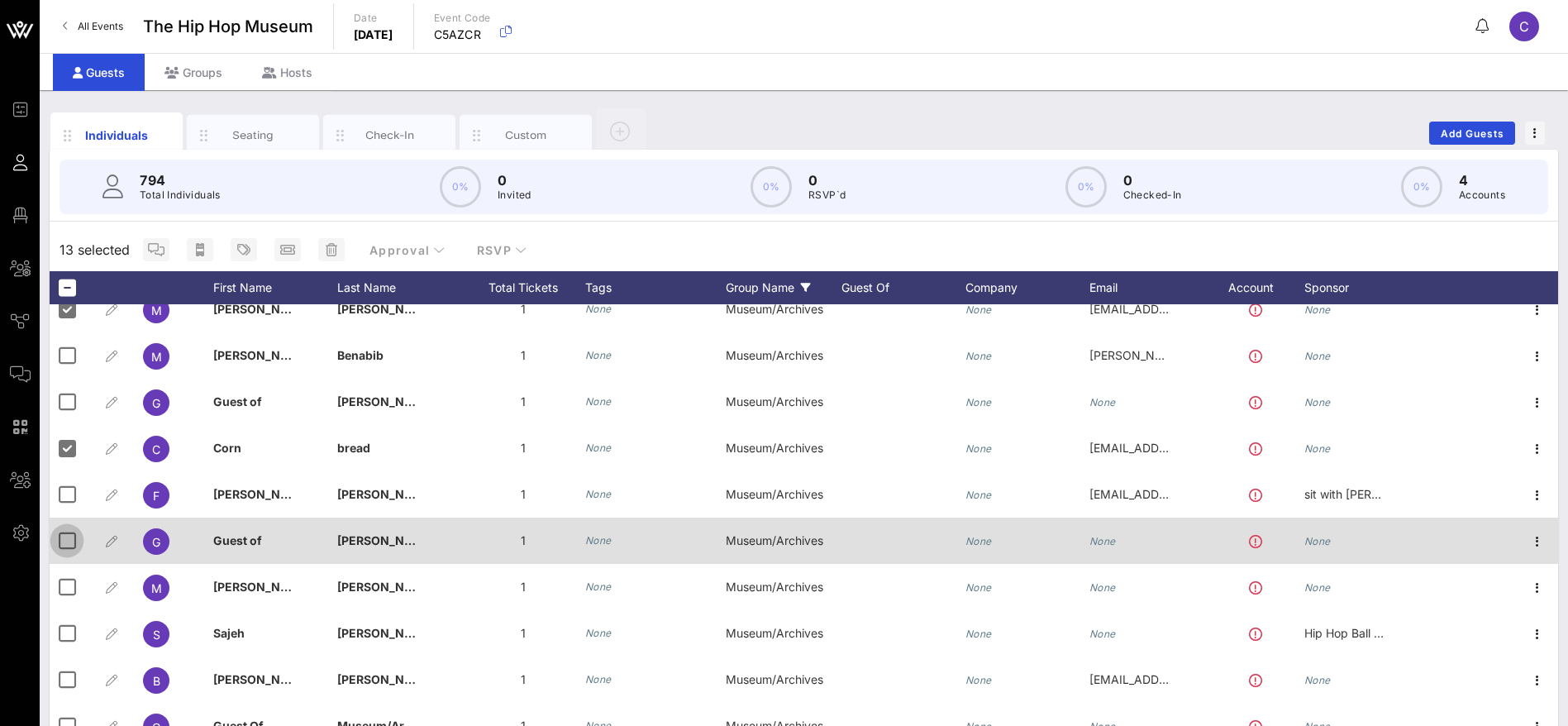
click at [62, 484] on div at bounding box center [66, 494] width 28 height 28
click at [64, 538] on div at bounding box center [66, 540] width 28 height 28
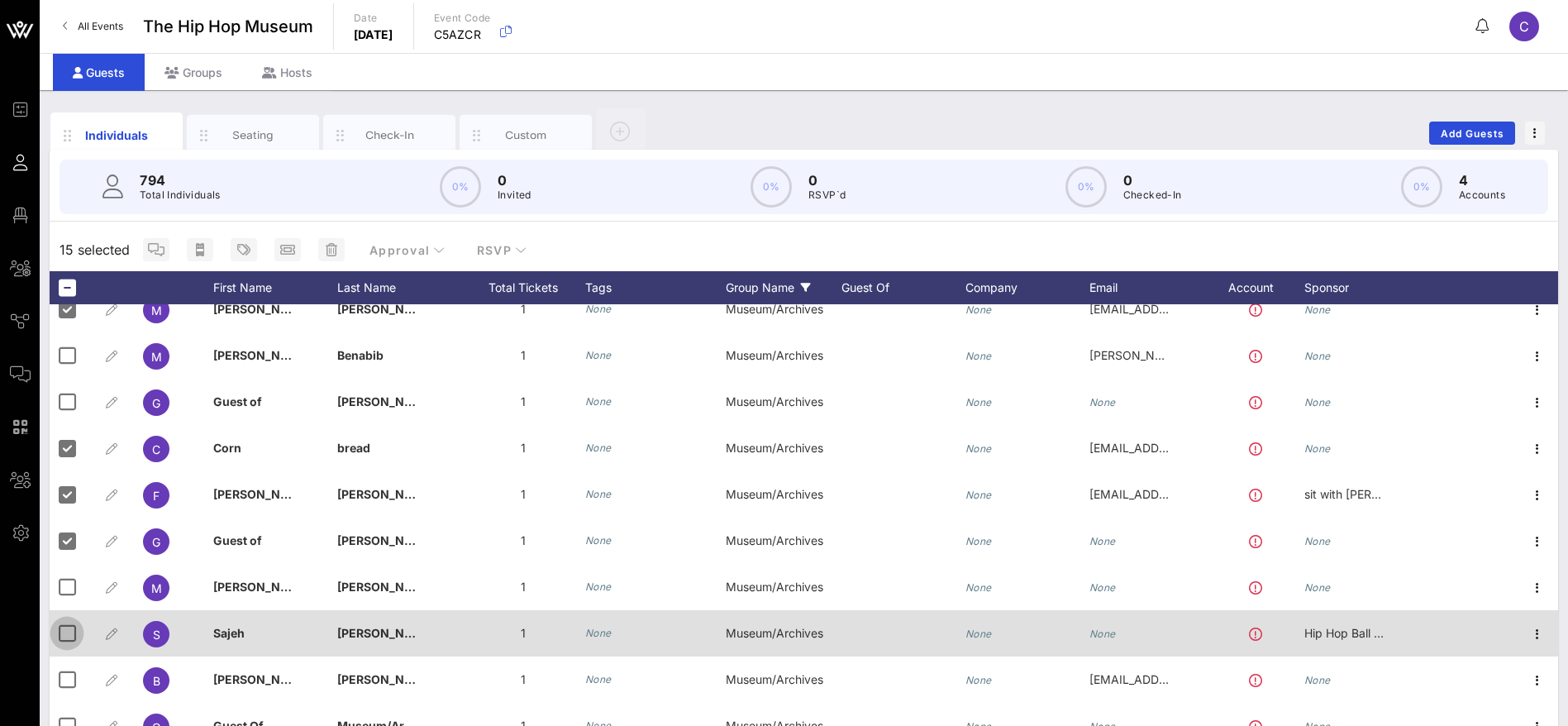
click at [71, 633] on div at bounding box center [66, 633] width 28 height 28
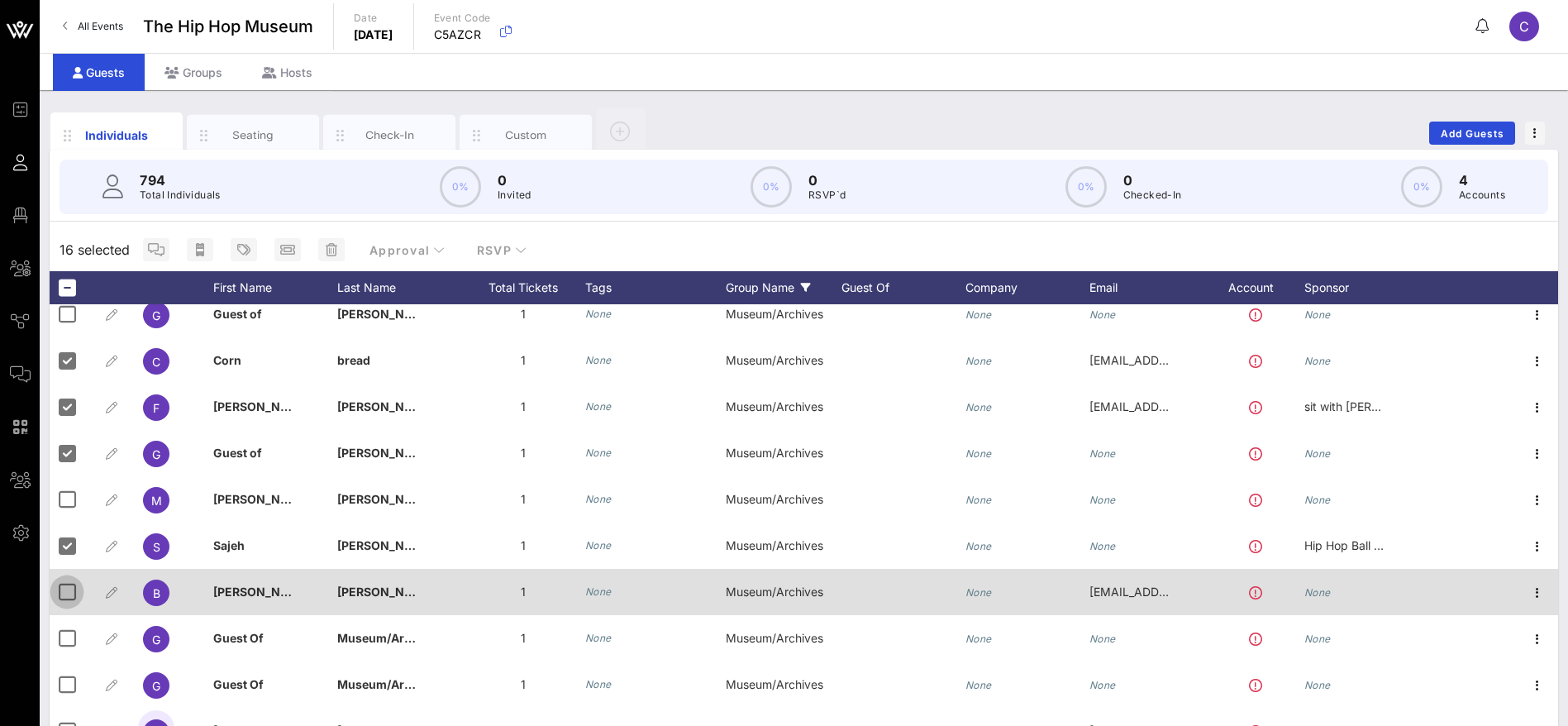
click at [63, 589] on div at bounding box center [66, 591] width 28 height 28
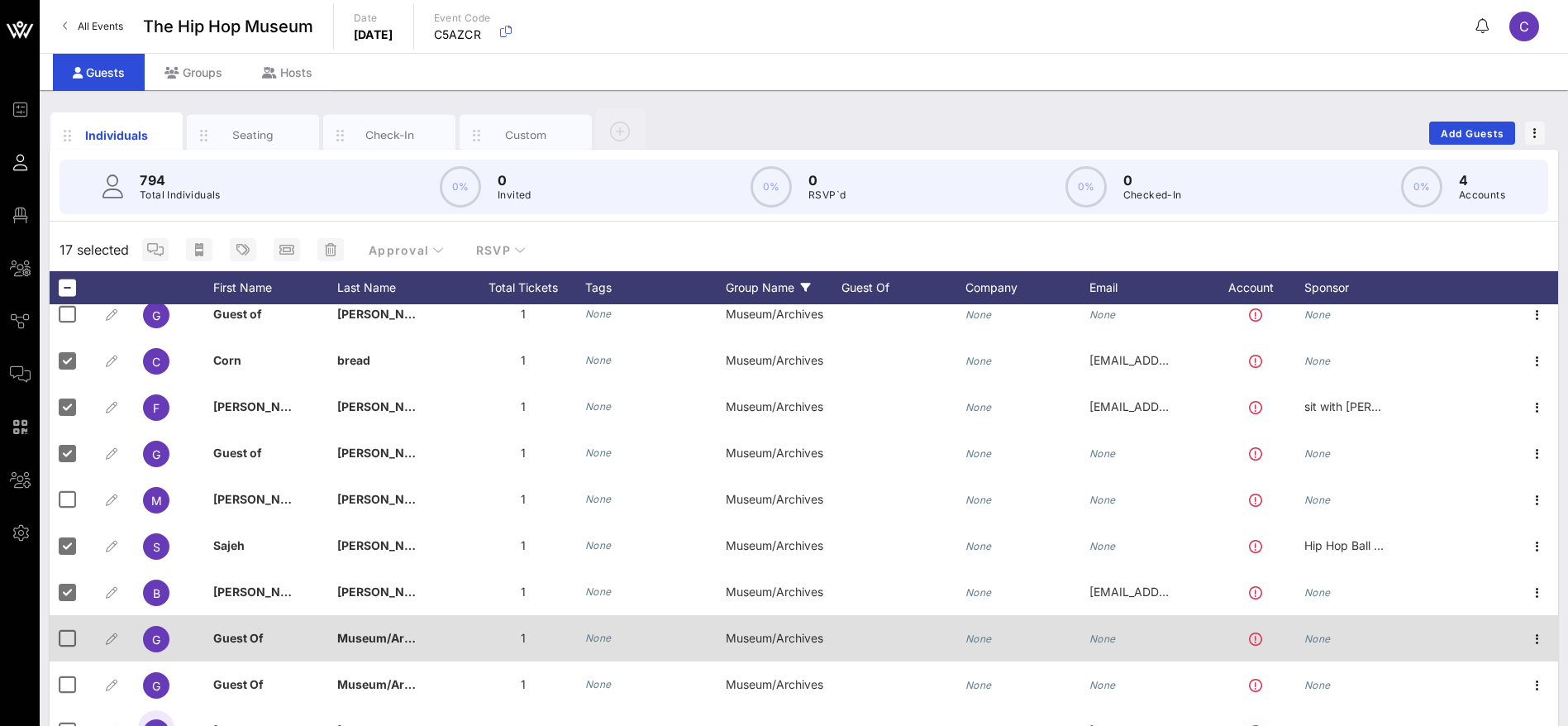
scroll to position [91, 0]
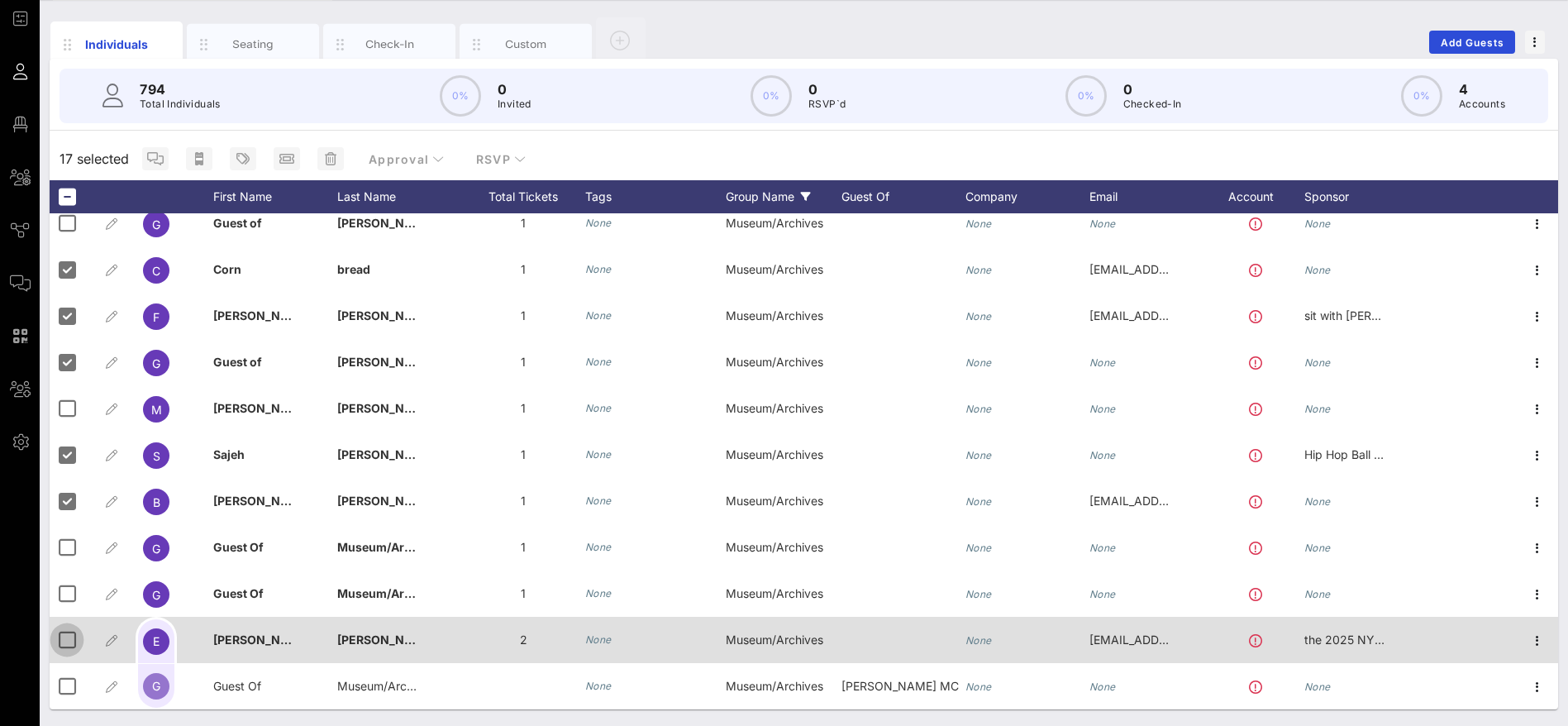
click at [71, 632] on div at bounding box center [66, 639] width 28 height 28
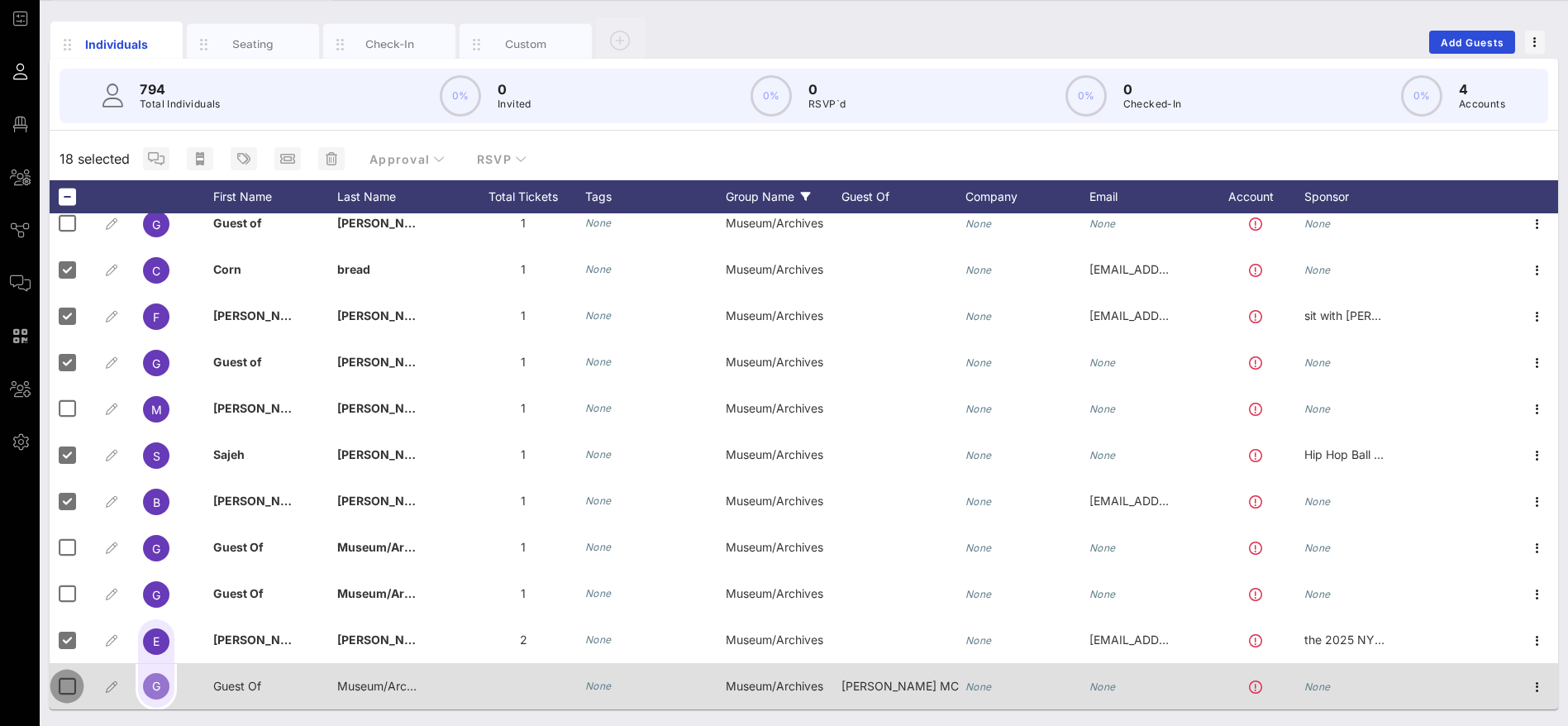
click at [66, 686] on div at bounding box center [66, 686] width 28 height 28
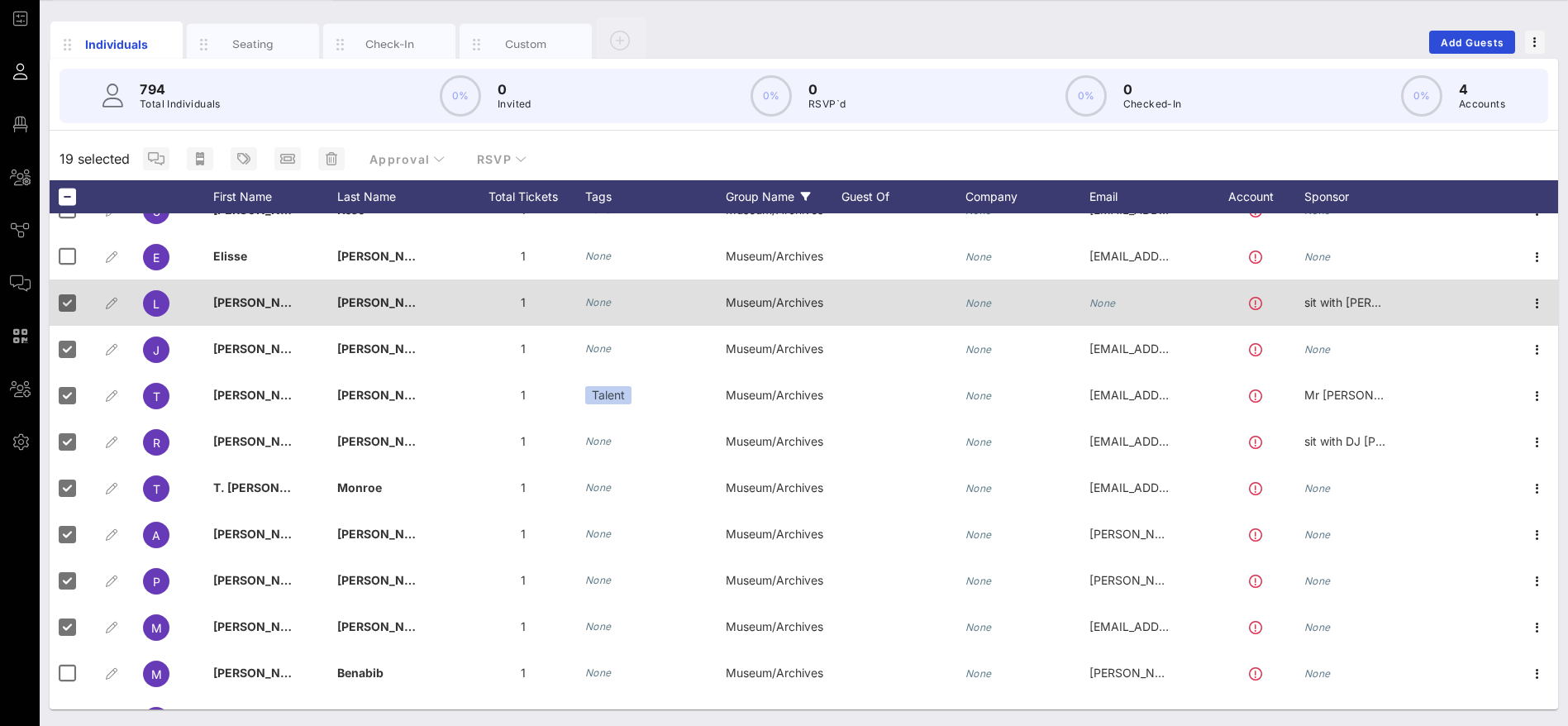
scroll to position [0, 0]
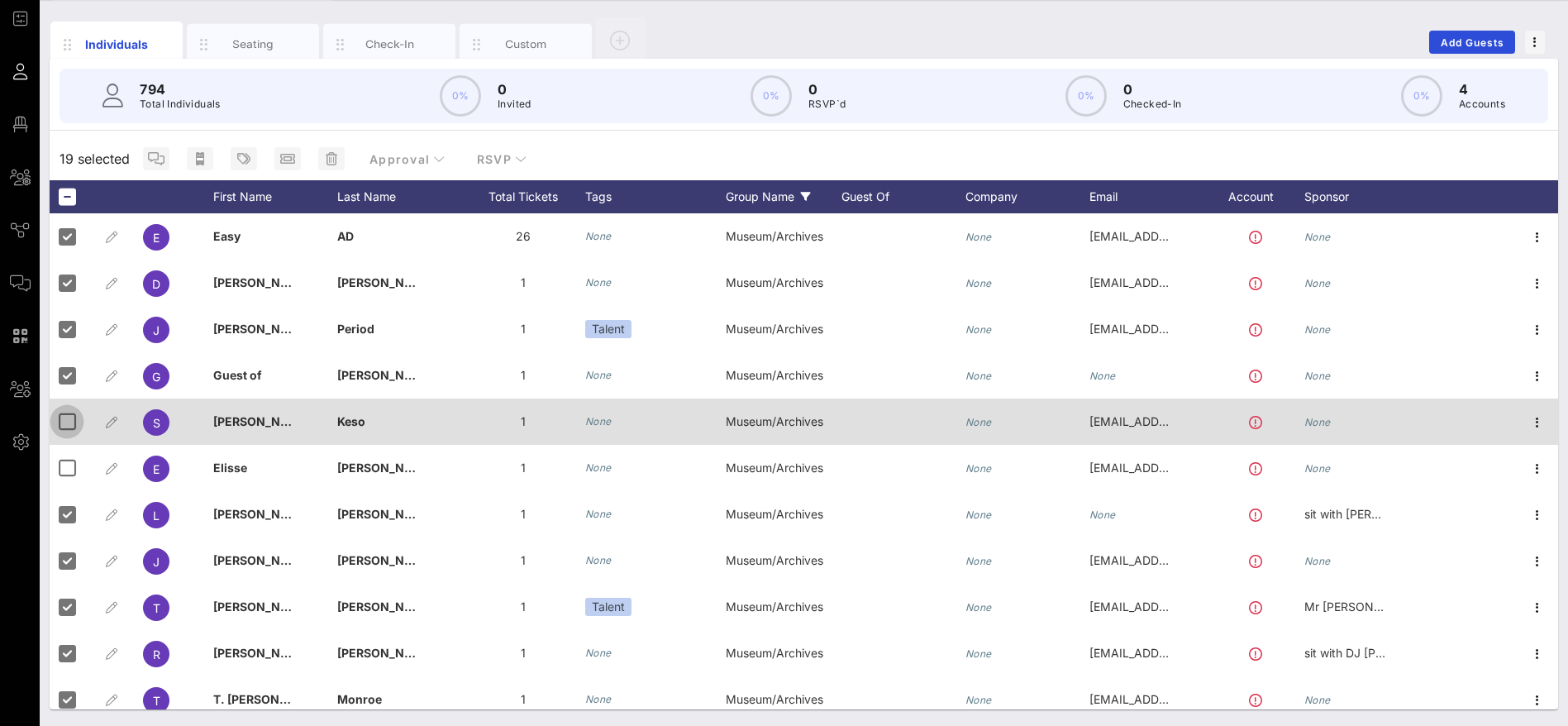
drag, startPoint x: 67, startPoint y: 423, endPoint x: 59, endPoint y: 444, distance: 22.5
click at [67, 424] on div at bounding box center [66, 421] width 28 height 28
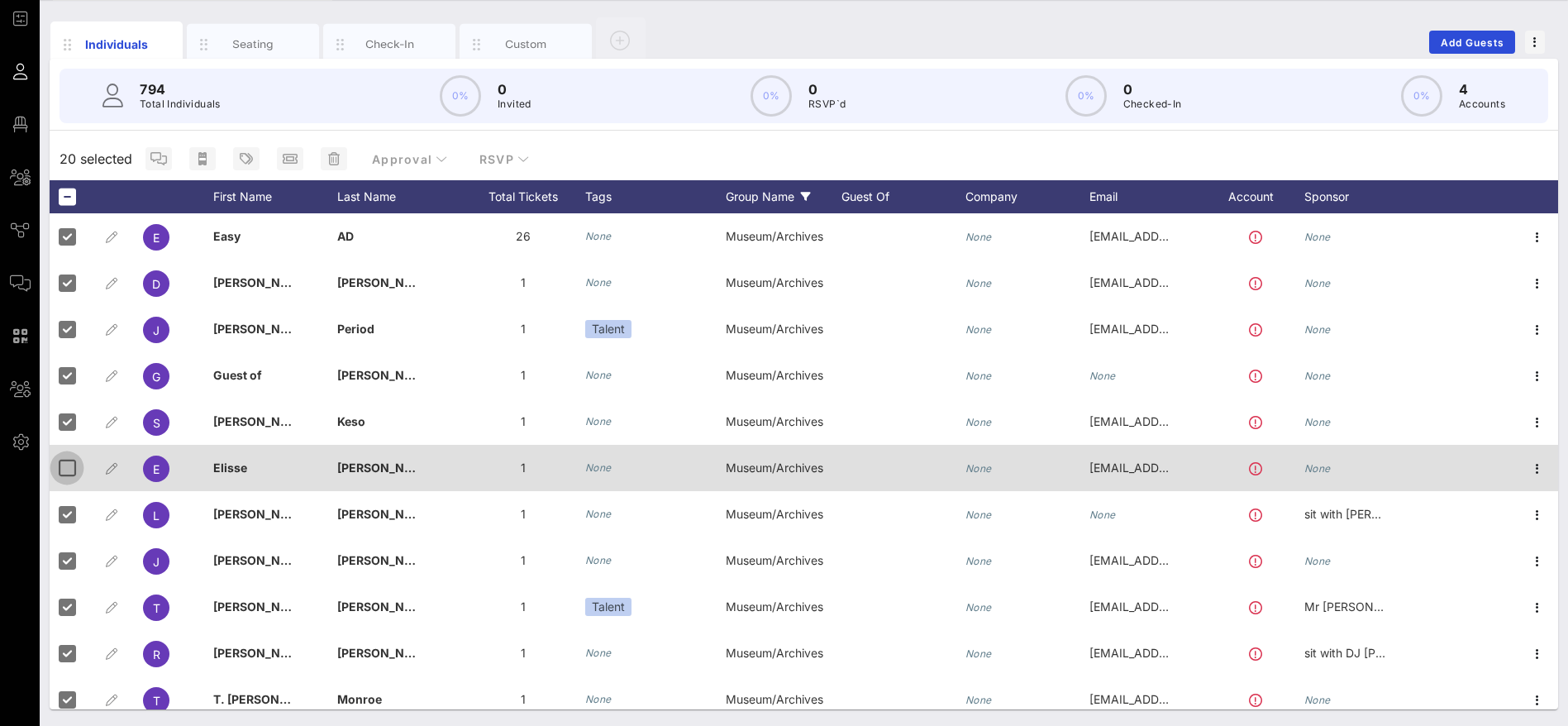
click at [72, 467] on div at bounding box center [66, 468] width 28 height 28
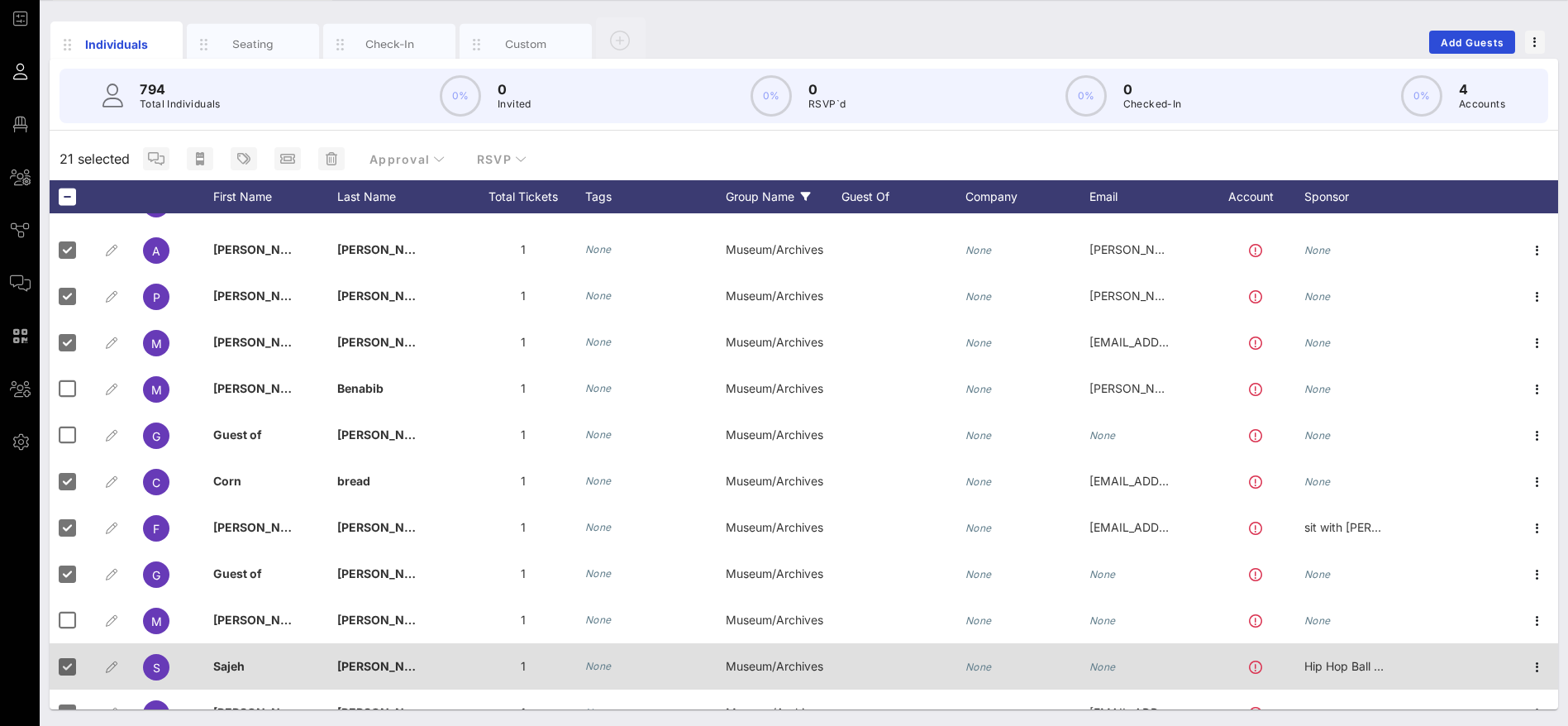
scroll to position [708, 0]
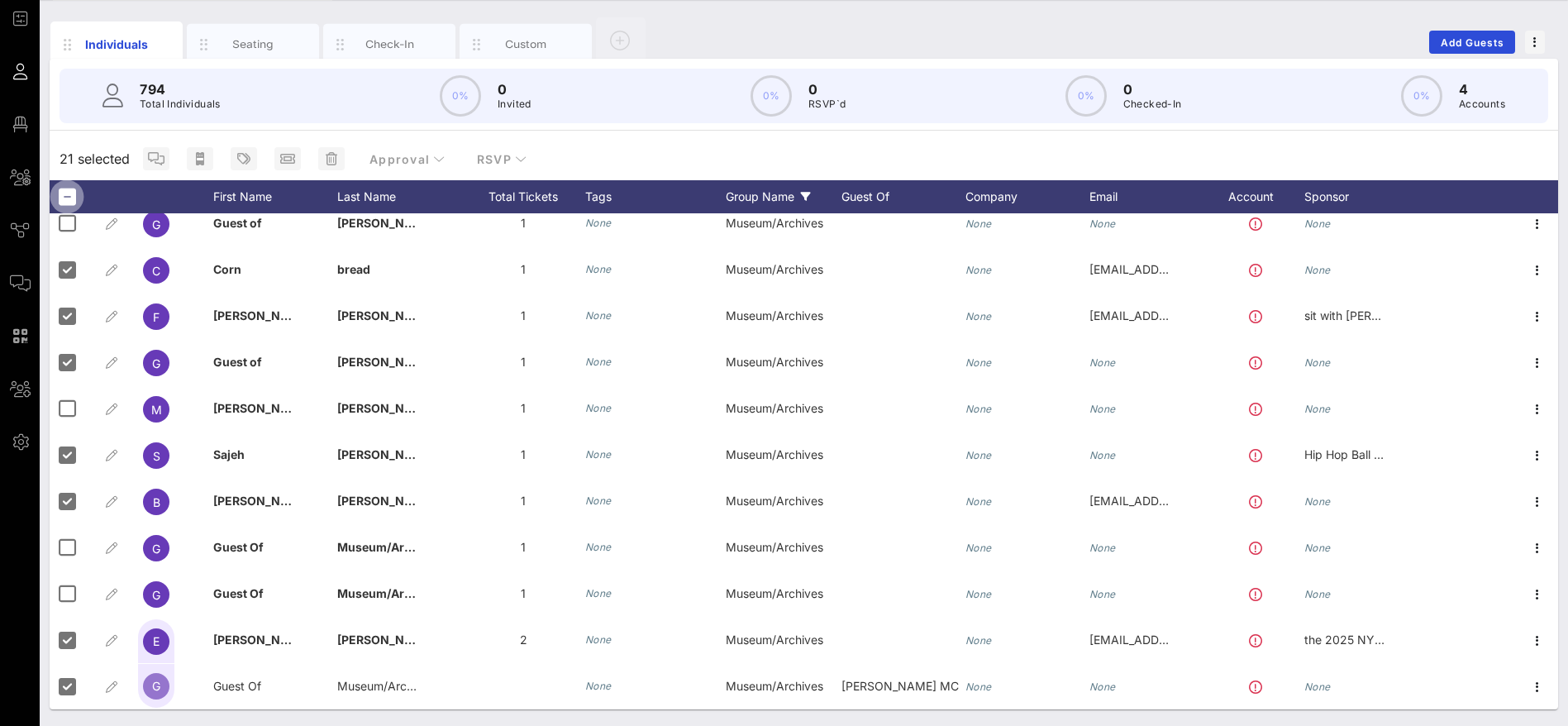
click at [68, 197] on div at bounding box center [66, 196] width 28 height 28
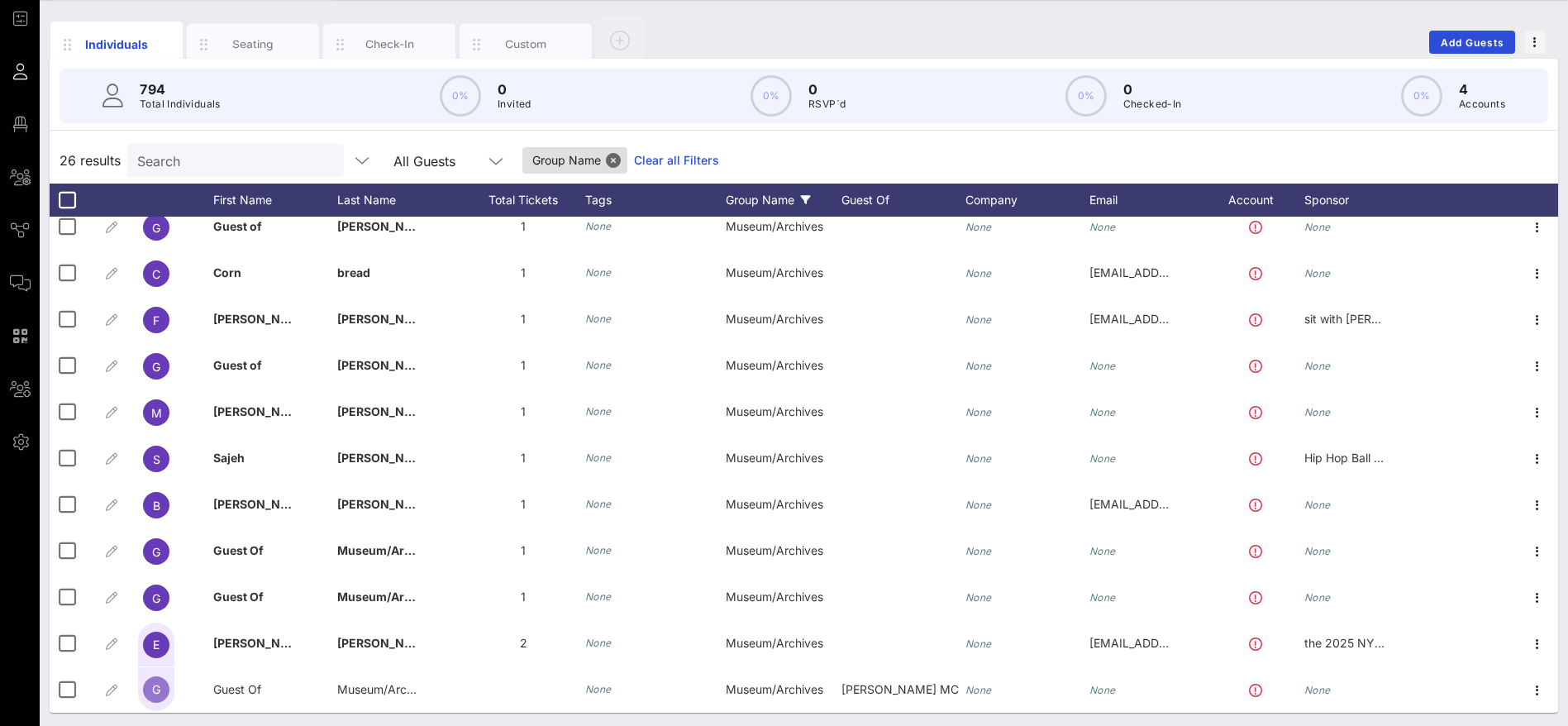
click at [640, 158] on link "Clear all Filters" at bounding box center [676, 161] width 85 height 19
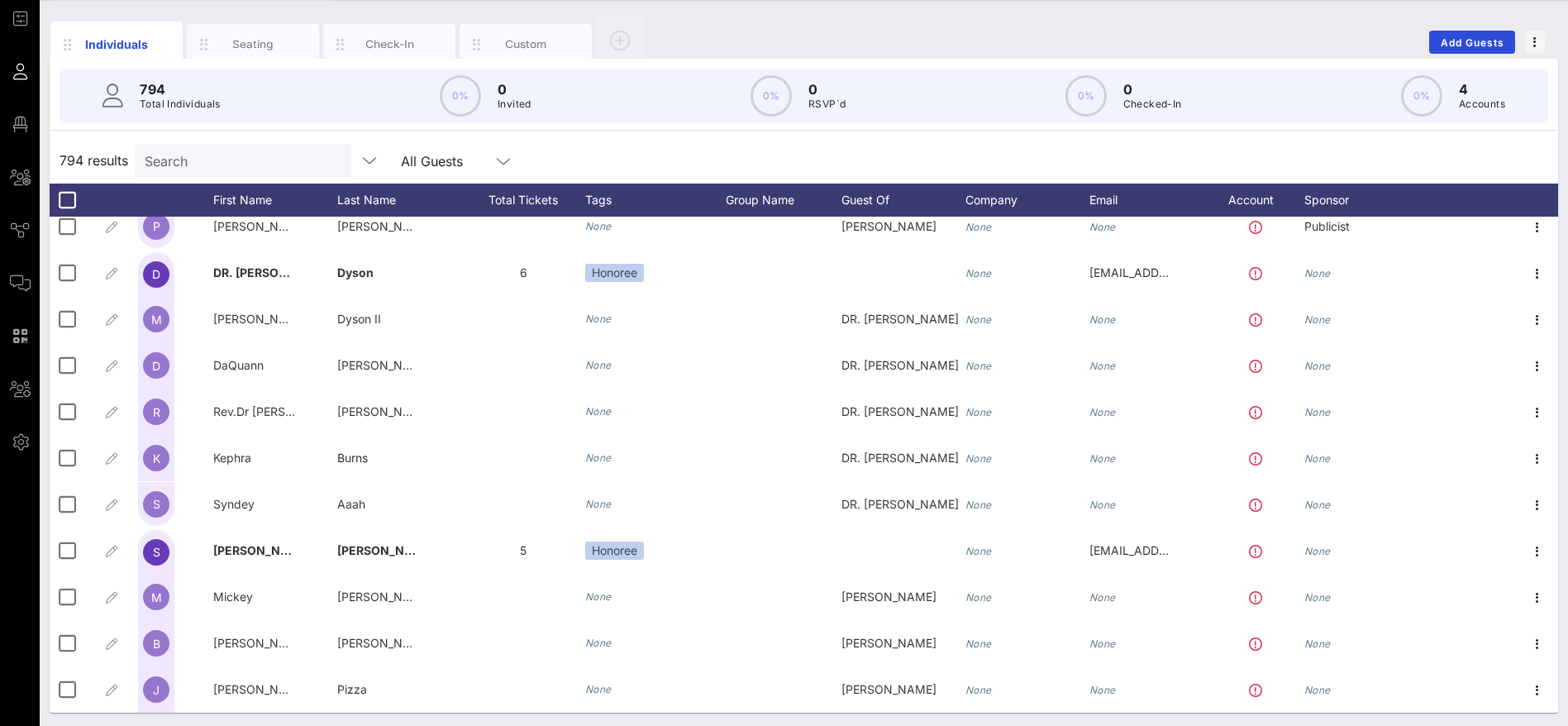
click at [244, 152] on input "Search" at bounding box center [241, 161] width 193 height 22
paste input "[PERSON_NAME] [PERSON_NAME][EMAIL_ADDRESS][DOMAIN_NAME]"
type input "[PERSON_NAME] [PERSON_NAME][EMAIL_ADDRESS][DOMAIN_NAME]"
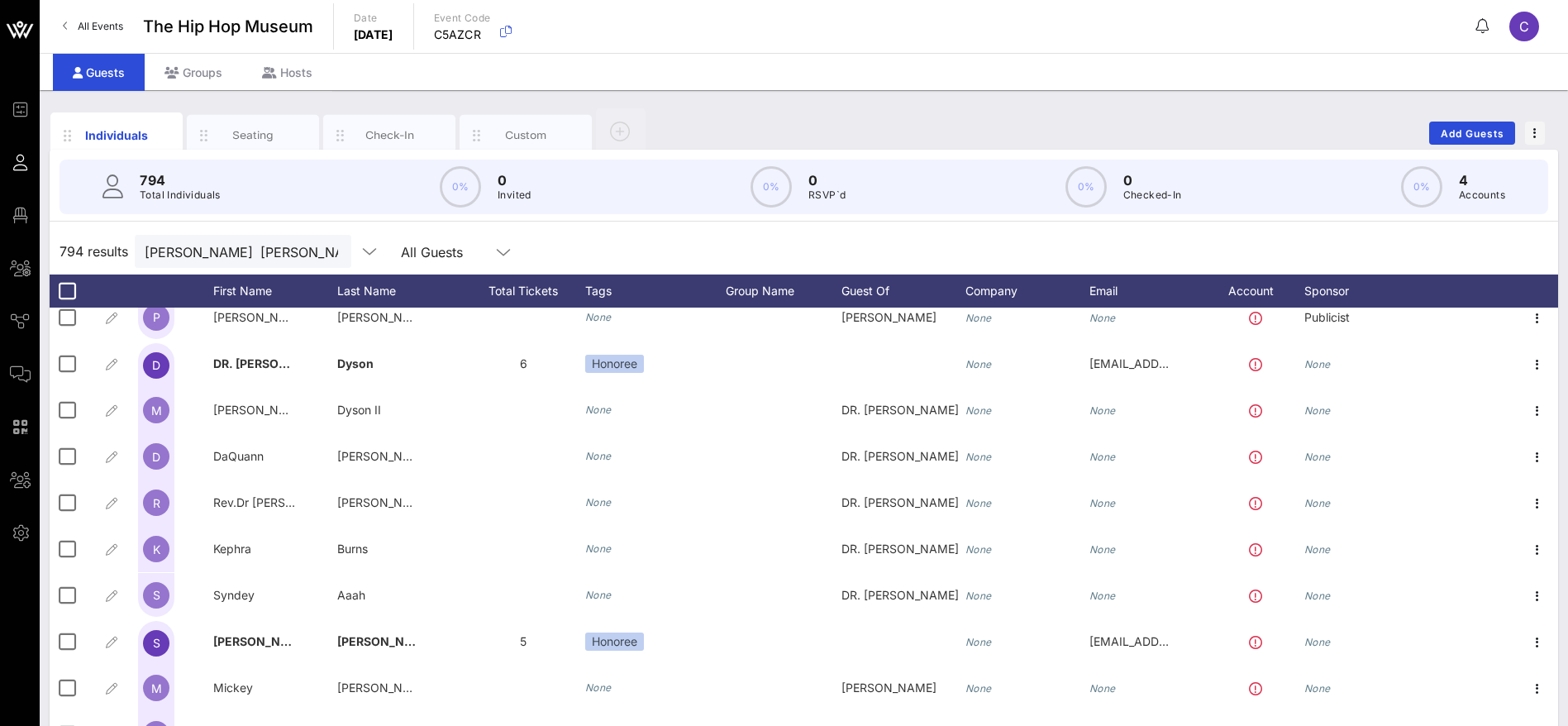
scroll to position [0, 185]
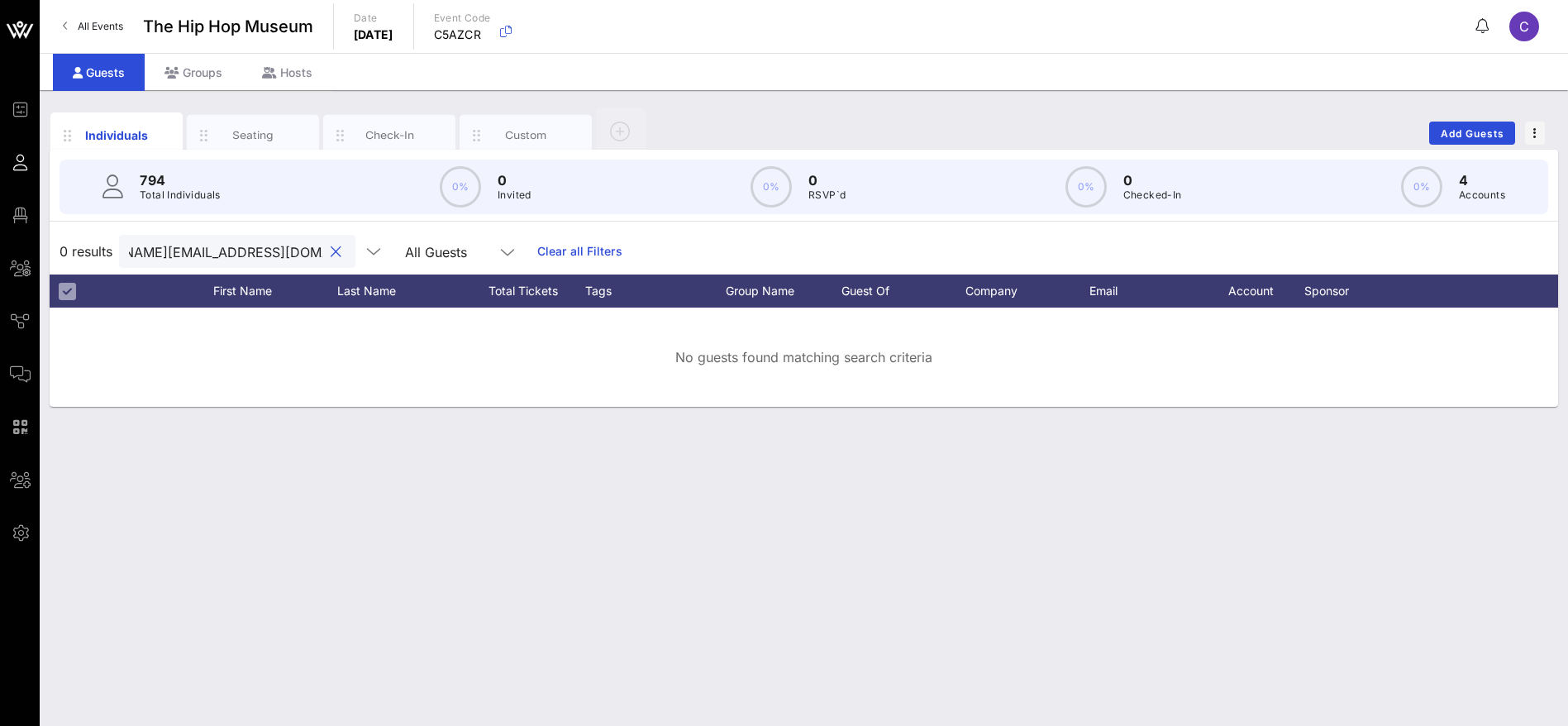
click at [330, 248] on button "clear icon" at bounding box center [335, 252] width 11 height 17
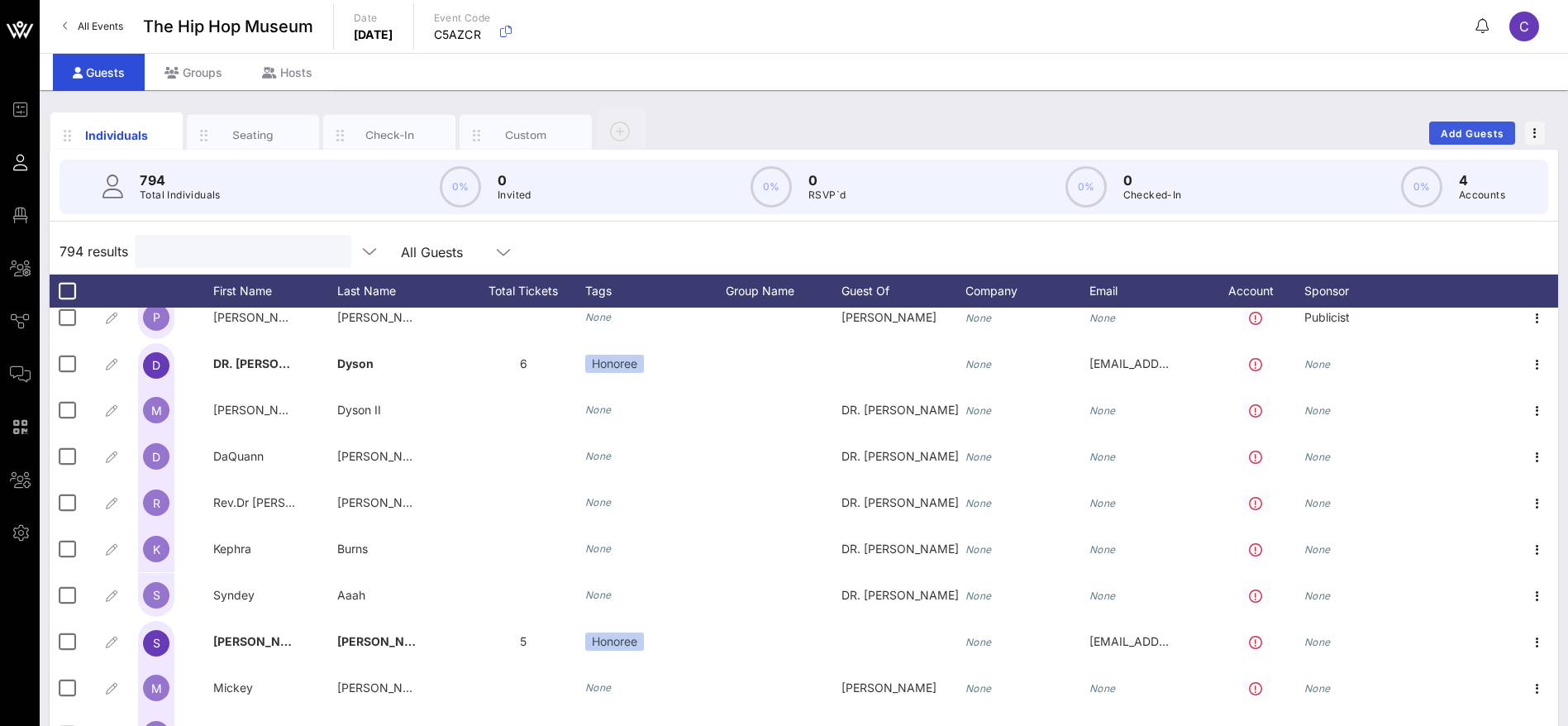
scroll to position [0, 0]
click at [1485, 129] on span "Add Guests" at bounding box center [1473, 133] width 66 height 13
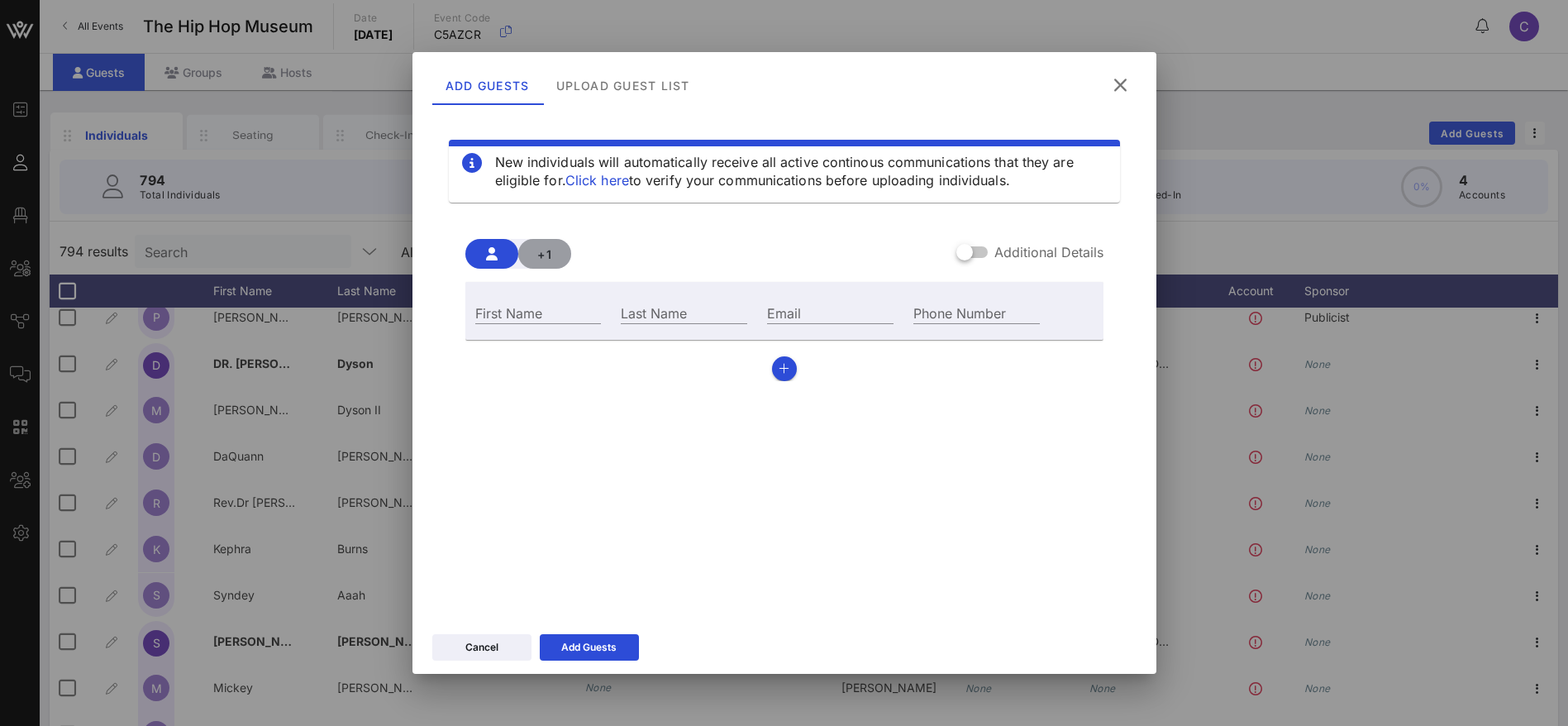
click at [539, 257] on span "+1" at bounding box center [544, 254] width 26 height 14
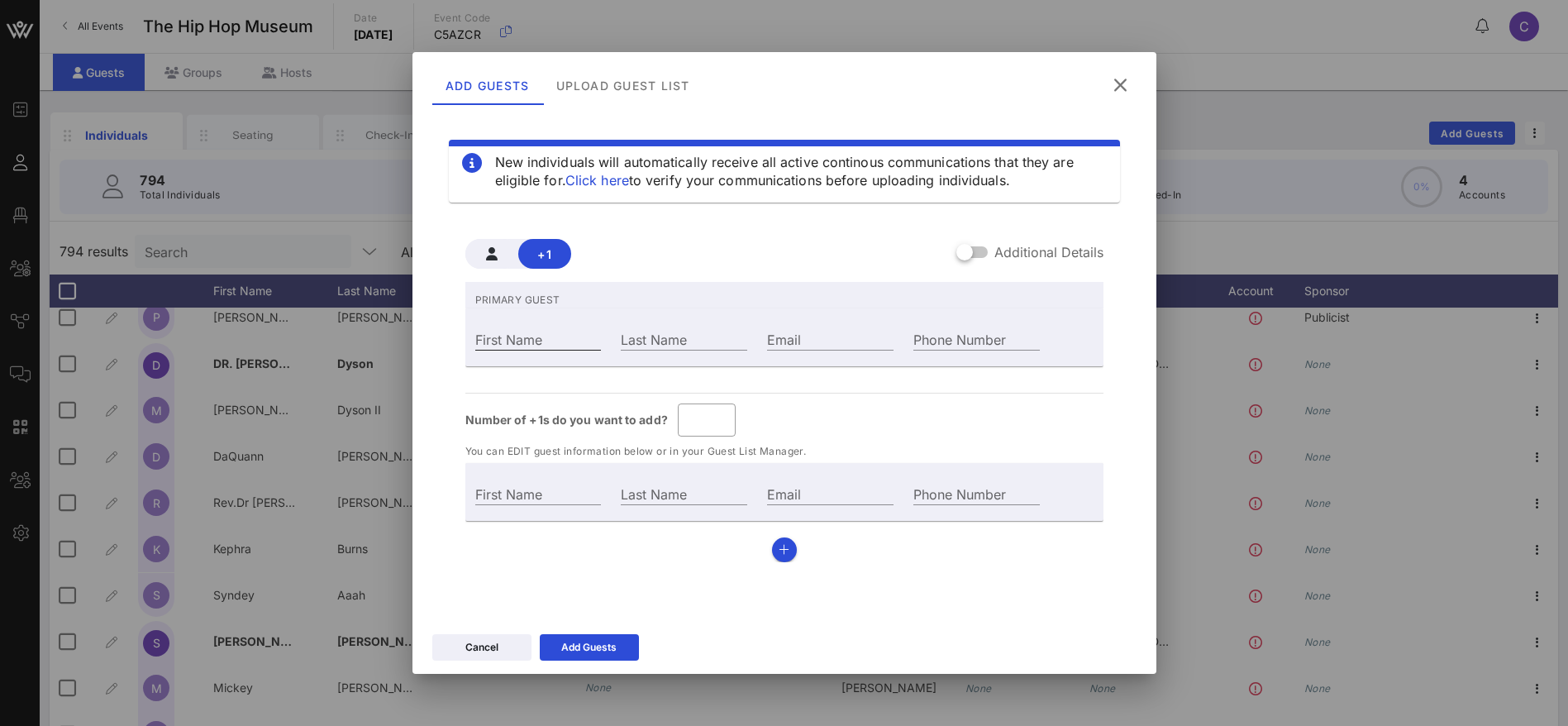
click at [552, 336] on input "First Name" at bounding box center [538, 339] width 126 height 22
paste input "[PERSON_NAME] [PERSON_NAME][EMAIL_ADDRESS][DOMAIN_NAME]"
type input "Guest Of"
type input "[PERSON_NAME] [PERSON_NAME][EMAIL_ADDRESS][DOMAIN_NAME]"
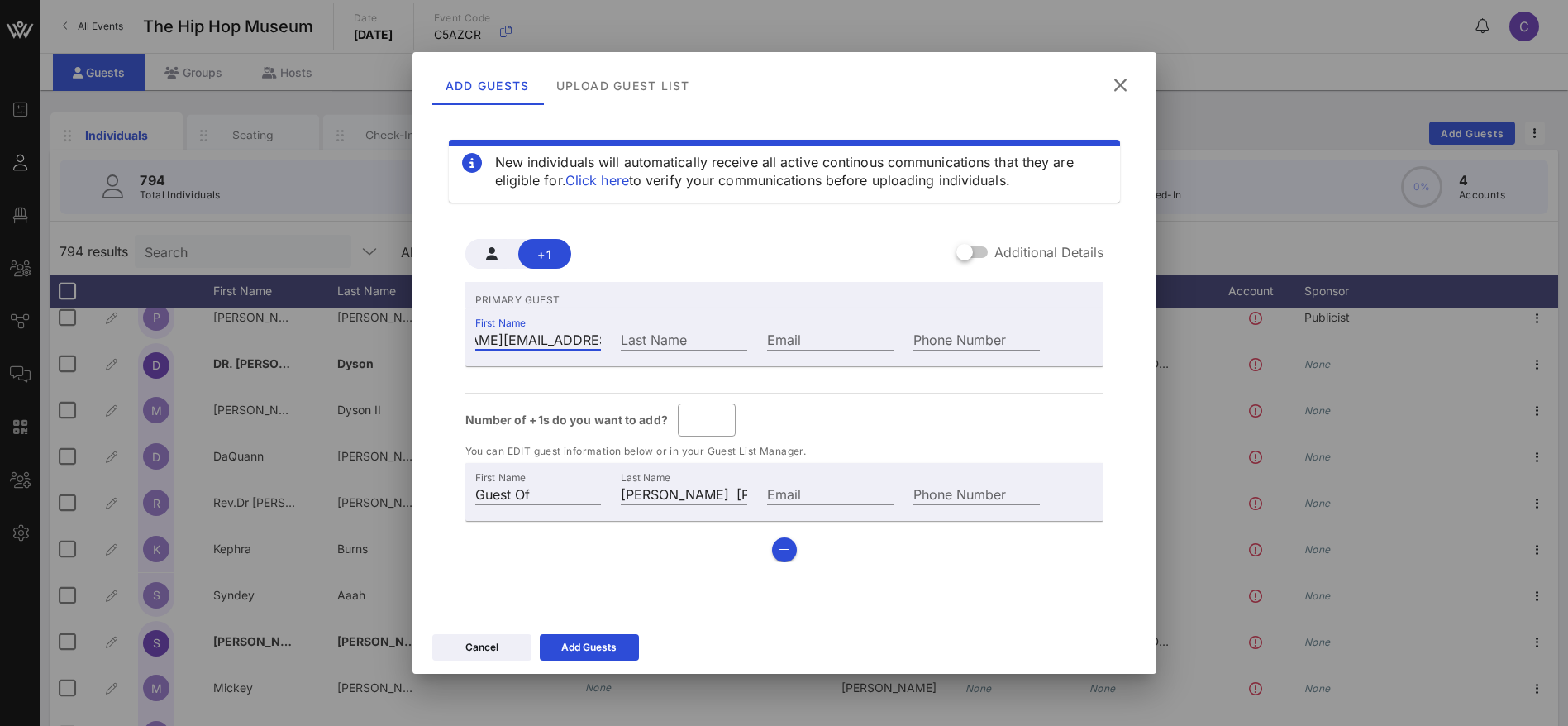
scroll to position [0, 127]
drag, startPoint x: 598, startPoint y: 340, endPoint x: 526, endPoint y: 341, distance: 72.0
click at [526, 341] on input "[PERSON_NAME] [PERSON_NAME][EMAIL_ADDRESS][DOMAIN_NAME]" at bounding box center [538, 339] width 126 height 22
type input "[PERSON_NAME]"
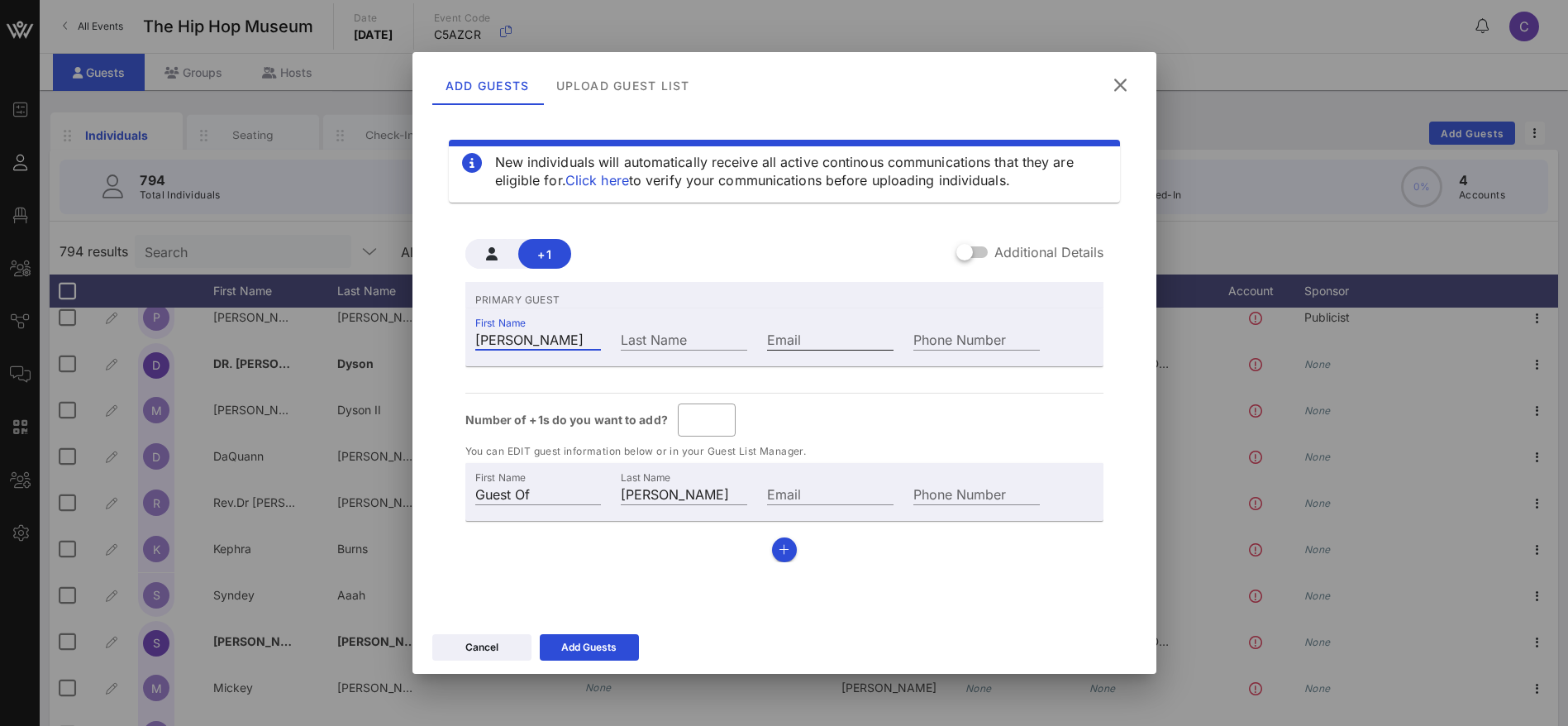
type input "[PERSON_NAME]"
click at [810, 341] on input "Email" at bounding box center [830, 339] width 126 height 22
paste input "[EMAIL_ADDRESS][DOMAIN_NAME]"
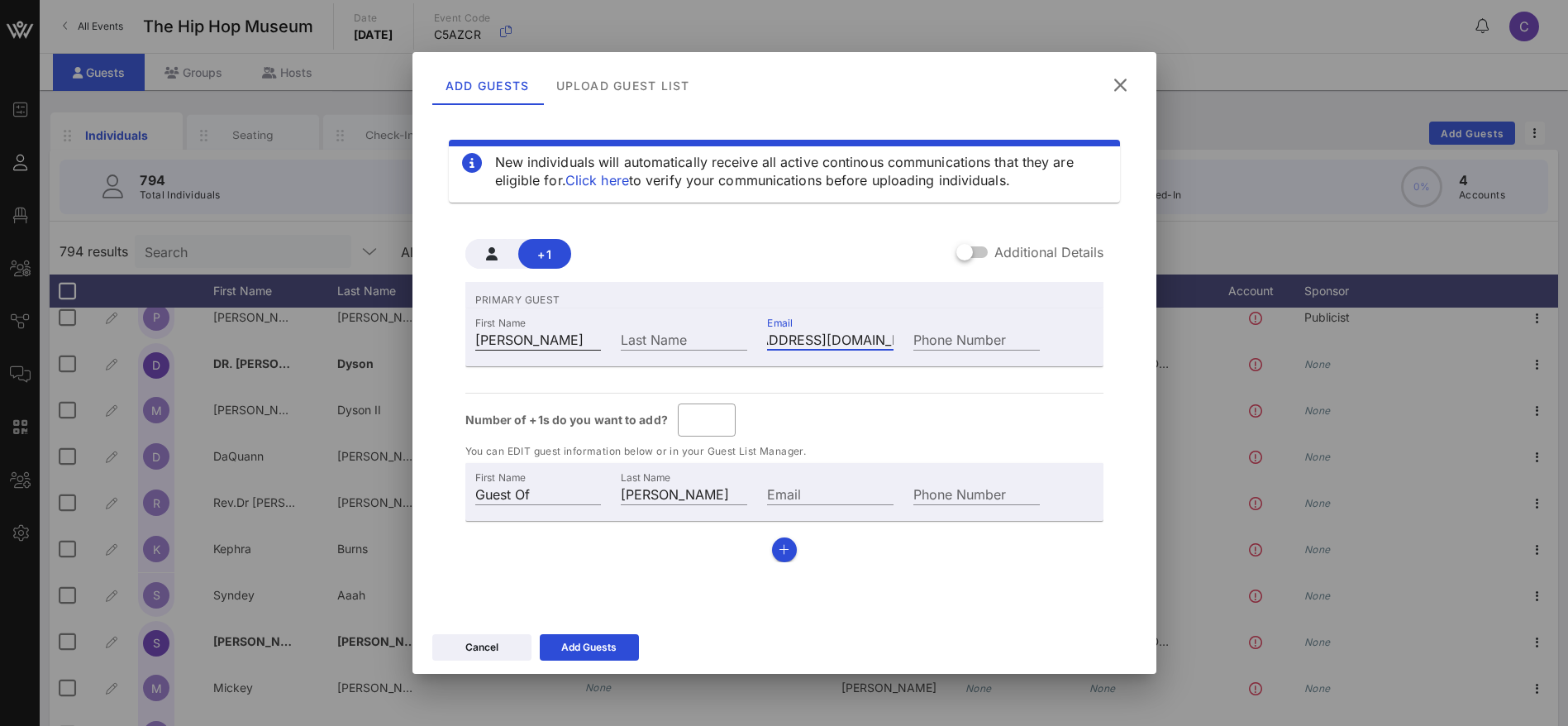
type input "[EMAIL_ADDRESS][DOMAIN_NAME]"
drag, startPoint x: 528, startPoint y: 338, endPoint x: 583, endPoint y: 333, distance: 55.2
click at [583, 333] on input "[PERSON_NAME]" at bounding box center [538, 339] width 126 height 22
type input "[PERSON_NAME]"
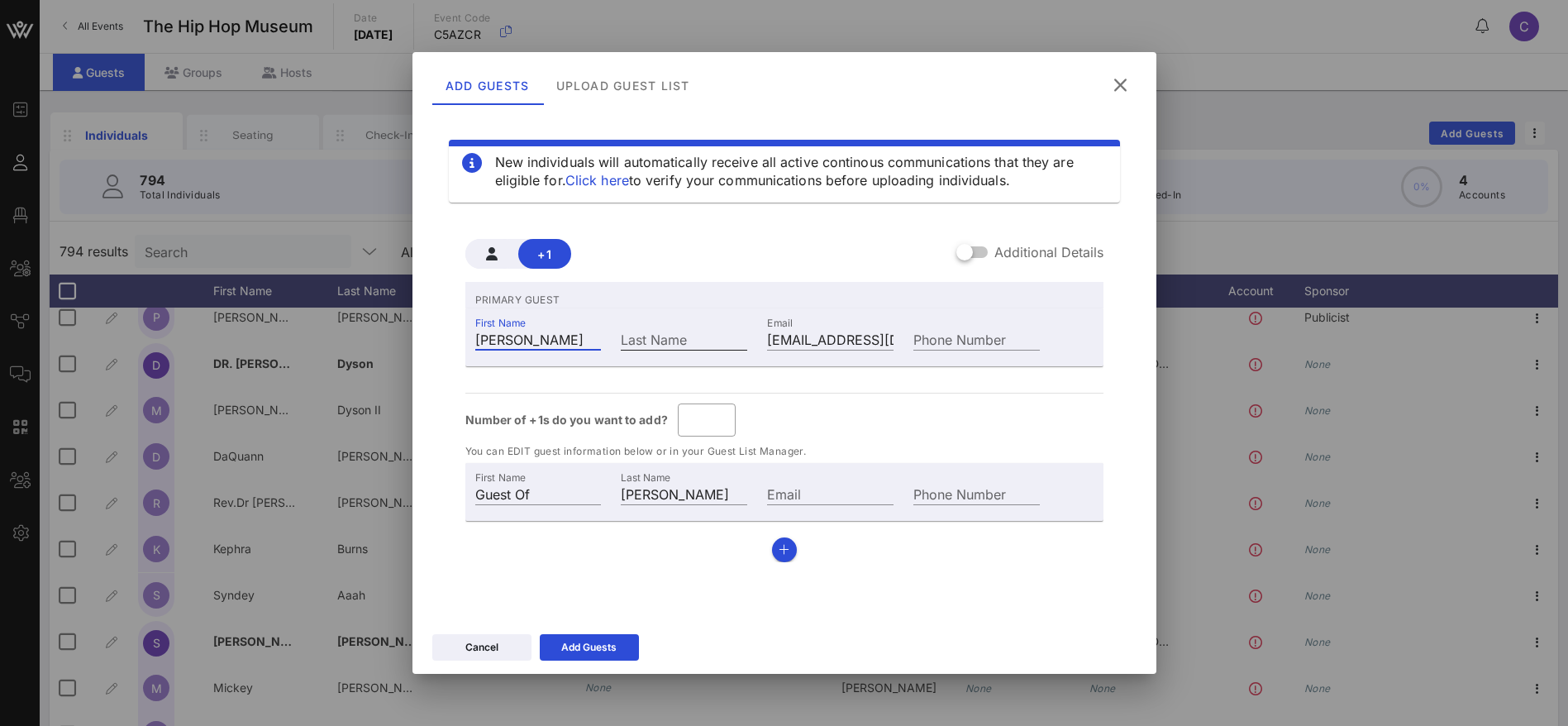
type input "[PERSON_NAME]"
click at [665, 339] on input "Last Name" at bounding box center [684, 339] width 126 height 22
paste input "[PERSON_NAME]"
type input "[PERSON_NAME]"
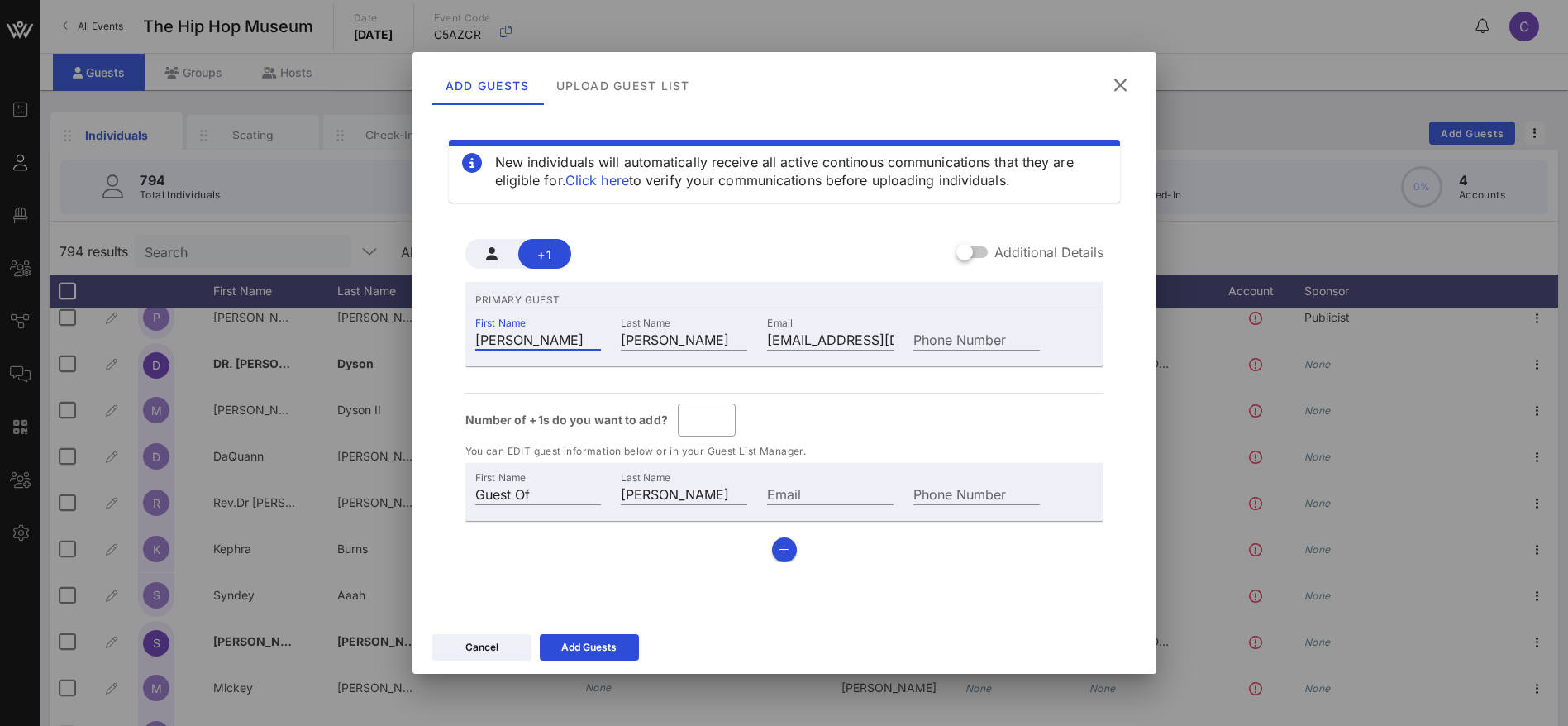
drag, startPoint x: 588, startPoint y: 342, endPoint x: 525, endPoint y: 342, distance: 63.0
click at [525, 342] on input "[PERSON_NAME]" at bounding box center [538, 339] width 126 height 22
type input "[PERSON_NAME]"
click at [589, 644] on icon at bounding box center [589, 648] width 12 height 10
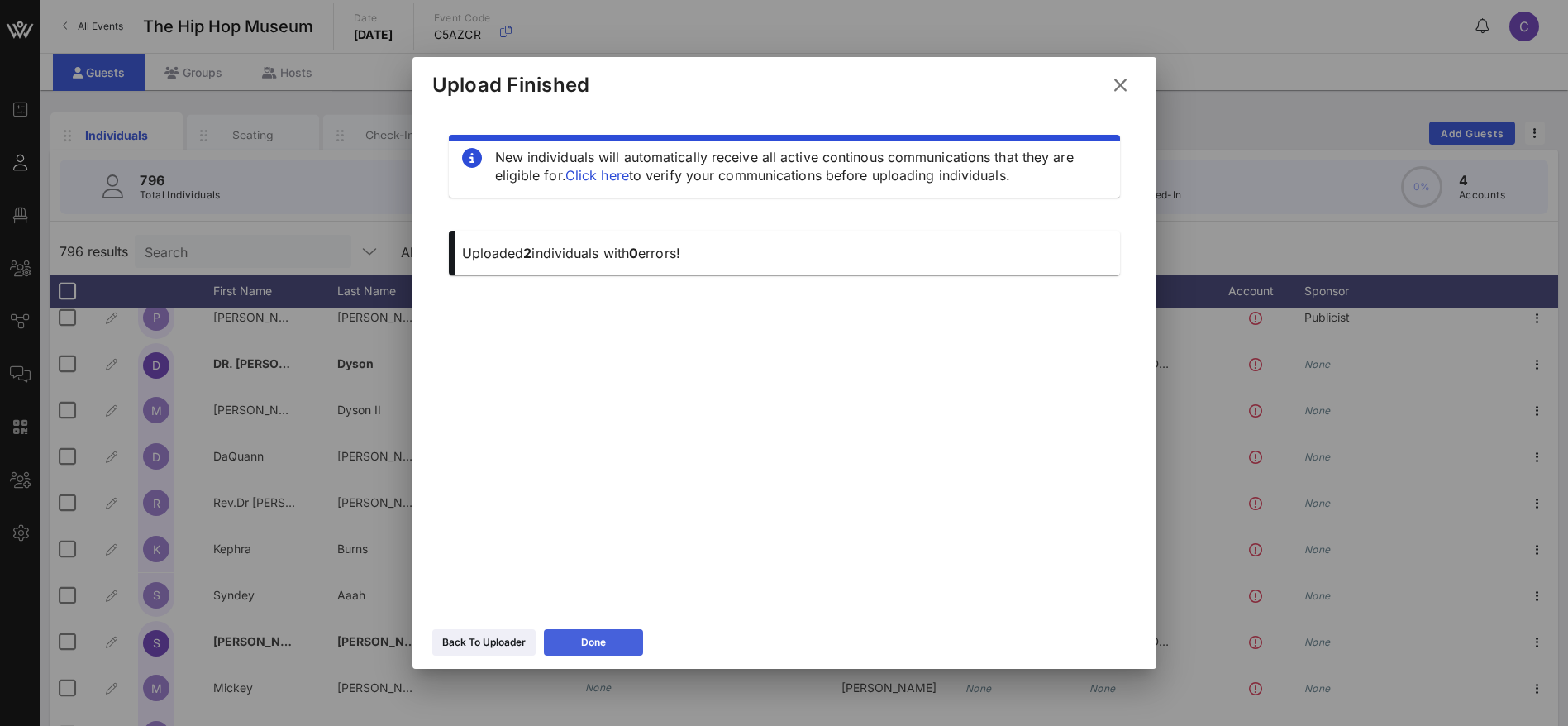
click at [592, 639] on icon at bounding box center [594, 643] width 12 height 10
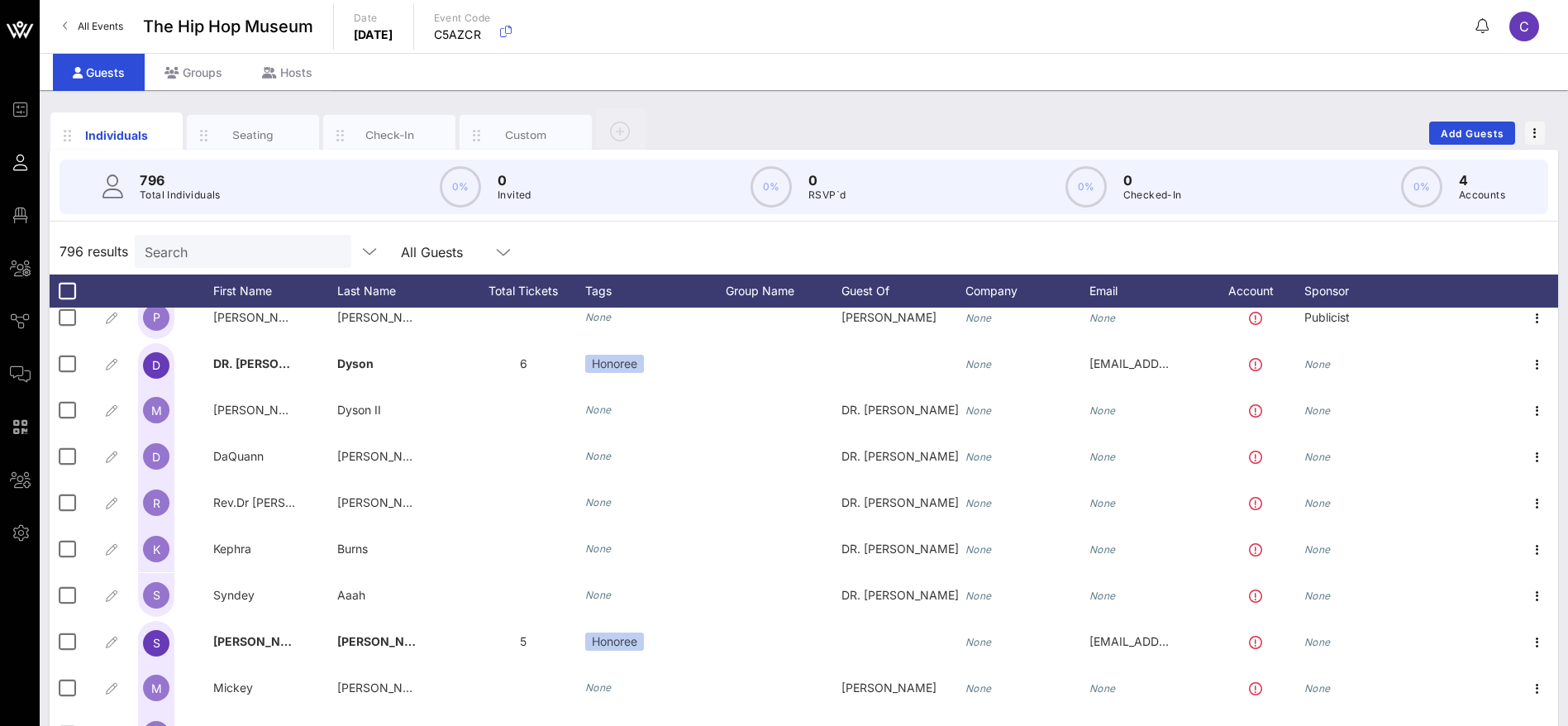
click at [209, 251] on input "Search" at bounding box center [241, 252] width 193 height 22
paste input "[PERSON_NAME]"
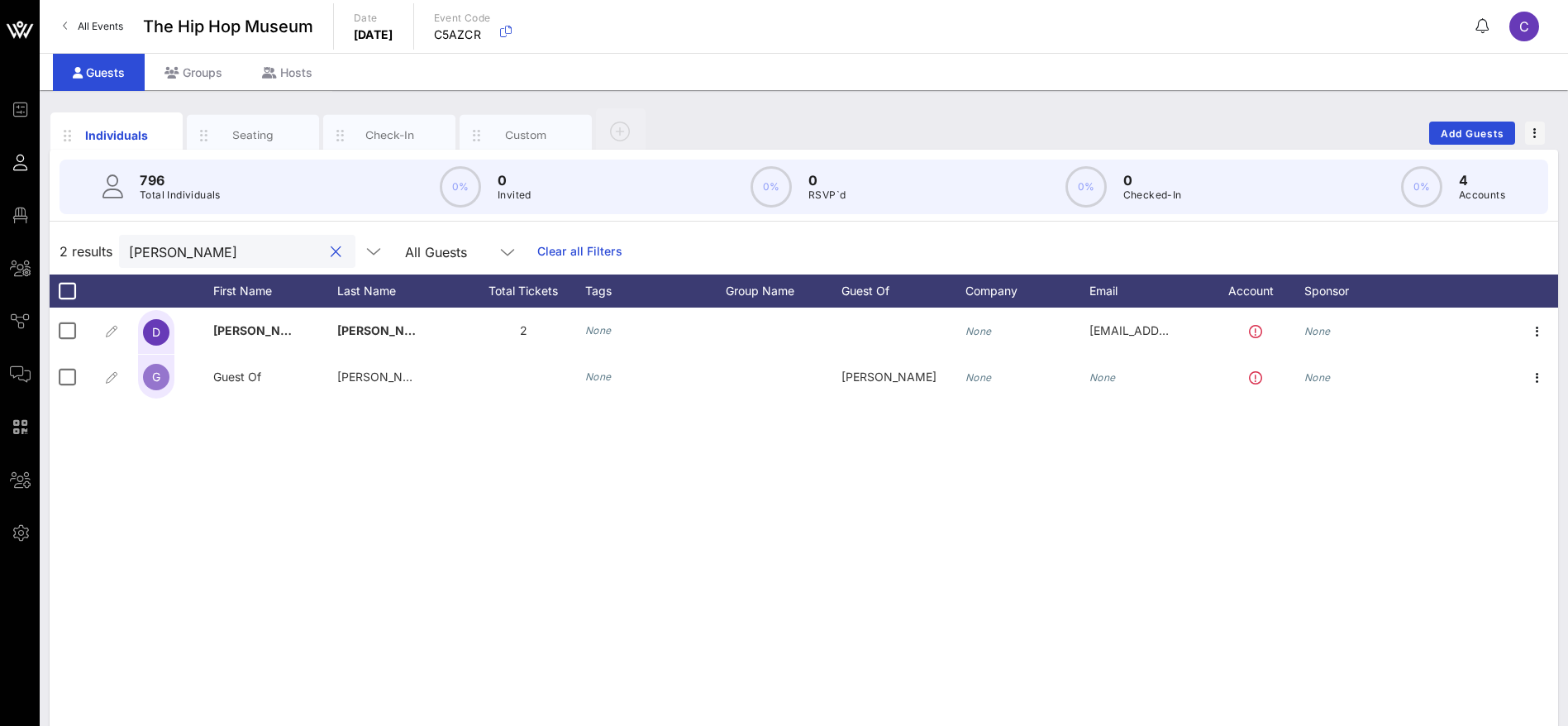
type input "[PERSON_NAME]"
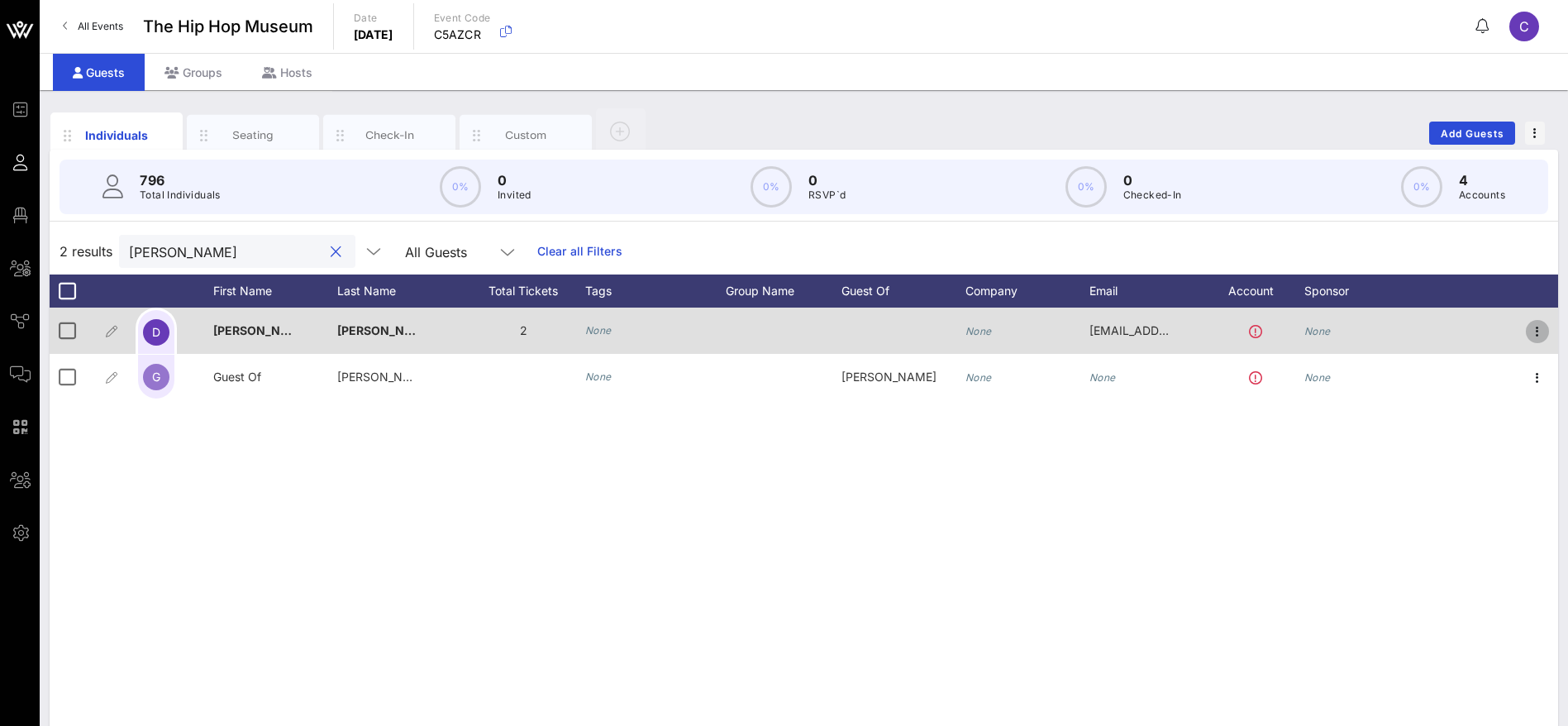
click at [1534, 333] on icon "button" at bounding box center [1538, 331] width 20 height 20
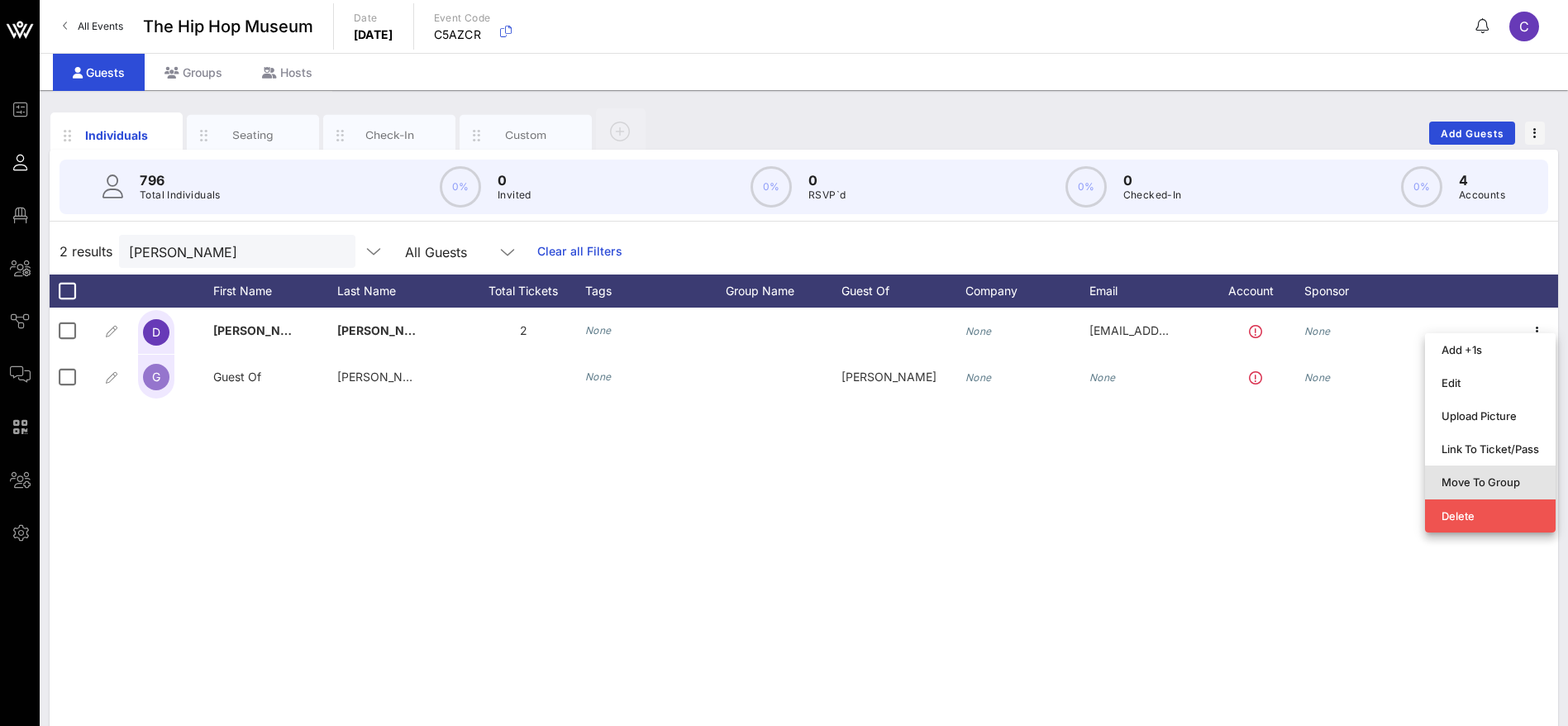
click at [1507, 480] on div "Move To Group" at bounding box center [1491, 482] width 98 height 13
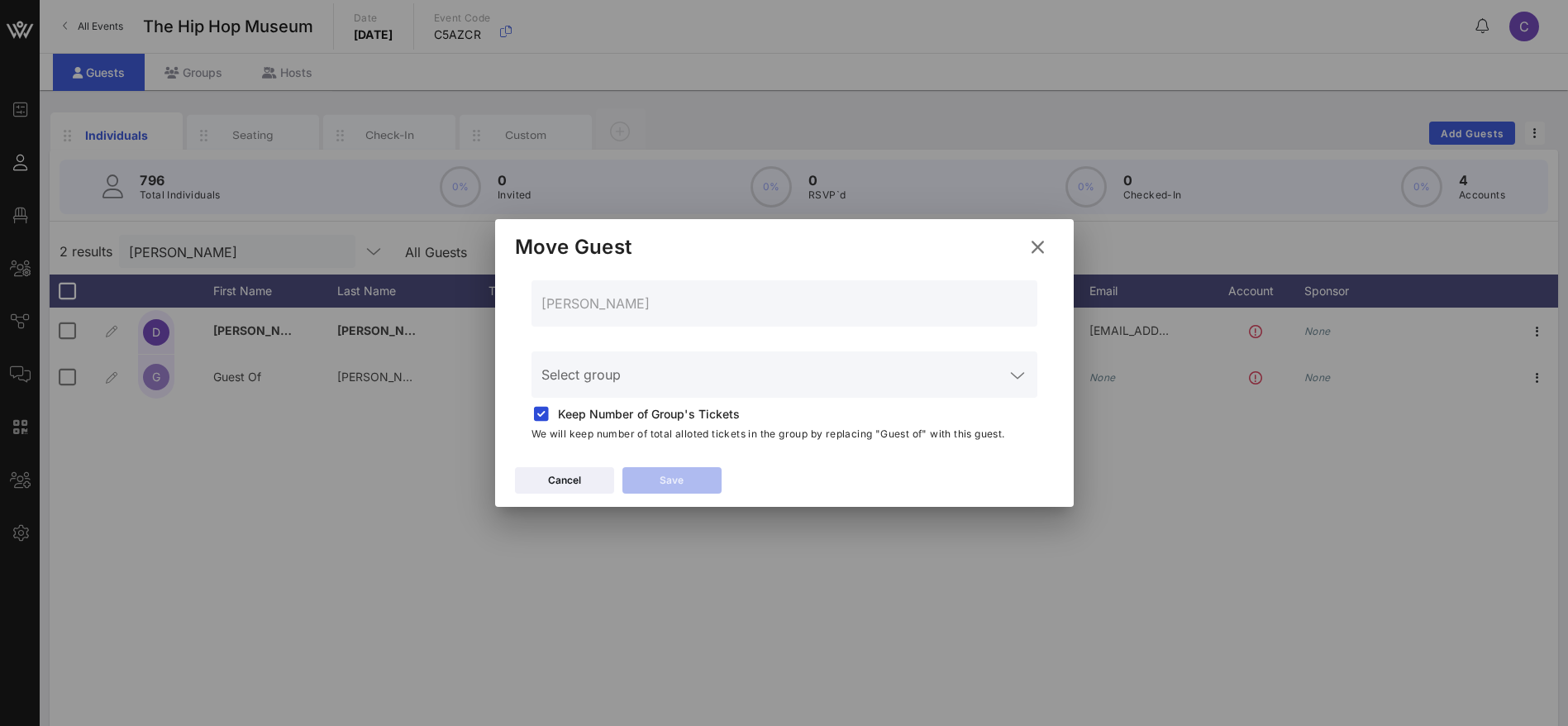
click at [742, 369] on div "Select group" at bounding box center [784, 374] width 486 height 46
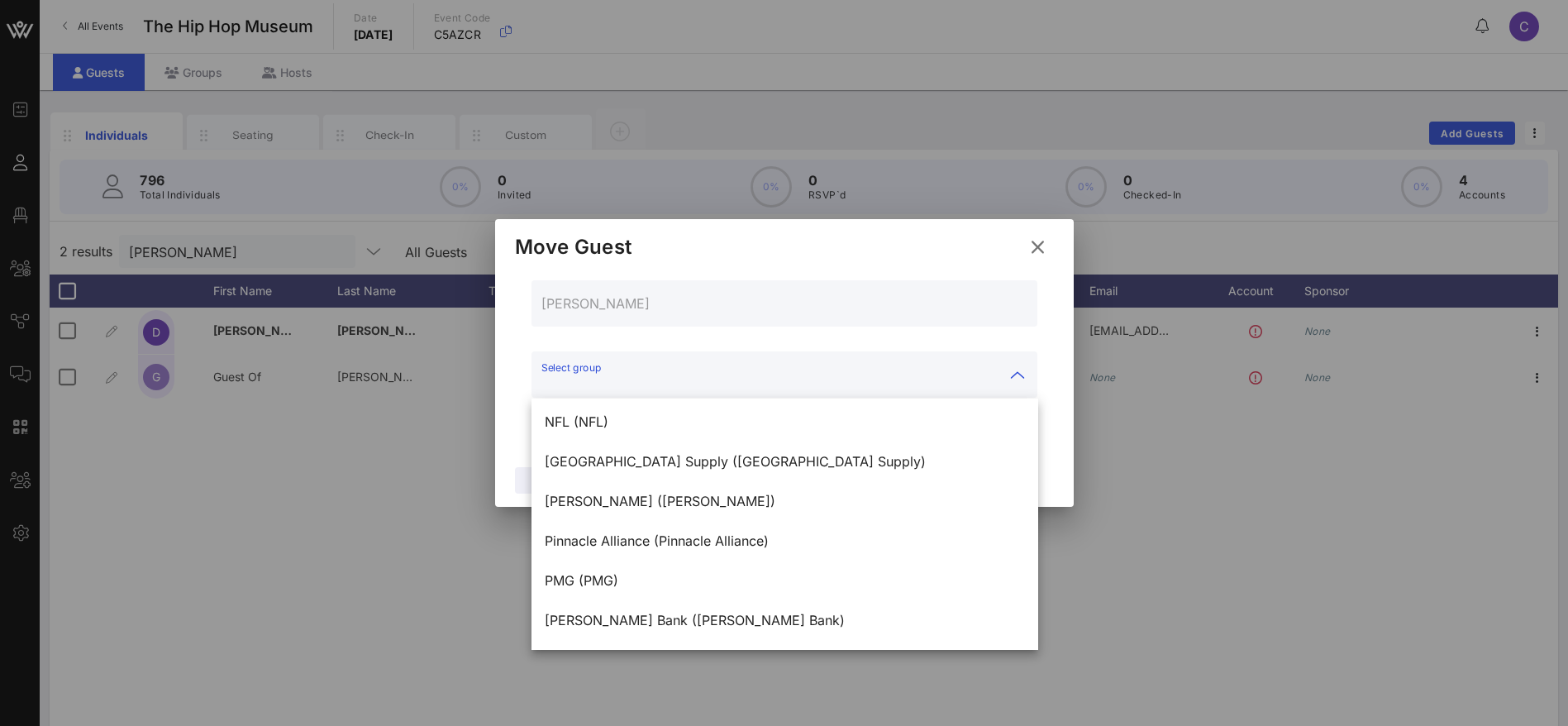
scroll to position [680, 0]
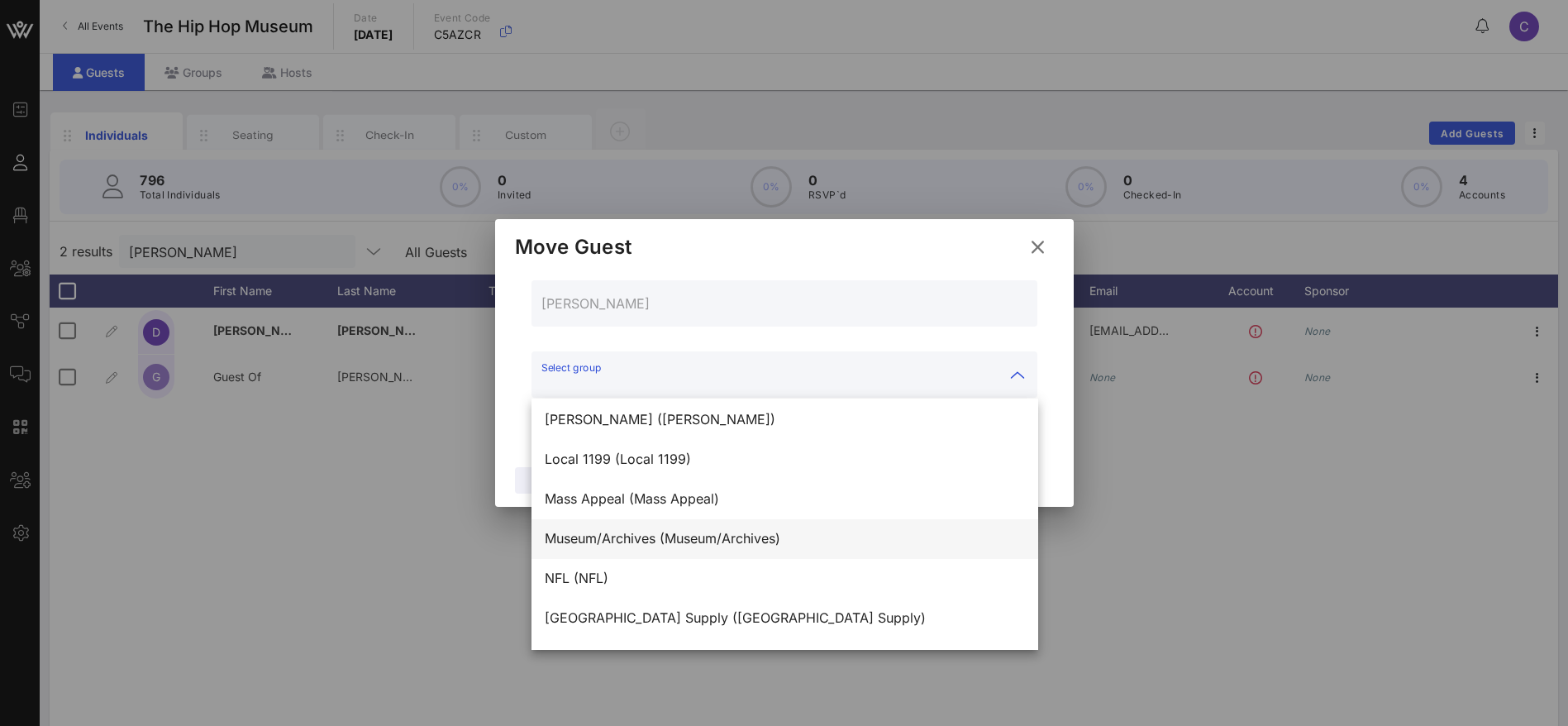
click at [703, 538] on div "Museum/Archives (Museum/Archives)" at bounding box center [784, 538] width 480 height 16
type input "Museum/Archives (Museum/Archives)"
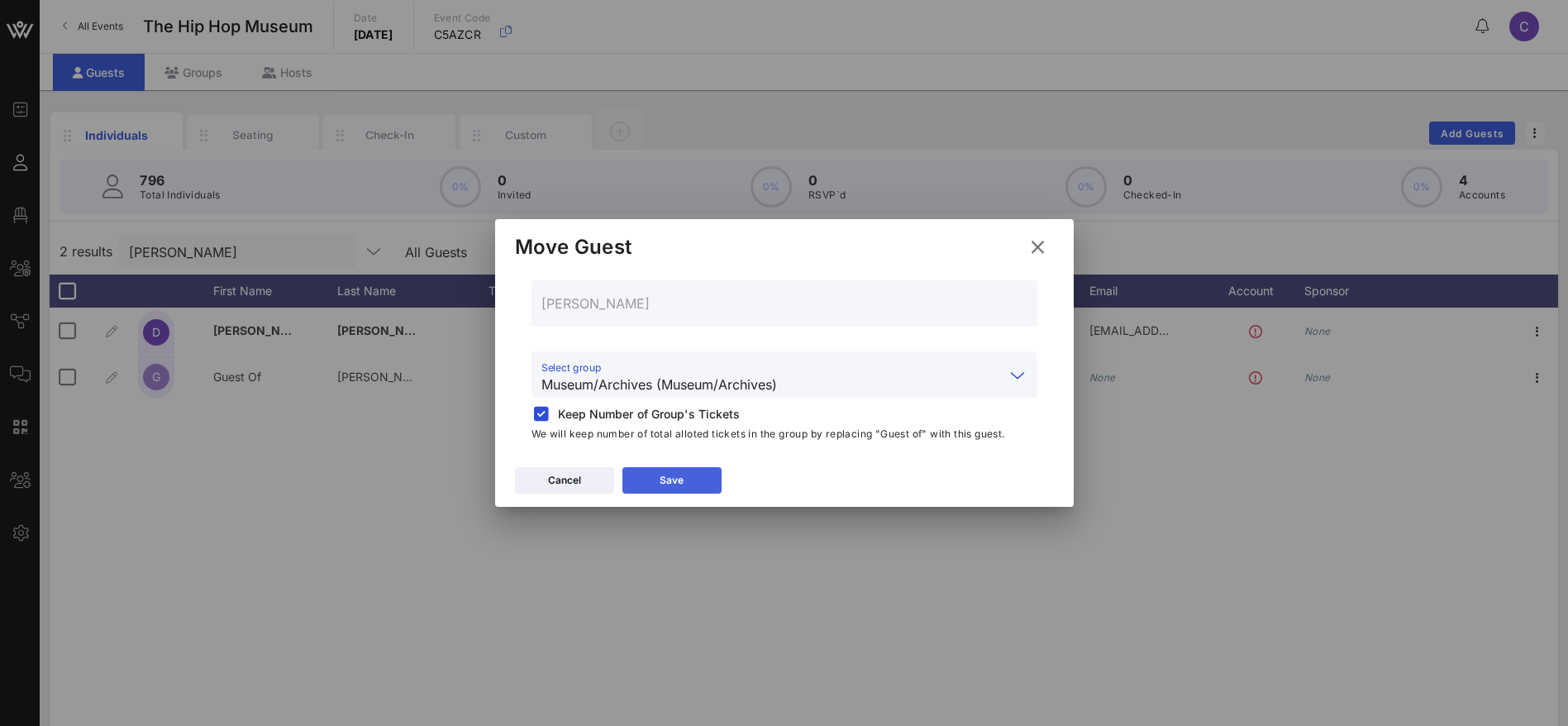
click at [679, 480] on div "Save" at bounding box center [672, 480] width 24 height 17
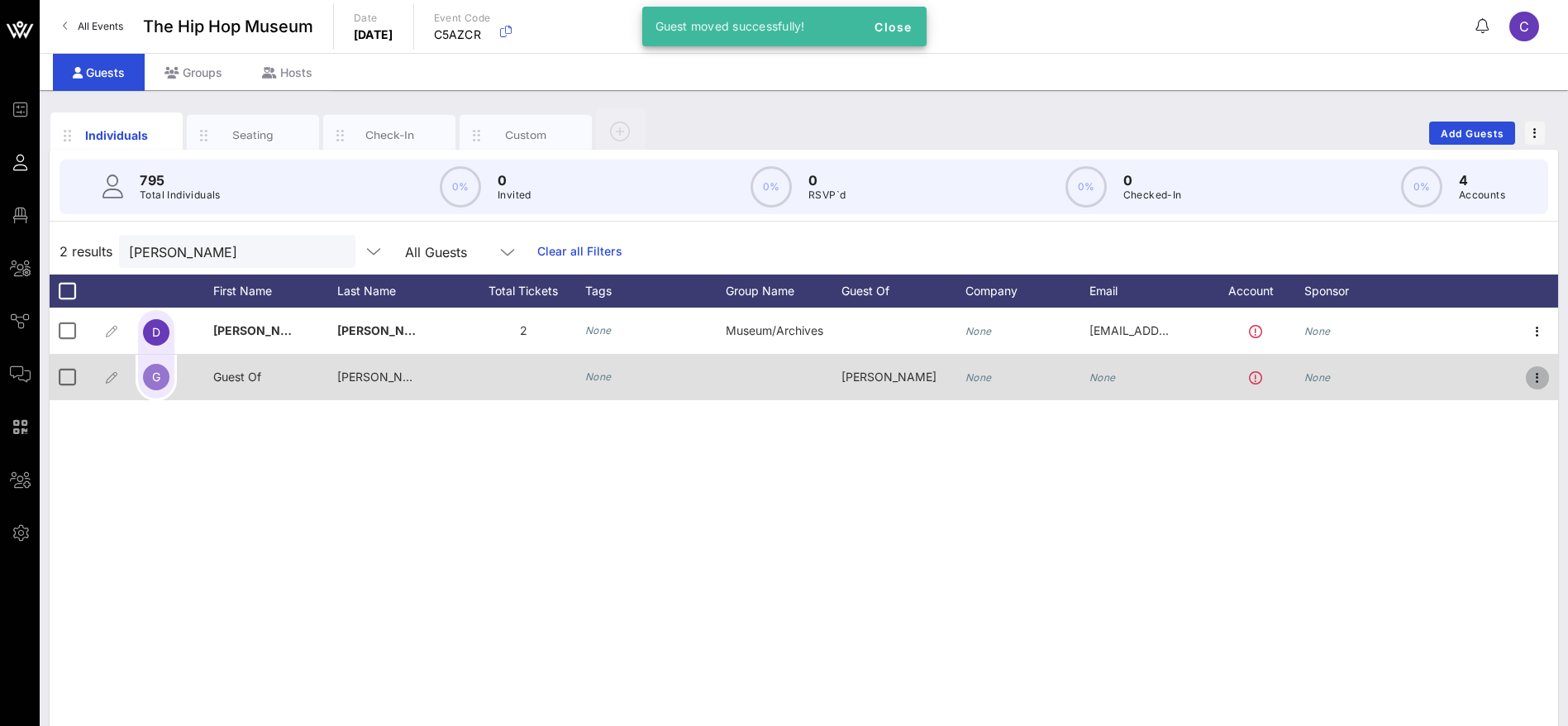
click at [1534, 377] on icon "button" at bounding box center [1538, 378] width 20 height 20
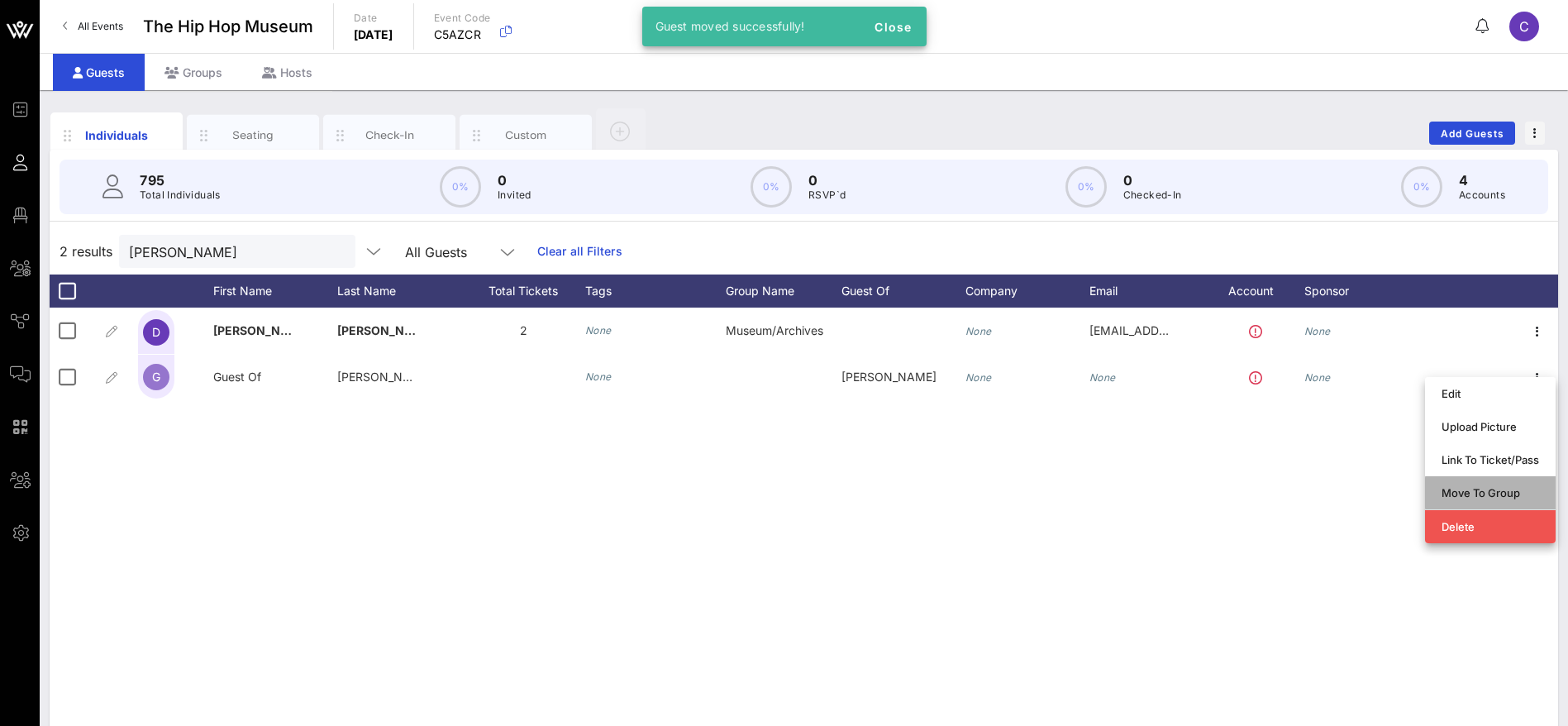
click at [1467, 489] on div "Move To Group" at bounding box center [1491, 493] width 98 height 13
type input "Guest Of [PERSON_NAME]"
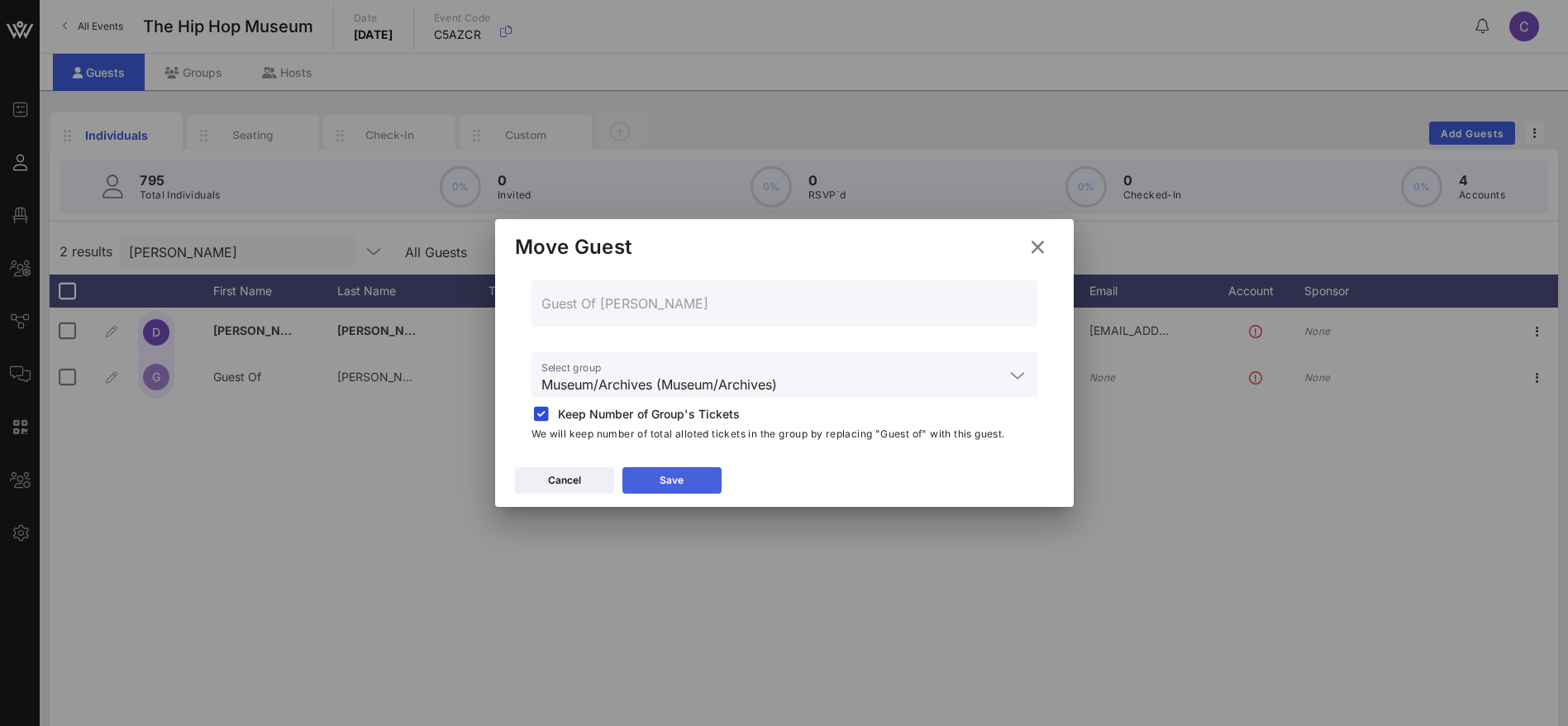
click at [672, 478] on icon at bounding box center [672, 480] width 12 height 10
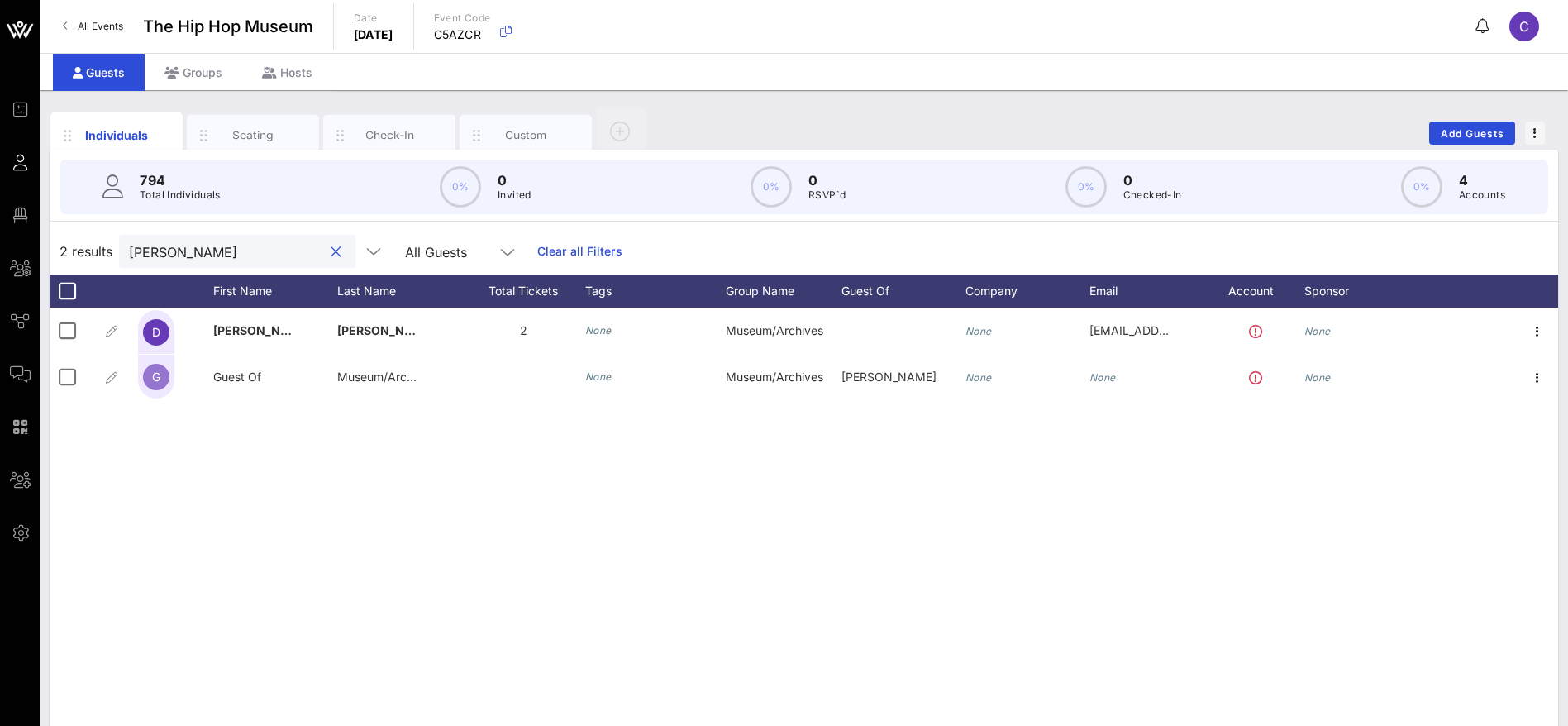
drag, startPoint x: 190, startPoint y: 257, endPoint x: 86, endPoint y: 260, distance: 104.0
click at [86, 260] on div "2 results [PERSON_NAME] All Guests Clear all Filters" at bounding box center [804, 251] width 1508 height 46
paste input "DJ Divine"
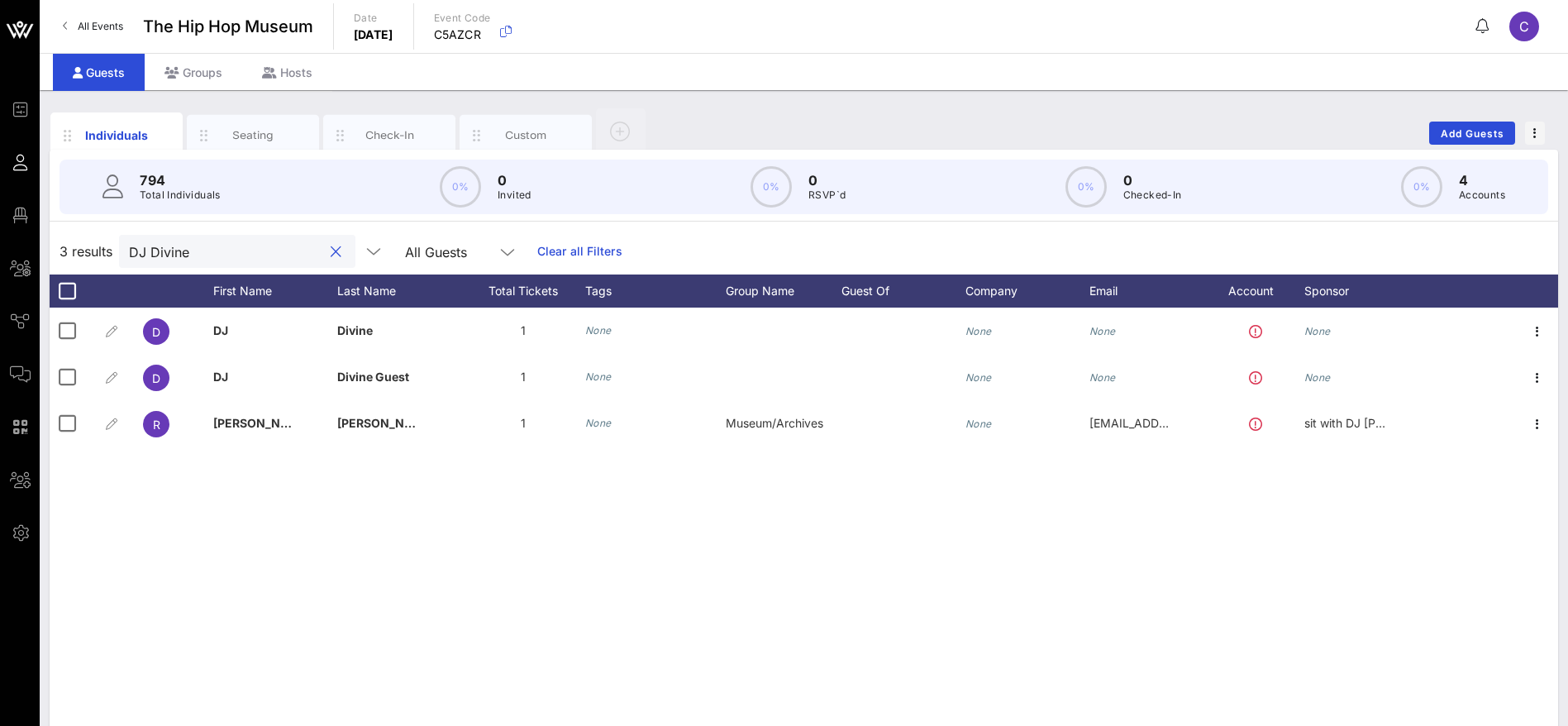
type input "DJ Divine"
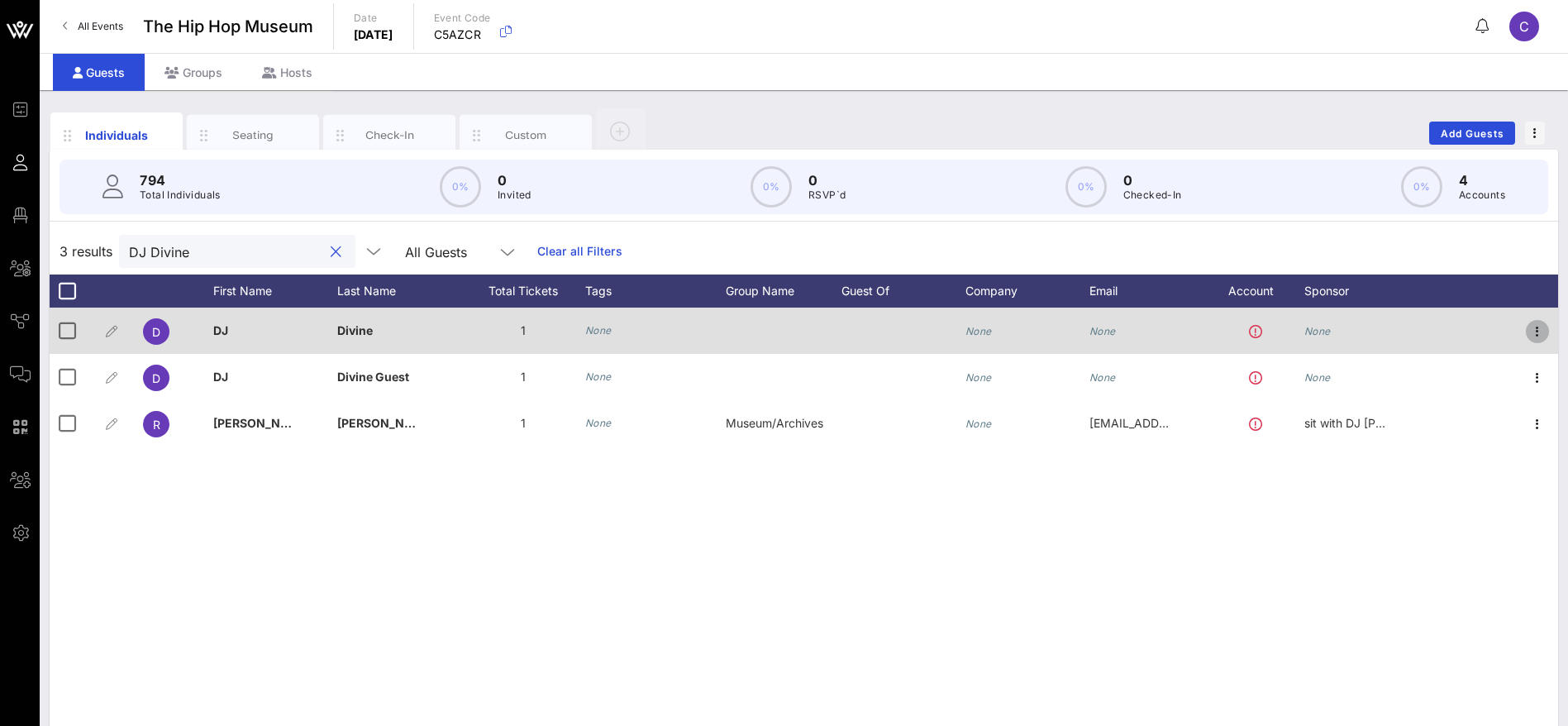
click at [1534, 326] on icon "button" at bounding box center [1538, 331] width 20 height 20
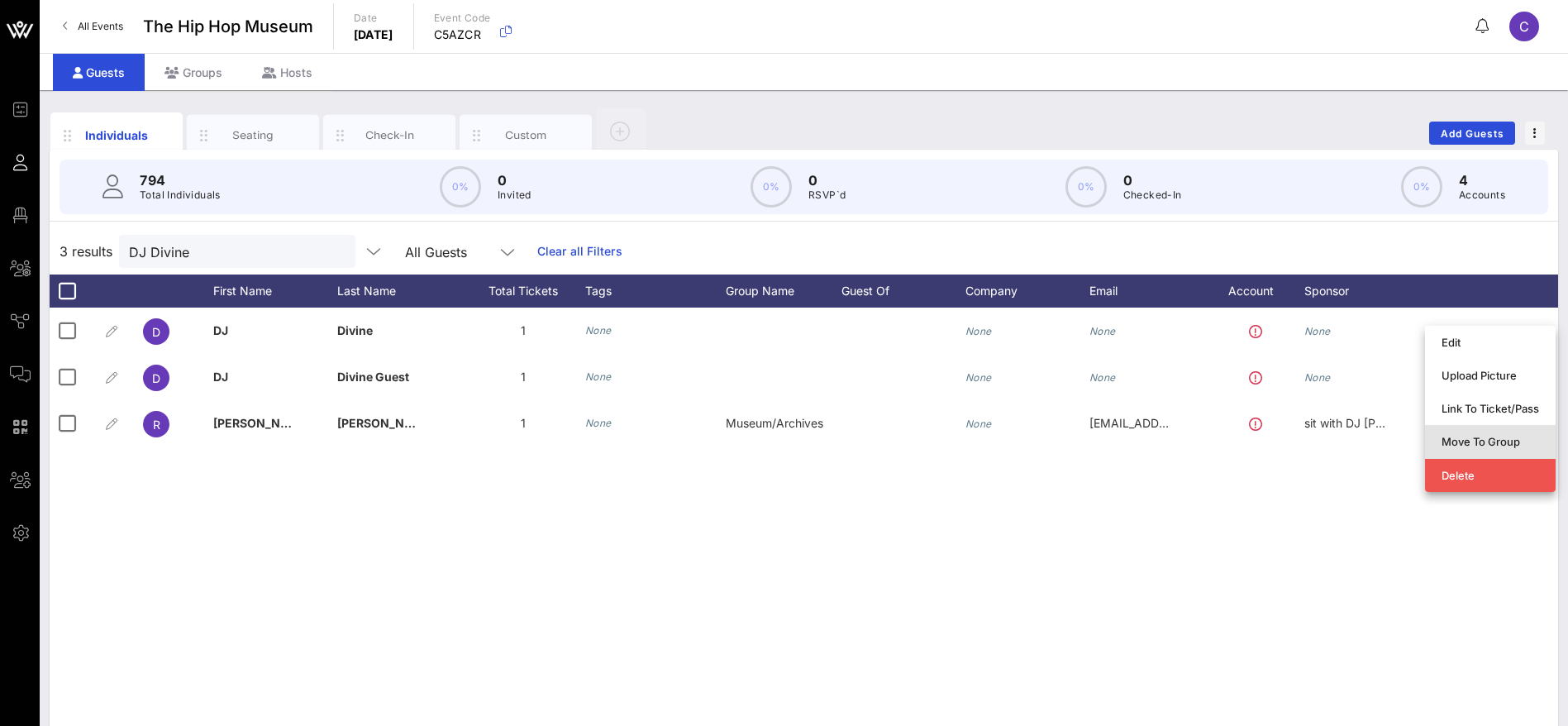
click at [1519, 437] on div "Move To Group" at bounding box center [1491, 442] width 98 height 13
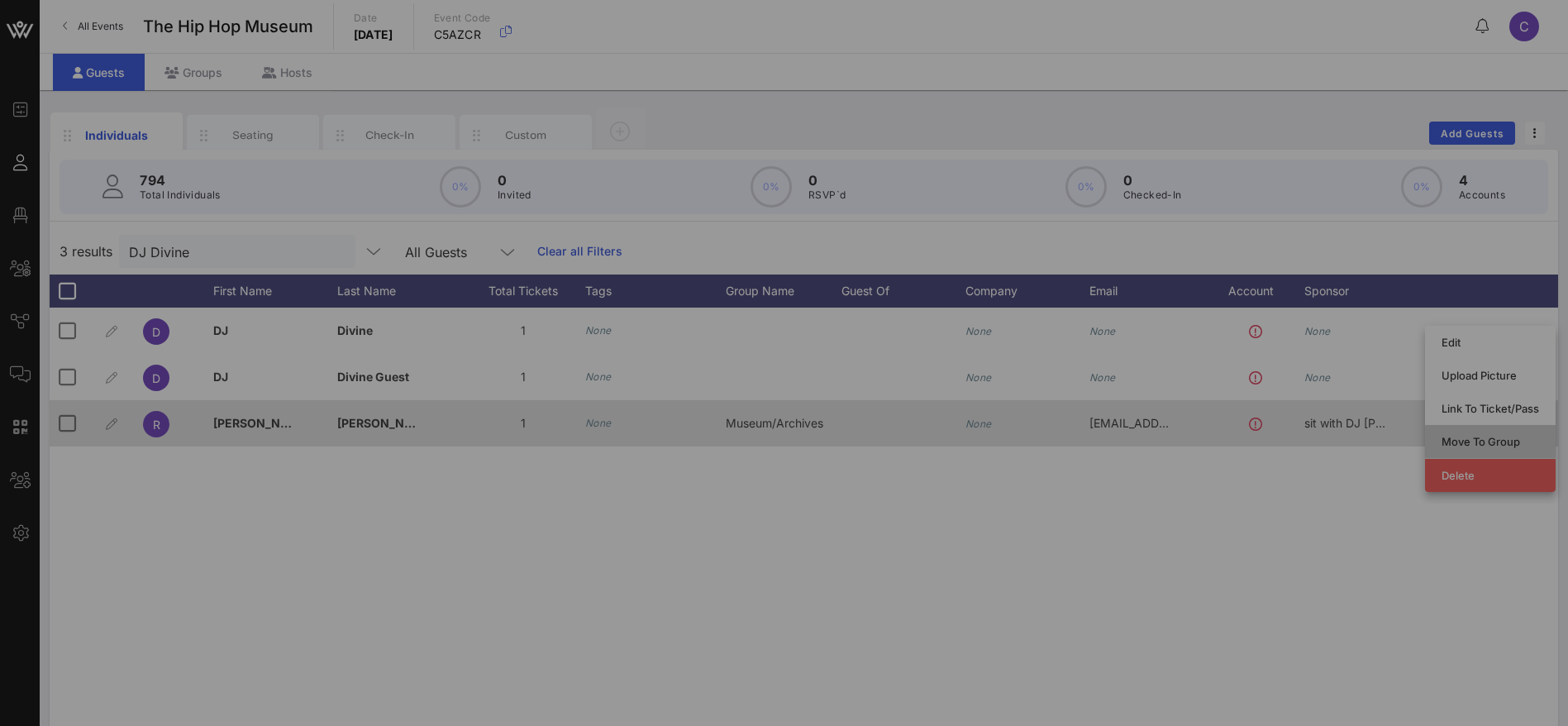
type input "DJ Divine"
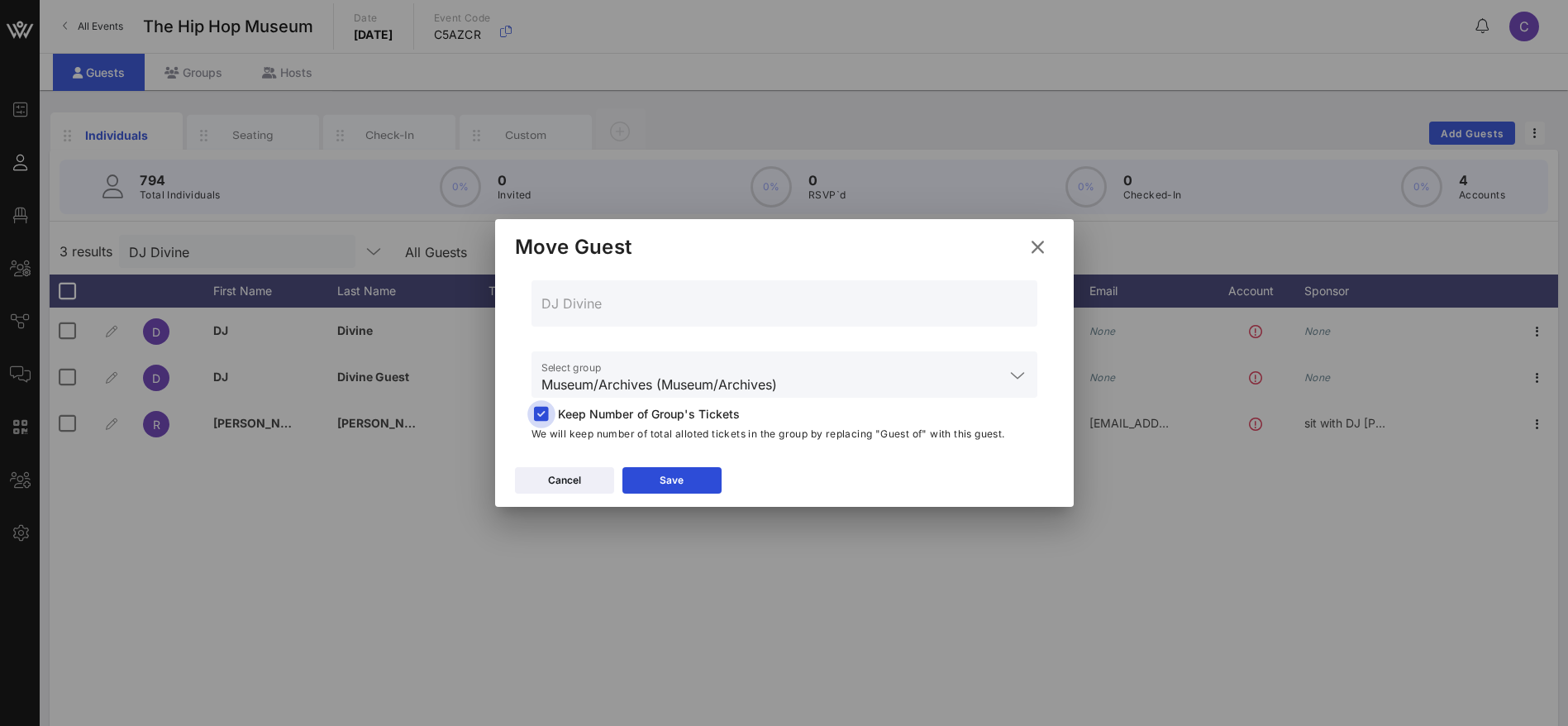
click at [542, 411] on div at bounding box center [541, 415] width 24 height 24
click at [662, 478] on div "Save" at bounding box center [672, 480] width 24 height 17
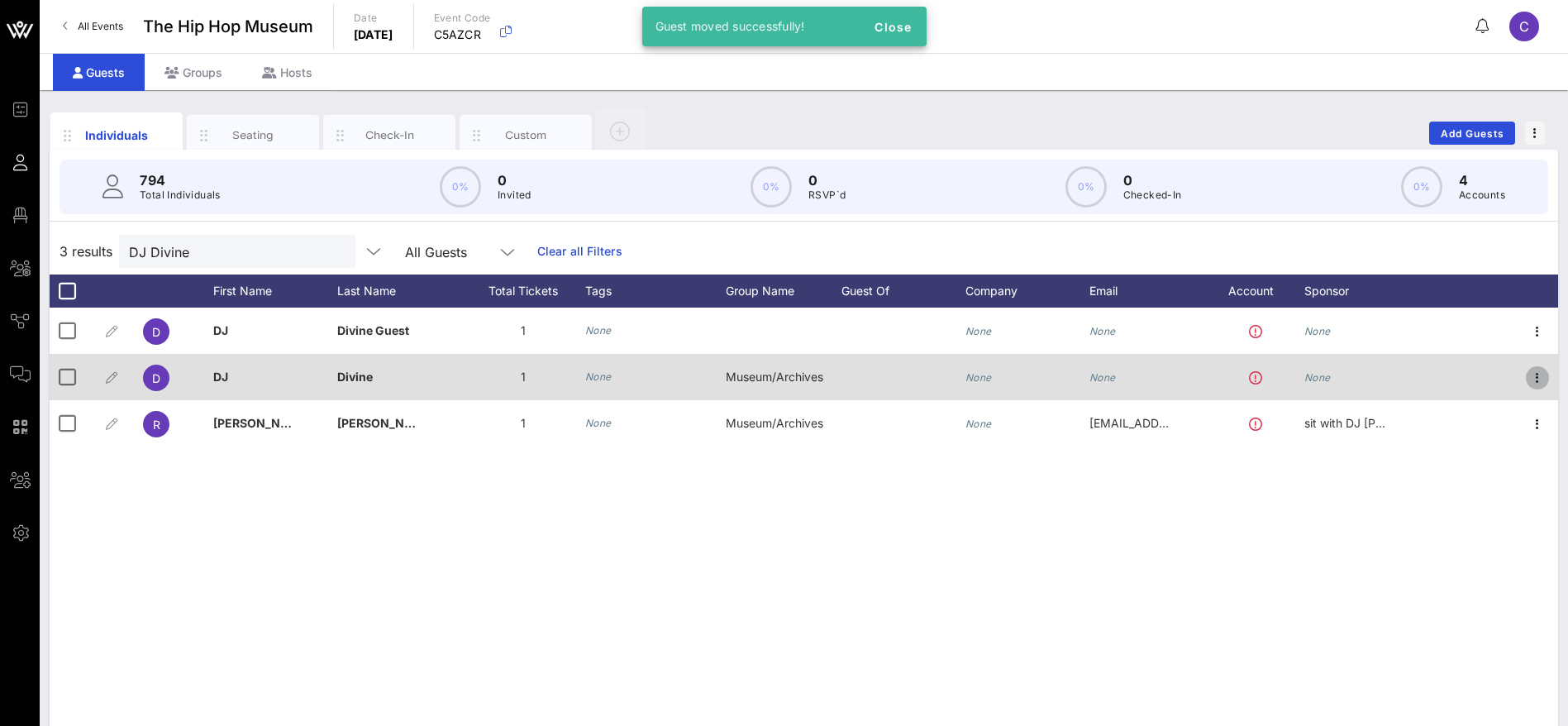
click at [1539, 375] on icon "button" at bounding box center [1538, 378] width 20 height 20
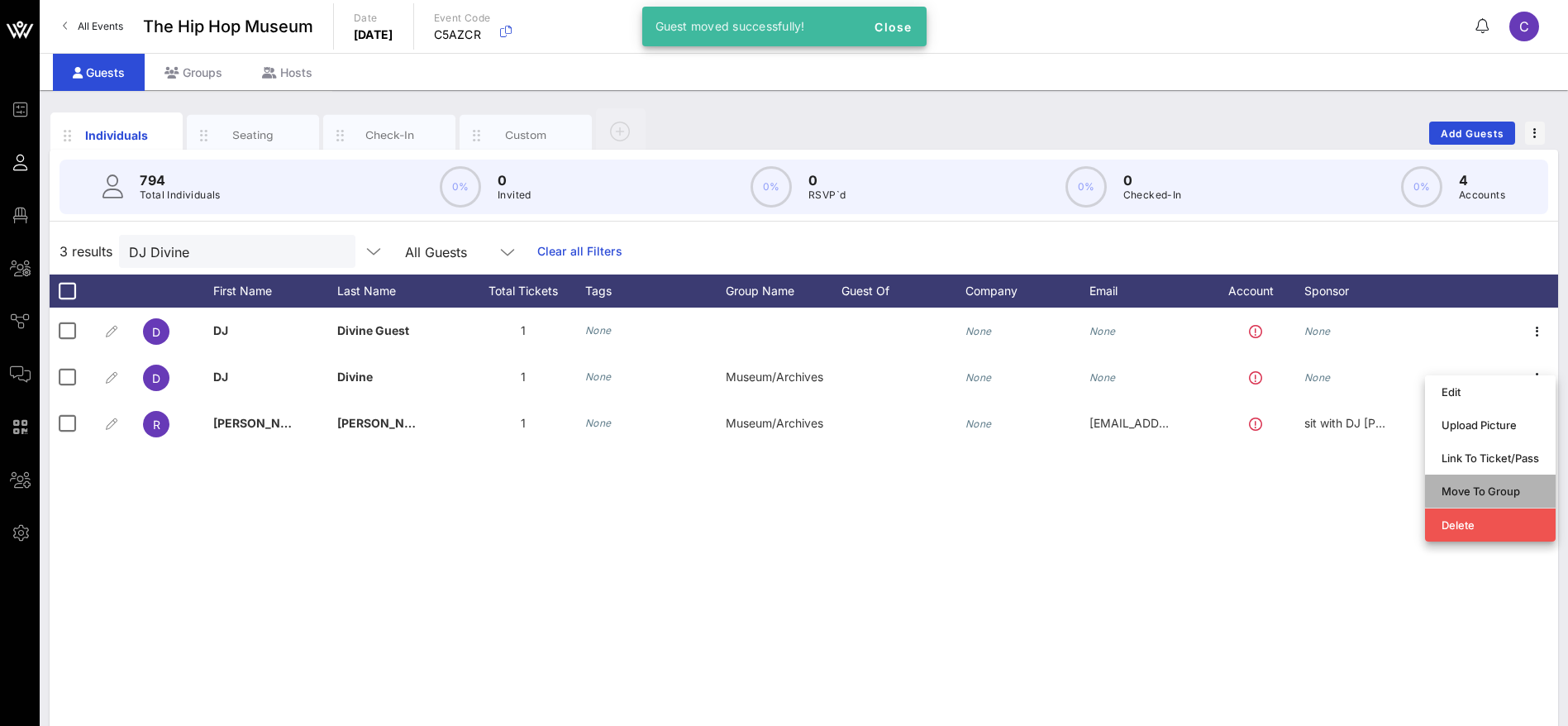
drag, startPoint x: 1466, startPoint y: 490, endPoint x: 1450, endPoint y: 488, distance: 16.1
click at [1465, 490] on div "Move To Group" at bounding box center [1491, 491] width 98 height 13
type input "DJ Divine"
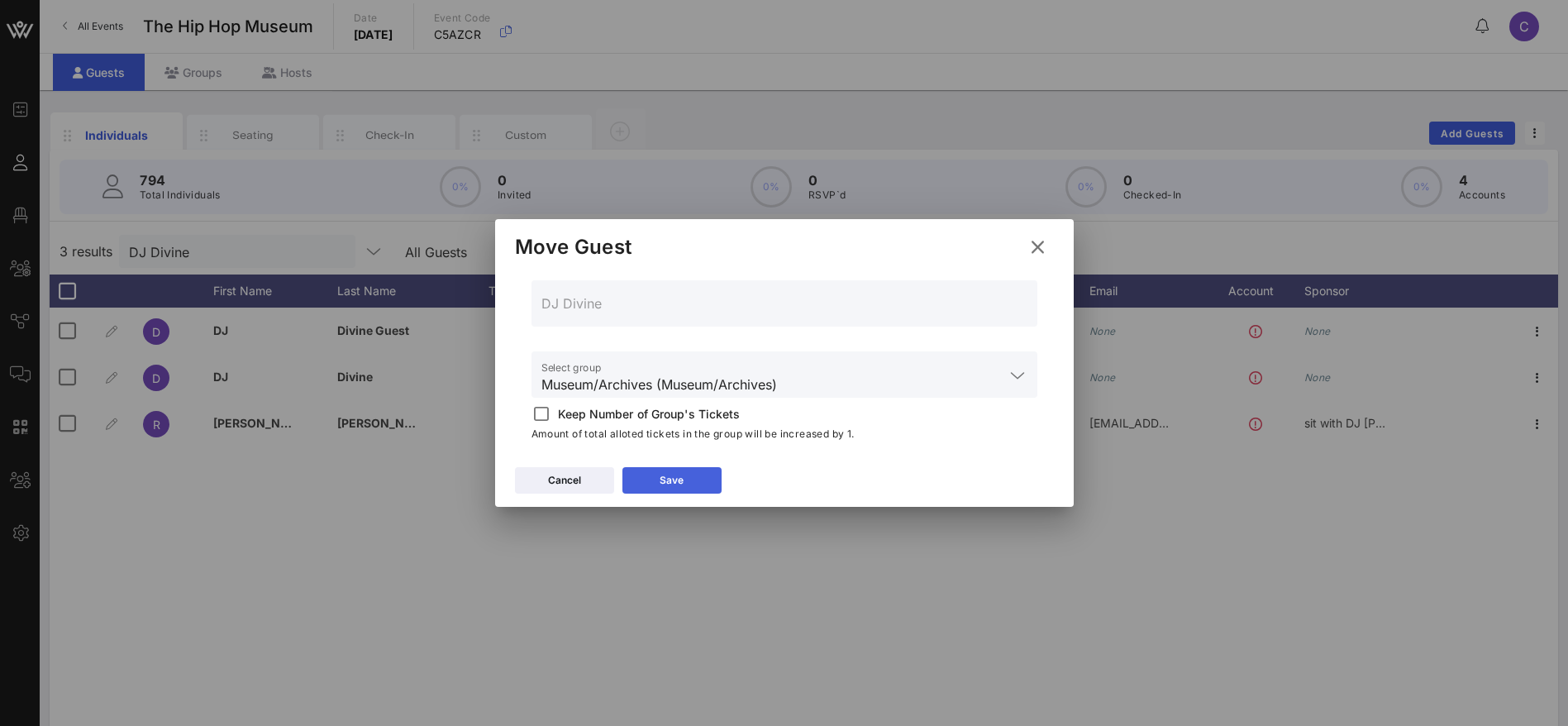
click at [700, 479] on button "Save" at bounding box center [672, 480] width 99 height 26
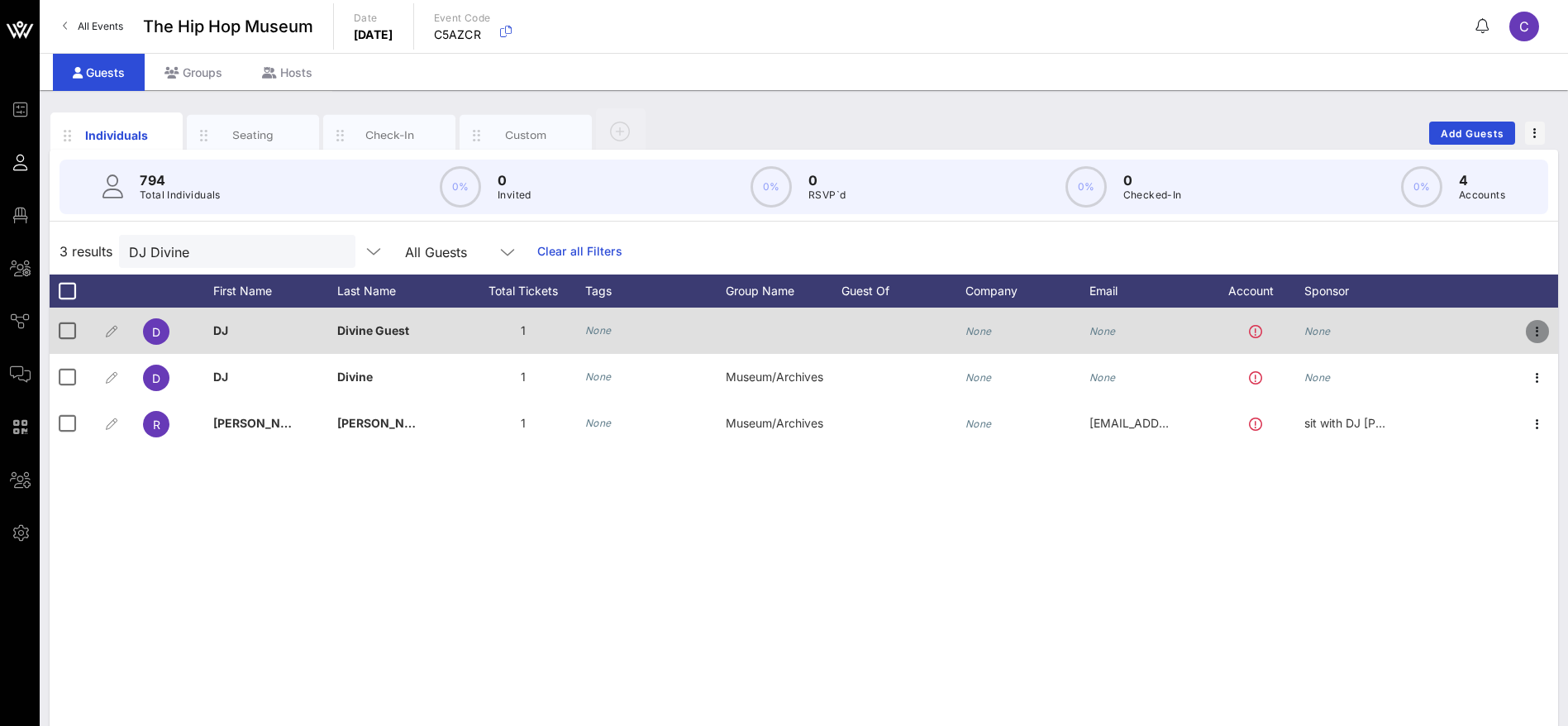
click at [1540, 329] on icon "button" at bounding box center [1538, 331] width 20 height 20
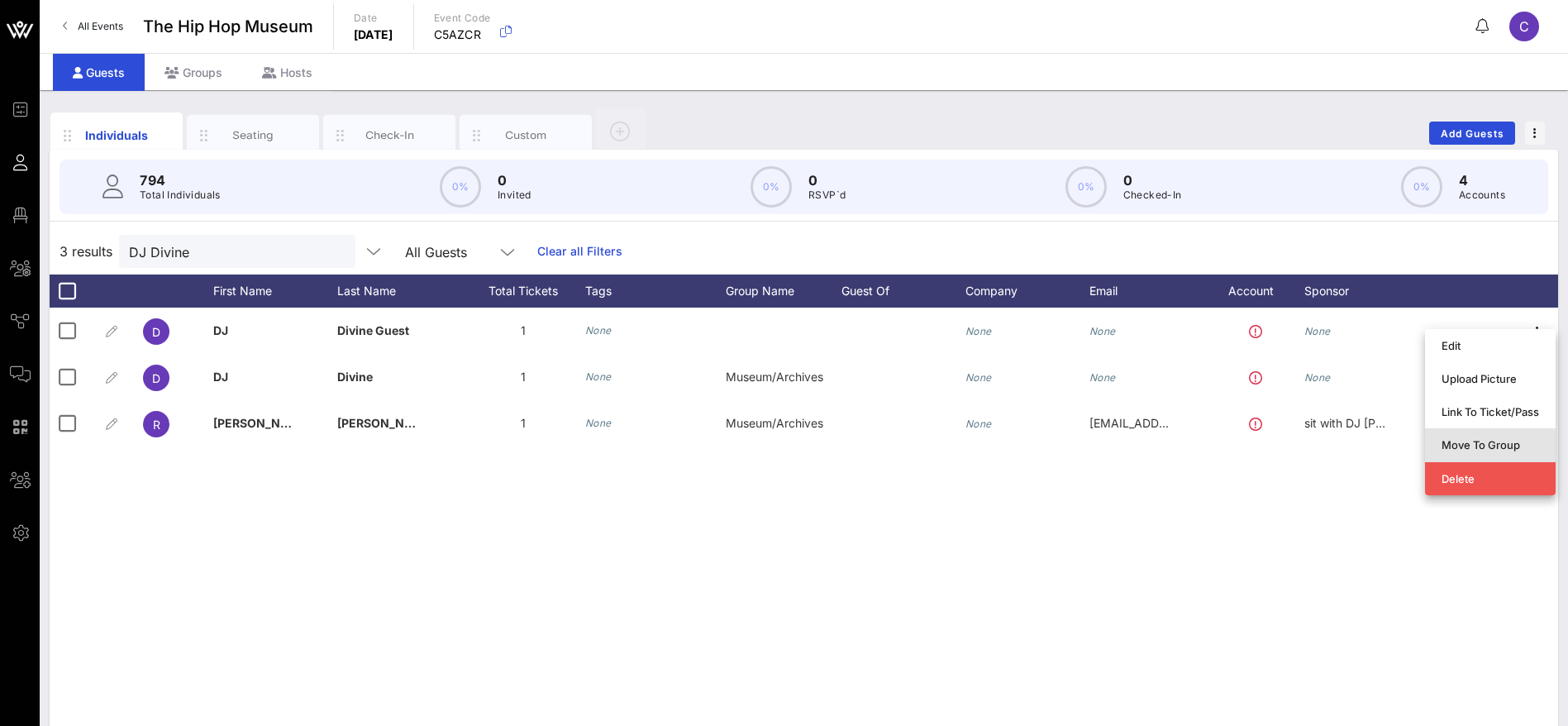
click at [1470, 442] on div "Move To Group" at bounding box center [1491, 445] width 98 height 13
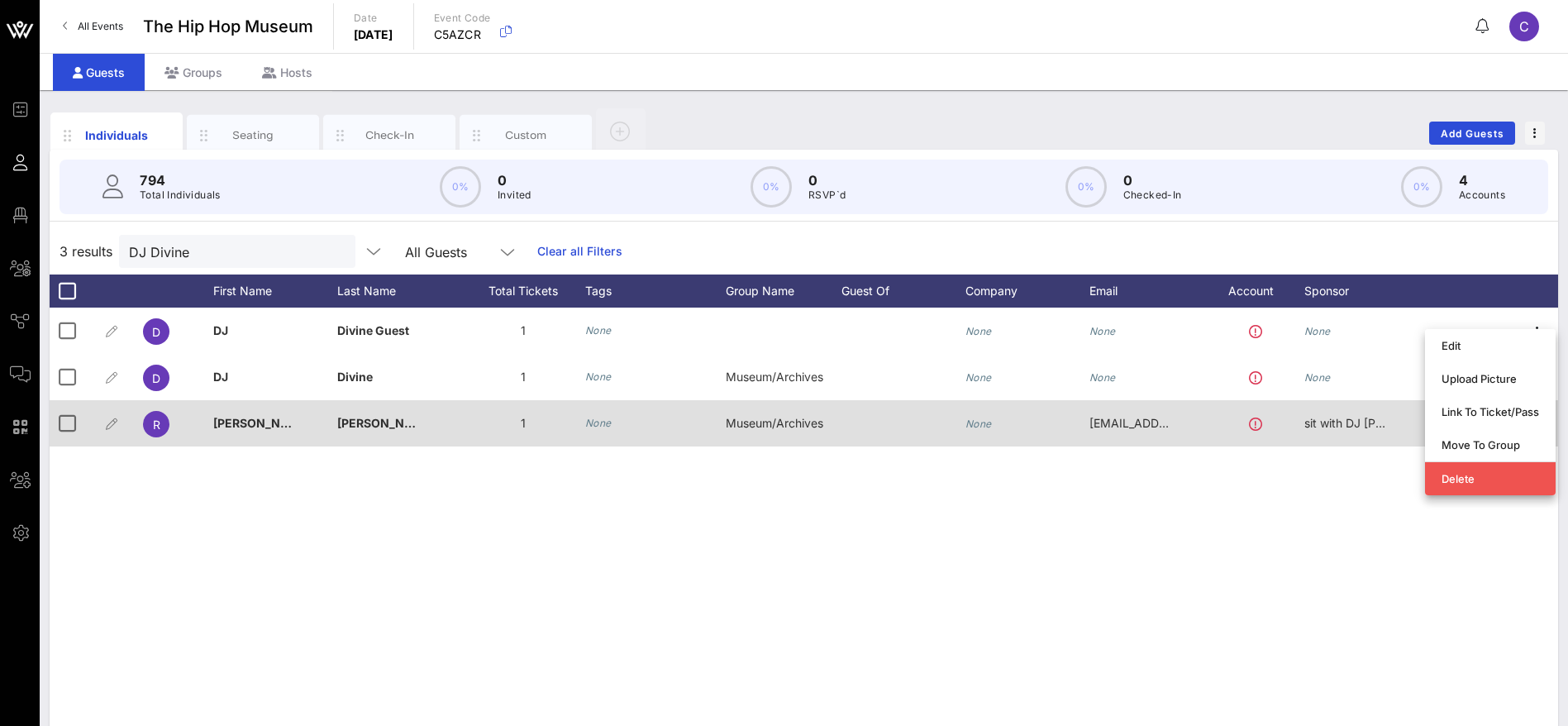
type input "DJ Divine Guest"
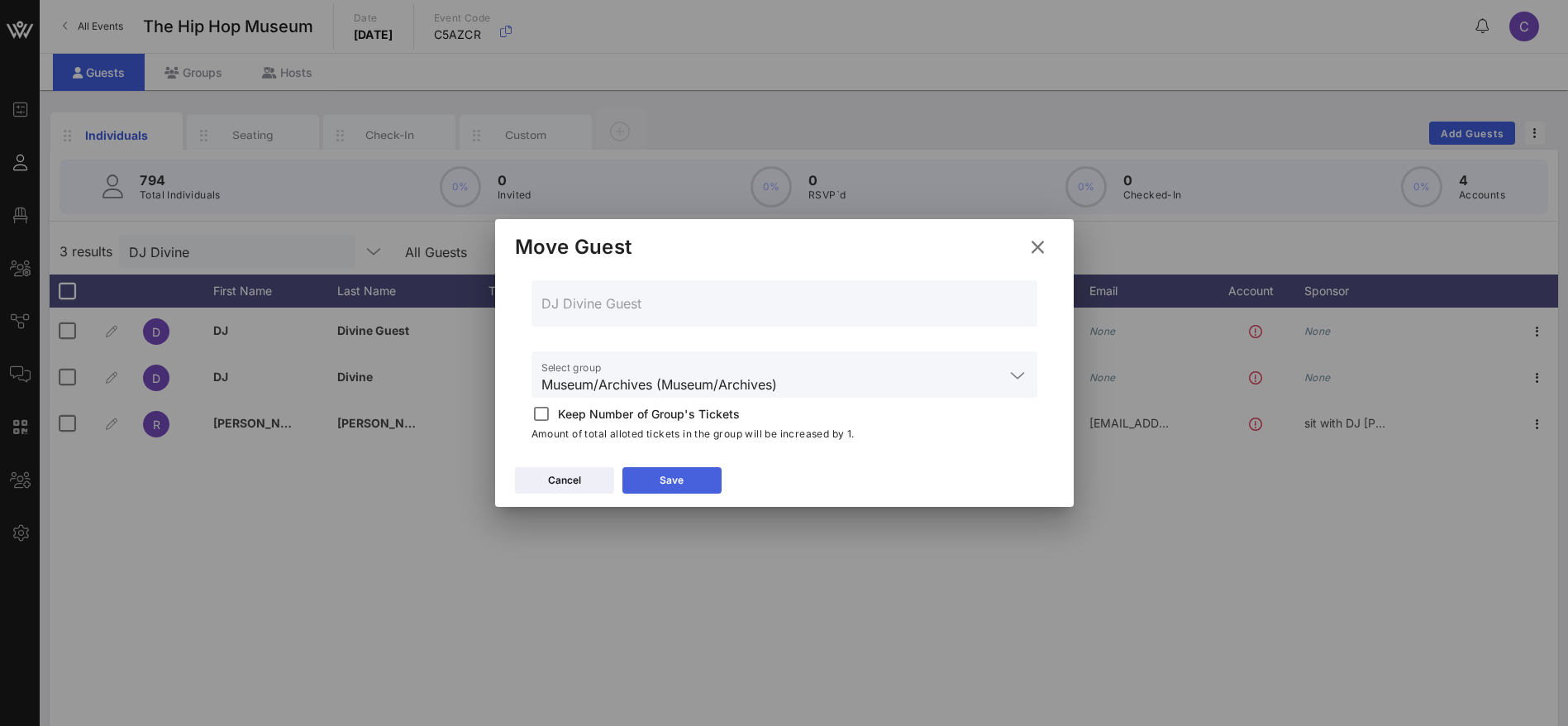
click at [666, 480] on icon at bounding box center [672, 480] width 12 height 10
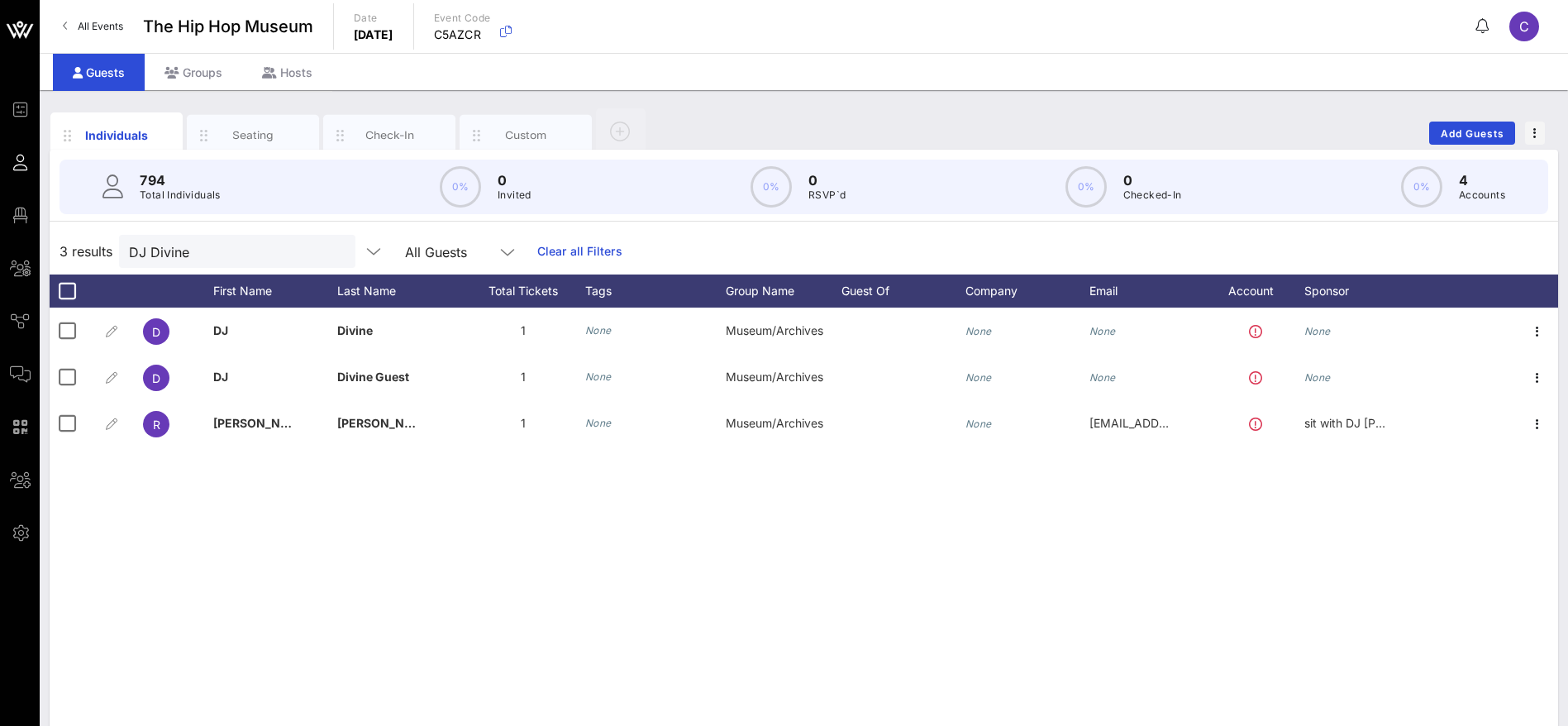
drag, startPoint x: 164, startPoint y: 253, endPoint x: 92, endPoint y: 254, distance: 72.0
click at [92, 254] on div "3 results DJ Divine All Guests Clear all Filters" at bounding box center [804, 251] width 1508 height 46
paste input "Ashhurst"
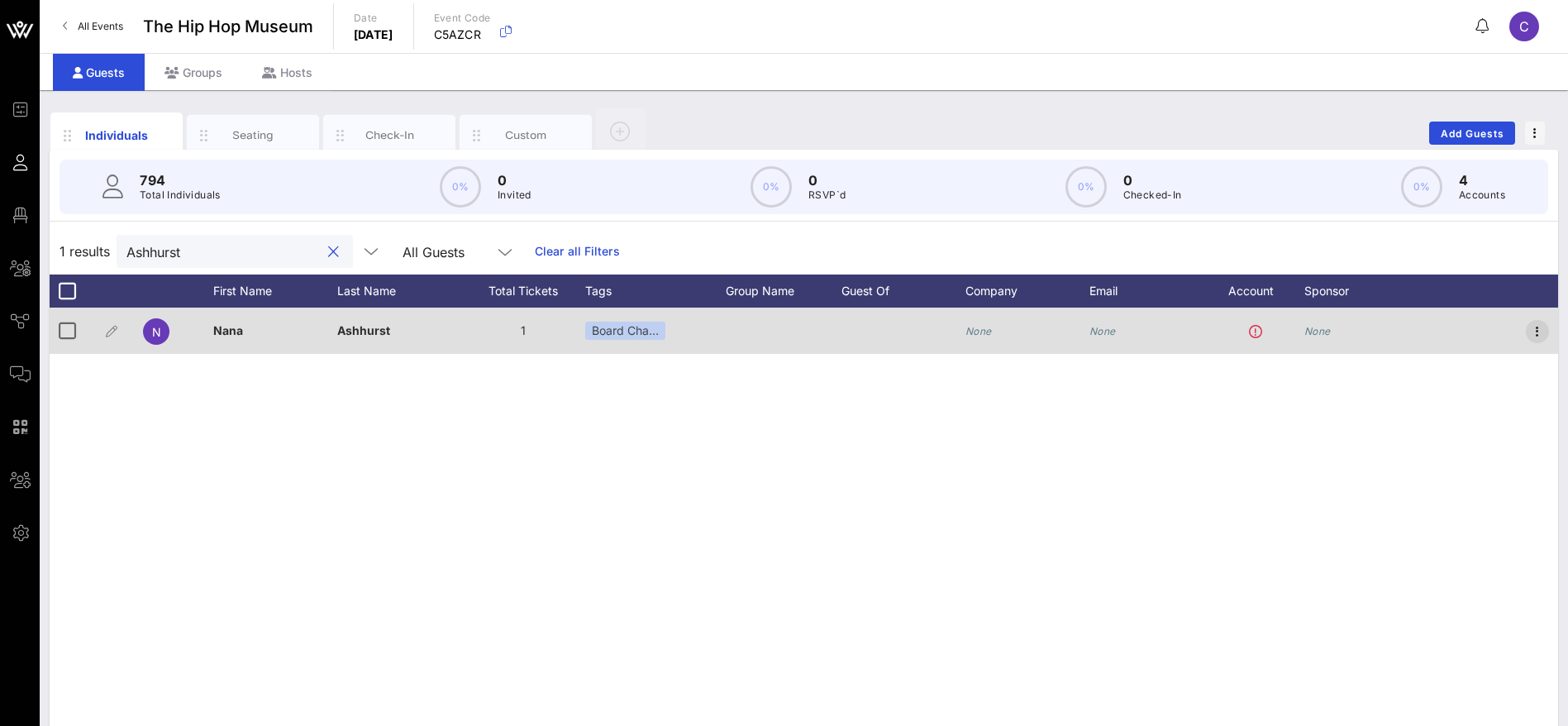
type input "Ashhurst"
click at [1530, 325] on icon "button" at bounding box center [1538, 331] width 20 height 20
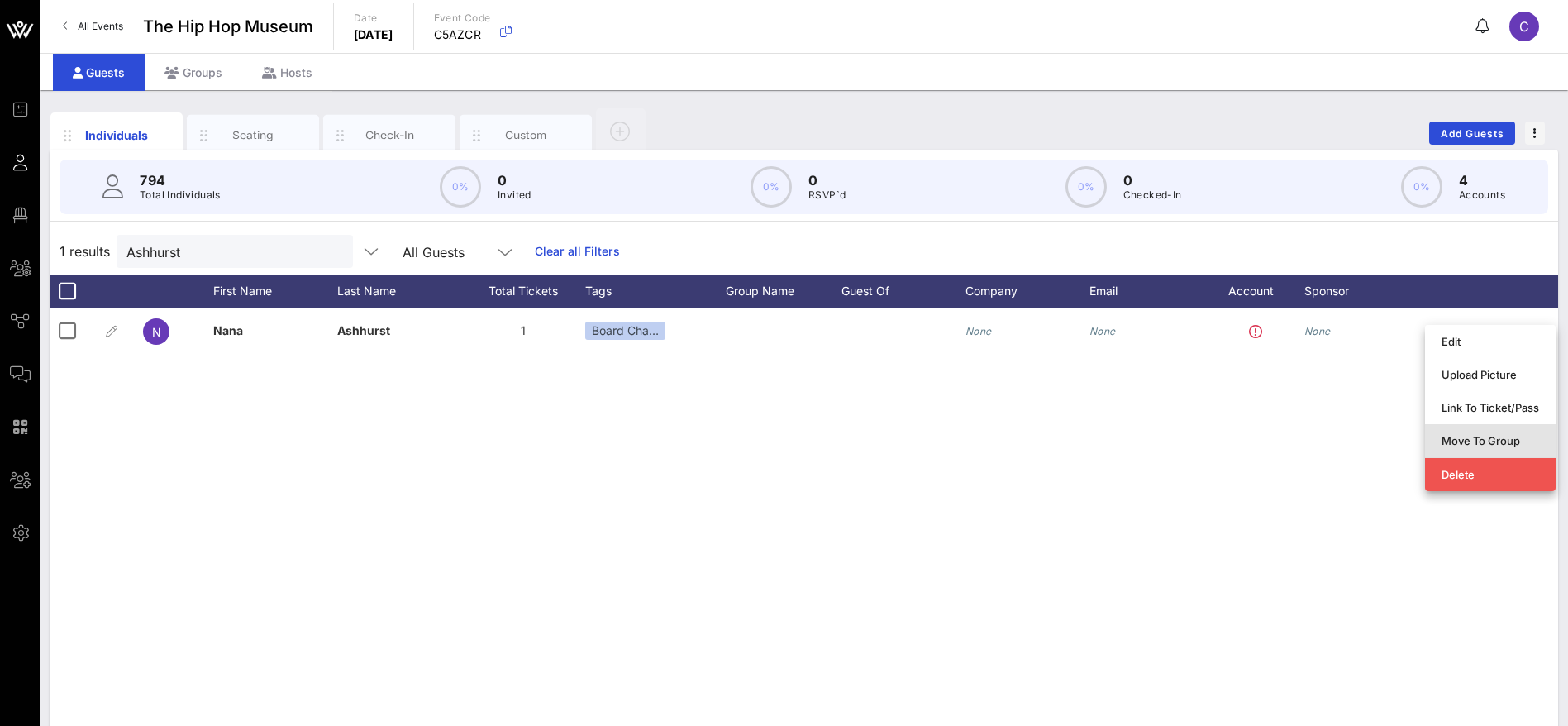
click at [1470, 434] on div "Move To Group" at bounding box center [1491, 441] width 98 height 13
type input "[PERSON_NAME]"
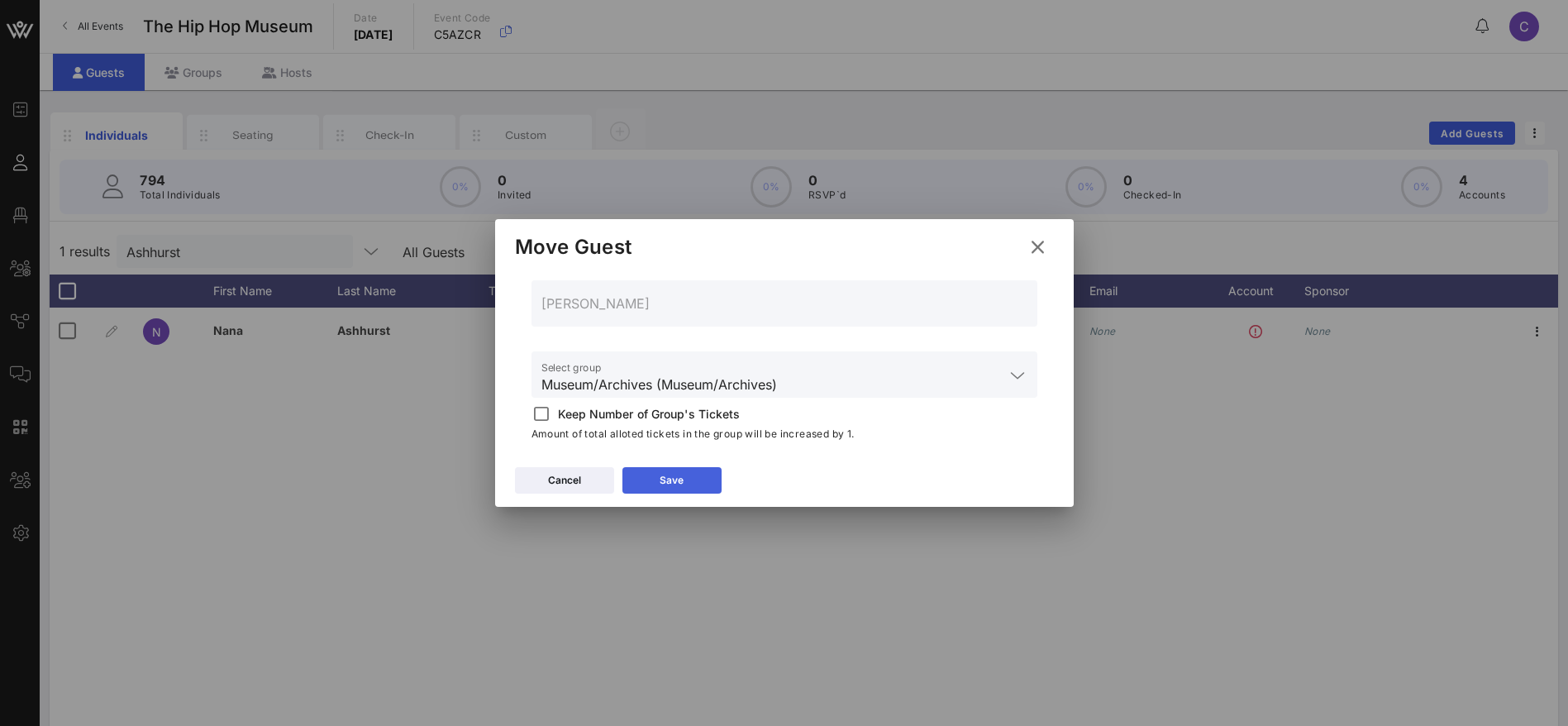
click at [673, 481] on icon at bounding box center [672, 480] width 12 height 10
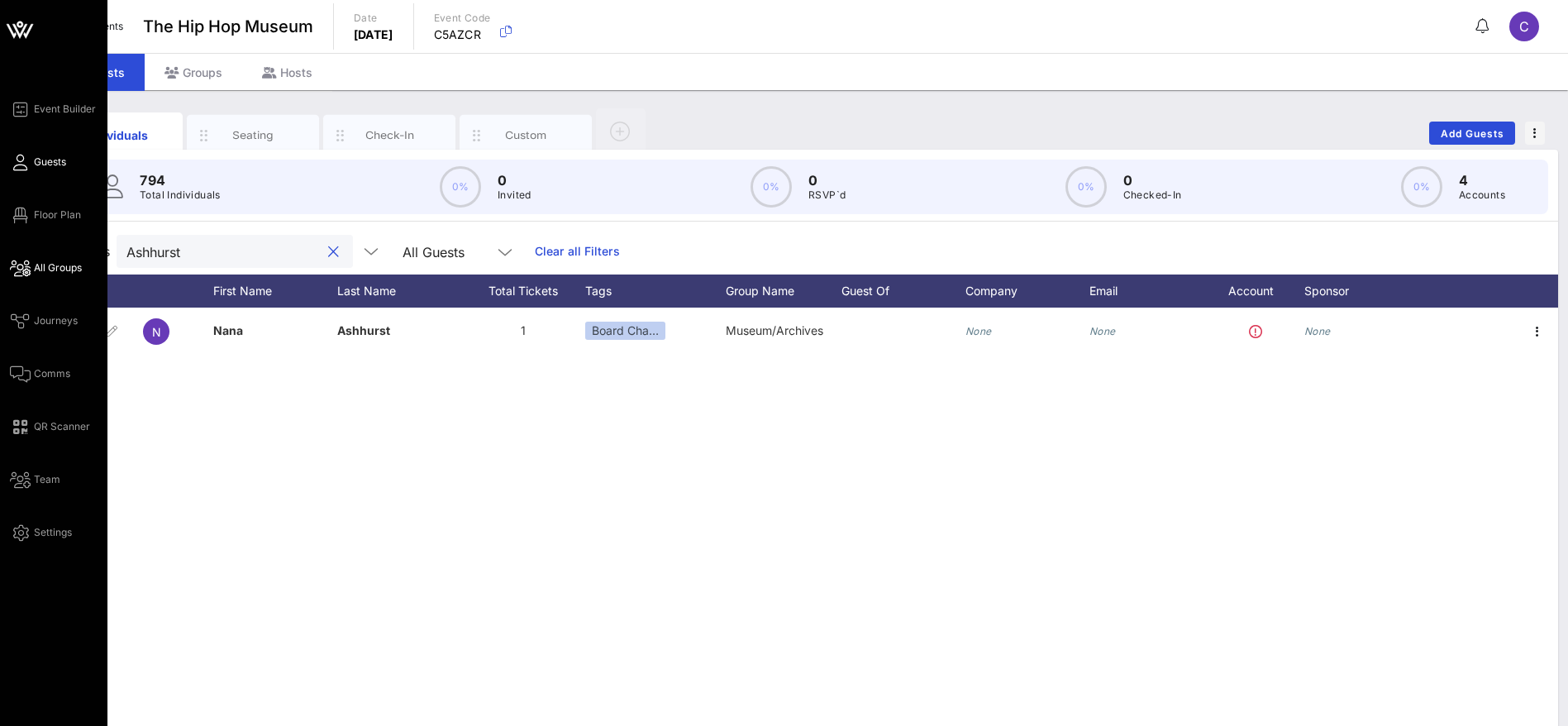
drag, startPoint x: 55, startPoint y: 261, endPoint x: 32, endPoint y: 258, distance: 23.2
click at [25, 260] on div "Event Builder Guests Floor Plan All Groups Journeys Comms QR Scanner Team Setti…" at bounding box center [784, 410] width 1568 height 820
paste input "[PERSON_NAME][EMAIL_ADDRESS][DOMAIN_NAME]"
type input "[PERSON_NAME][EMAIL_ADDRESS][DOMAIN_NAME]"
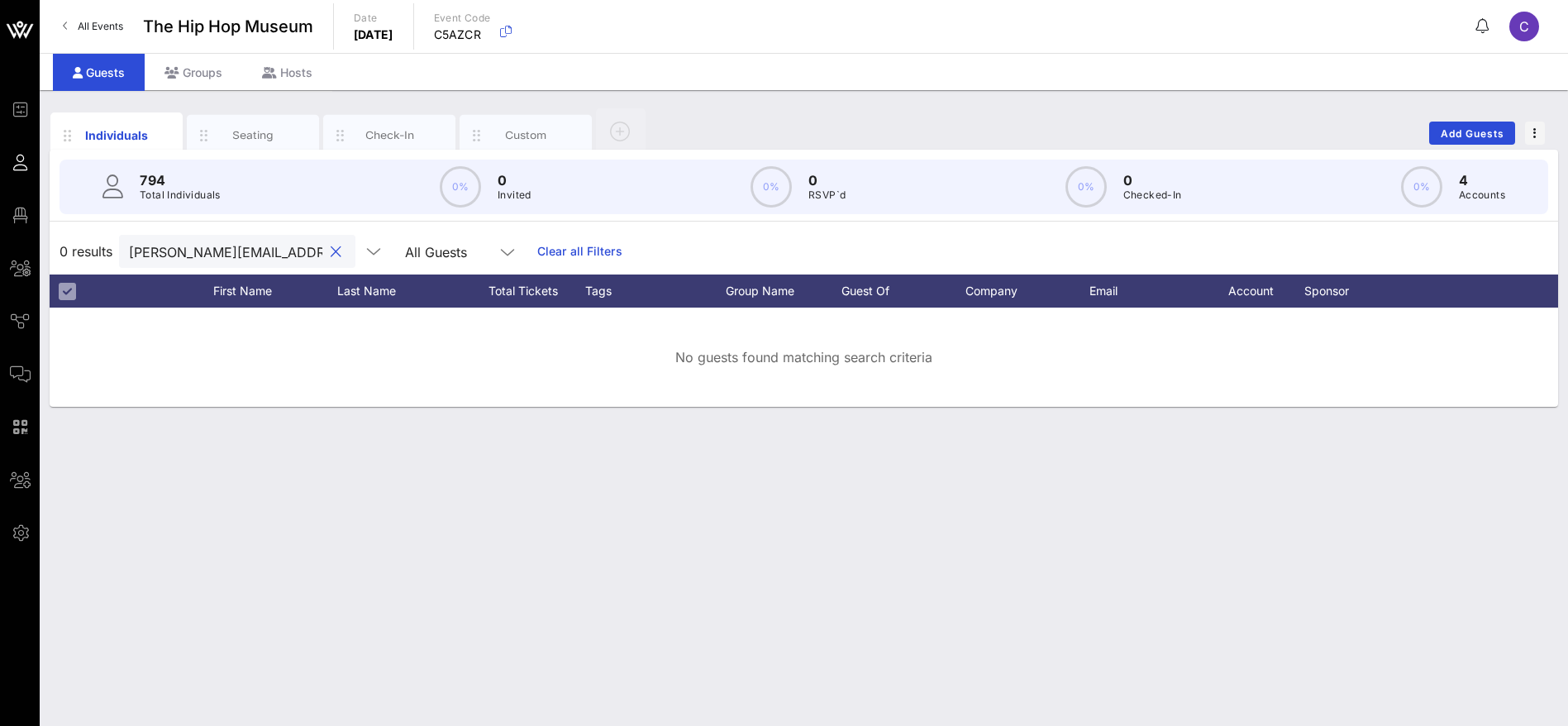
drag, startPoint x: 318, startPoint y: 249, endPoint x: 341, endPoint y: 269, distance: 30.5
click at [330, 249] on button "clear icon" at bounding box center [335, 252] width 11 height 17
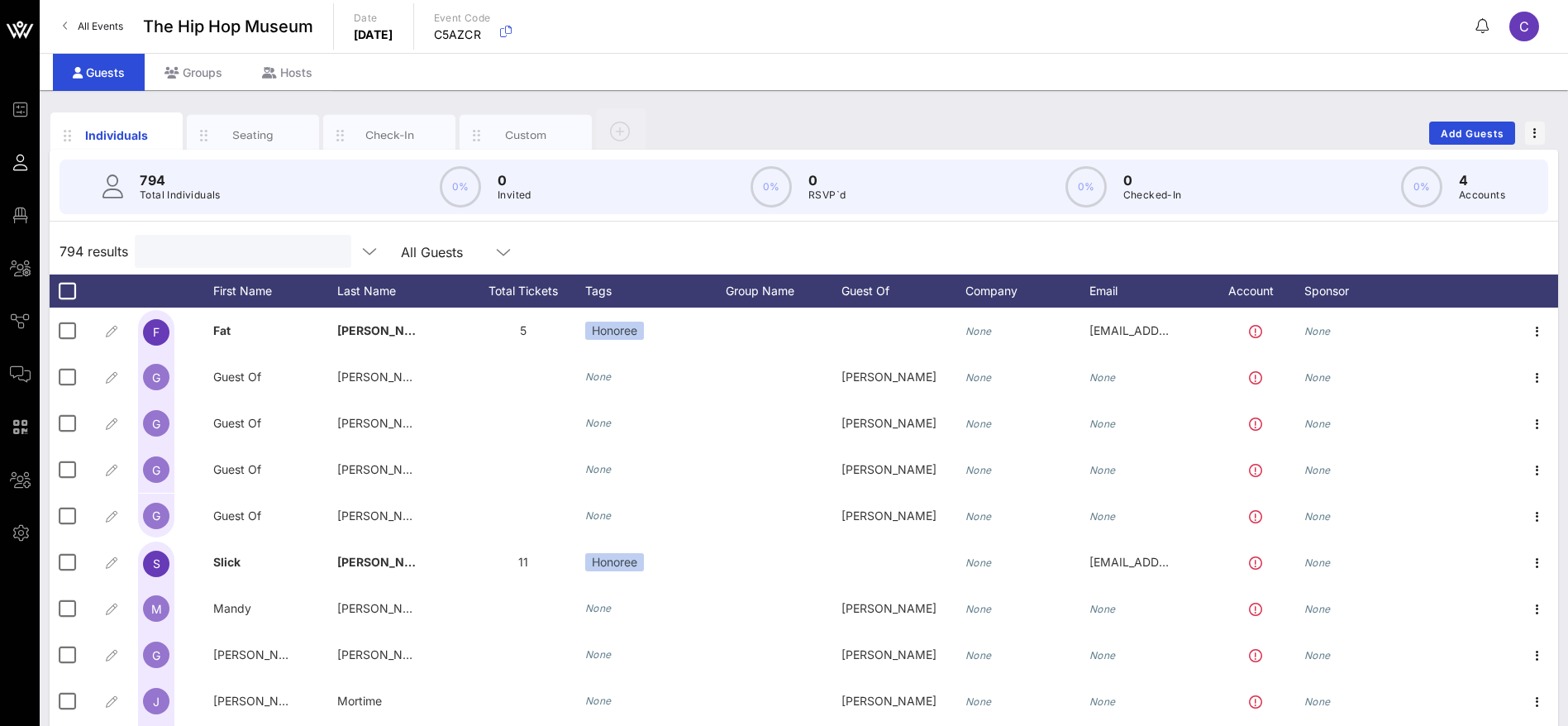
paste input "Big [PERSON_NAME]"
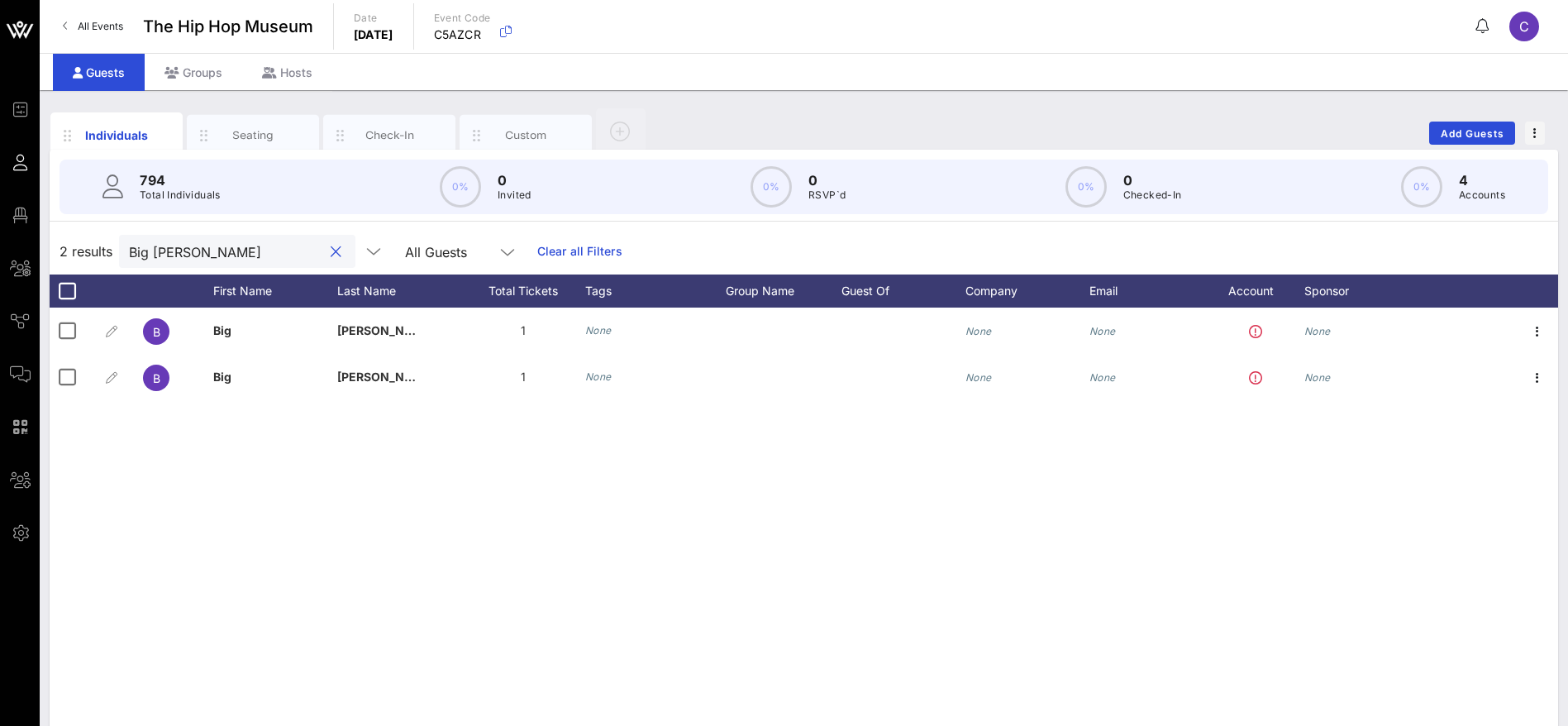
type input "Big [PERSON_NAME]"
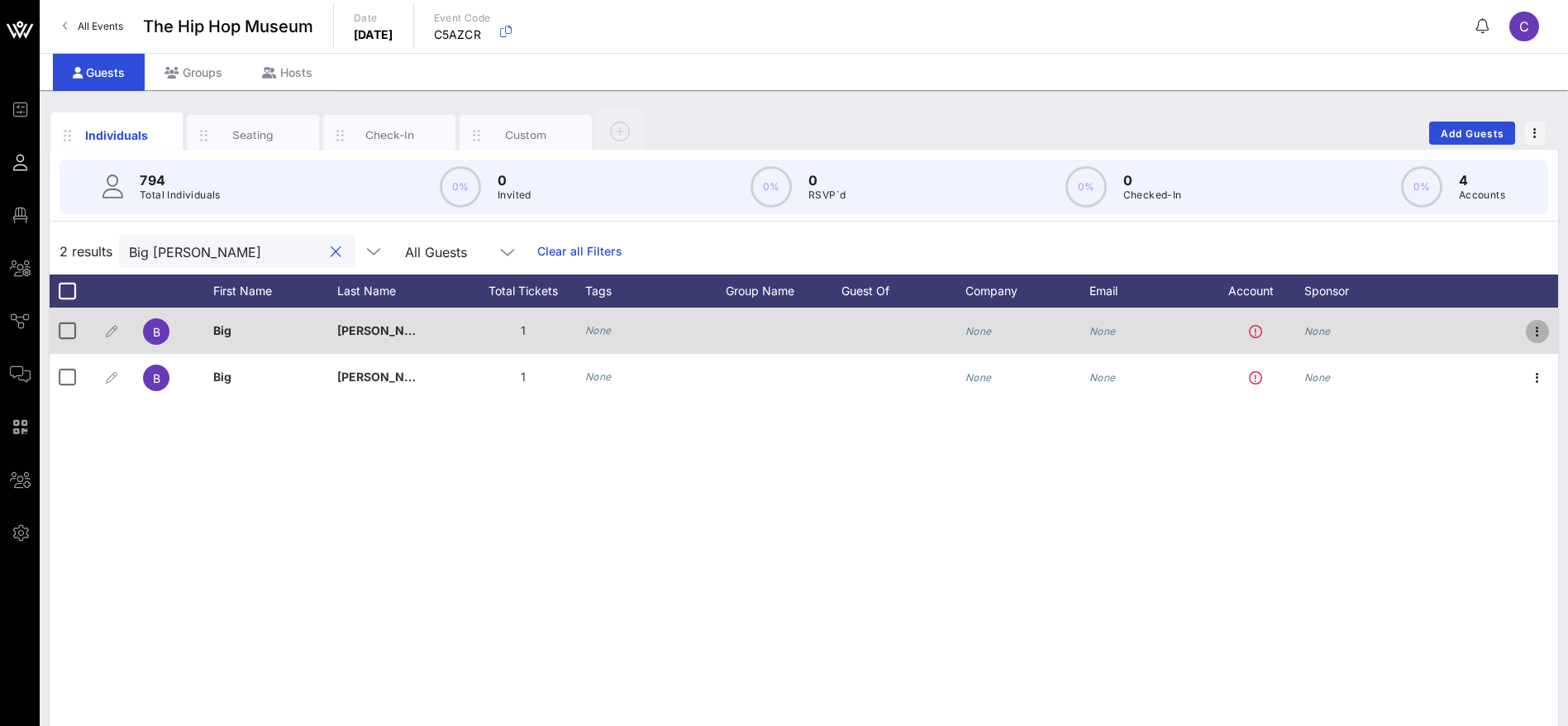
click at [1535, 333] on icon "button" at bounding box center [1538, 331] width 20 height 20
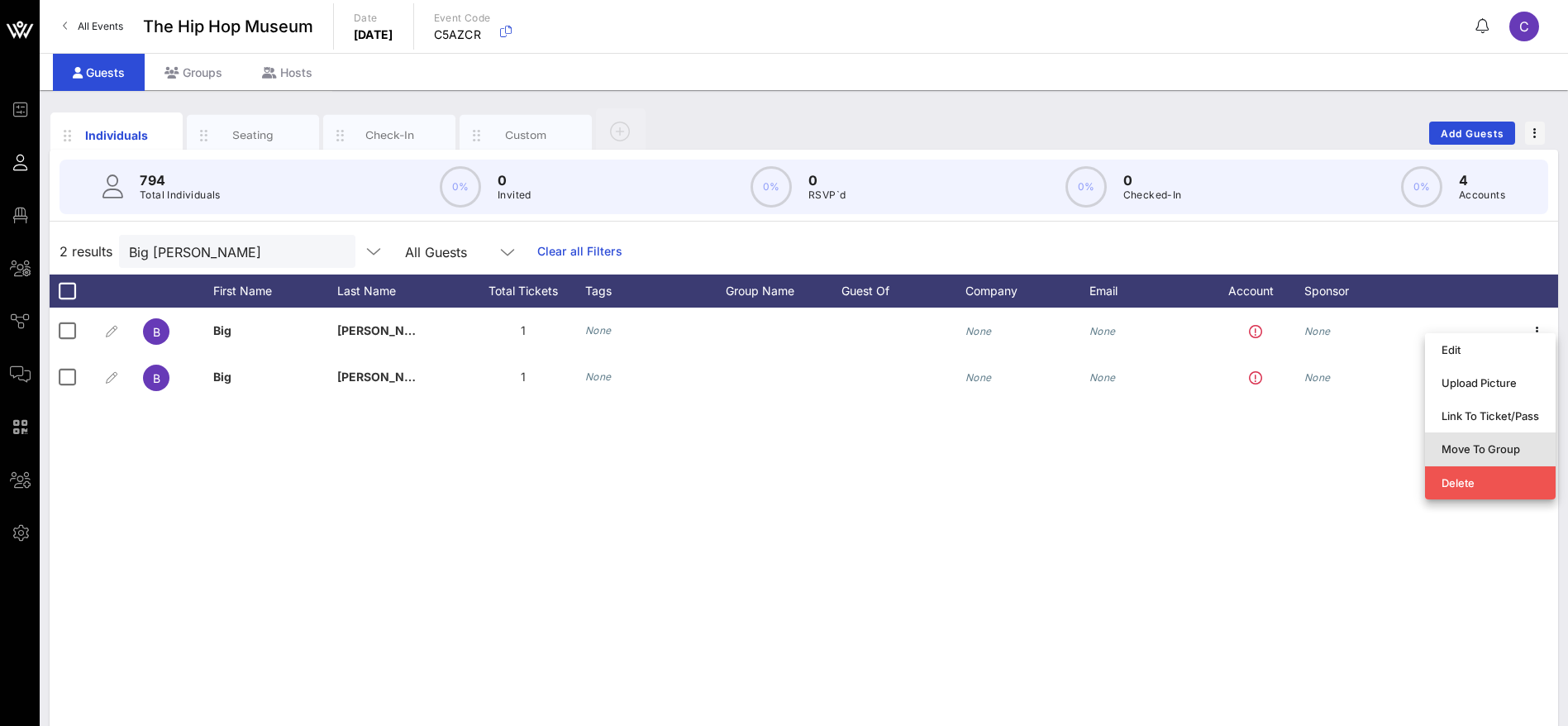
click at [1478, 453] on div "Move To Group" at bounding box center [1491, 449] width 98 height 13
type input "Big [PERSON_NAME]"
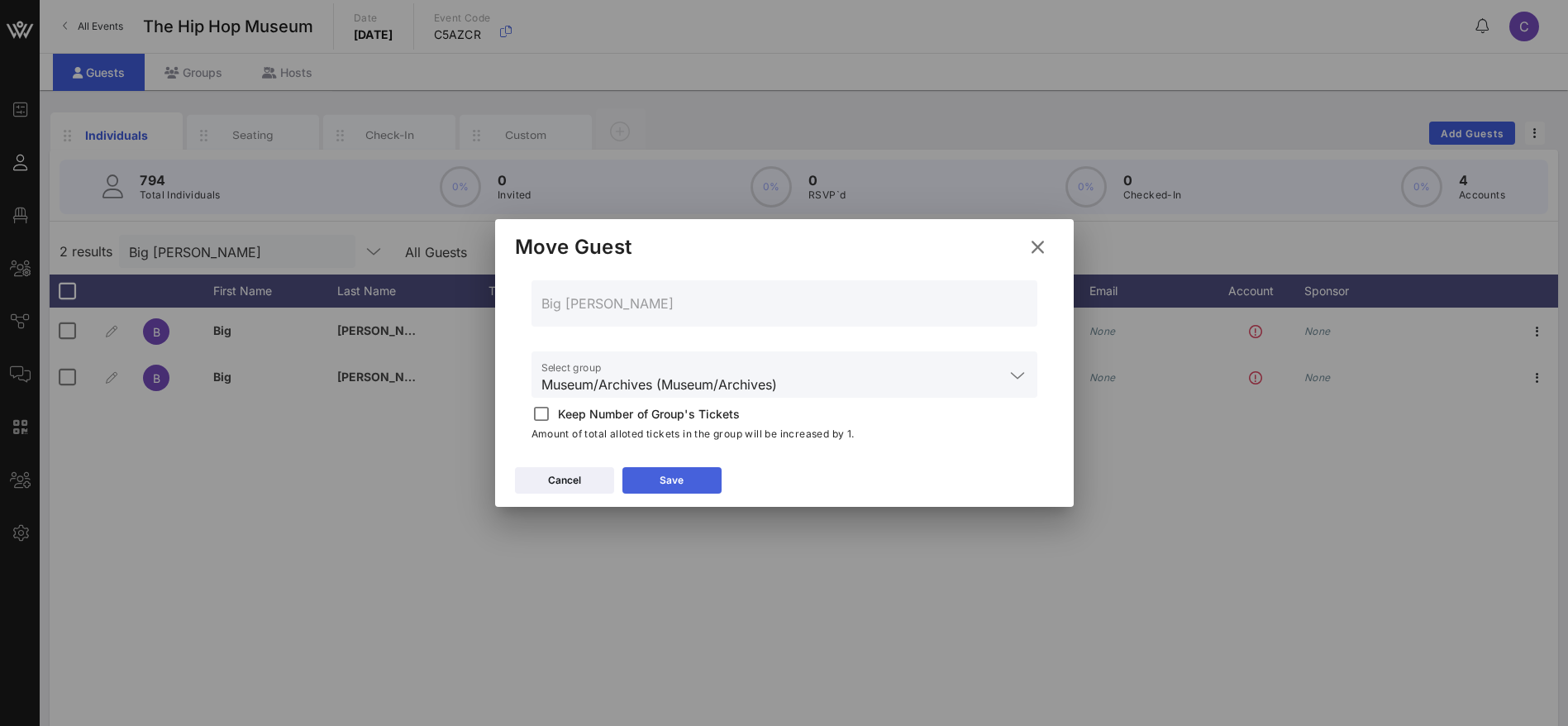
click at [689, 480] on button "Save" at bounding box center [672, 480] width 99 height 26
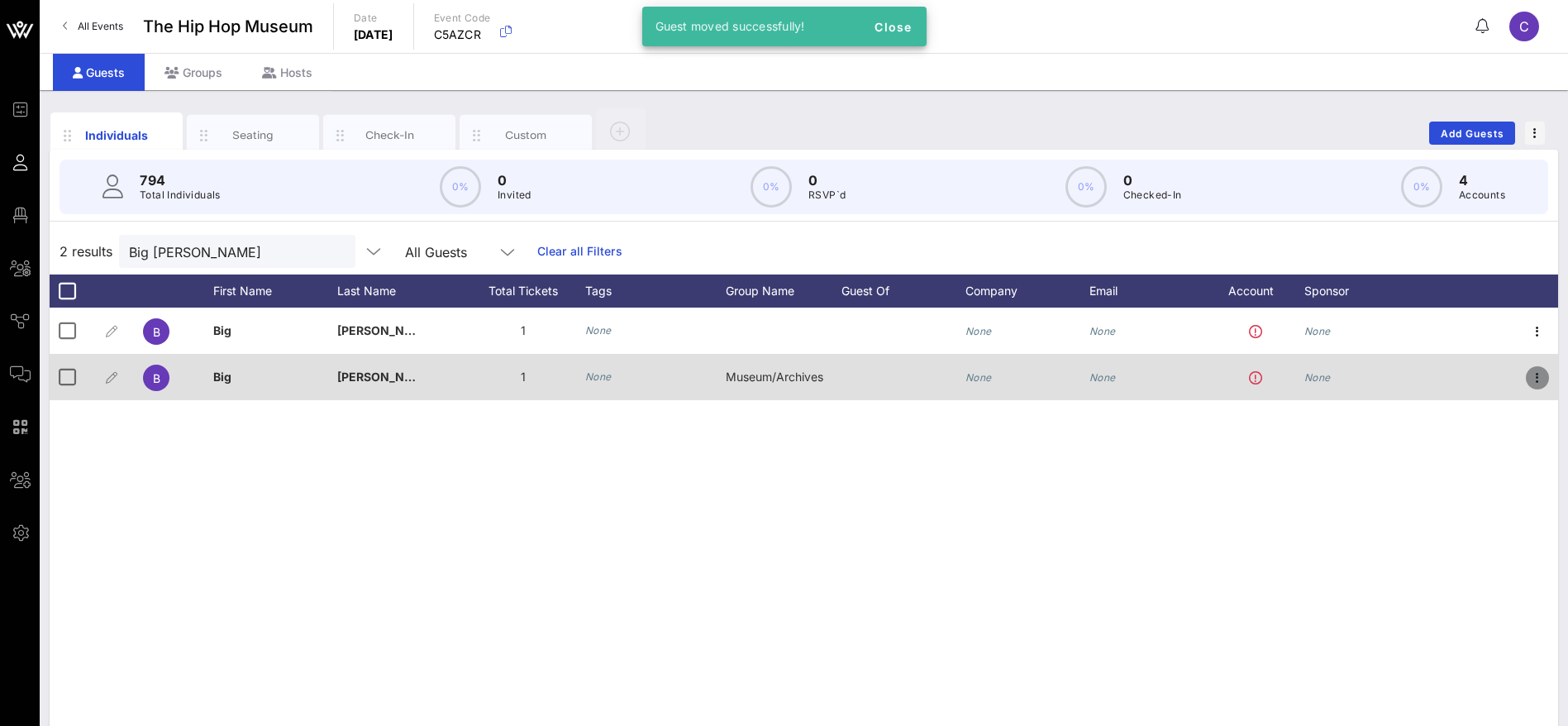
click at [1538, 376] on icon "button" at bounding box center [1538, 378] width 20 height 20
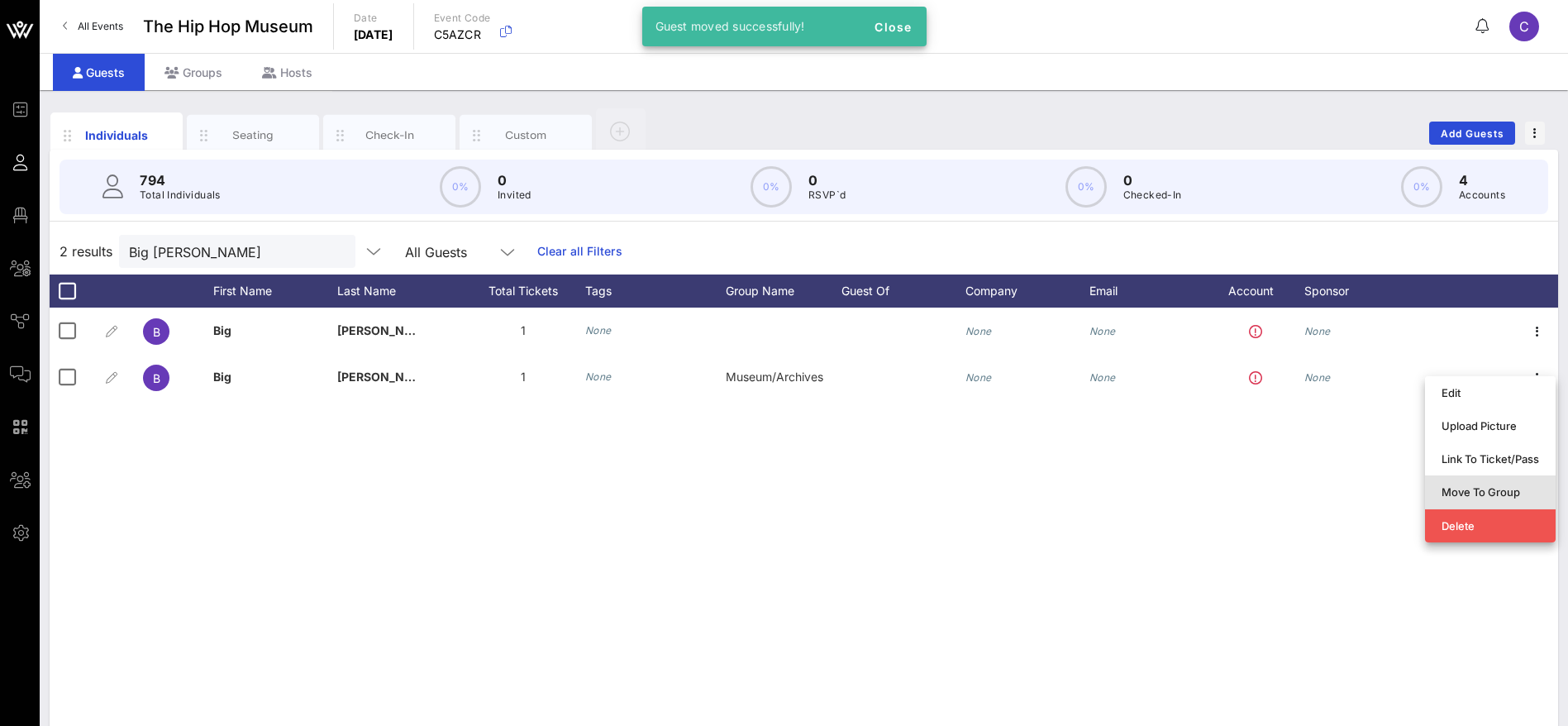
click at [1459, 488] on div "Move To Group" at bounding box center [1491, 492] width 98 height 13
type input "Big [PERSON_NAME]"
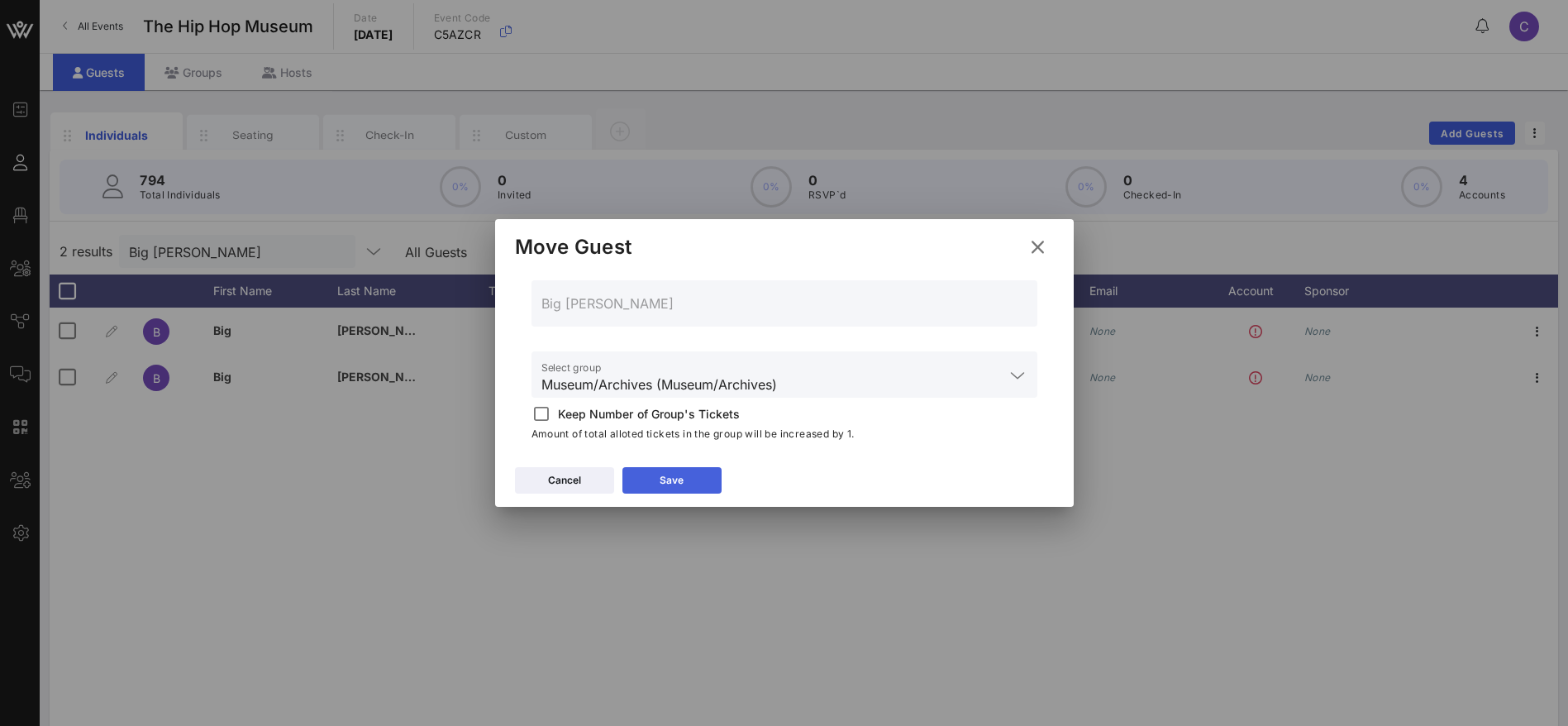
click at [670, 477] on icon at bounding box center [672, 480] width 12 height 10
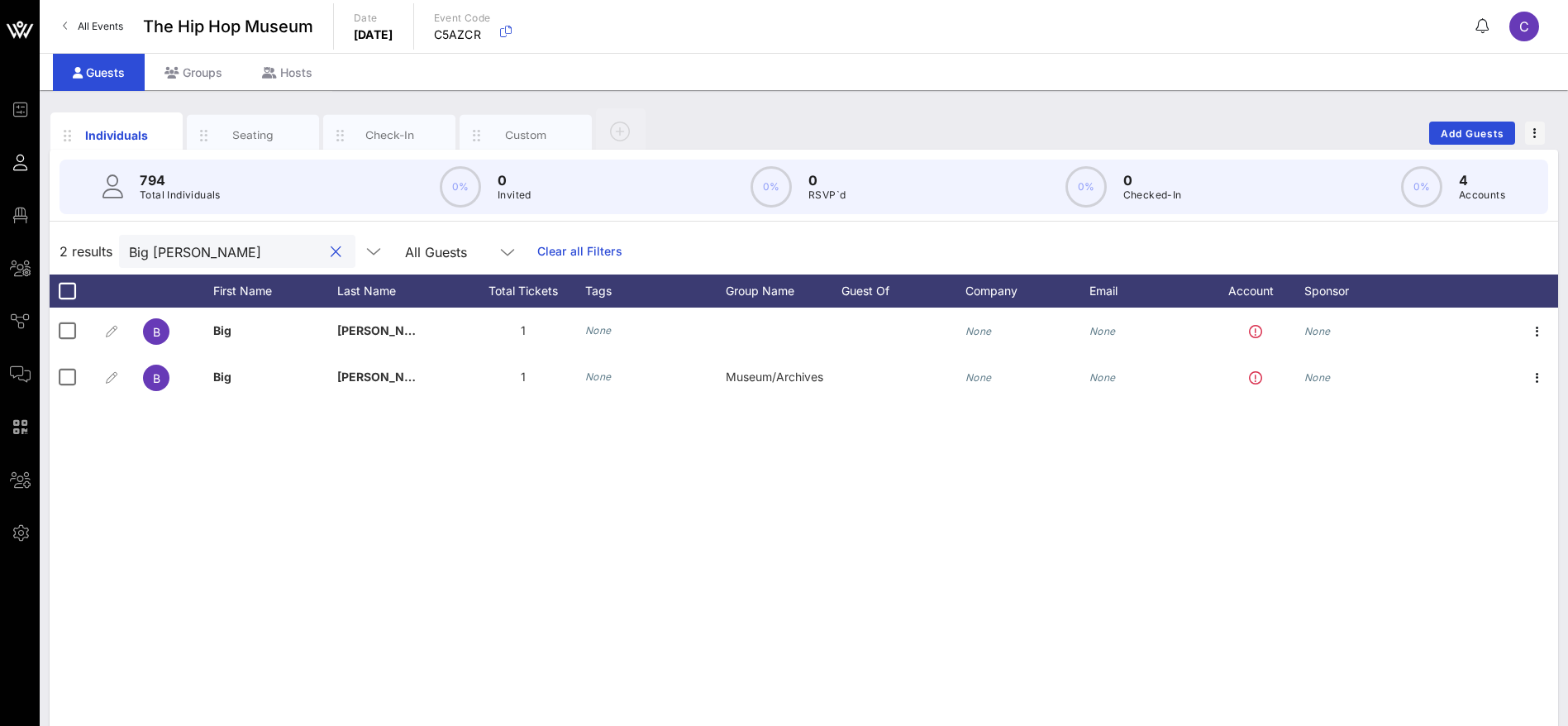
drag, startPoint x: 148, startPoint y: 255, endPoint x: 66, endPoint y: 255, distance: 82.0
click at [66, 255] on div "2 results Big [PERSON_NAME] All Guests Clear all Filters" at bounding box center [804, 251] width 1508 height 46
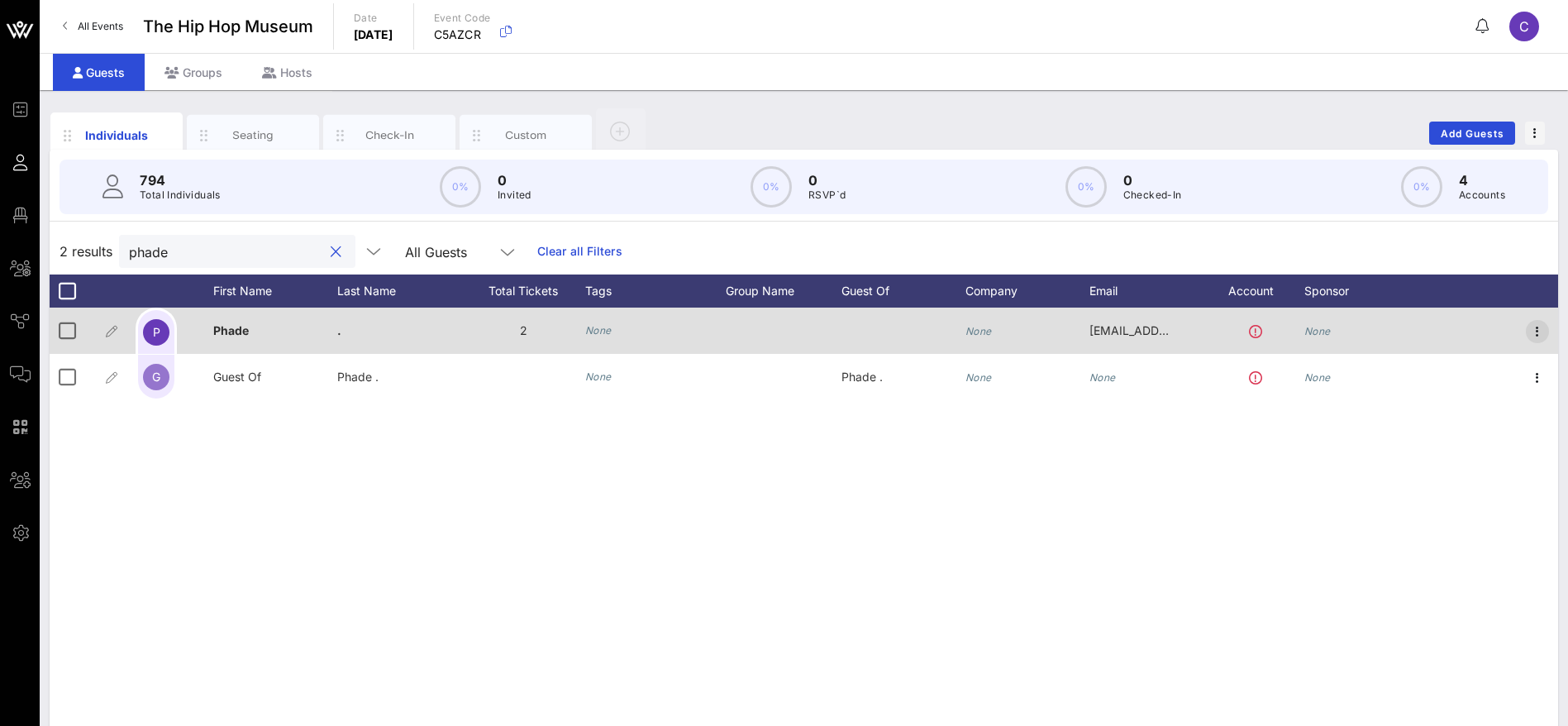
type input "phade"
click at [1540, 331] on icon "button" at bounding box center [1538, 331] width 20 height 20
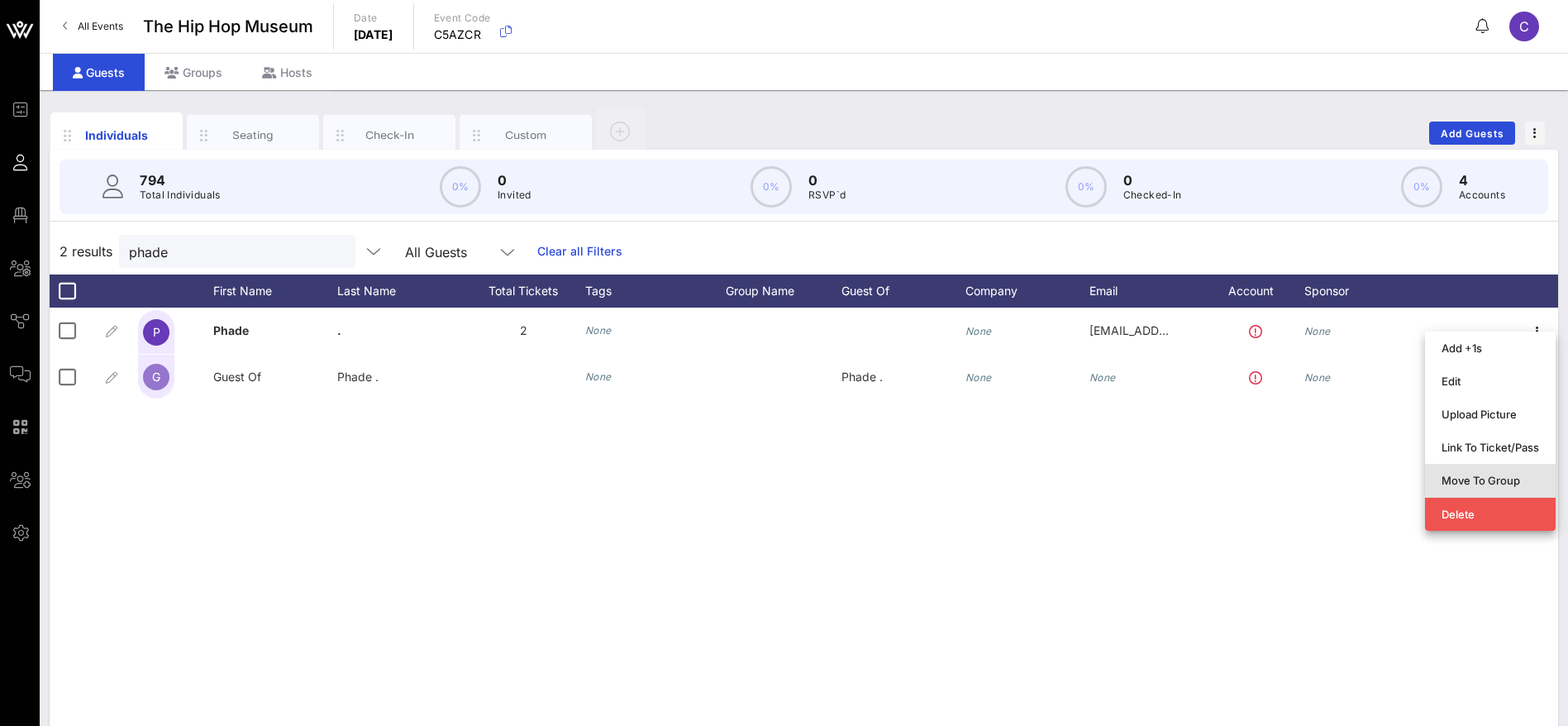
click at [1482, 489] on div "Move To Group" at bounding box center [1491, 480] width 98 height 26
type input "Phade ."
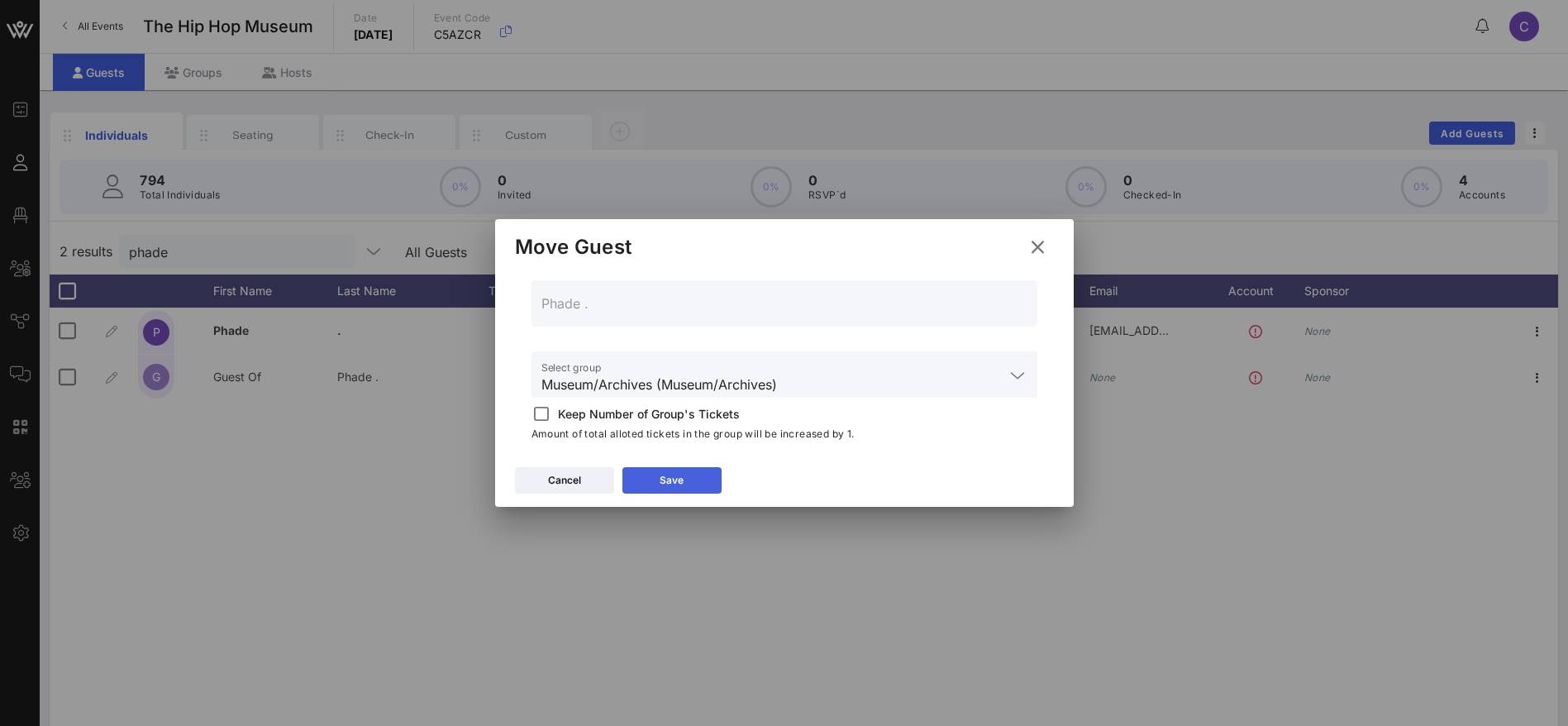
click at [688, 474] on button "Save" at bounding box center [672, 480] width 99 height 26
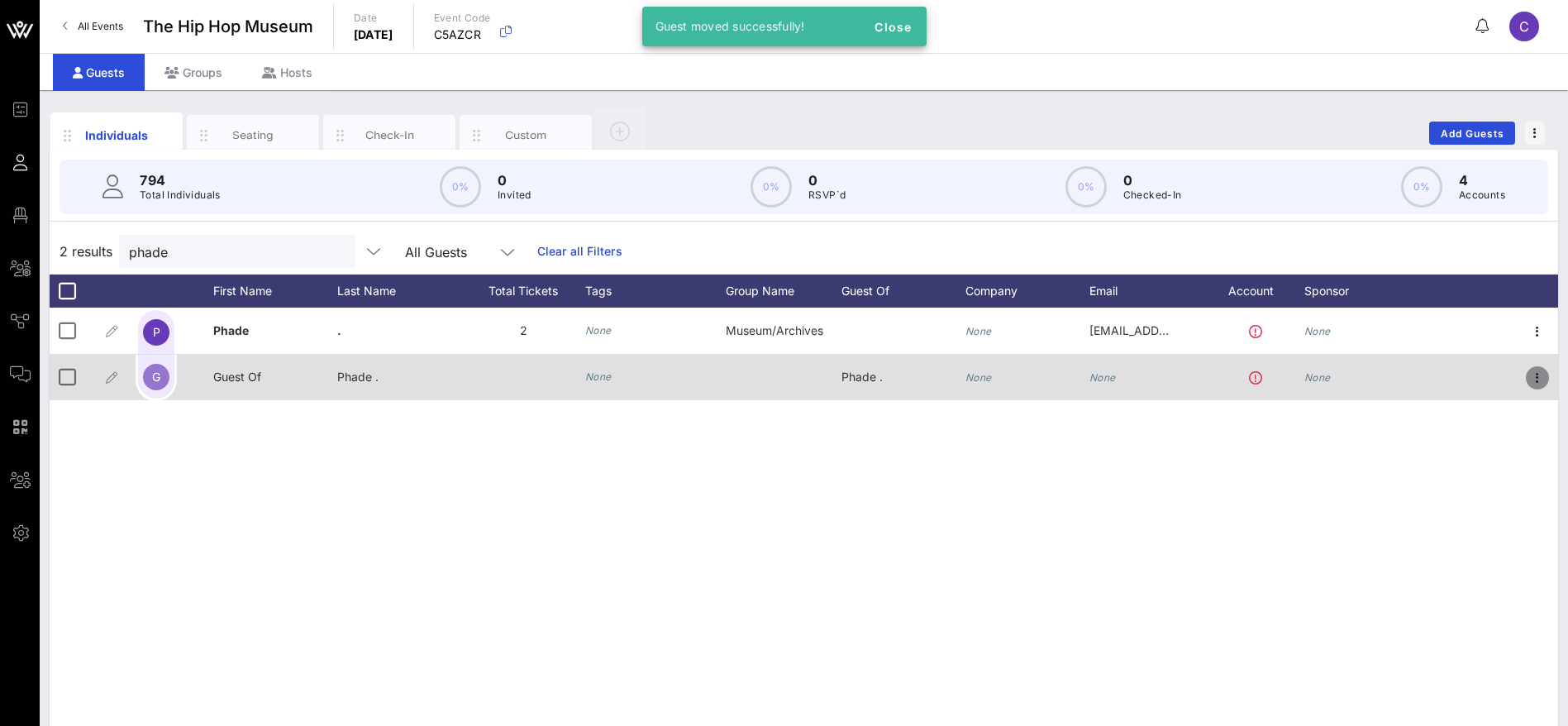
click at [1537, 376] on icon "button" at bounding box center [1538, 378] width 20 height 20
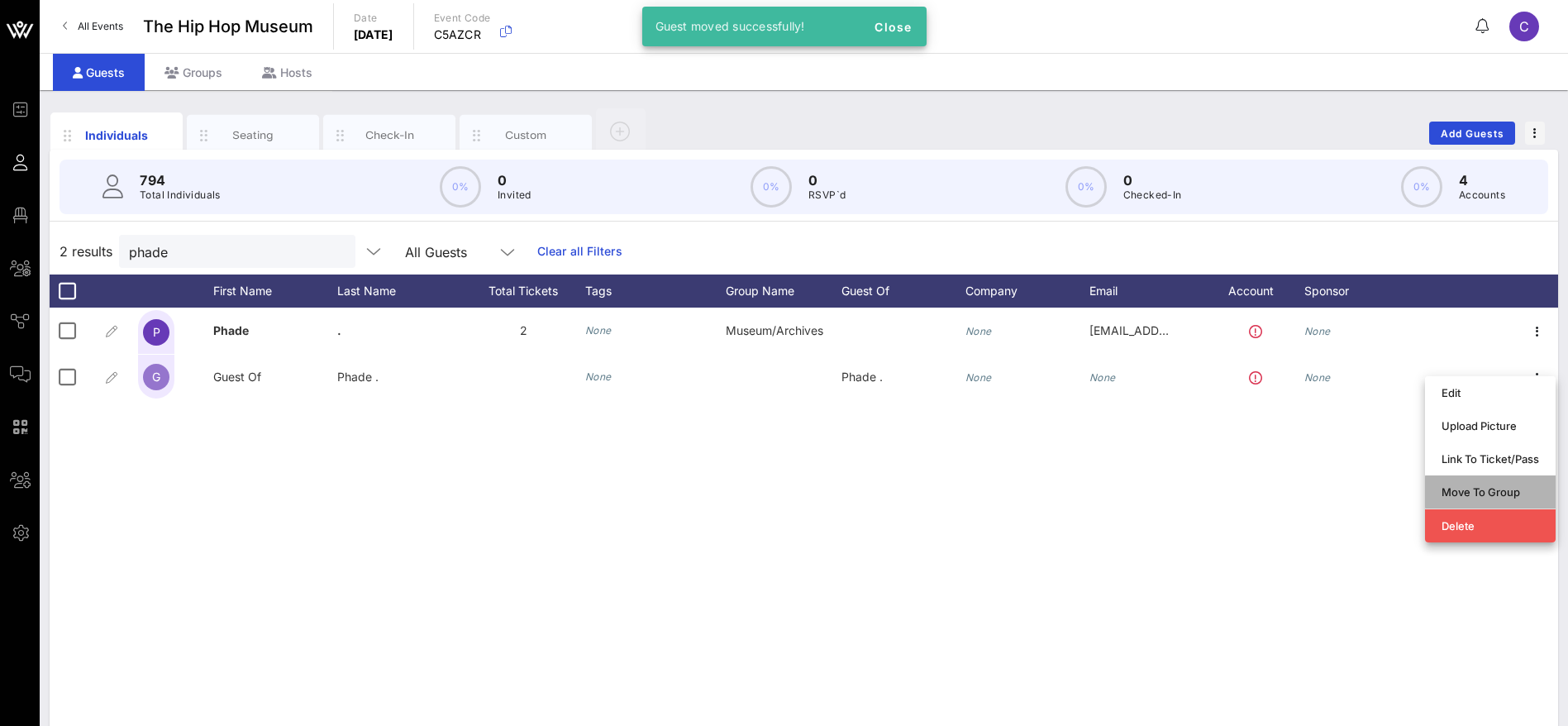
click at [1469, 490] on div "Move To Group" at bounding box center [1491, 492] width 98 height 13
type input "Guest Of Phade ."
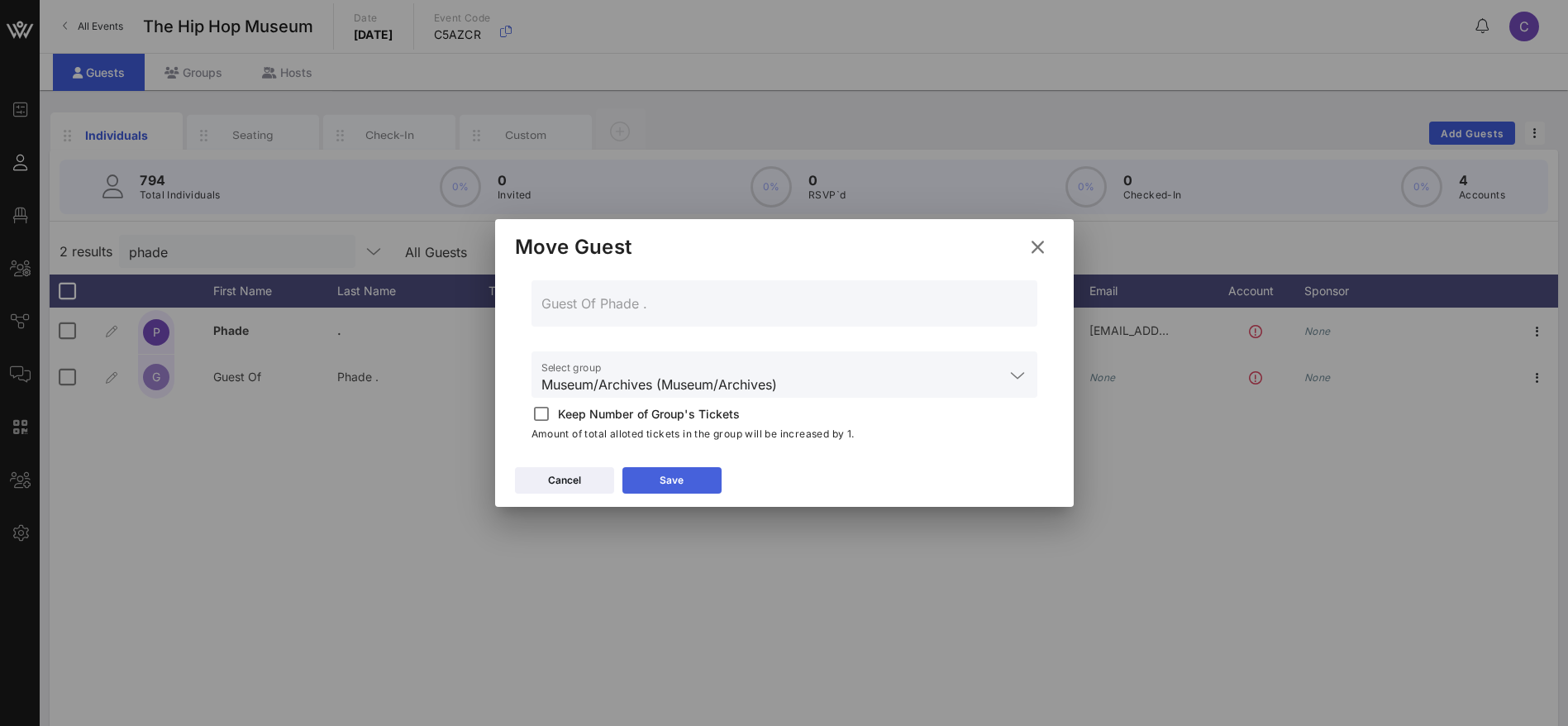
click at [660, 474] on div "Save" at bounding box center [672, 480] width 24 height 17
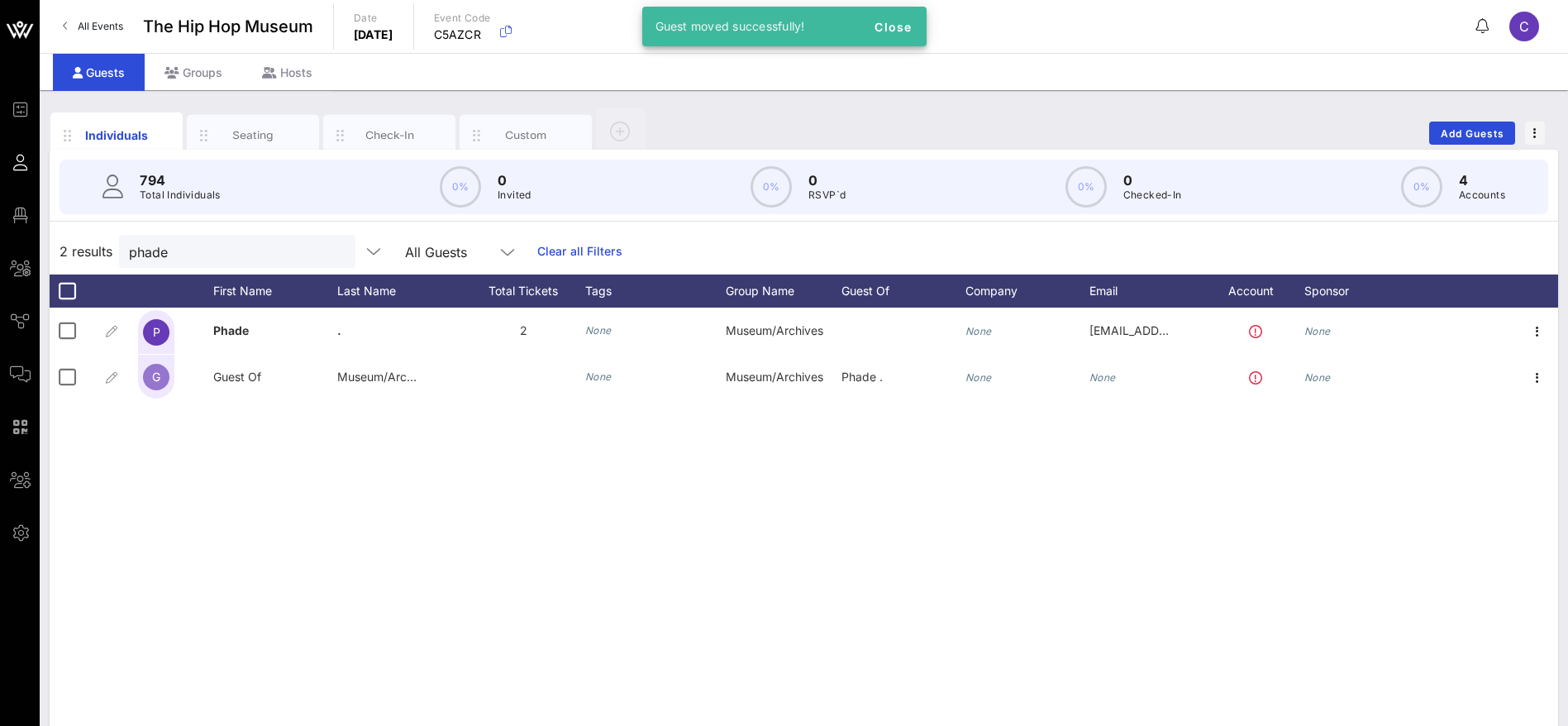
drag, startPoint x: 1274, startPoint y: 559, endPoint x: 1265, endPoint y: 566, distance: 11.4
click at [1274, 561] on div "P Phade . 2 None Museum/Archives None [EMAIL_ADDRESS][DOMAIN_NAME] None G Guest…" at bounding box center [804, 556] width 1508 height 496
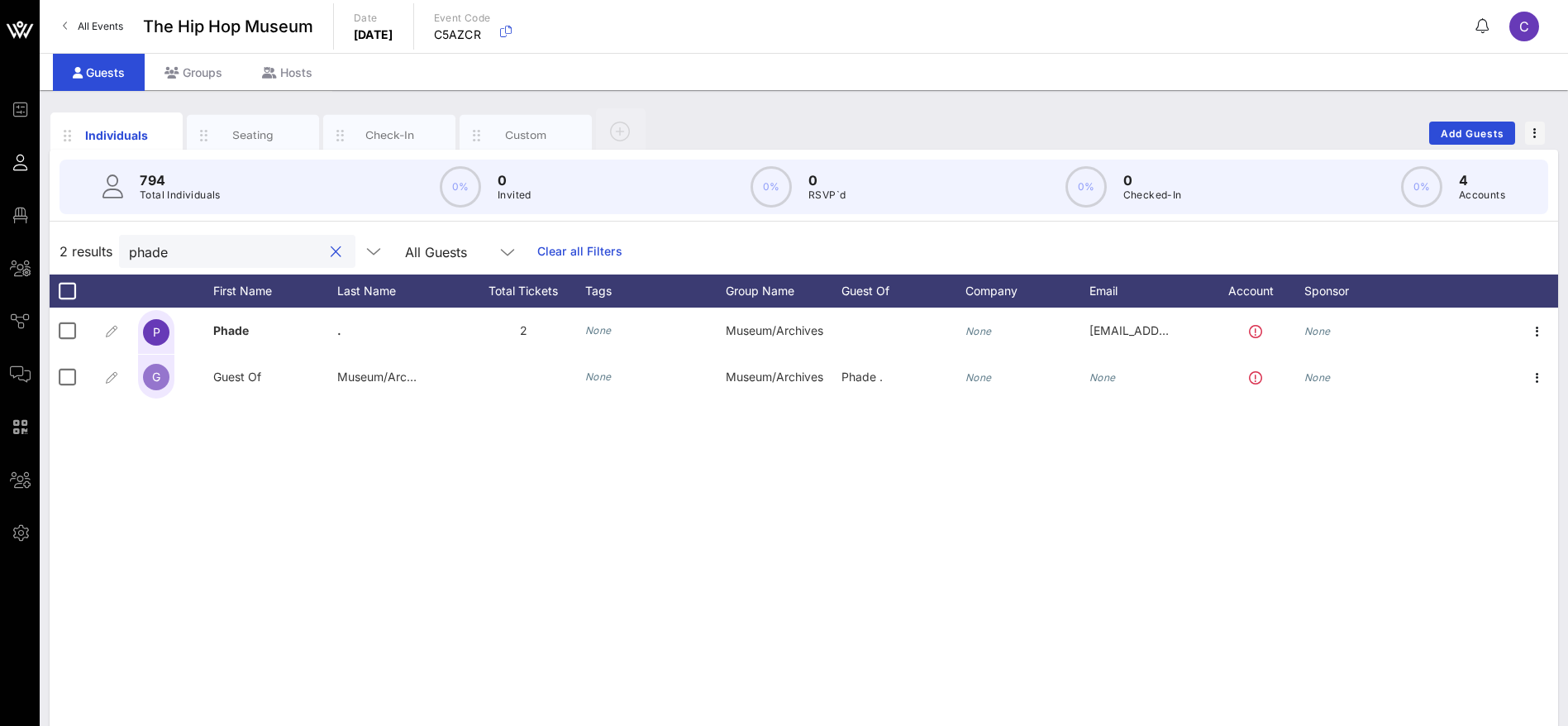
drag, startPoint x: 167, startPoint y: 250, endPoint x: 74, endPoint y: 256, distance: 93.2
click at [74, 256] on div "2 results phade All Guests Clear all Filters" at bounding box center [804, 251] width 1508 height 46
paste input "[PERSON_NAME]"
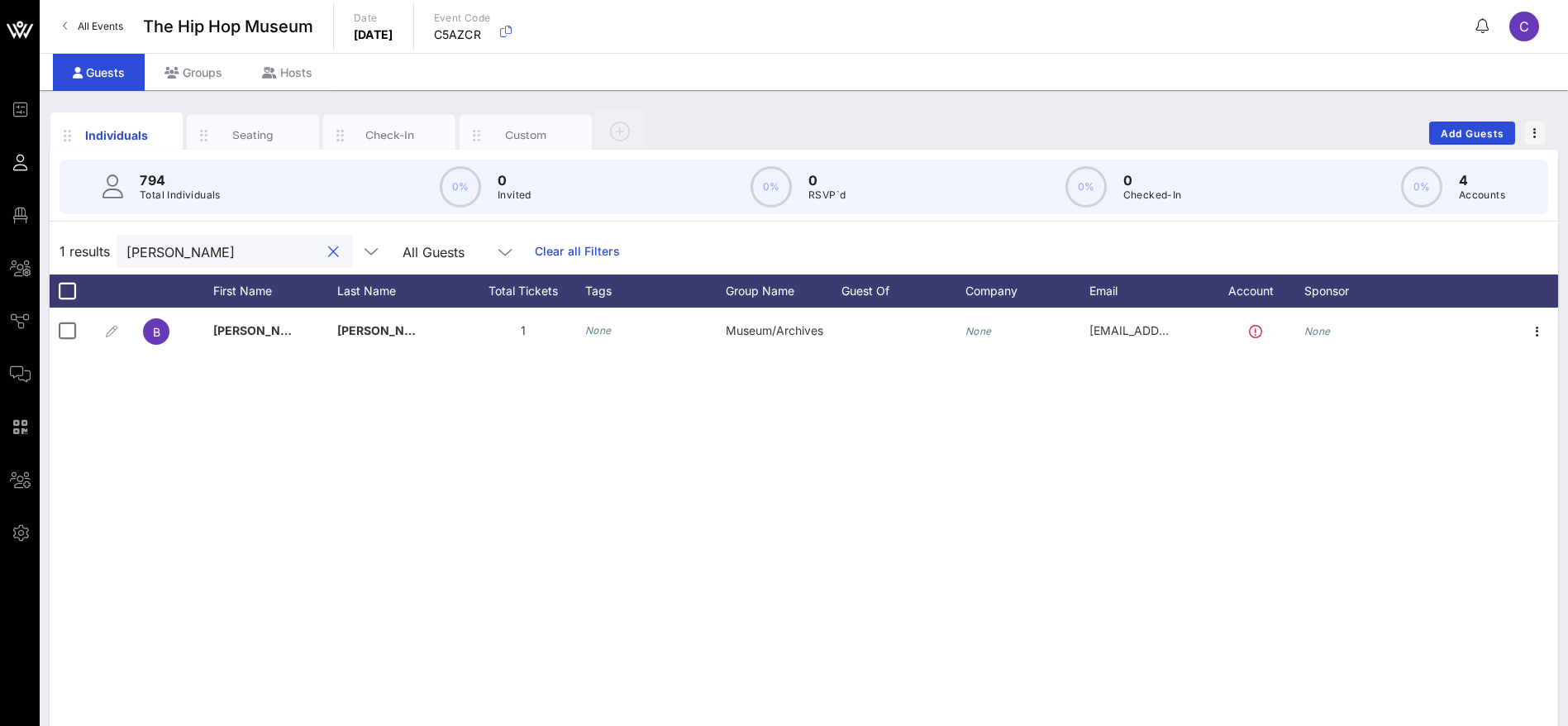
drag, startPoint x: 247, startPoint y: 257, endPoint x: 101, endPoint y: 248, distance: 146.3
click at [101, 248] on div "1 results [PERSON_NAME] All Guests Clear all Filters" at bounding box center [804, 251] width 1508 height 46
paste input "[PERSON_NAME]"
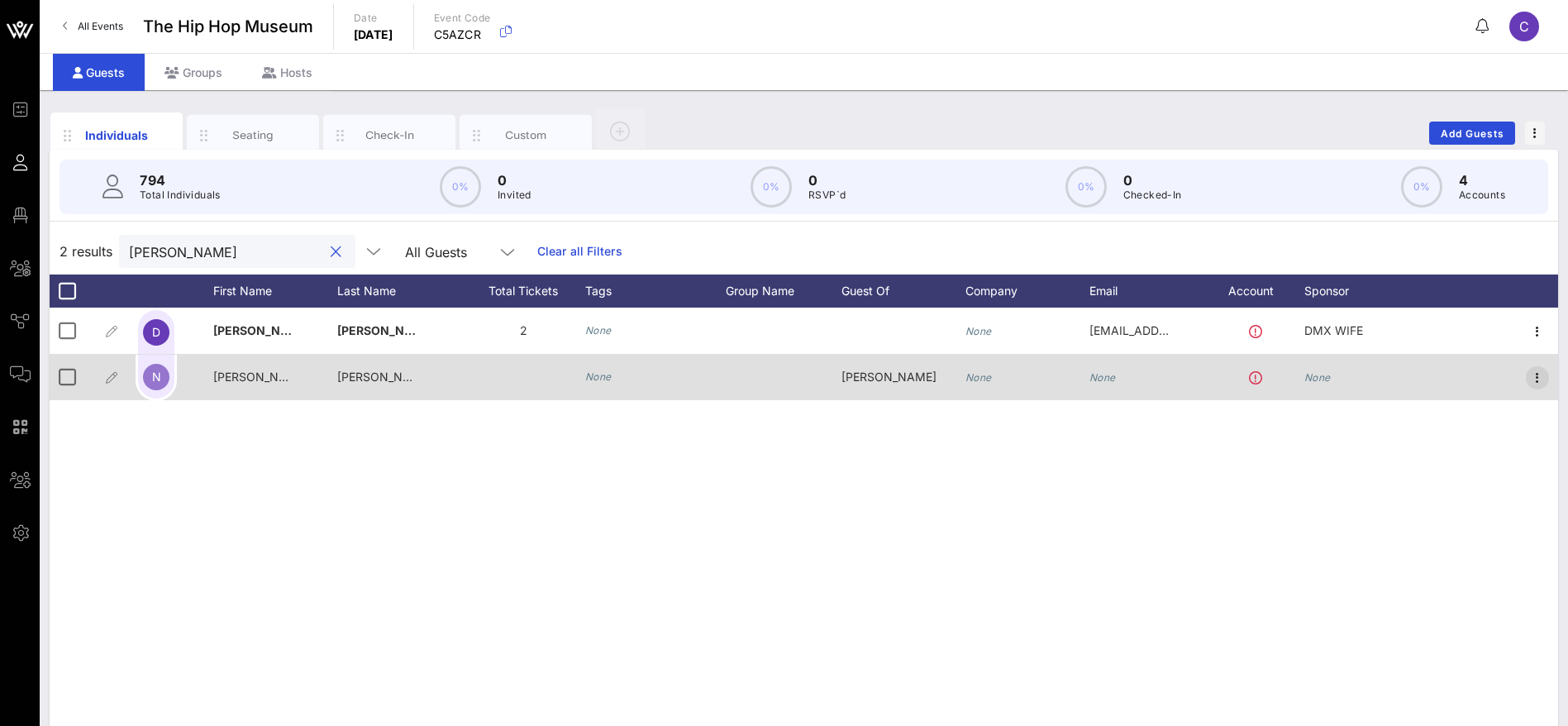
type input "[PERSON_NAME]"
click at [1536, 378] on icon "button" at bounding box center [1538, 378] width 20 height 20
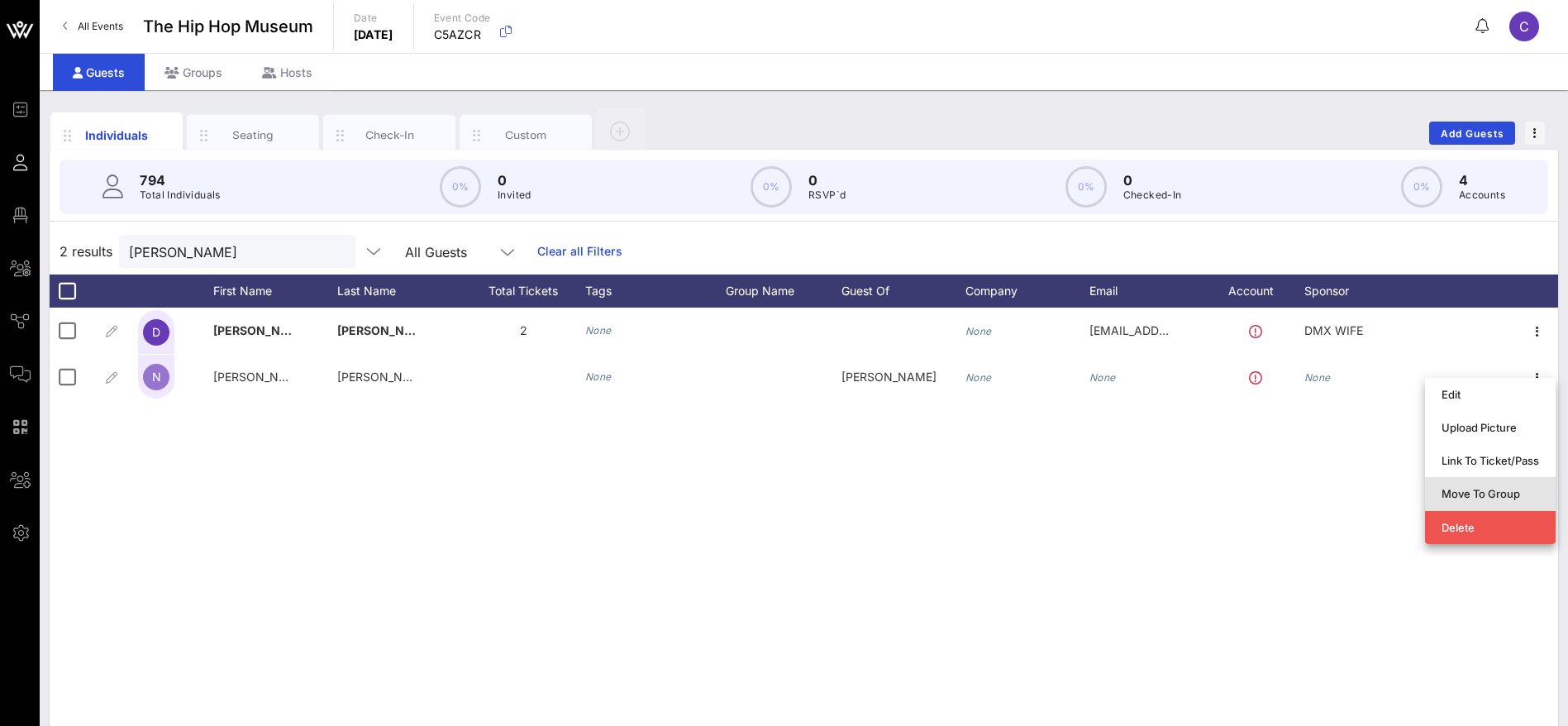
click at [1481, 488] on div "Move To Group" at bounding box center [1491, 494] width 98 height 13
type input "[PERSON_NAME]"
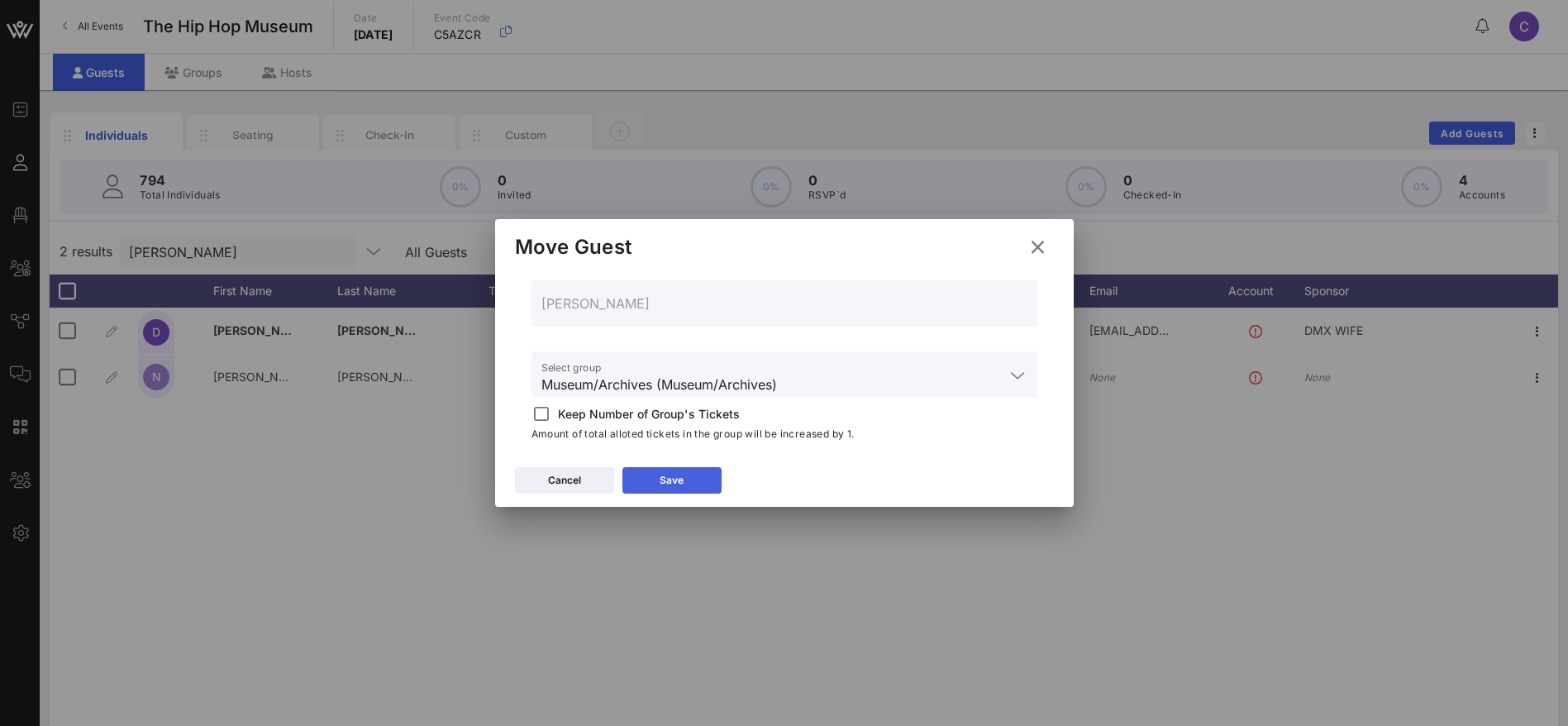
click at [659, 479] on button "Save" at bounding box center [672, 480] width 99 height 26
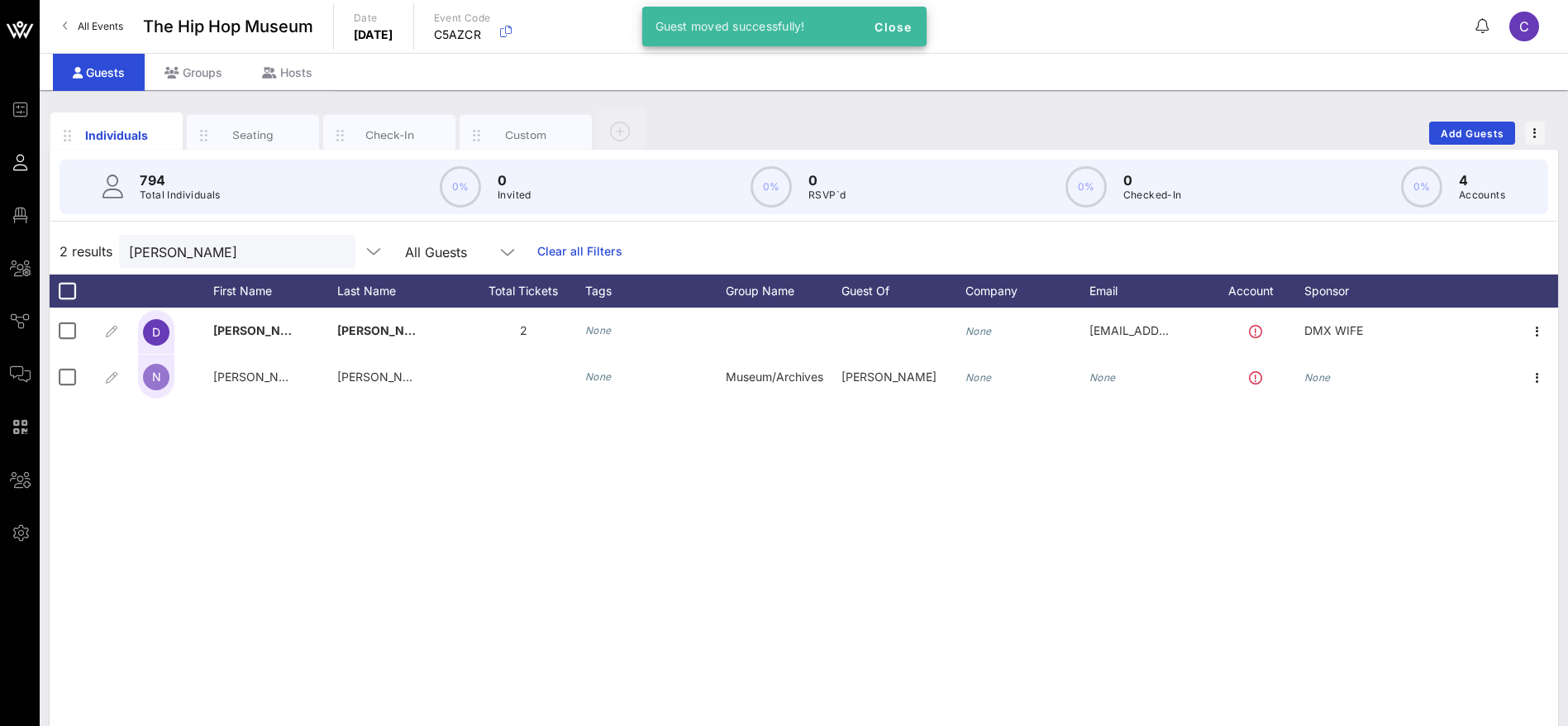
drag, startPoint x: 371, startPoint y: 538, endPoint x: 471, endPoint y: 536, distance: 100.0
click at [372, 538] on div "D [PERSON_NAME] 2 None None [EMAIL_ADDRESS][DOMAIN_NAME] DMX WIFE N [PERSON_NAM…" at bounding box center [804, 556] width 1508 height 496
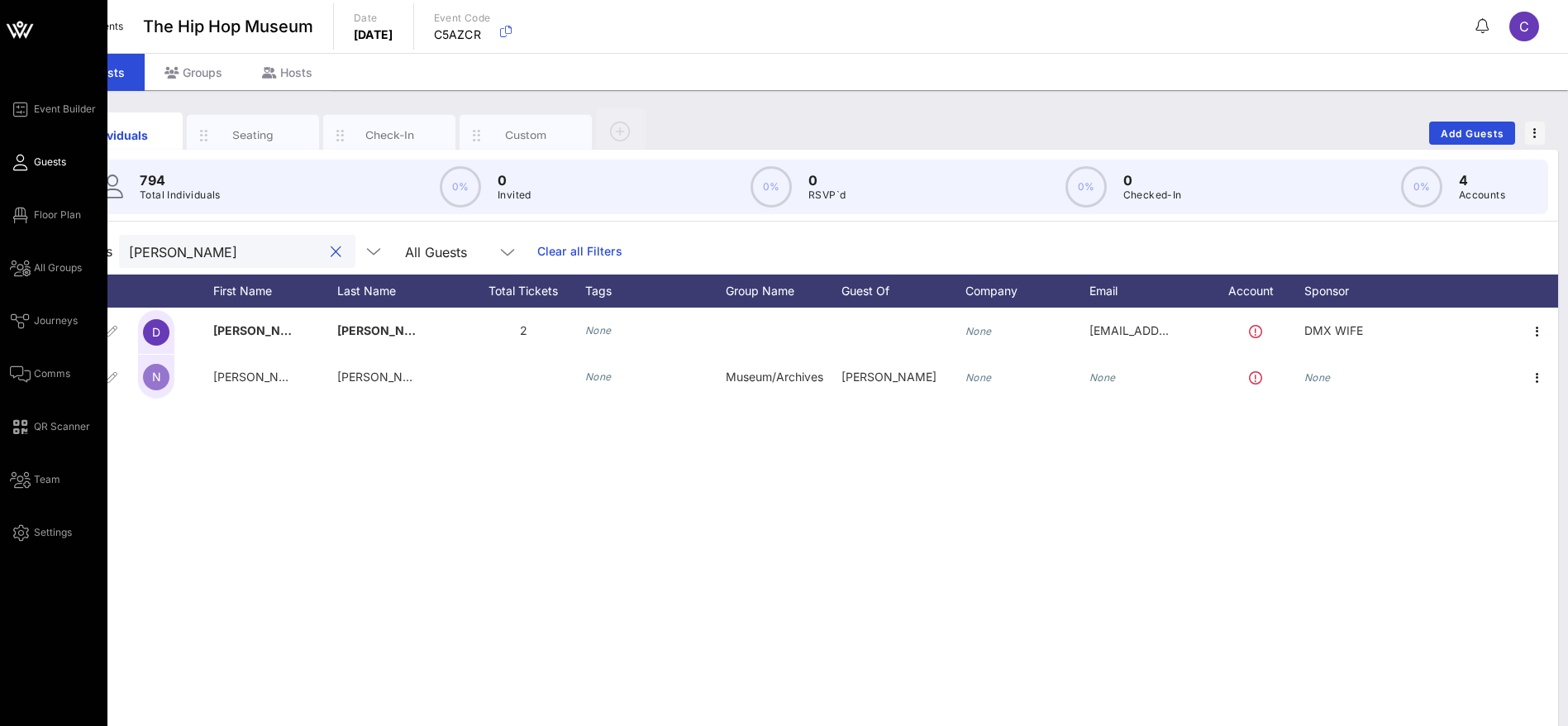
drag, startPoint x: 13, startPoint y: 249, endPoint x: 2, endPoint y: 246, distance: 11.4
click at [1, 247] on div "Event Builder Guests Floor Plan All Groups Journeys Comms QR Scanner Team Setti…" at bounding box center [784, 410] width 1568 height 820
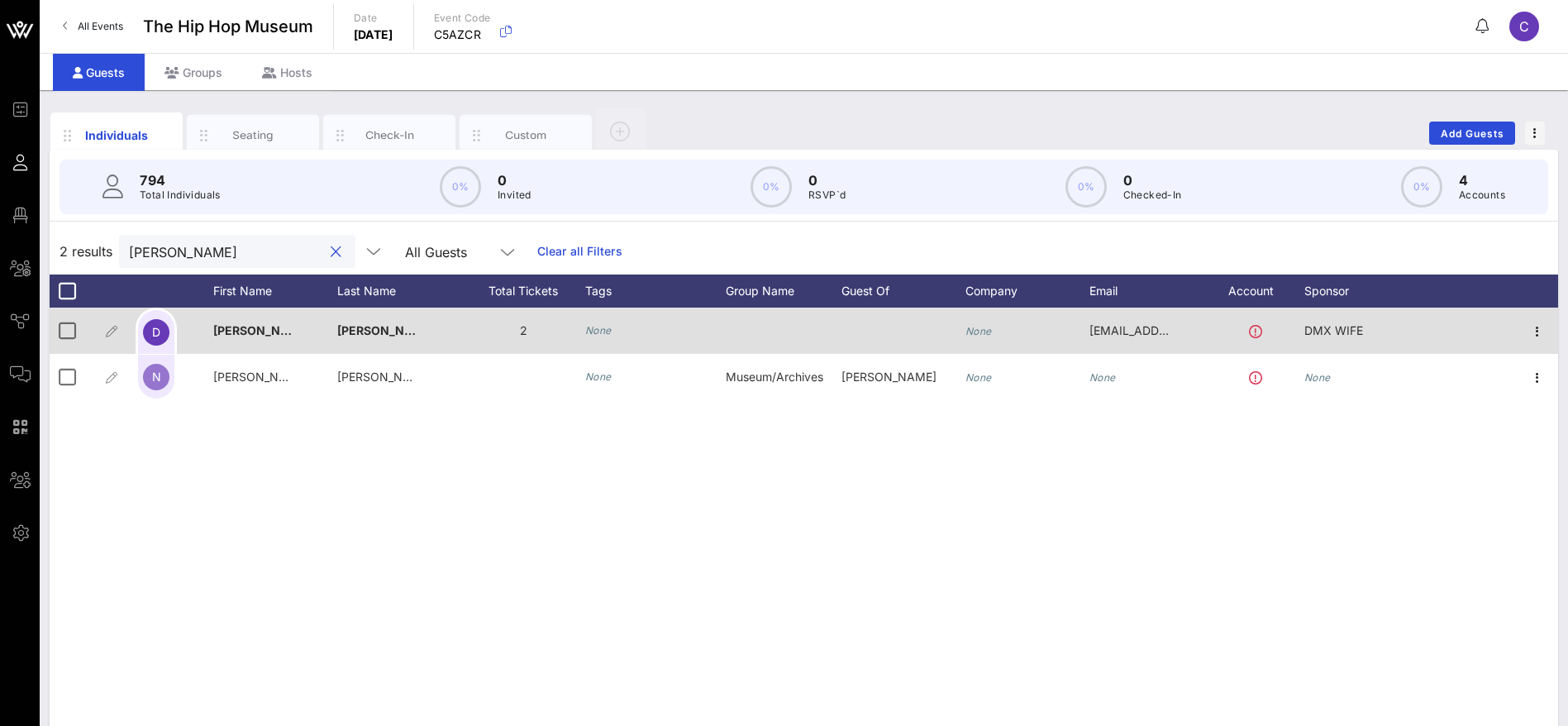
paste input "[PERSON_NAME]"
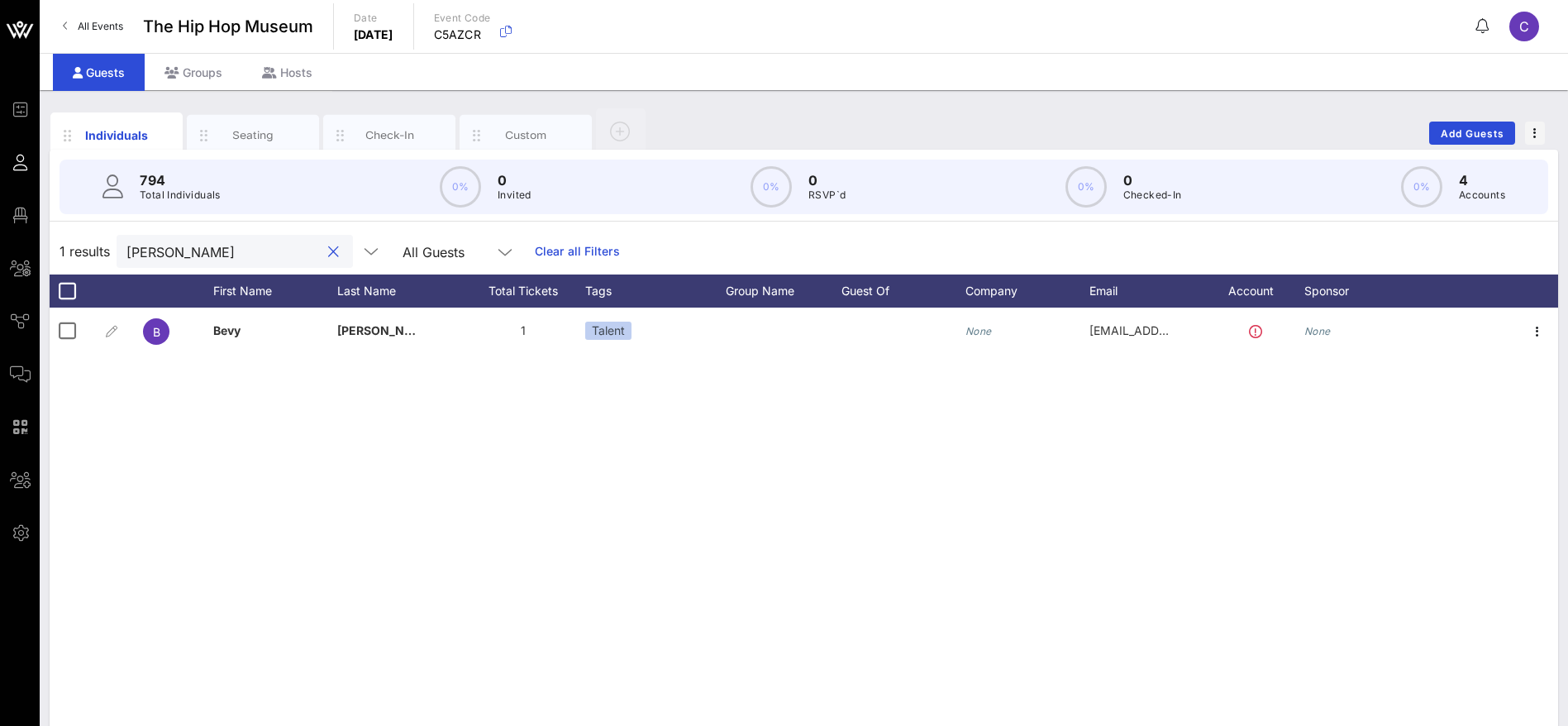
drag, startPoint x: 118, startPoint y: 248, endPoint x: 71, endPoint y: 251, distance: 47.1
click at [71, 251] on div "1 results [PERSON_NAME] All Guests Clear all Filters" at bounding box center [804, 251] width 1508 height 46
paste input "[PERSON_NAME]"
drag, startPoint x: 113, startPoint y: 249, endPoint x: 71, endPoint y: 249, distance: 42.0
click at [71, 249] on div "1 results [PERSON_NAME] All Guests Clear all Filters" at bounding box center [804, 251] width 1508 height 46
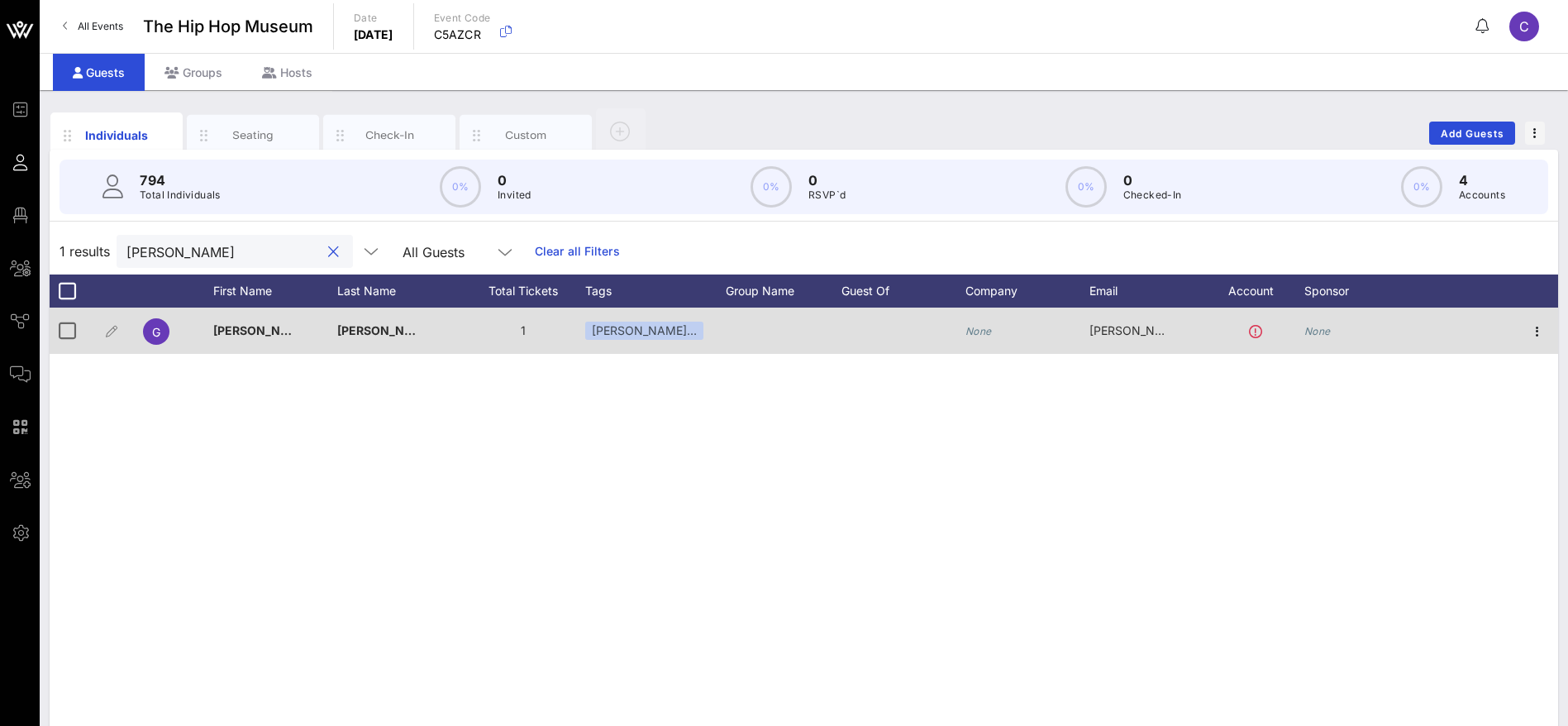
paste input "[PERSON_NAME]"
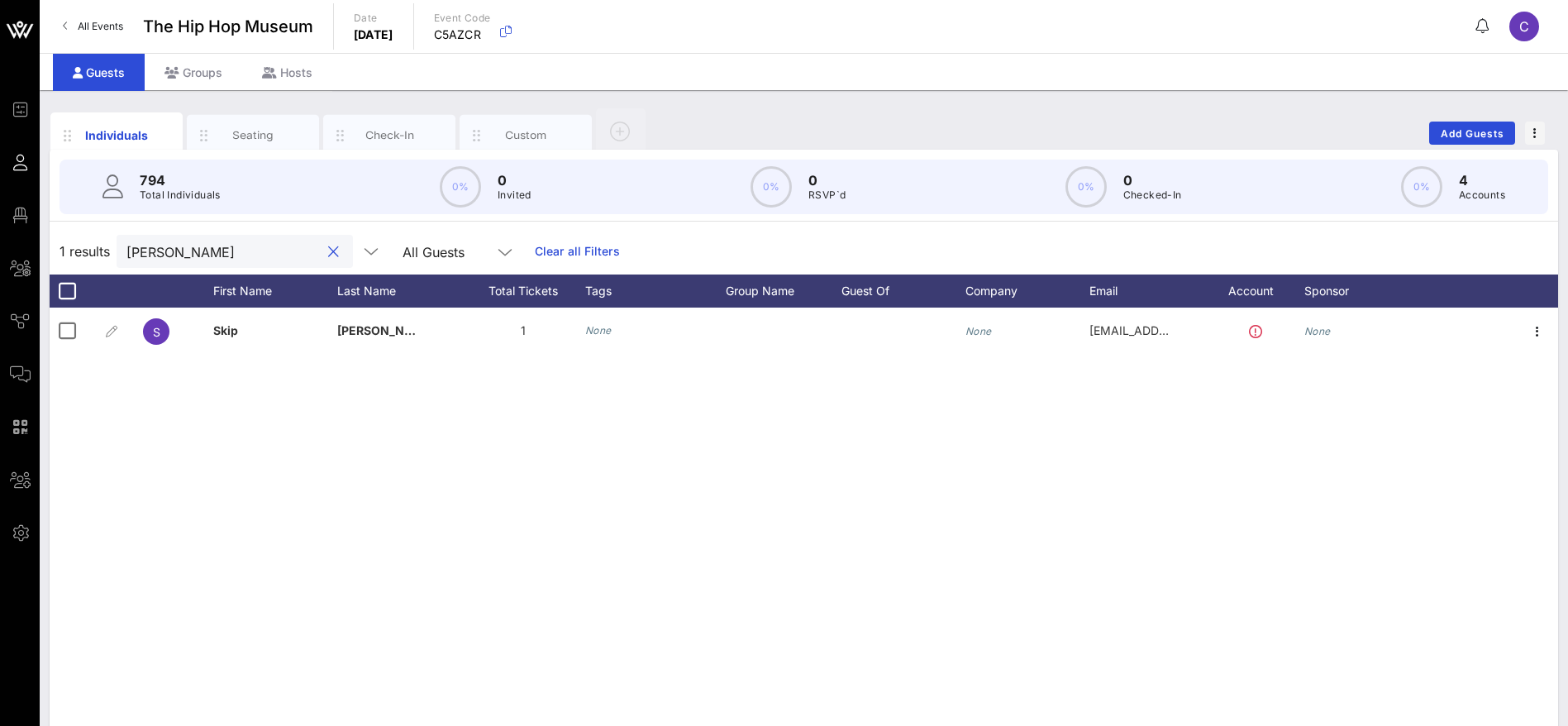
drag, startPoint x: 236, startPoint y: 264, endPoint x: 90, endPoint y: 254, distance: 146.3
click at [90, 254] on div "1 results [PERSON_NAME] All Guests Clear all Filters" at bounding box center [804, 251] width 1508 height 46
click at [108, 249] on div "1 results [PERSON_NAME] All Guests Clear all Filters" at bounding box center [804, 251] width 1508 height 46
paste input "[PERSON_NAME]"
click at [43, 253] on div "Individuals Seating Check-In Custom Add Guests 794 Total Individuals 0% 0 Invit…" at bounding box center [804, 455] width 1528 height 730
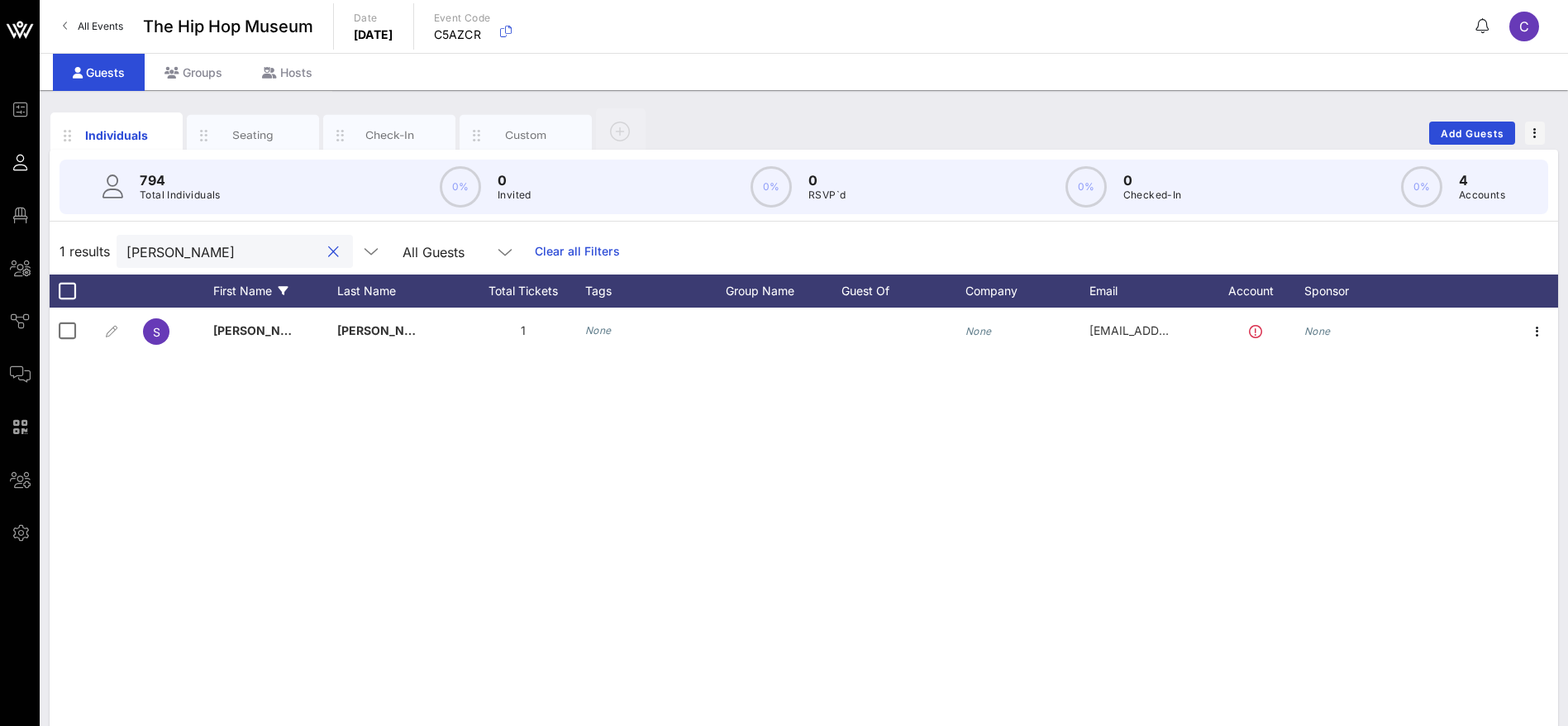
paste input "[PERSON_NAME]"
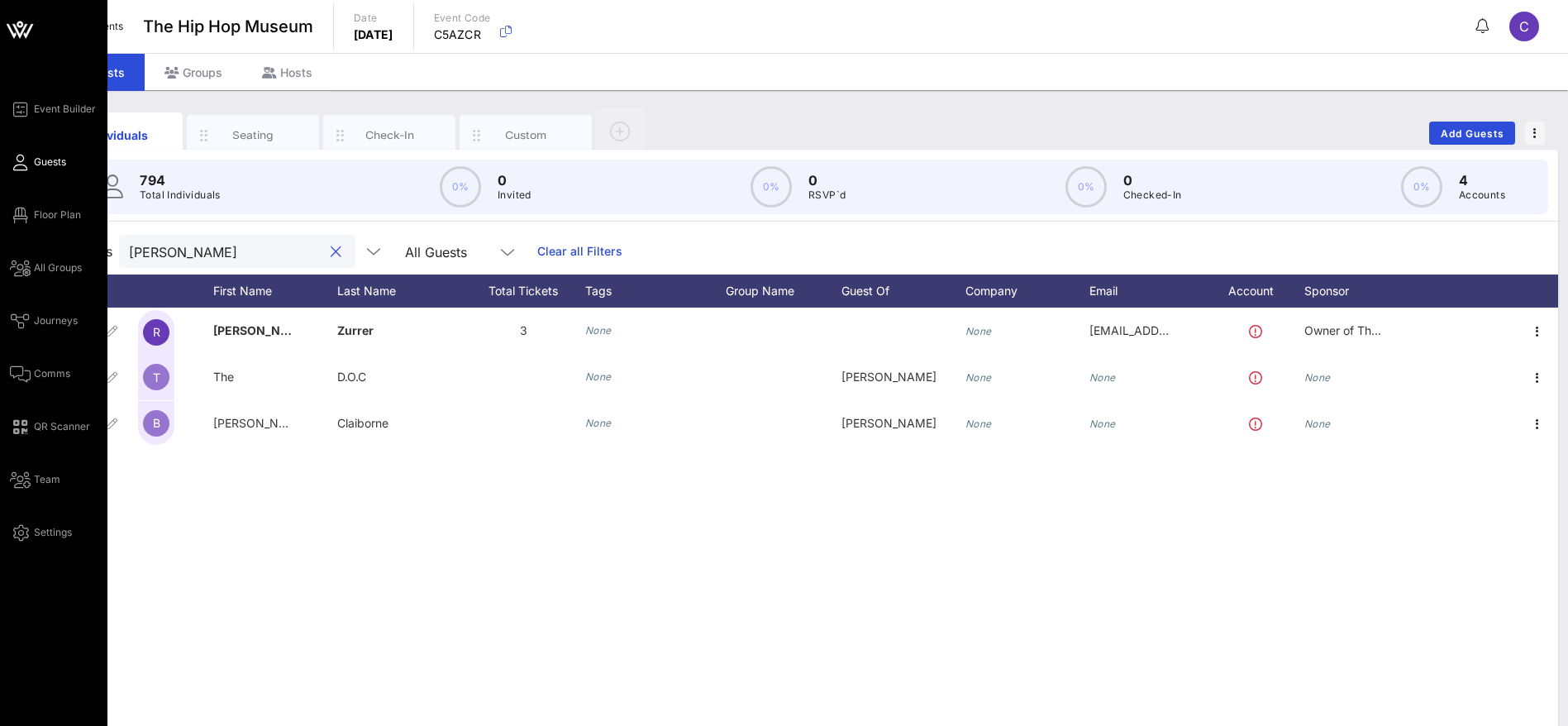
drag, startPoint x: 193, startPoint y: 252, endPoint x: 27, endPoint y: 254, distance: 166.0
click at [27, 254] on div "Event Builder Guests Floor Plan All Groups Journeys Comms QR Scanner Team Setti…" at bounding box center [784, 410] width 1568 height 820
paste input "PhotoBomb [PERSON_NAME]"
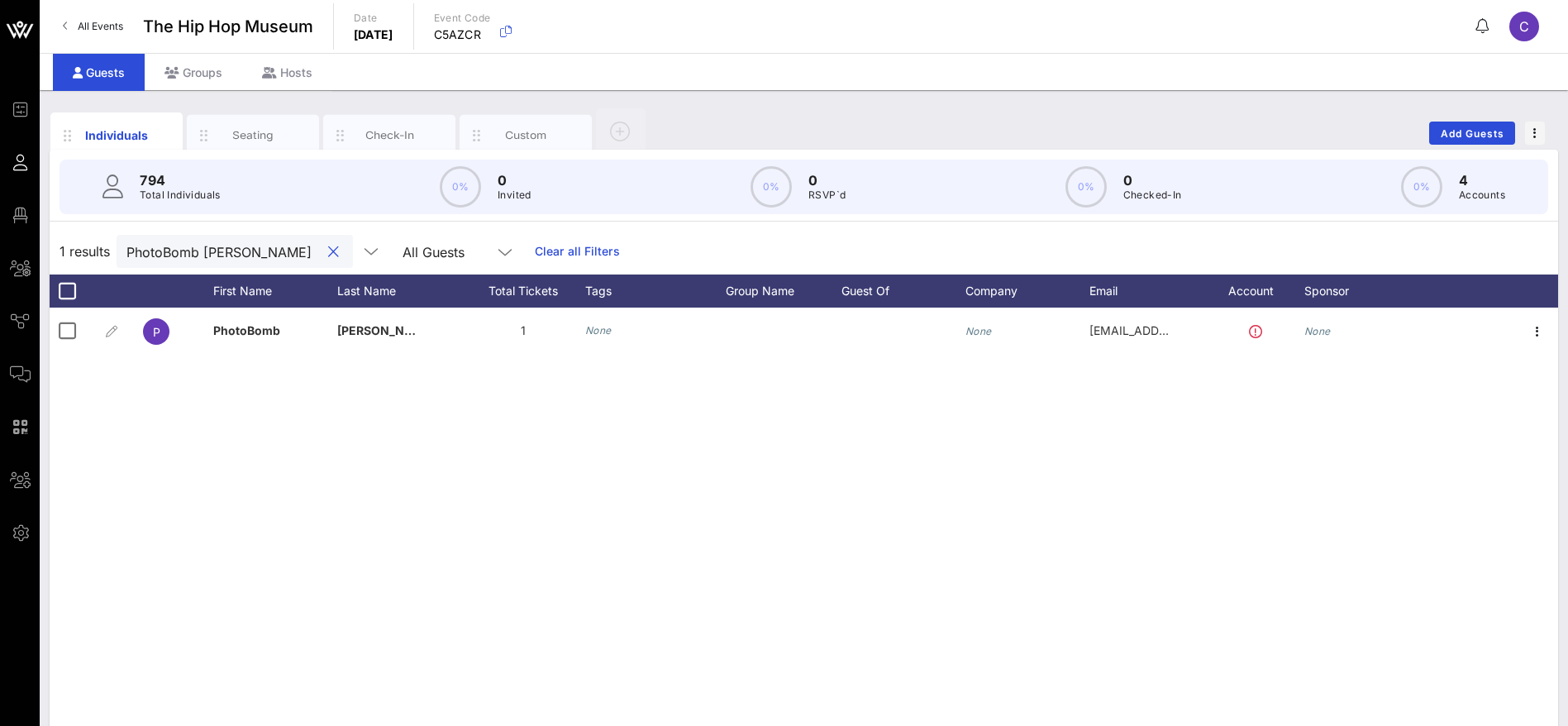
drag, startPoint x: 254, startPoint y: 252, endPoint x: 85, endPoint y: 254, distance: 169.0
click at [85, 254] on div "1 results PhotoBomb [PERSON_NAME] All Guests Clear all Filters" at bounding box center [804, 251] width 1508 height 46
paste input "Strategic Heights Media"
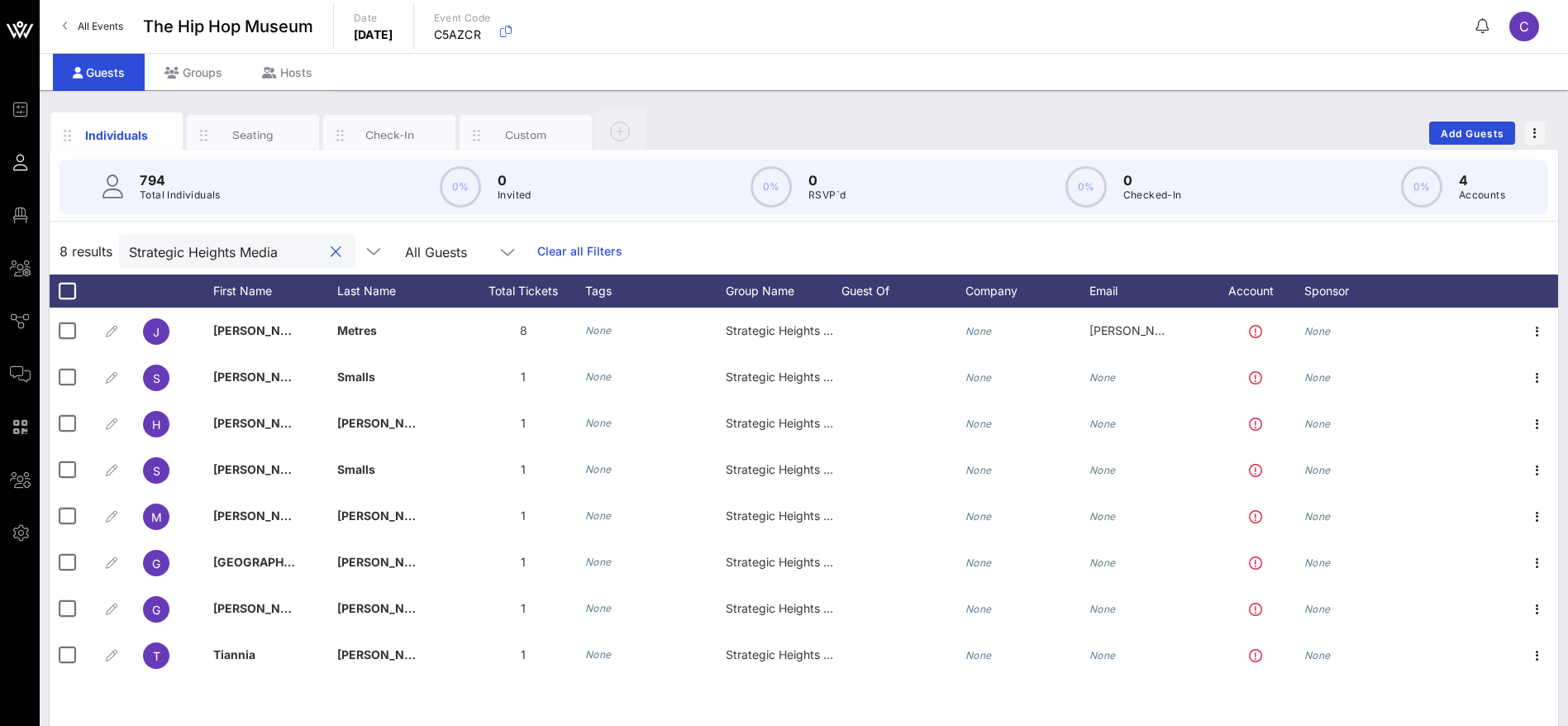
type input "Strategic Heights Media"
click at [330, 254] on button "clear icon" at bounding box center [335, 252] width 11 height 17
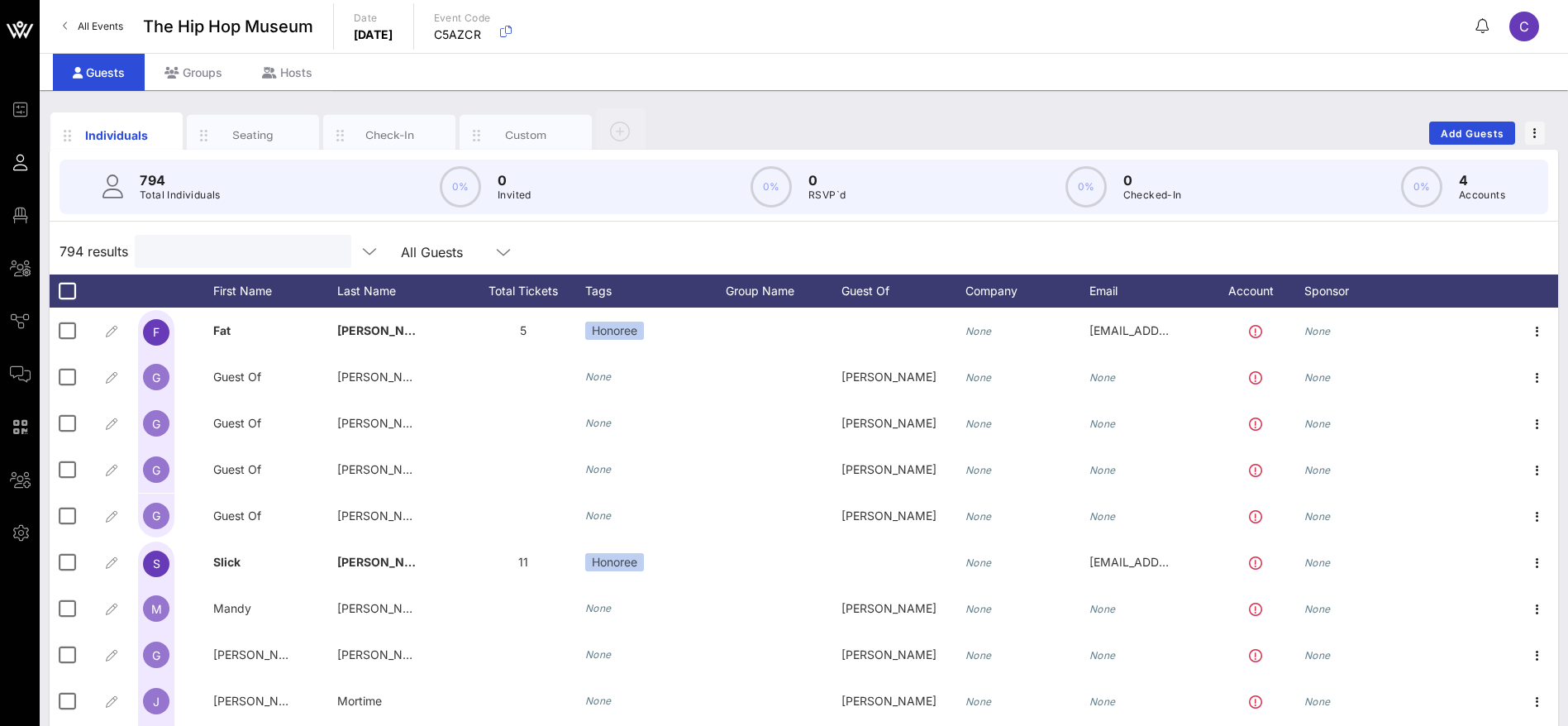
click at [302, 253] on input "text" at bounding box center [241, 252] width 193 height 22
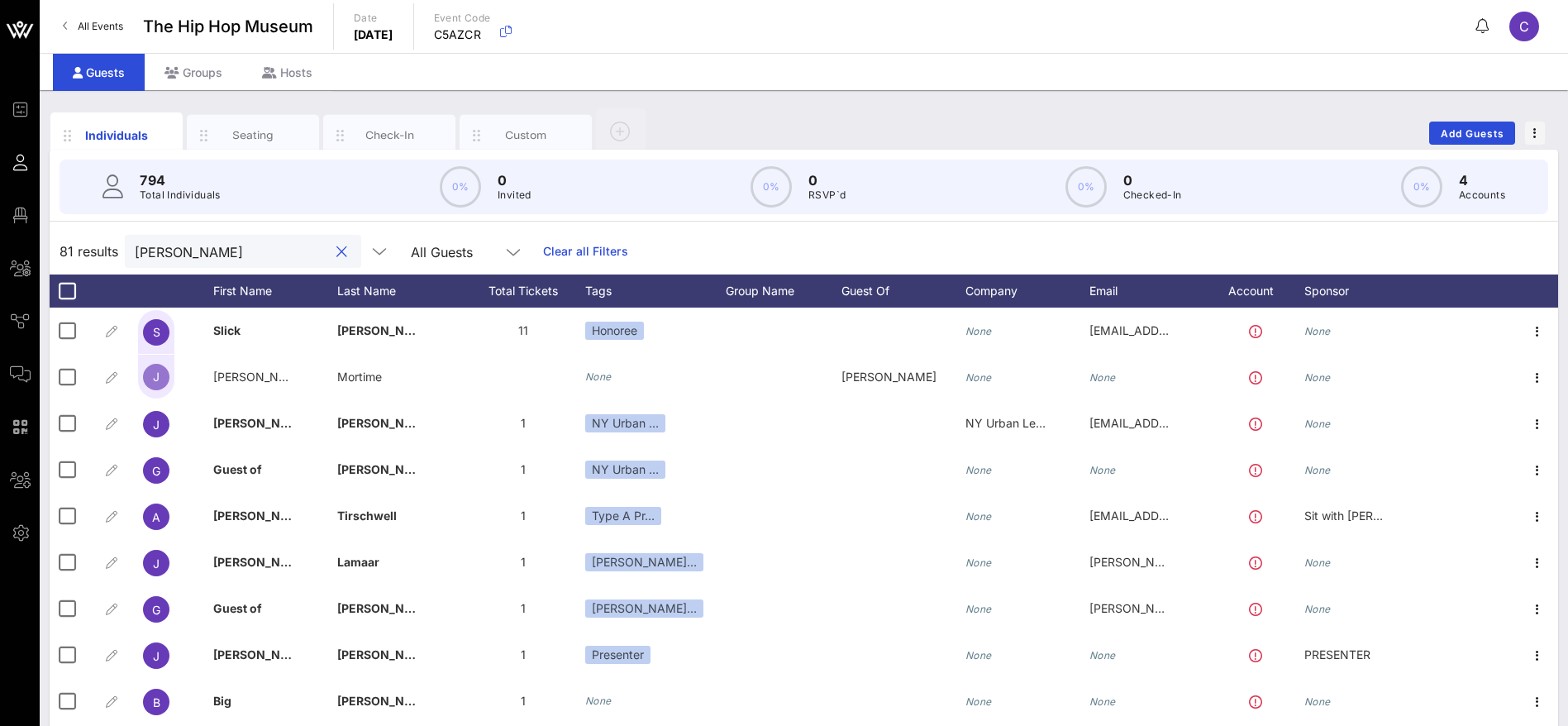
type input "[PERSON_NAME]"
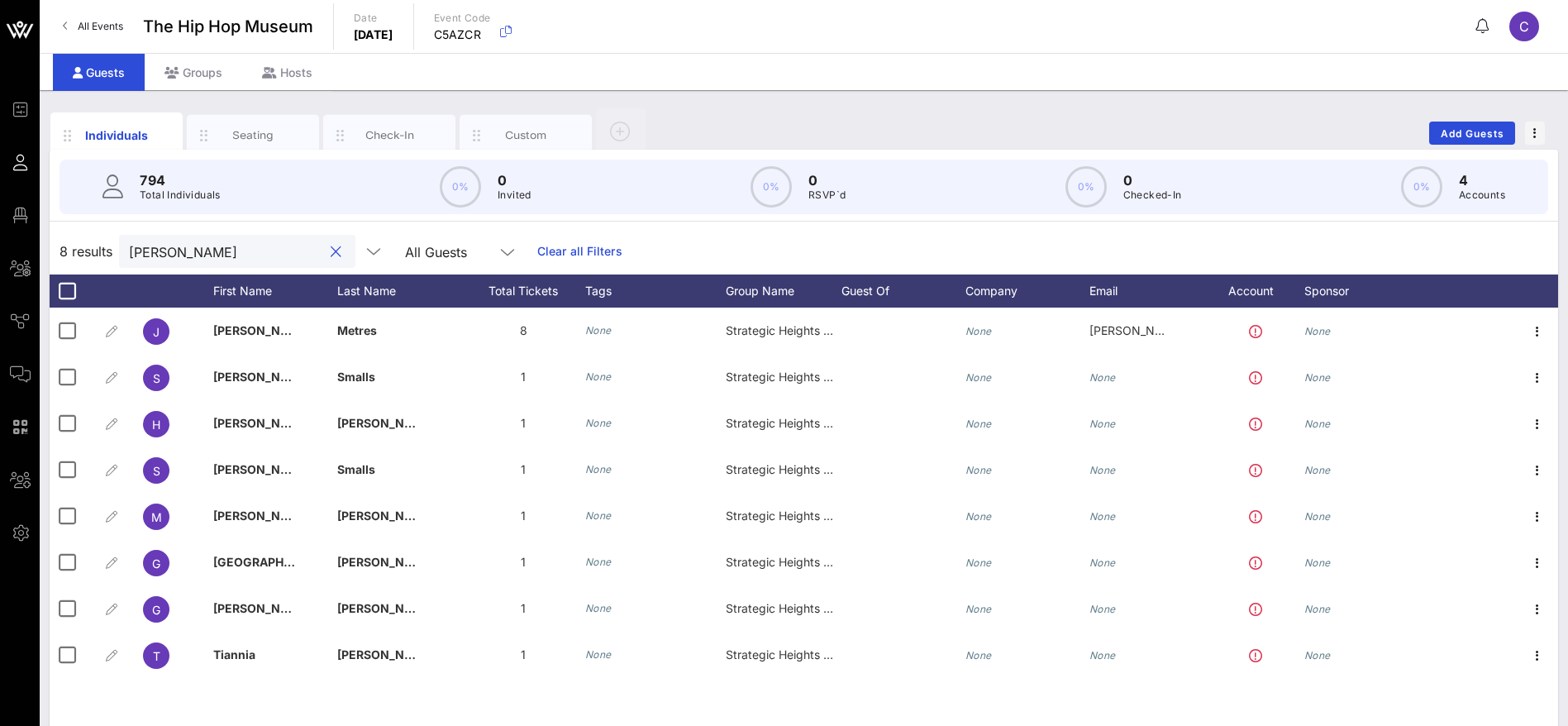
click at [330, 252] on button "clear icon" at bounding box center [335, 252] width 11 height 17
